Goal: Task Accomplishment & Management: Complete application form

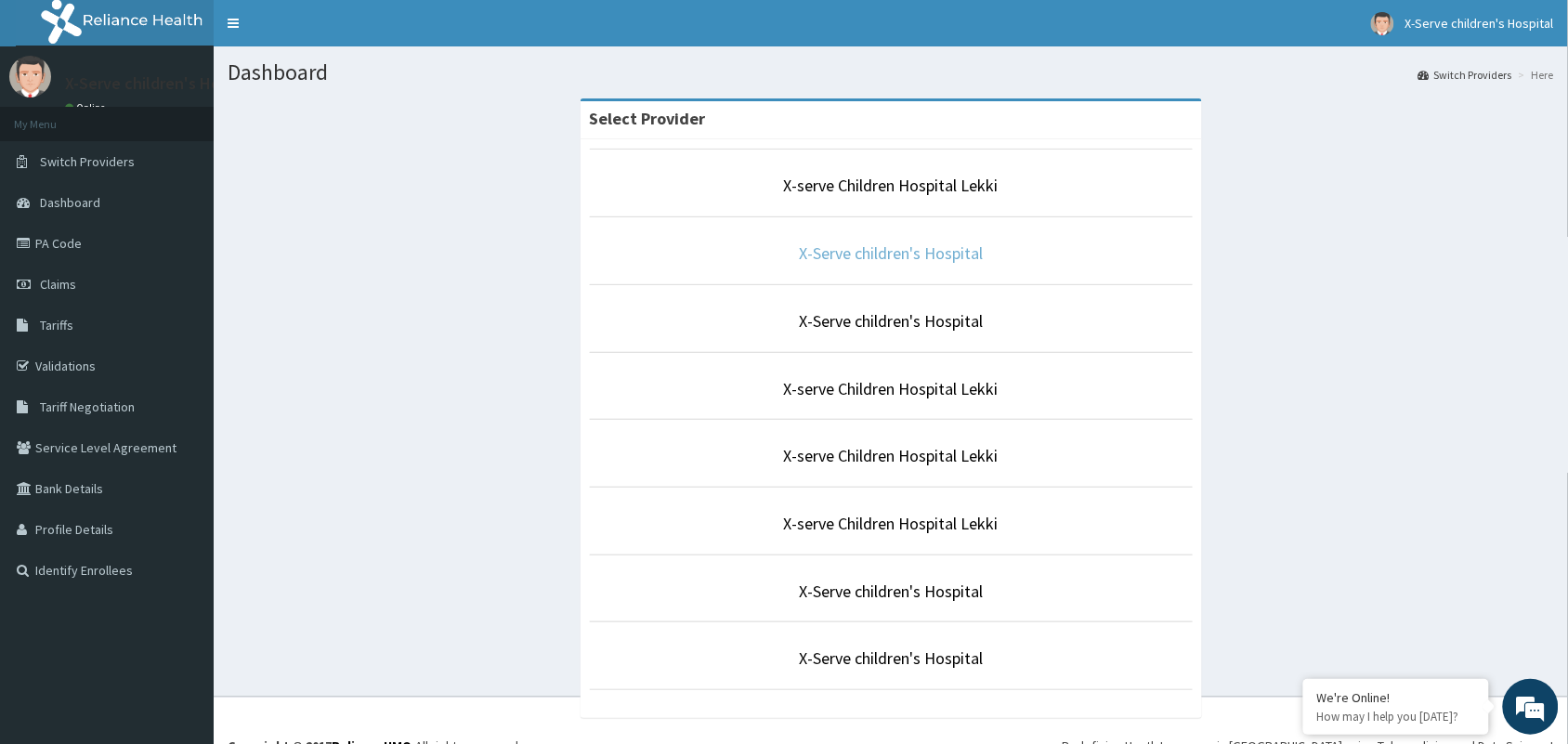
click at [847, 255] on link "X-Serve children's Hospital" at bounding box center [891, 253] width 184 height 22
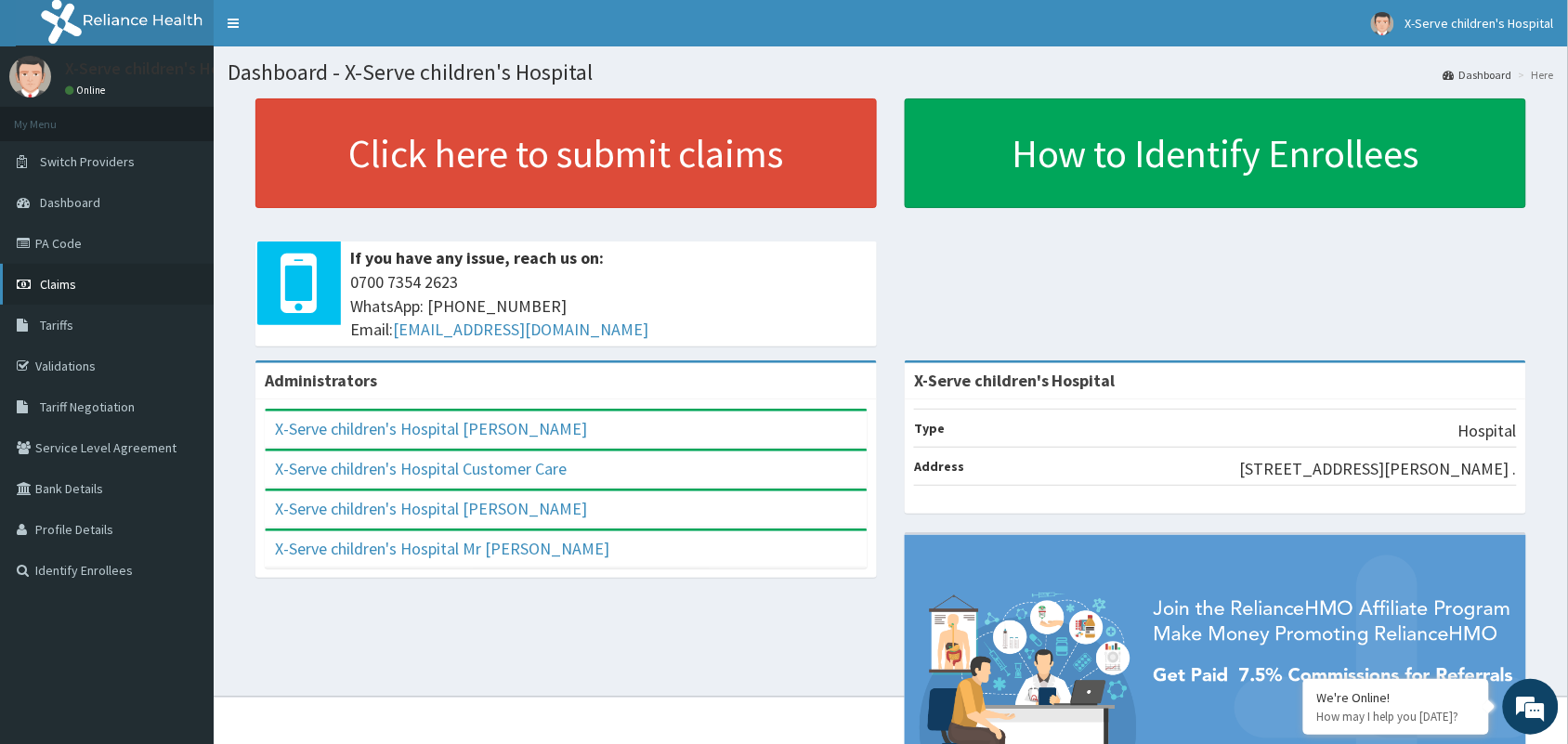
click at [58, 284] on span "Claims" at bounding box center [58, 283] width 36 height 17
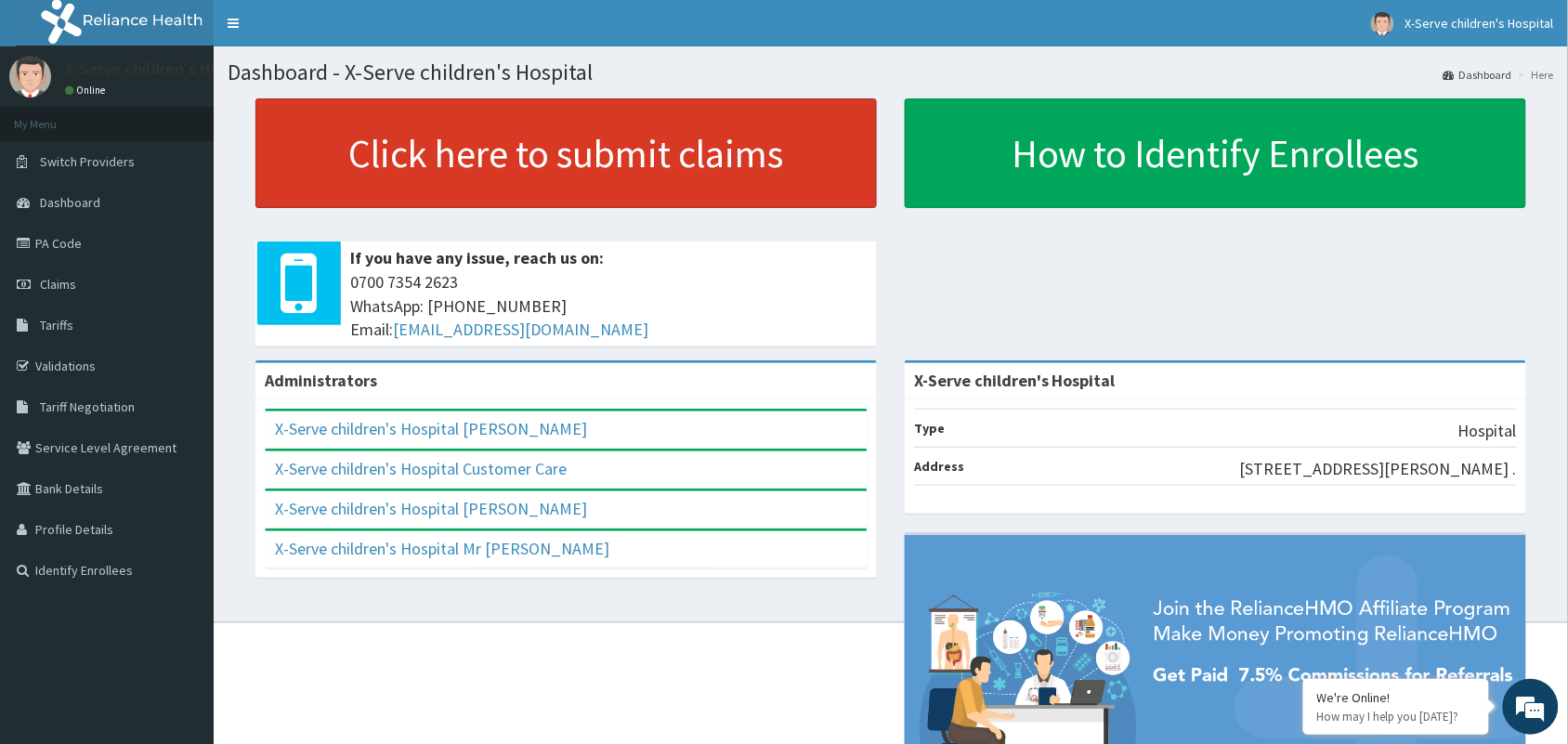
click at [563, 188] on link "Click here to submit claims" at bounding box center [566, 153] width 622 height 110
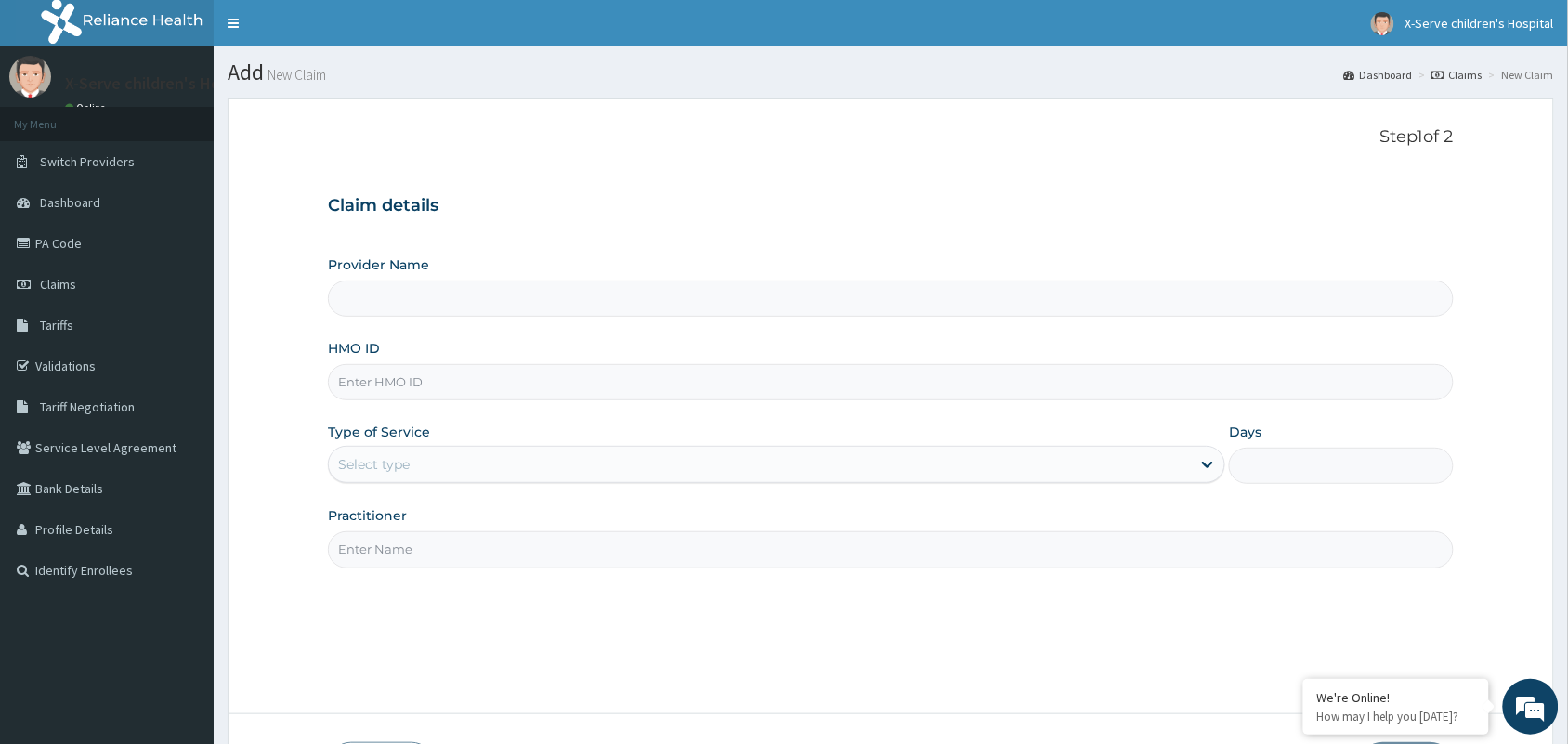
type input "X-Serve children's Hospital"
click at [528, 395] on input "HMO ID" at bounding box center [890, 381] width 1126 height 36
click at [471, 387] on input "HMO ID" at bounding box center [890, 381] width 1126 height 36
type input "n"
type input "NEL/10086/D"
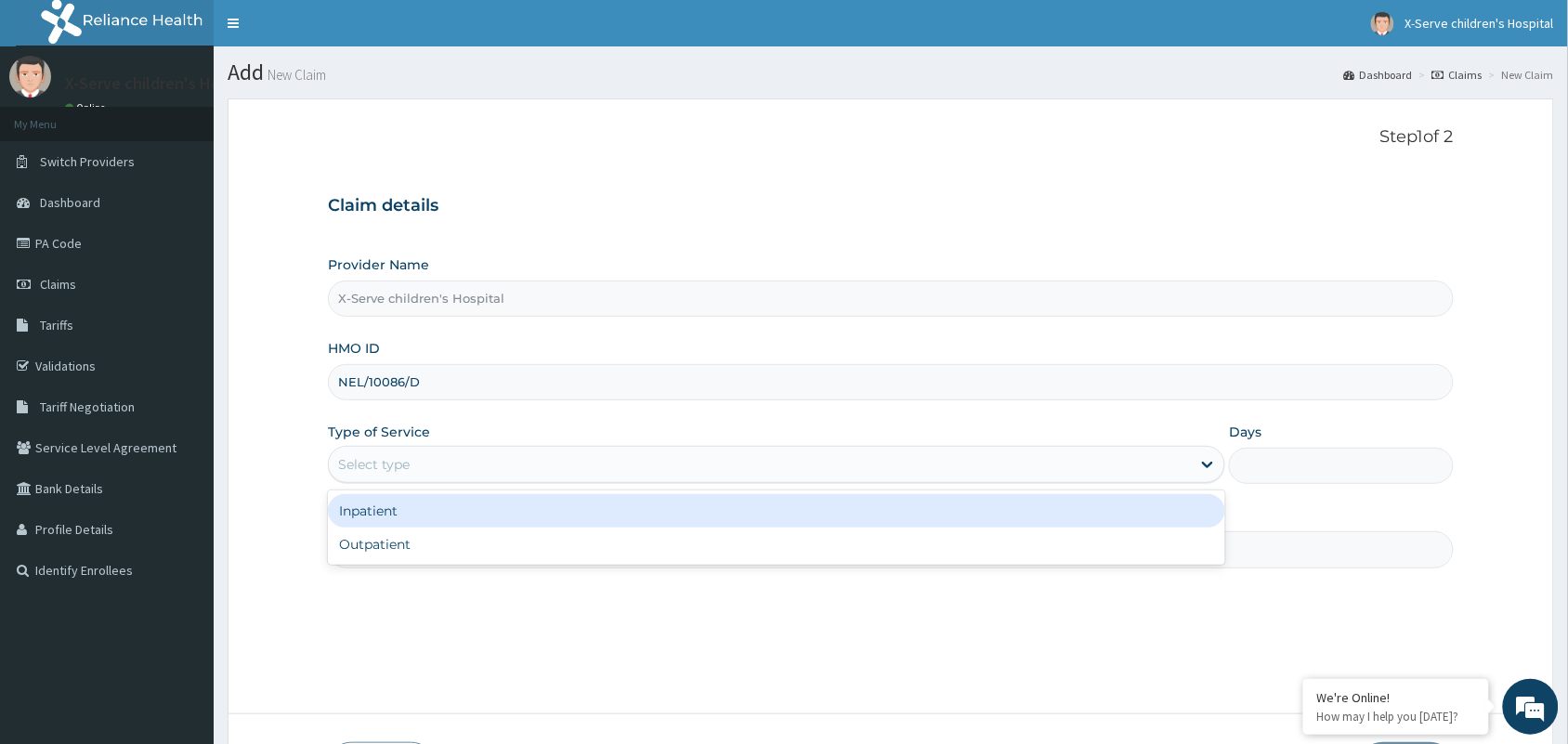
click at [498, 465] on div "Select type" at bounding box center [759, 464] width 862 height 29
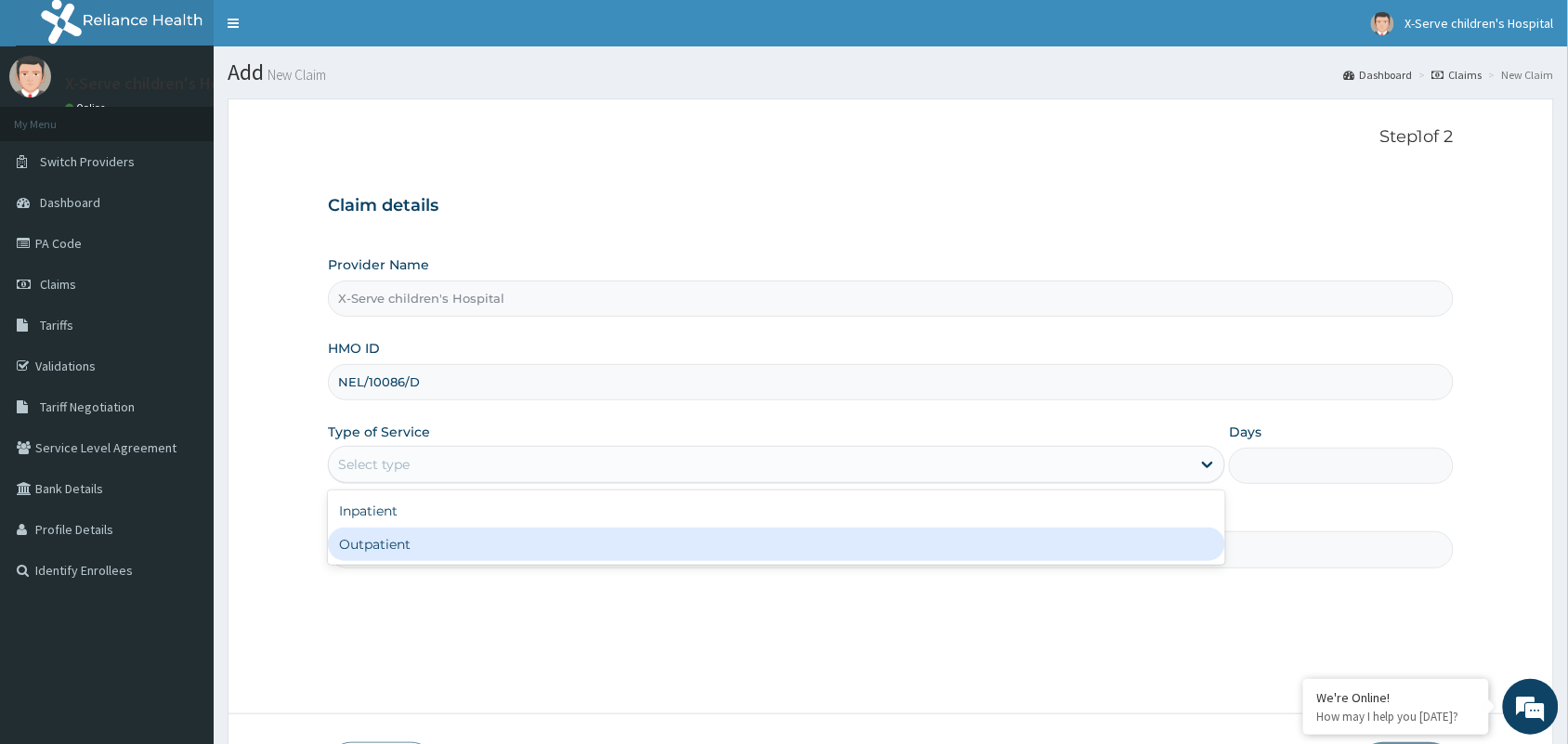
click at [451, 546] on div "Outpatient" at bounding box center [776, 544] width 897 height 33
type input "1"
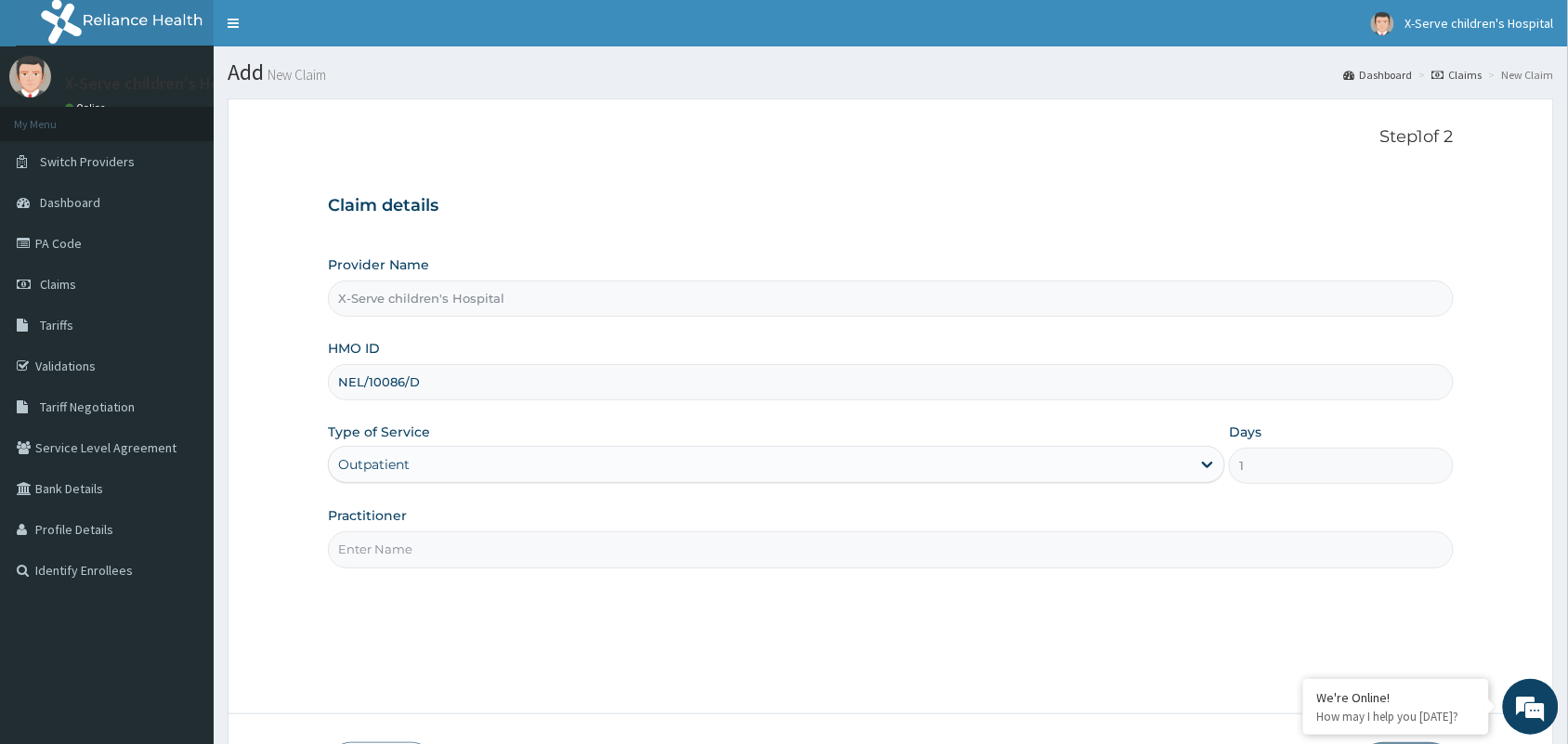
click at [441, 553] on input "Practitioner" at bounding box center [890, 549] width 1126 height 36
type input "G"
type input "N"
click at [393, 539] on input "DR NWEOGBO" at bounding box center [890, 549] width 1126 height 36
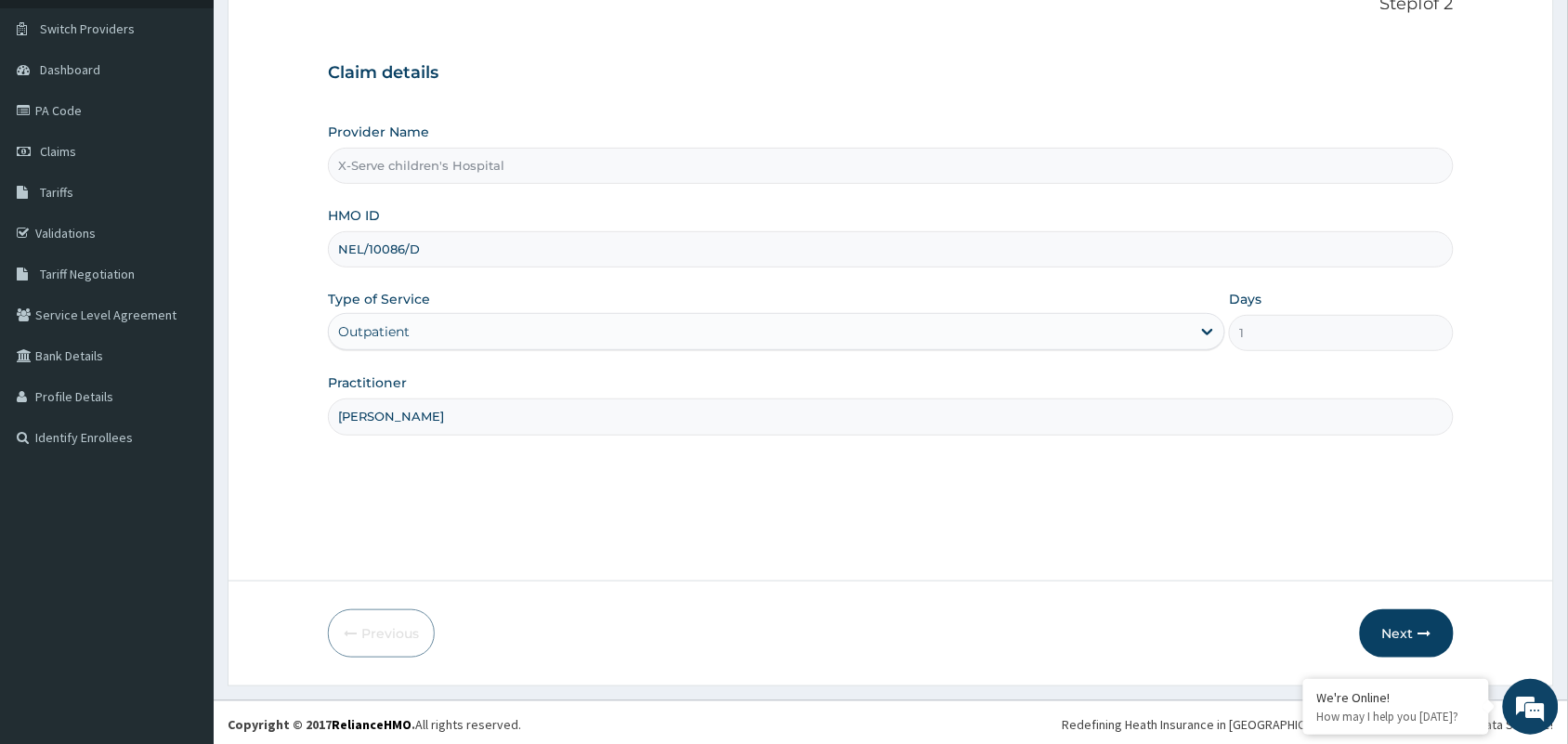
scroll to position [136, 0]
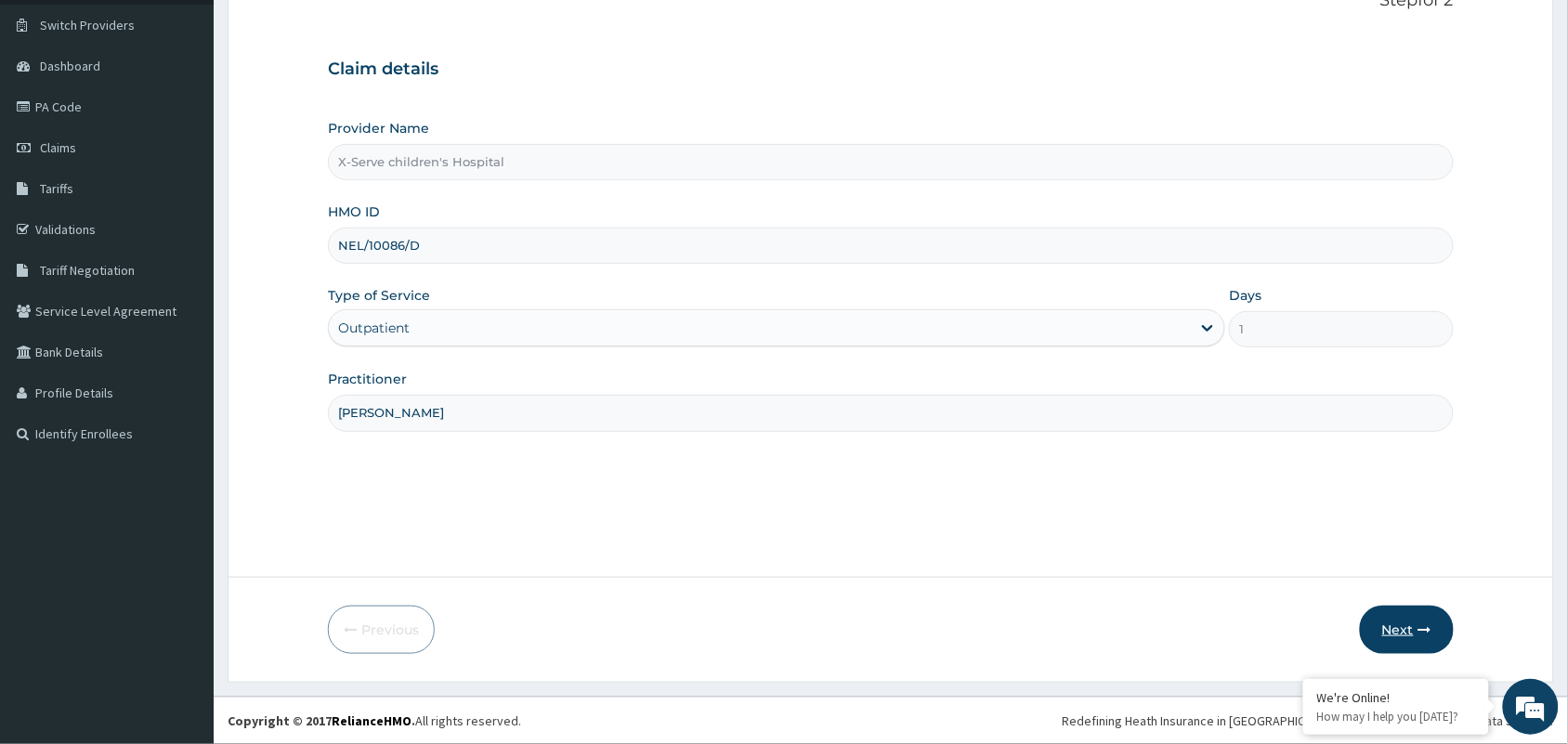
type input "DR NWOGBO"
click at [1400, 609] on button "Next" at bounding box center [1407, 629] width 94 height 48
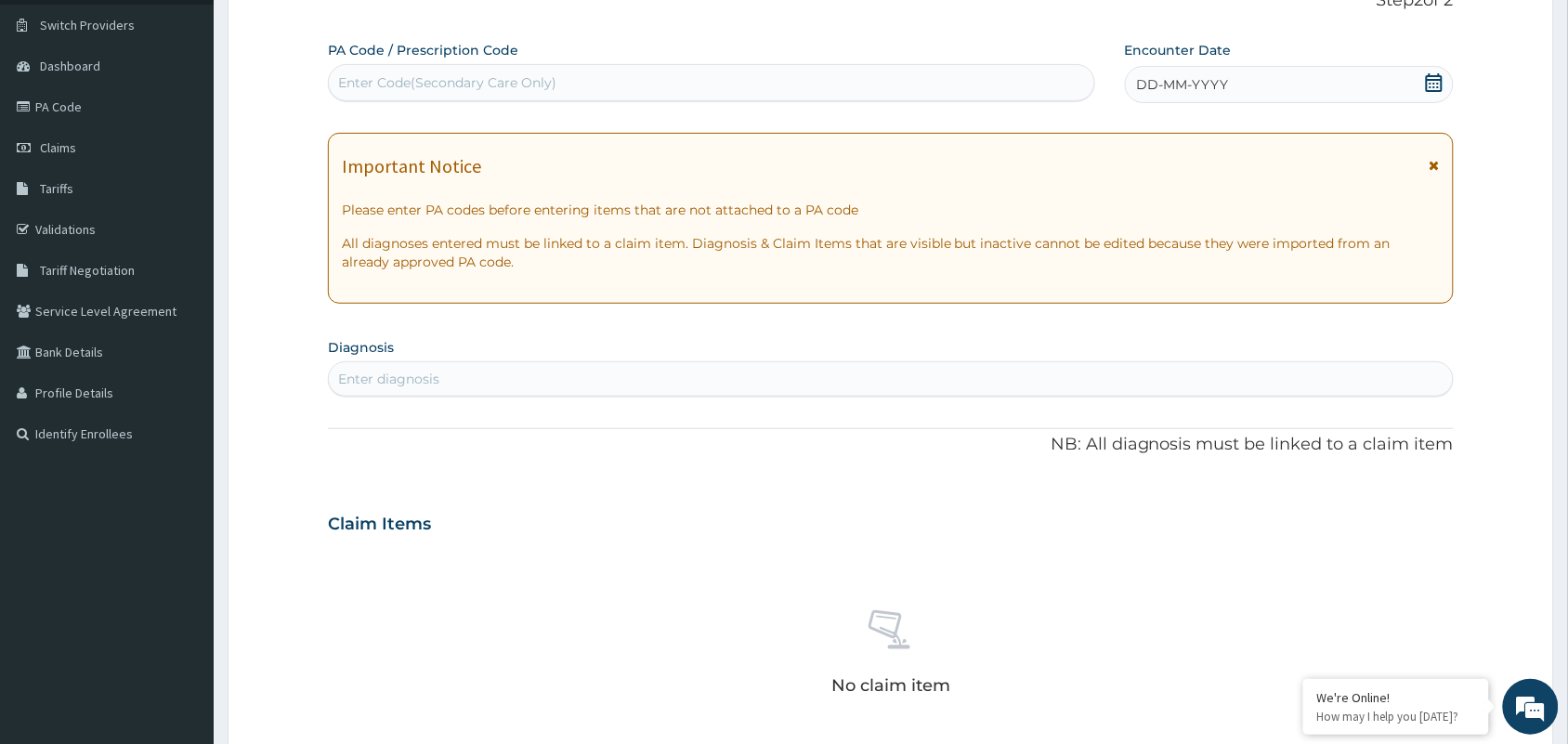
click at [1434, 79] on icon at bounding box center [1434, 82] width 17 height 19
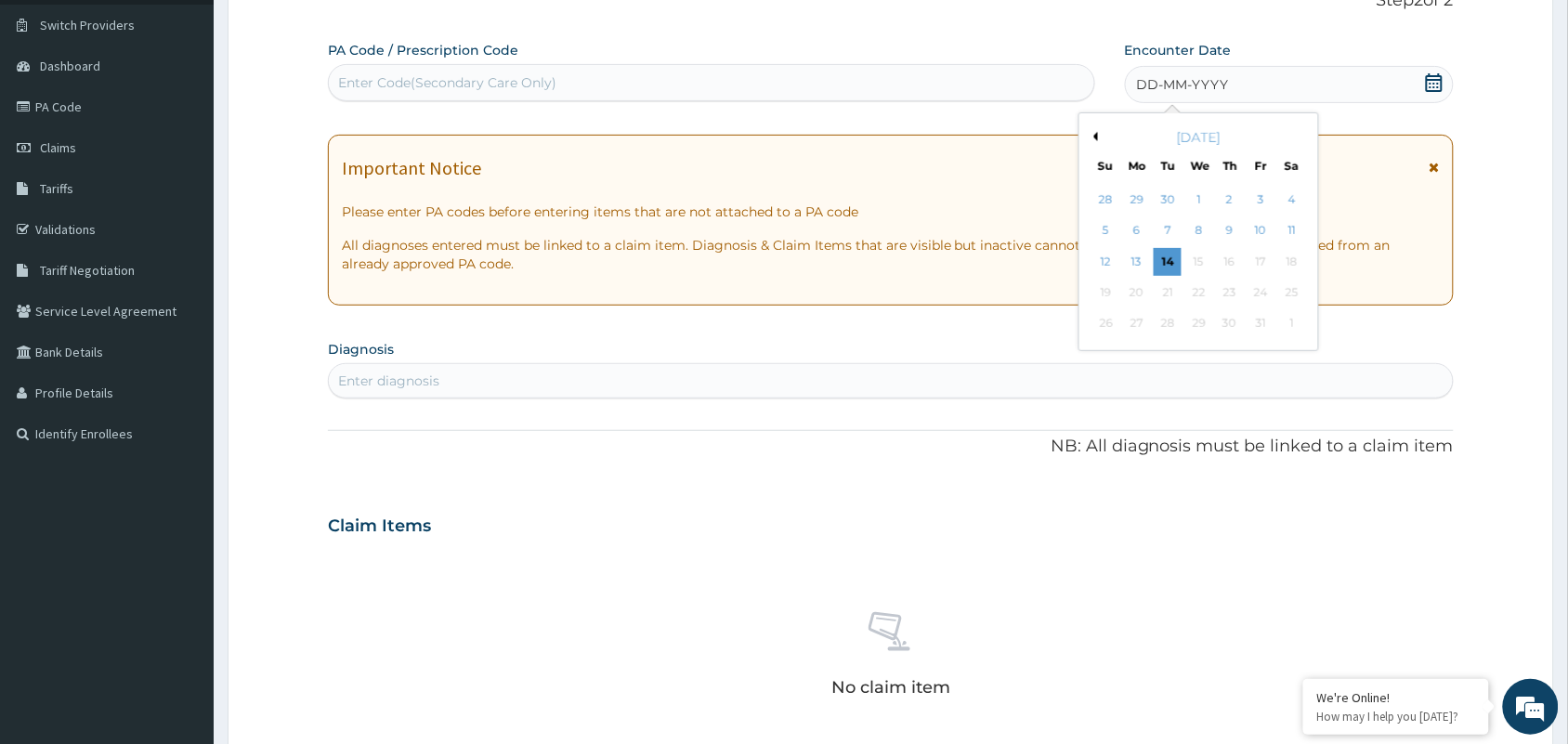
click at [1098, 130] on div "October 2025" at bounding box center [1198, 137] width 224 height 19
click at [1098, 132] on div "October 2025" at bounding box center [1198, 137] width 224 height 19
click at [1093, 136] on button "Previous Month" at bounding box center [1092, 136] width 9 height 9
click at [1166, 228] on div "9" at bounding box center [1168, 231] width 27 height 27
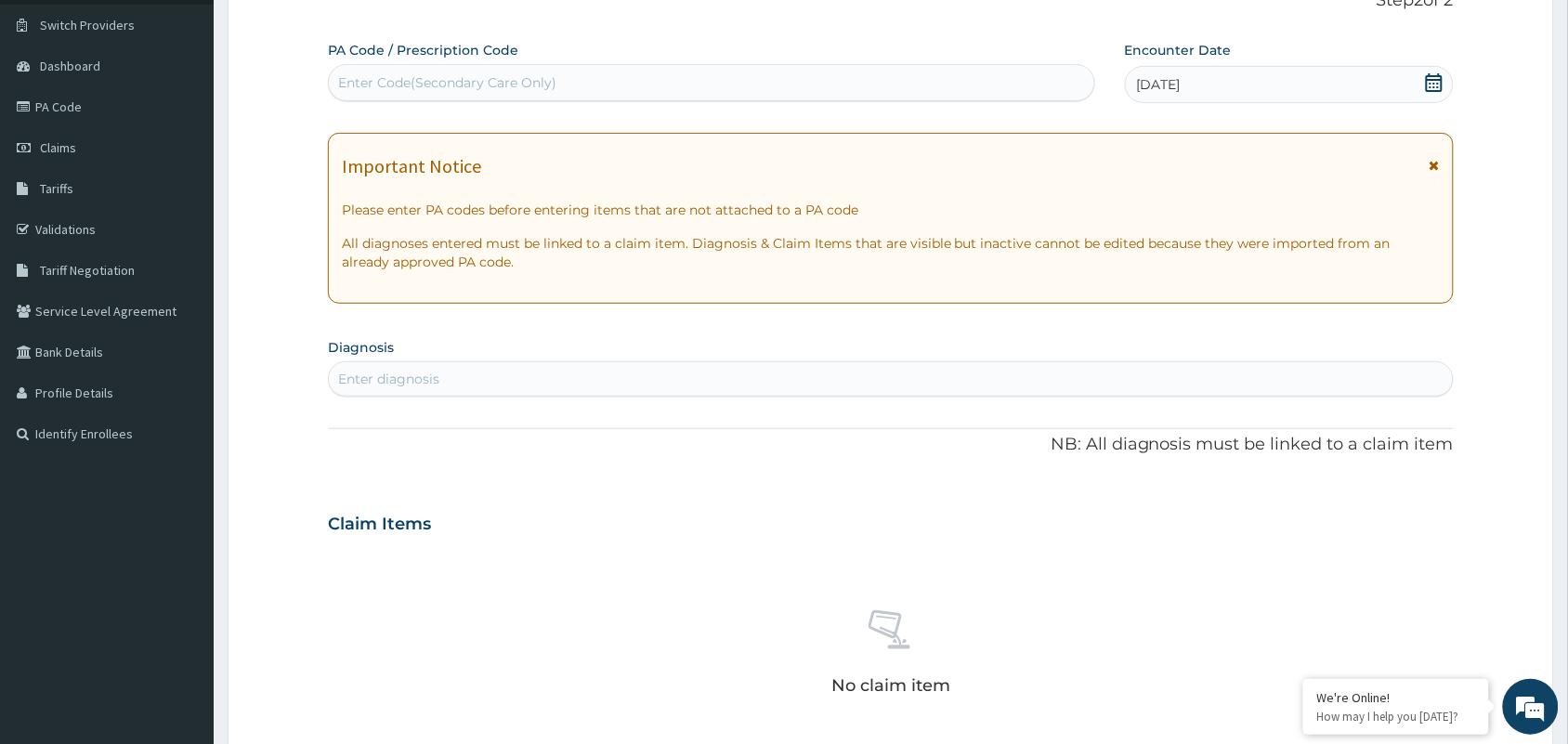
click at [1429, 76] on icon at bounding box center [1434, 82] width 17 height 19
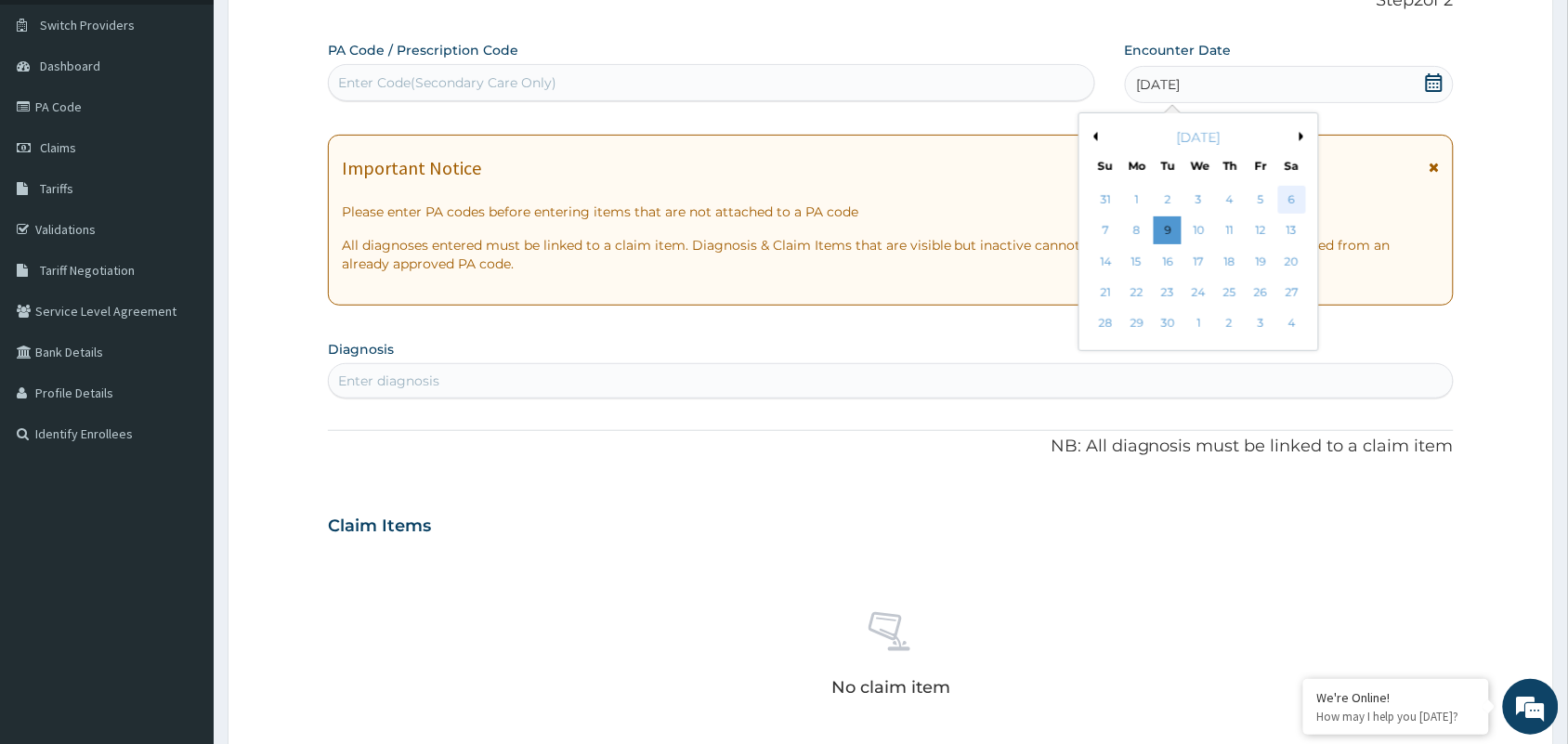
click at [1291, 195] on div "6" at bounding box center [1291, 199] width 27 height 27
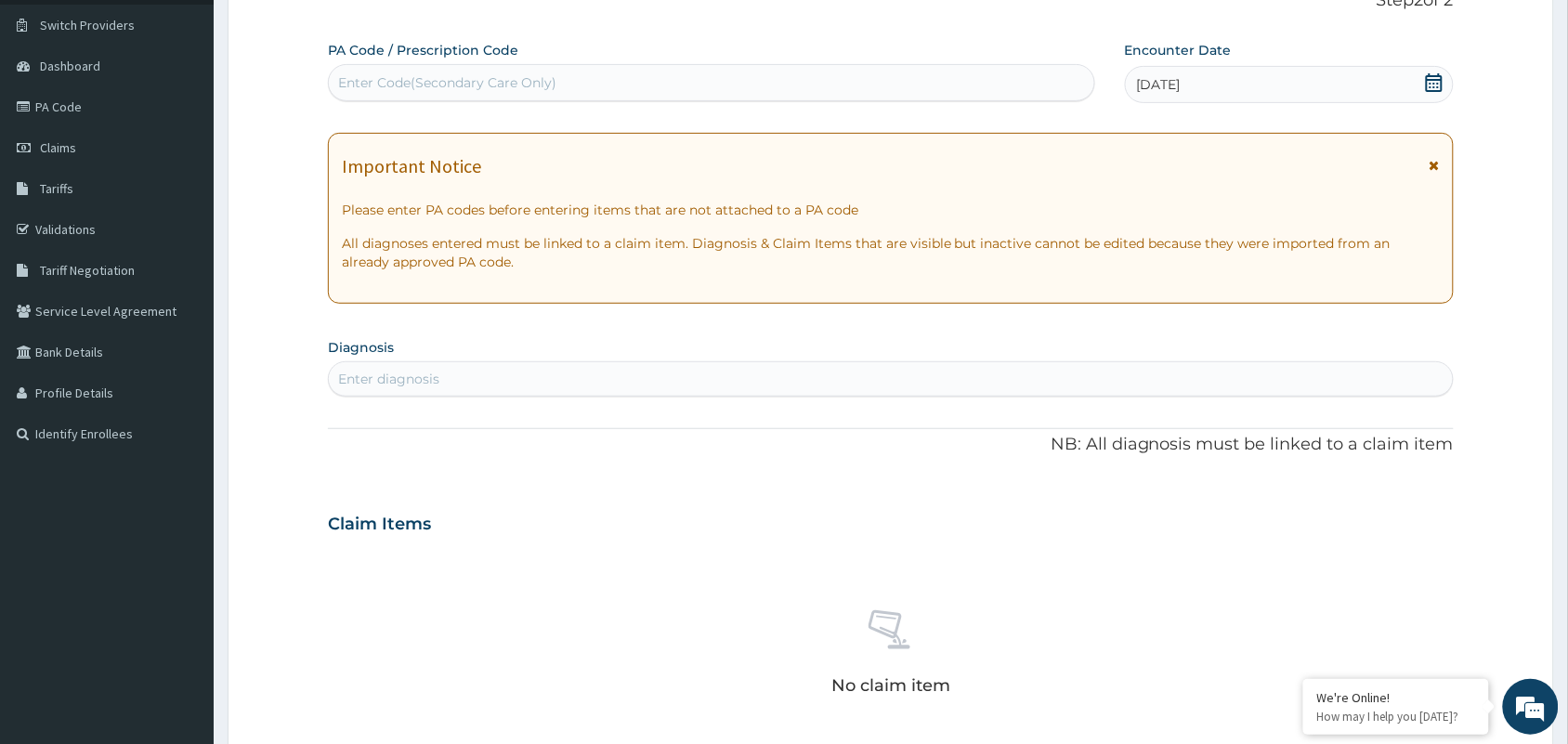
click at [610, 368] on div "Enter diagnosis" at bounding box center [890, 378] width 1124 height 29
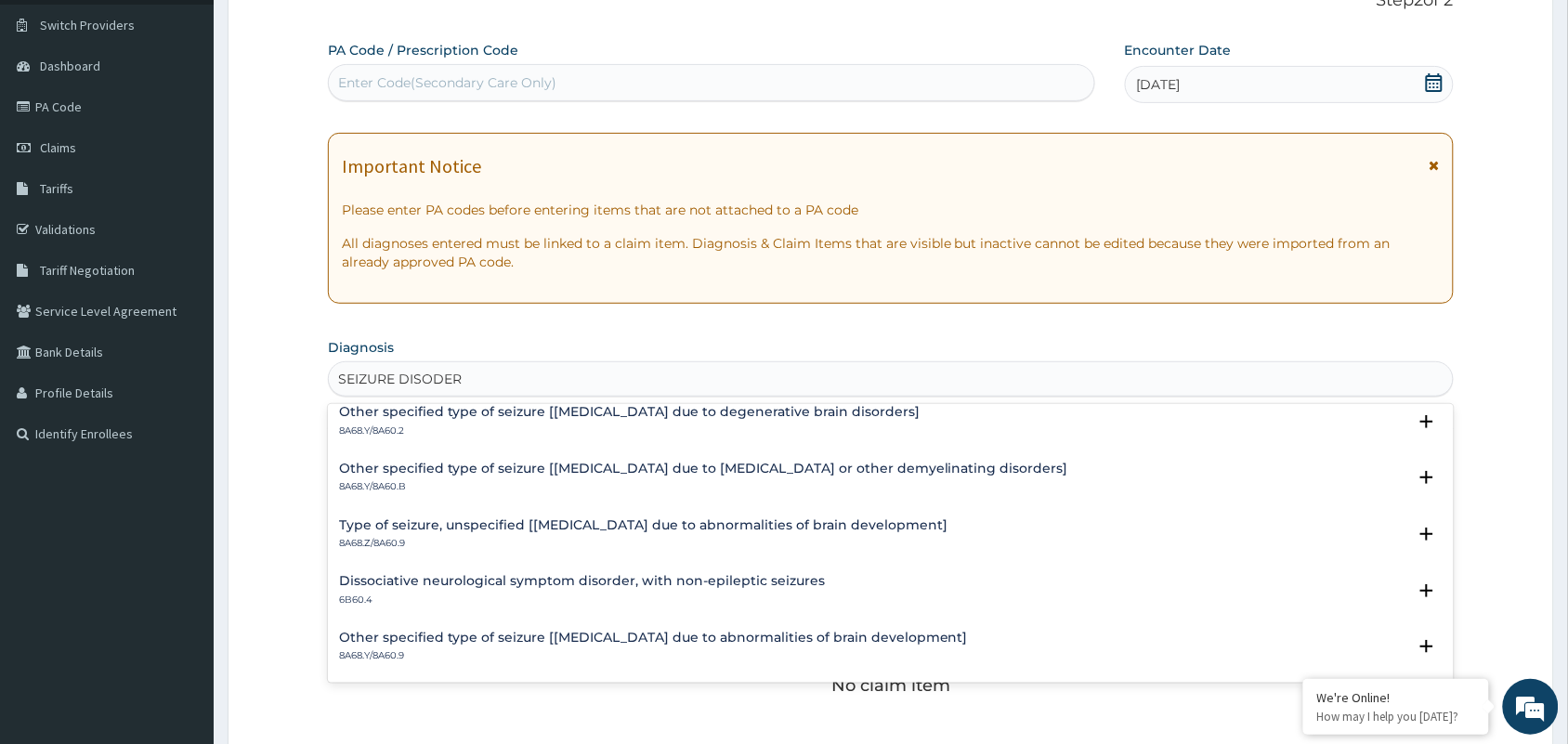
scroll to position [0, 0]
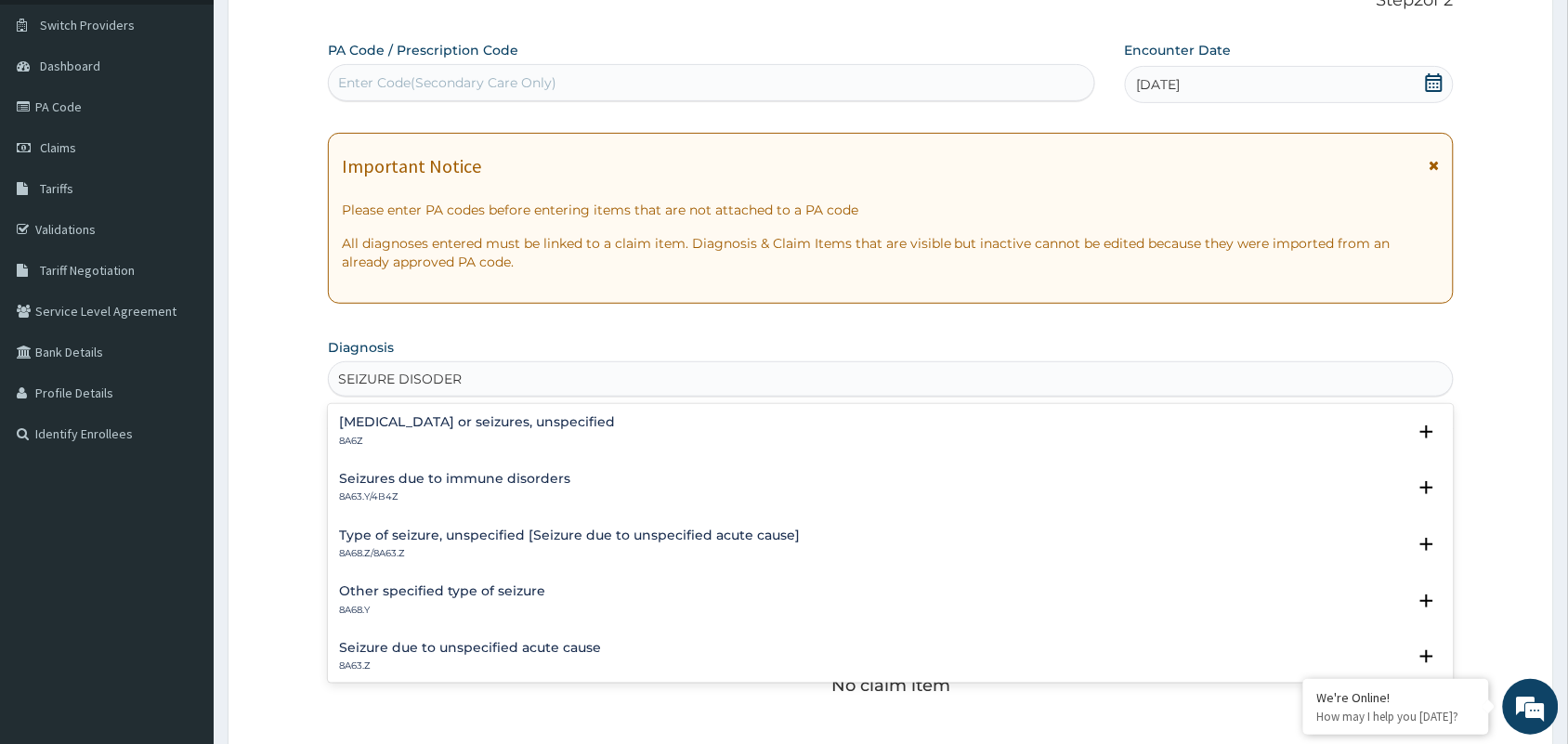
type input "SEIZURE DISODER"
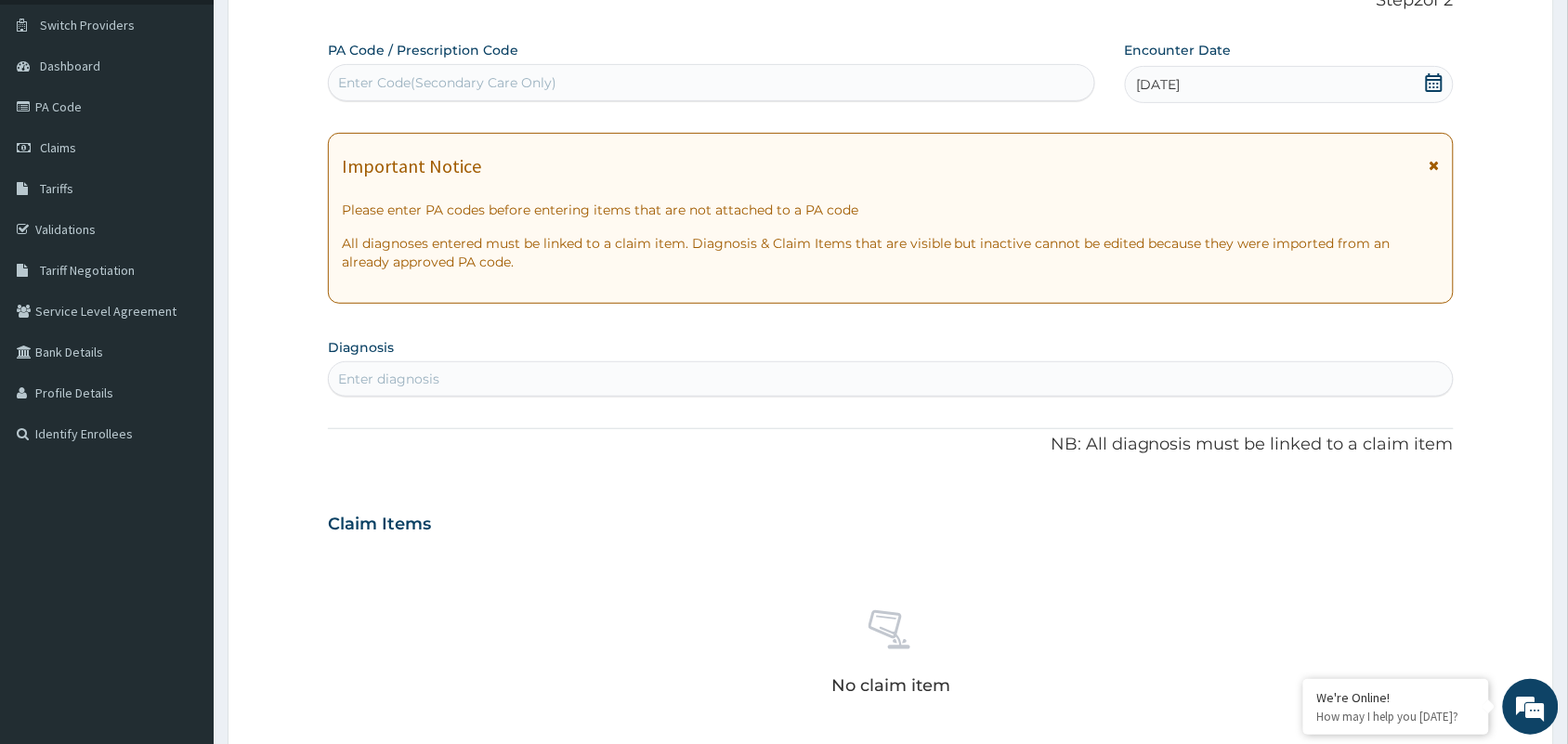
click at [487, 79] on div "Enter Code(Secondary Care Only)" at bounding box center [447, 82] width 219 height 19
paste input "PA/186A1A"
type input "PA/186A1A"
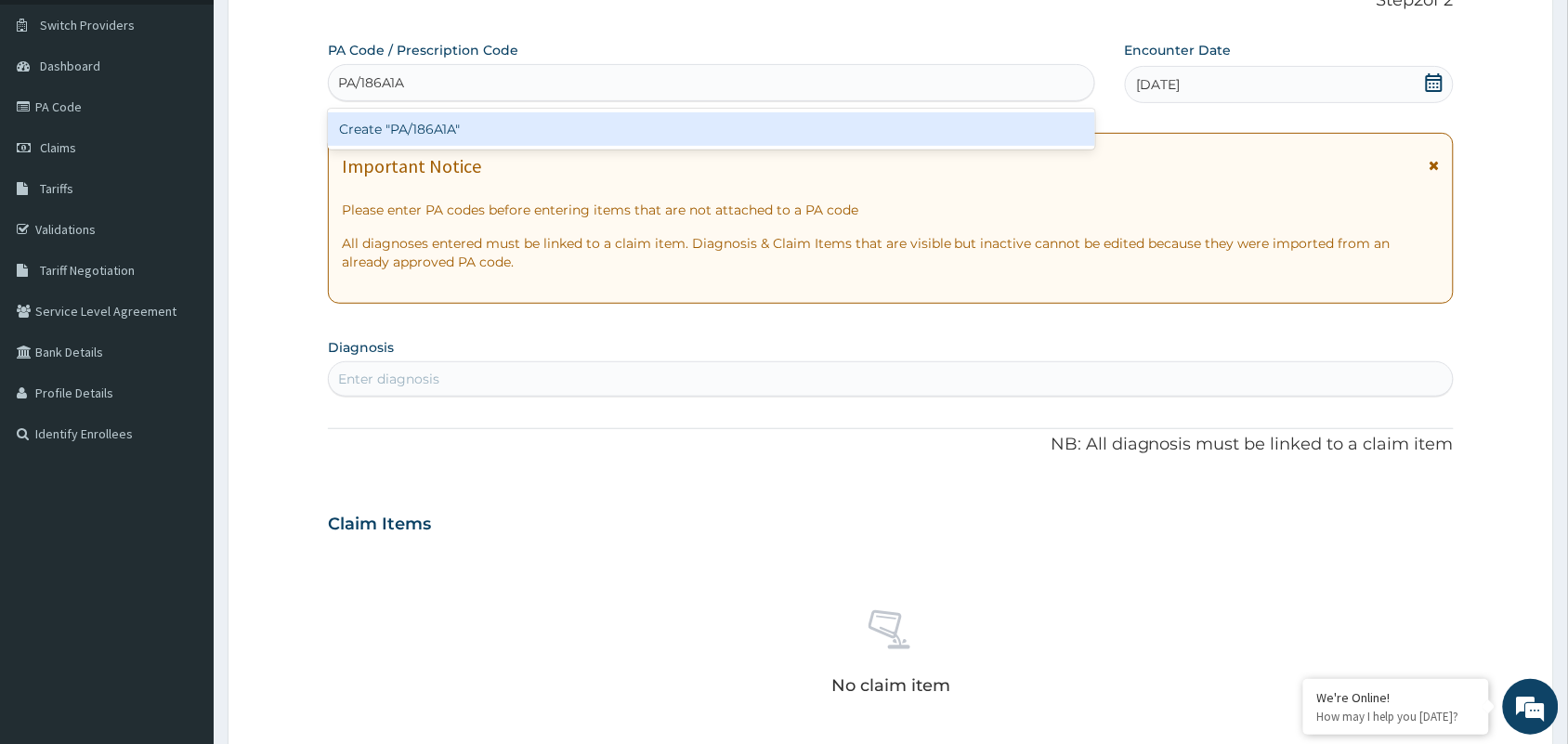
click at [425, 127] on div "Create "PA/186A1A"" at bounding box center [711, 129] width 767 height 33
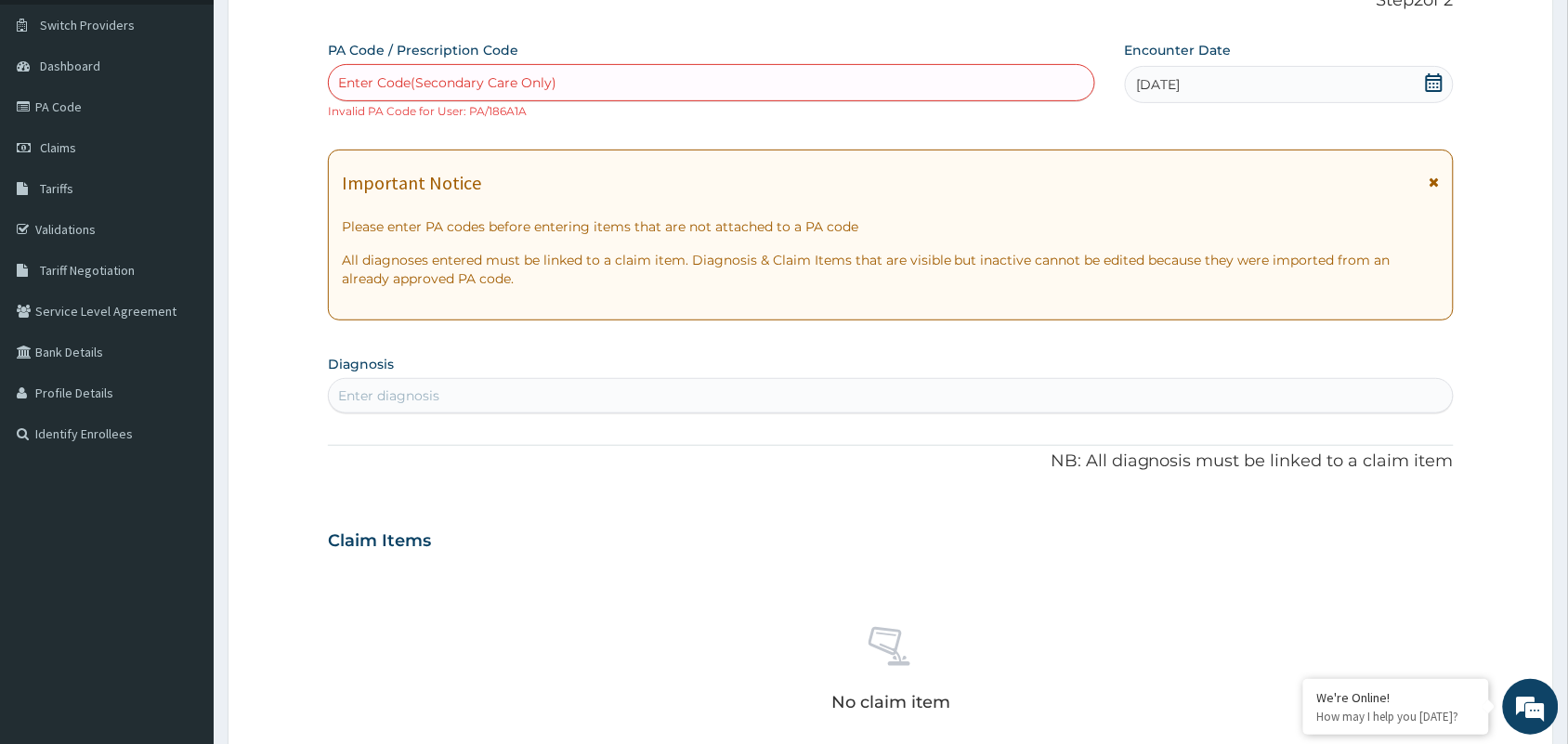
click at [787, 83] on div "Enter Code(Secondary Care Only)" at bounding box center [711, 82] width 766 height 29
click at [789, 83] on div "Enter Code(Secondary Care Only)" at bounding box center [711, 82] width 766 height 29
paste input "PA/186A1A"
type input "PA/186A1A"
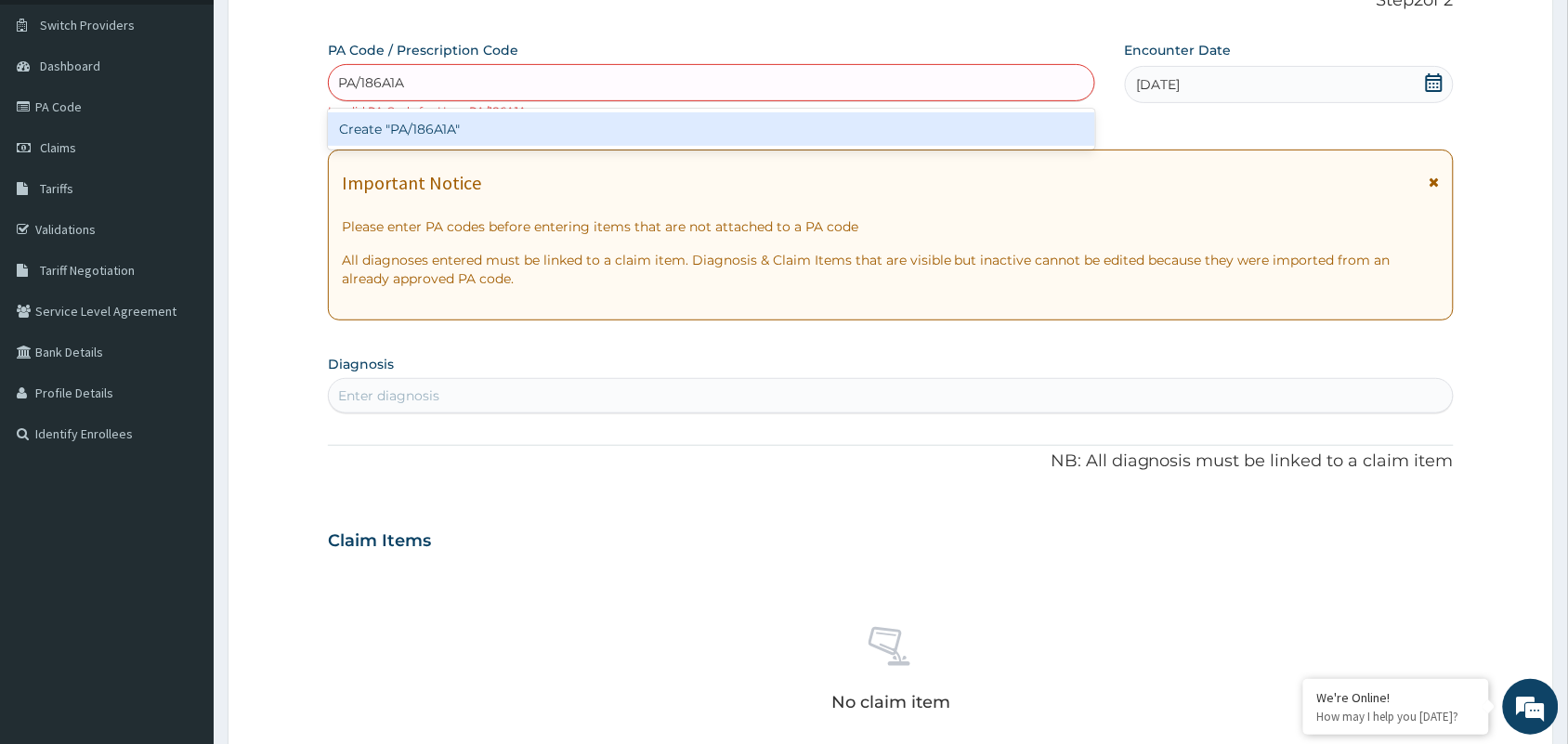
click at [439, 127] on div "Create "PA/186A1A"" at bounding box center [711, 129] width 767 height 33
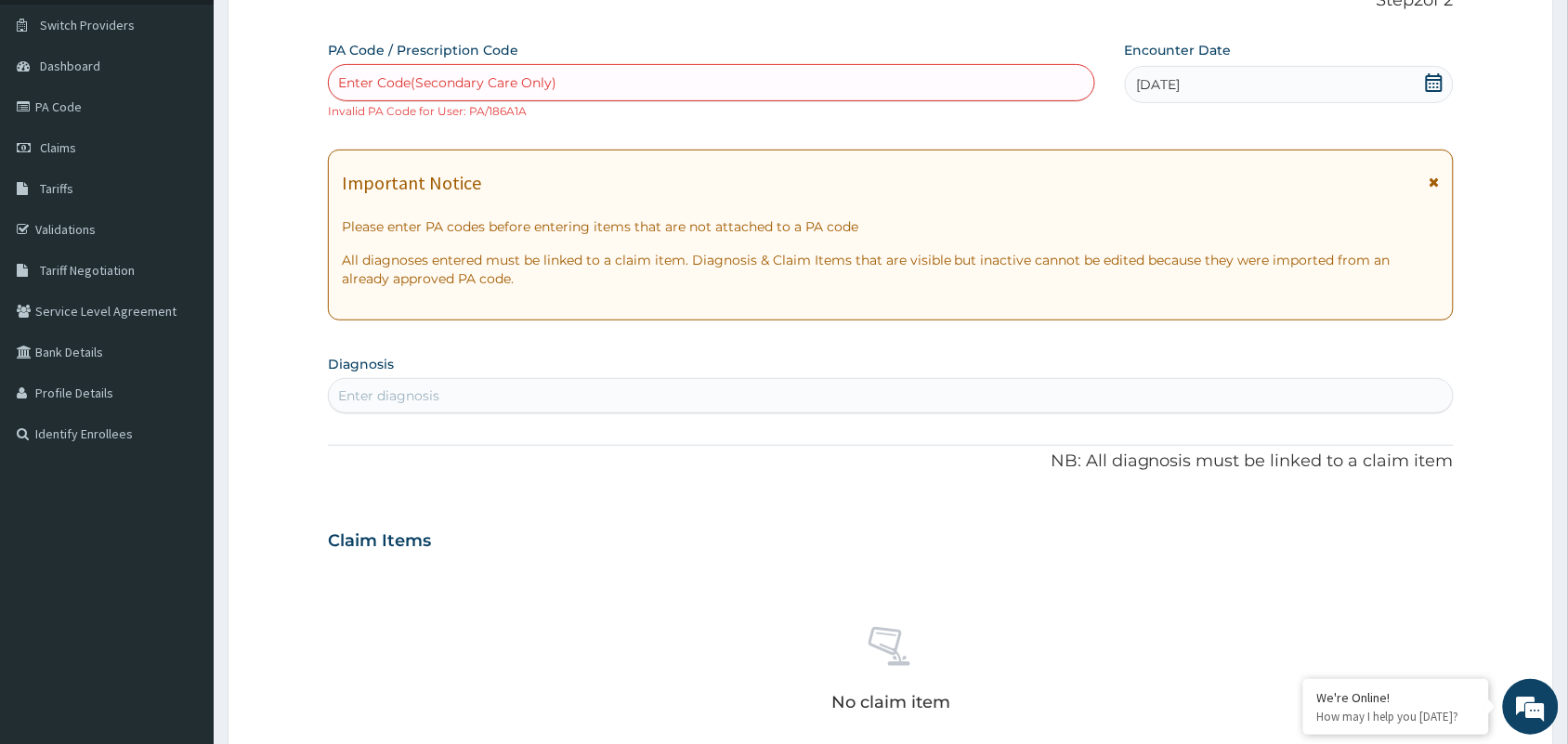
click at [521, 81] on div "Enter Code(Secondary Care Only)" at bounding box center [447, 82] width 219 height 19
click at [674, 383] on div "Enter diagnosis" at bounding box center [890, 395] width 1124 height 29
click at [402, 387] on div "Enter diagnosis" at bounding box center [388, 395] width 101 height 19
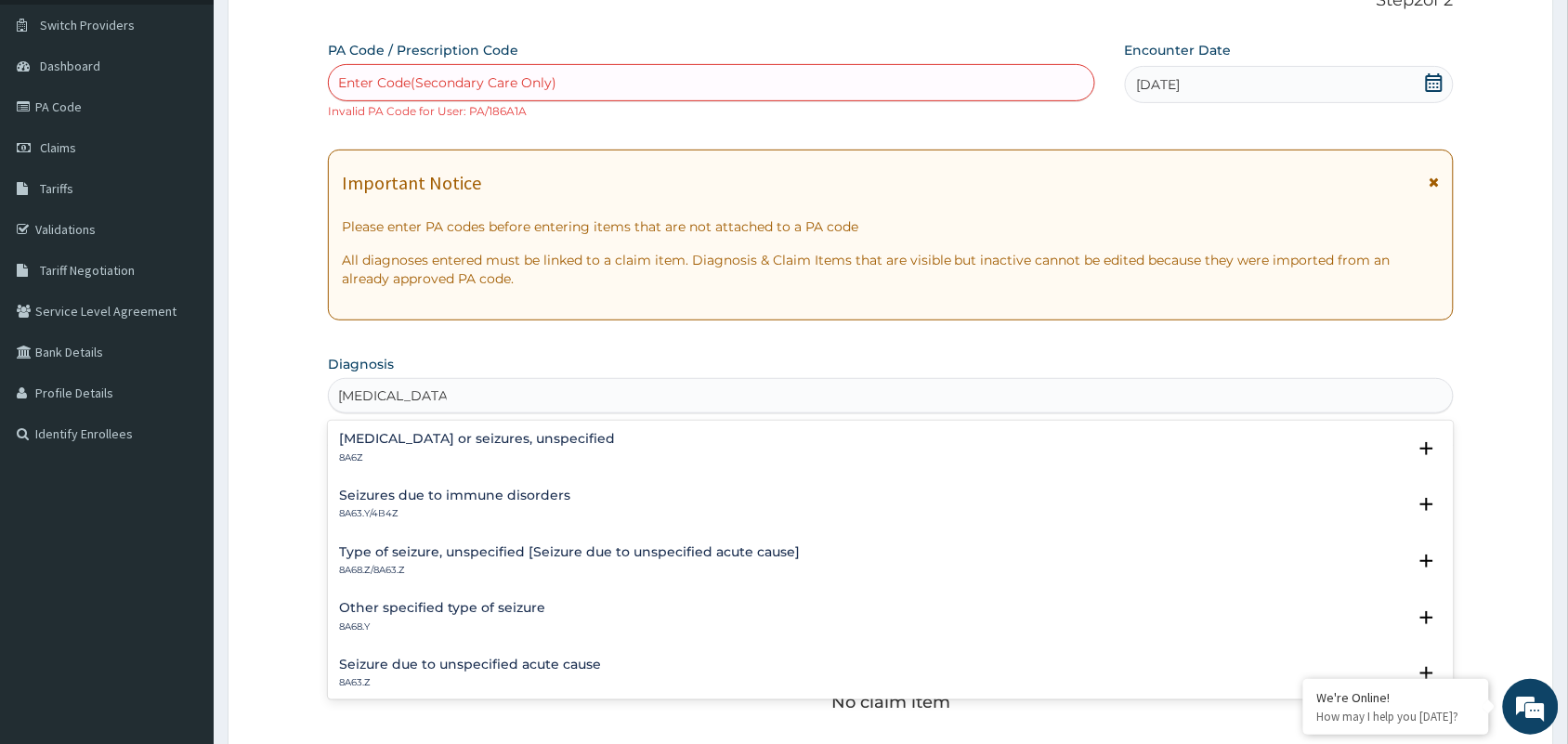
type input "Seizure Disorder"
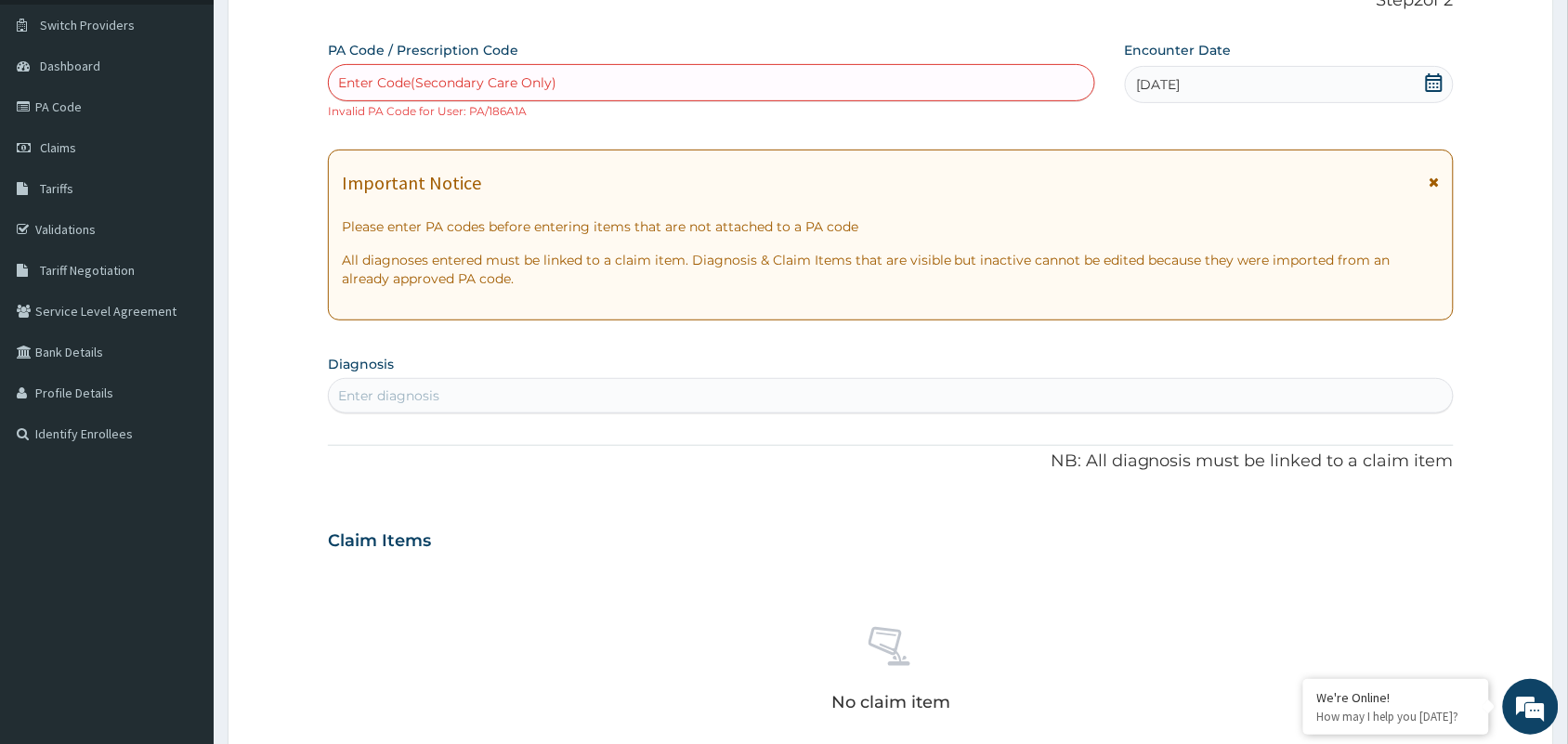
click at [414, 391] on div "Enter diagnosis" at bounding box center [388, 395] width 101 height 19
paste input "v"
paste input "text"
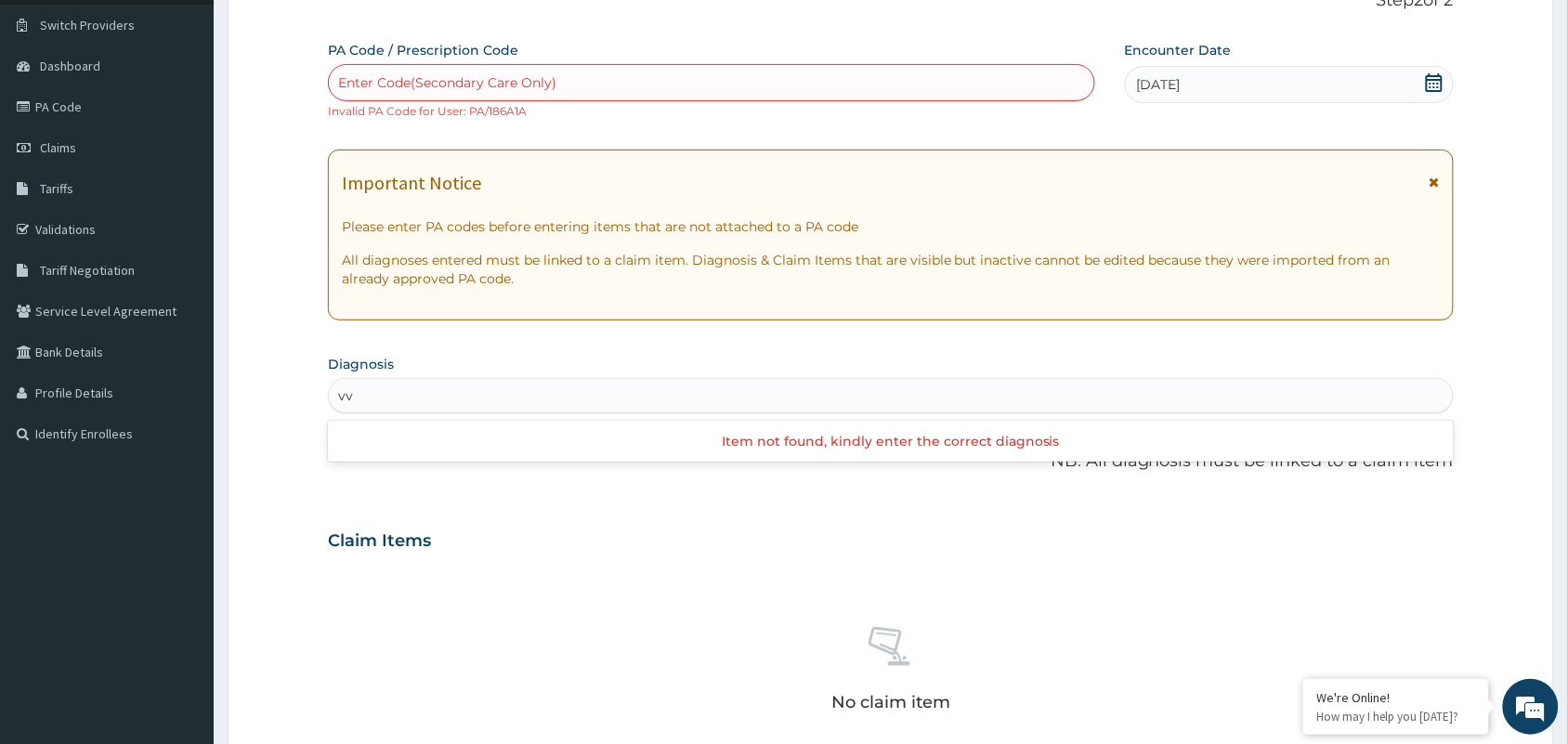
type input "v"
click at [406, 393] on div "Enter diagnosis" at bounding box center [388, 395] width 101 height 19
paste input "v"
type input "v"
type input "Sei"
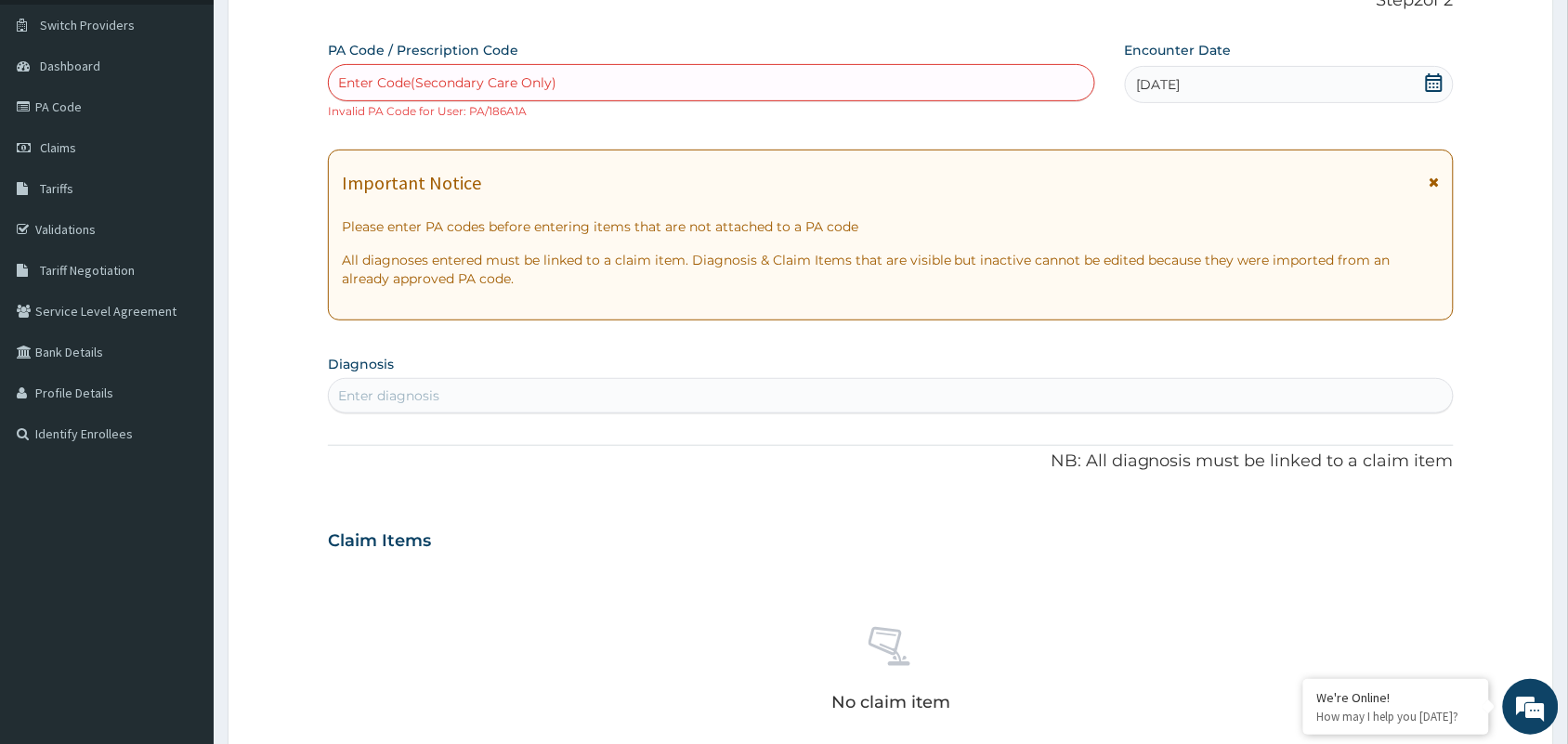
drag, startPoint x: 396, startPoint y: 295, endPoint x: 374, endPoint y: 305, distance: 24.2
drag, startPoint x: 374, startPoint y: 305, endPoint x: 855, endPoint y: 512, distance: 523.7
click at [855, 513] on div "Claim Items" at bounding box center [890, 536] width 1126 height 48
click at [396, 393] on div "Enter diagnosis" at bounding box center [388, 395] width 101 height 19
type input "D"
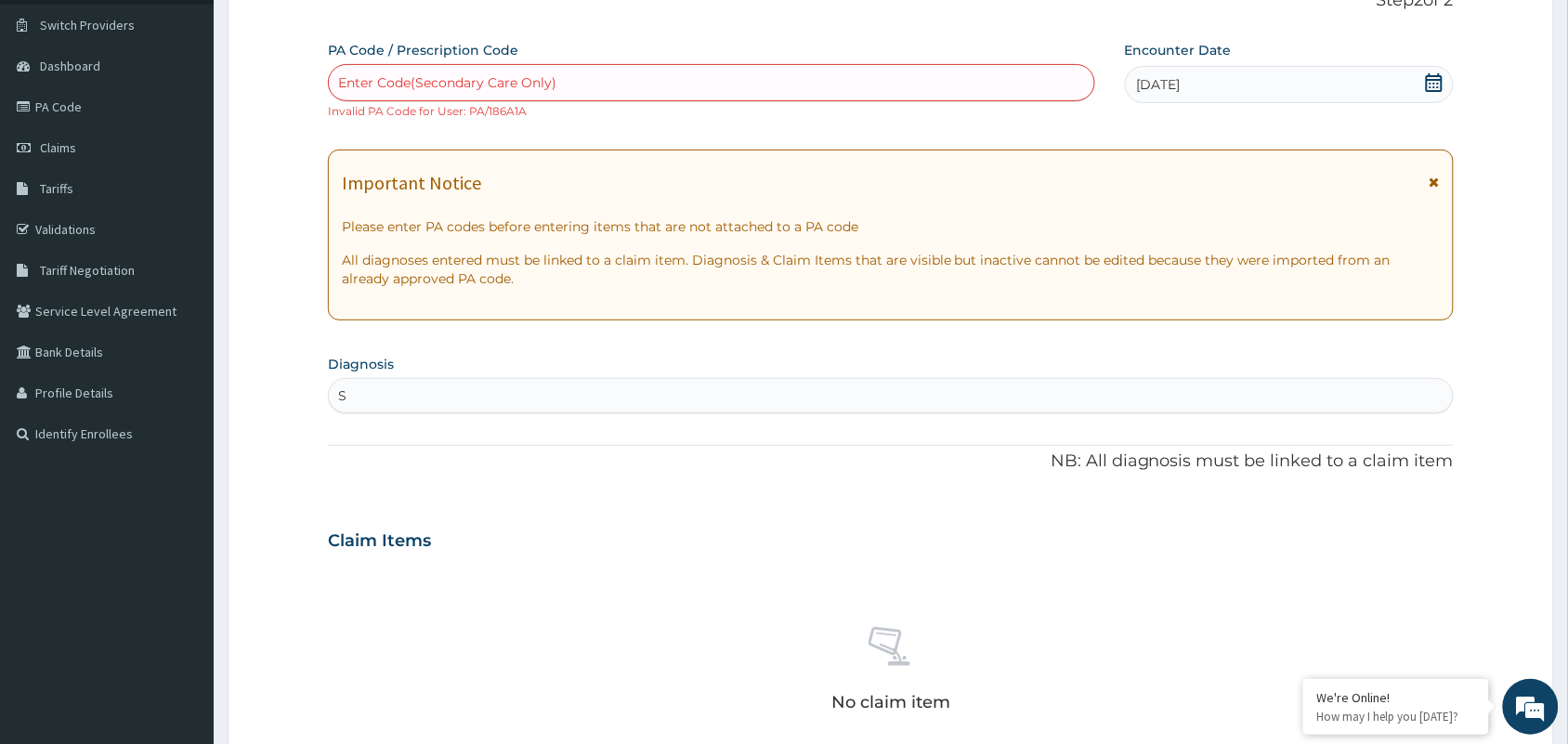
type input "S"
drag, startPoint x: 450, startPoint y: 1, endPoint x: 456, endPoint y: 400, distance: 399.0
click at [456, 400] on div "Se Se" at bounding box center [890, 395] width 1124 height 29
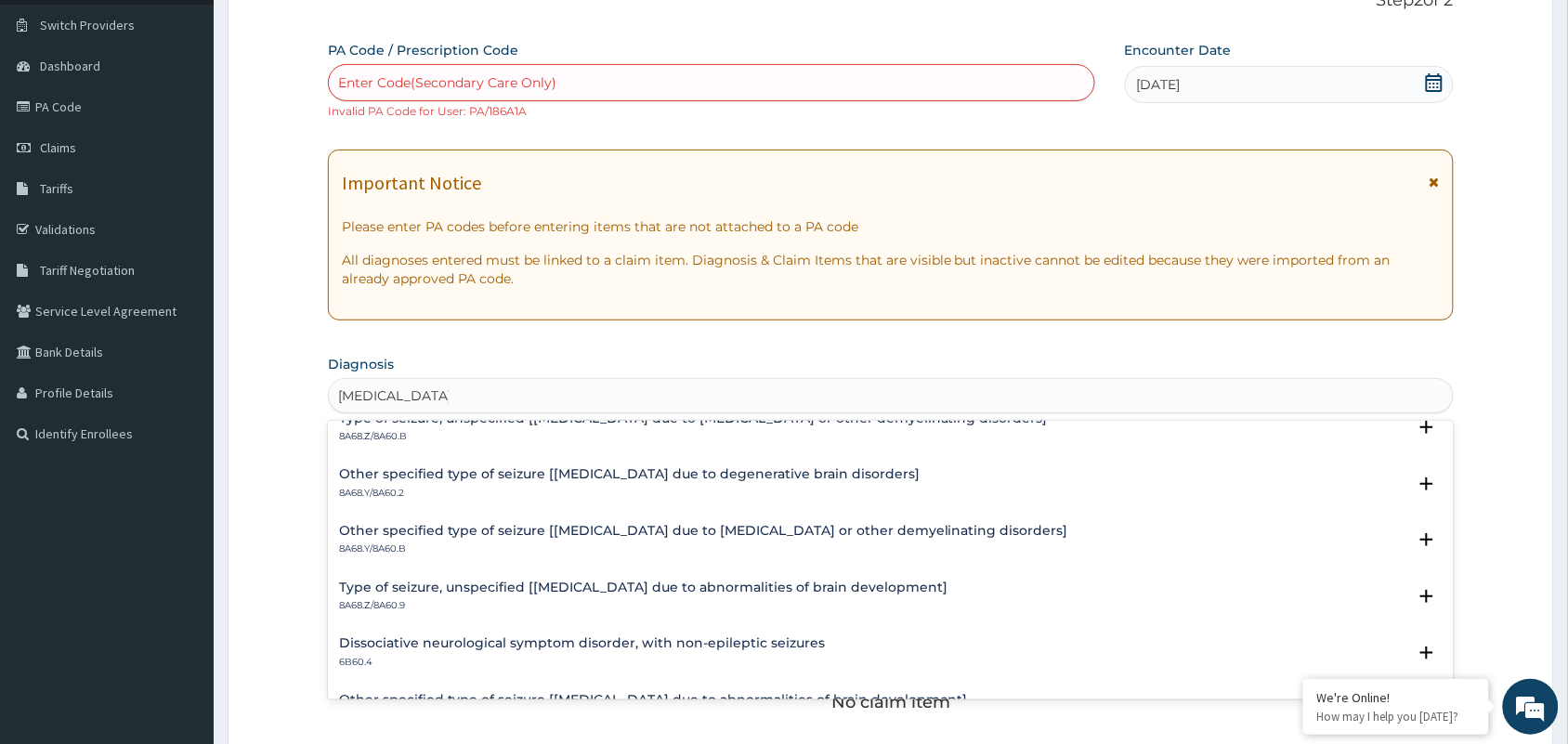
scroll to position [854, 0]
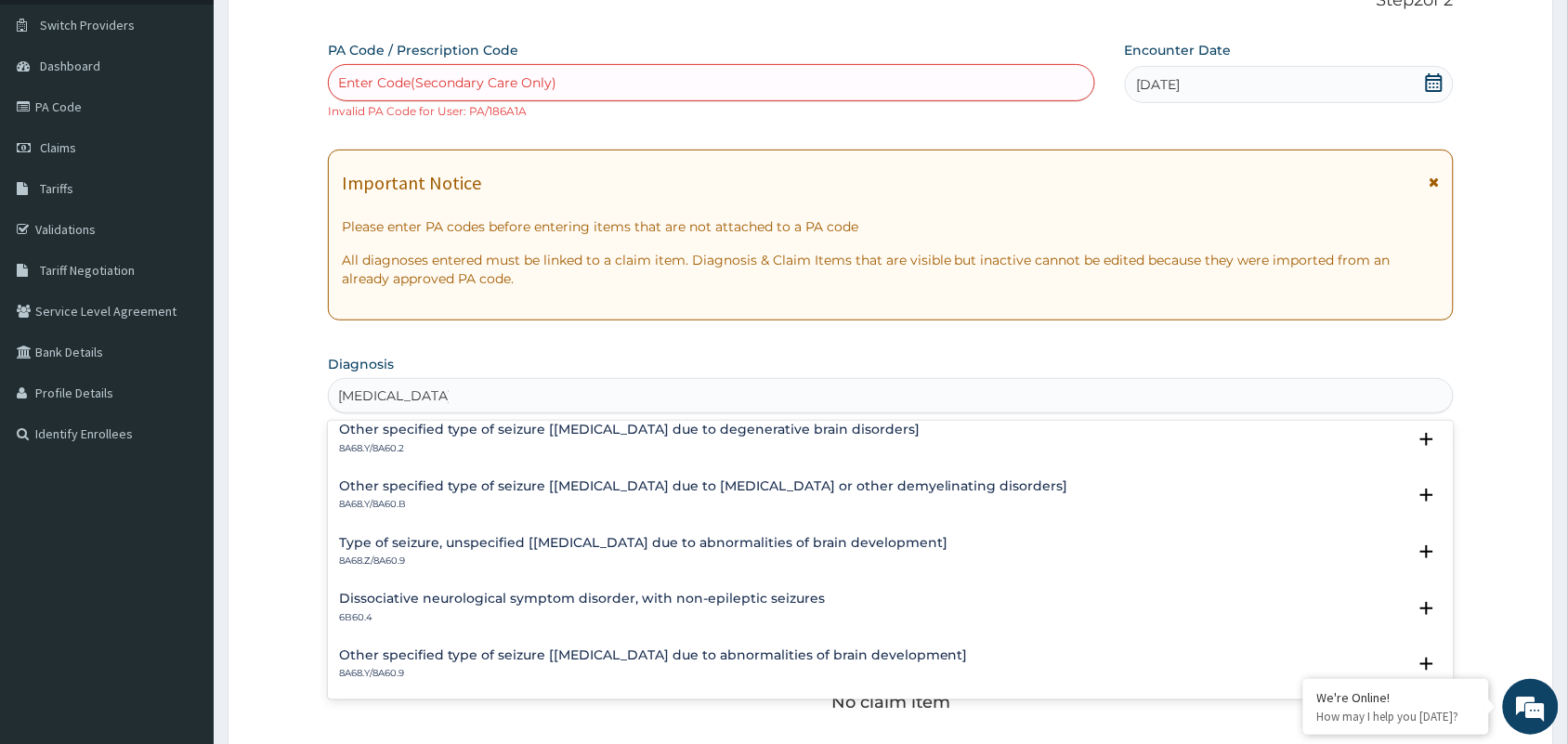
type input "Seizure disorder"
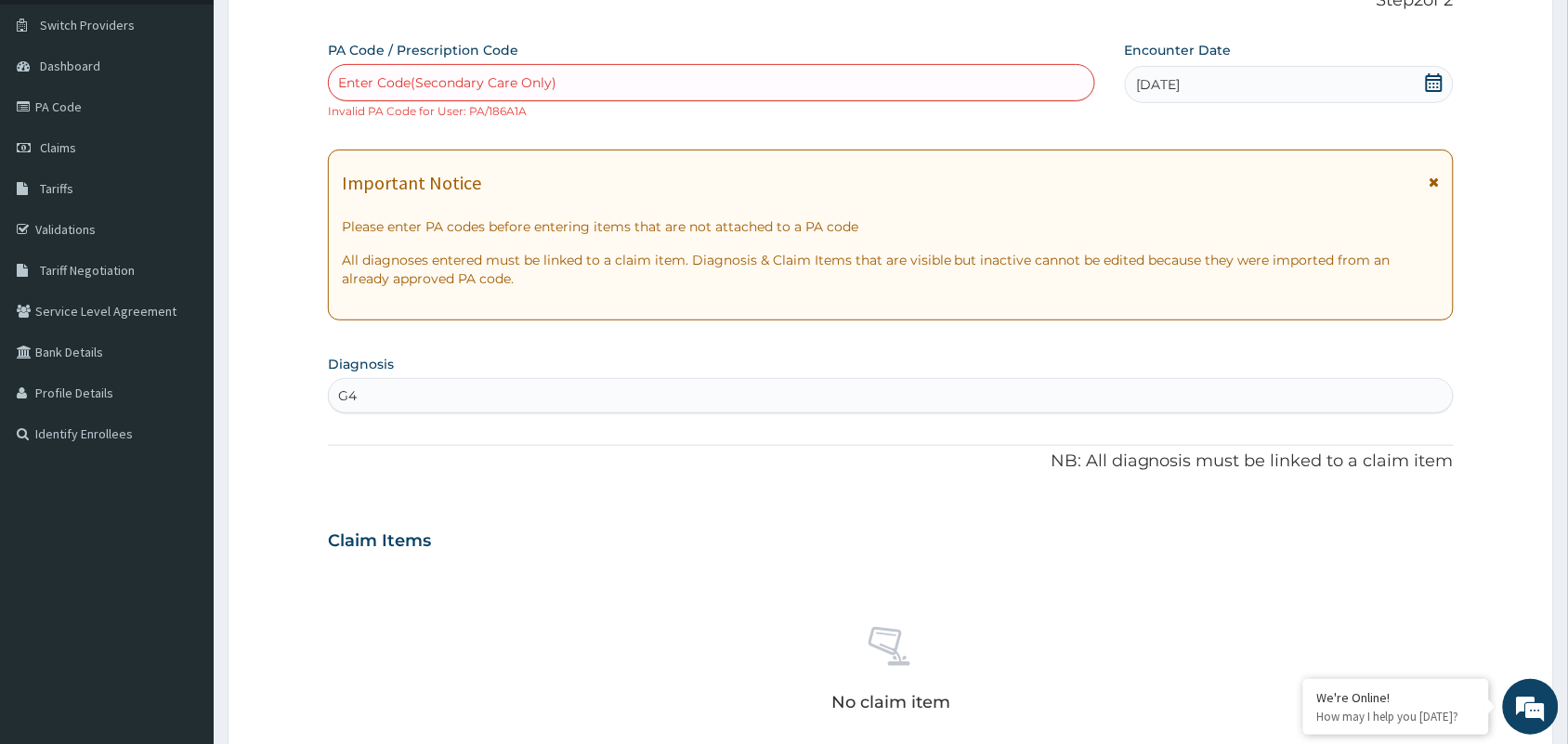
type input "G4"
click at [624, 70] on div "Enter Code(Secondary Care Only)" at bounding box center [711, 82] width 766 height 29
click at [658, 88] on div "Enter Code(Secondary Care Only)" at bounding box center [711, 82] width 766 height 29
type input "PA/186"
type input "PA/186/A1A"
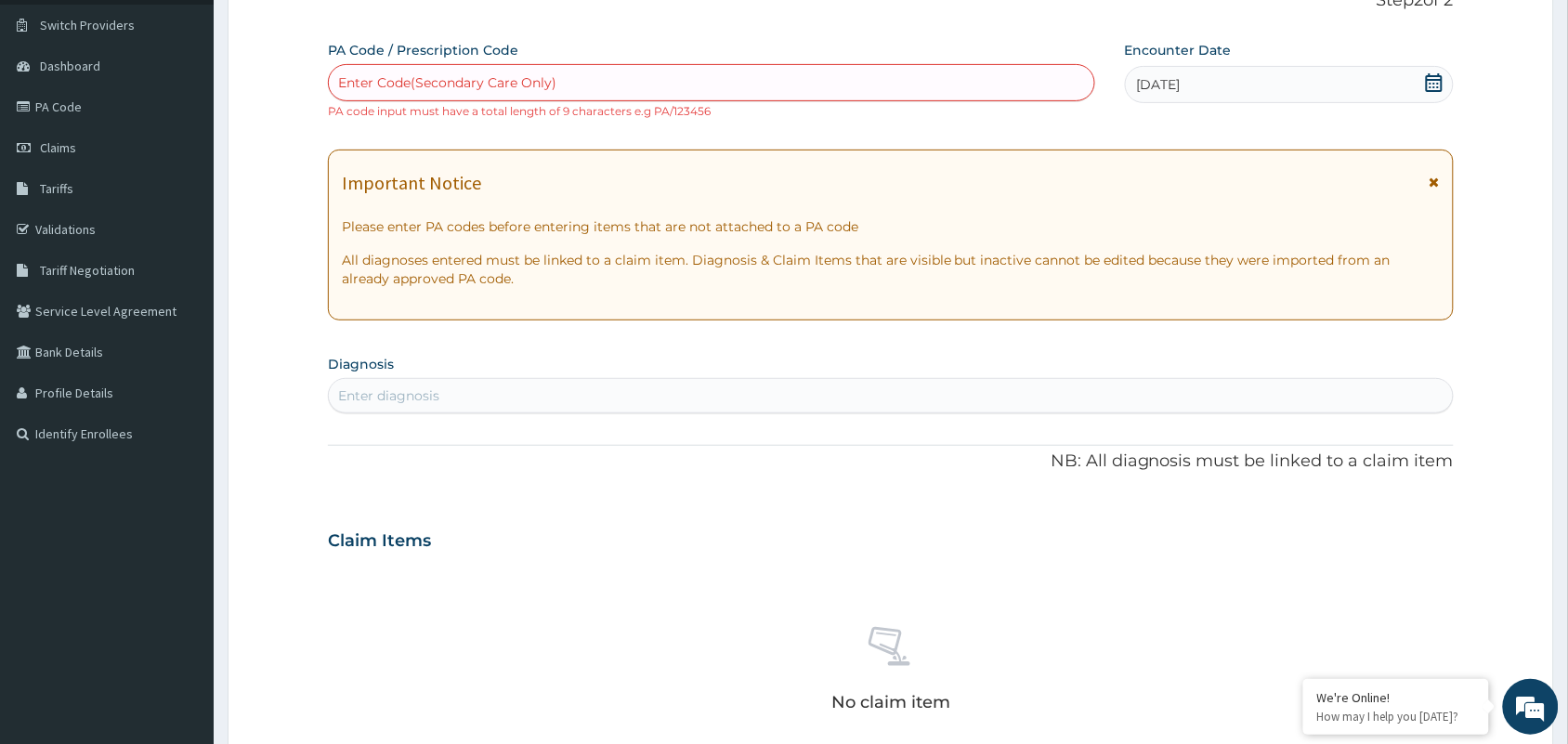
drag, startPoint x: 723, startPoint y: 73, endPoint x: 699, endPoint y: 81, distance: 25.3
click at [699, 81] on div "Enter Code(Secondary Care Only)" at bounding box center [711, 82] width 766 height 29
click at [698, 88] on div "Enter Code(Secondary Care Only)" at bounding box center [711, 82] width 766 height 29
click at [567, 386] on div "Enter diagnosis" at bounding box center [890, 395] width 1124 height 29
type input "seizure disorder"
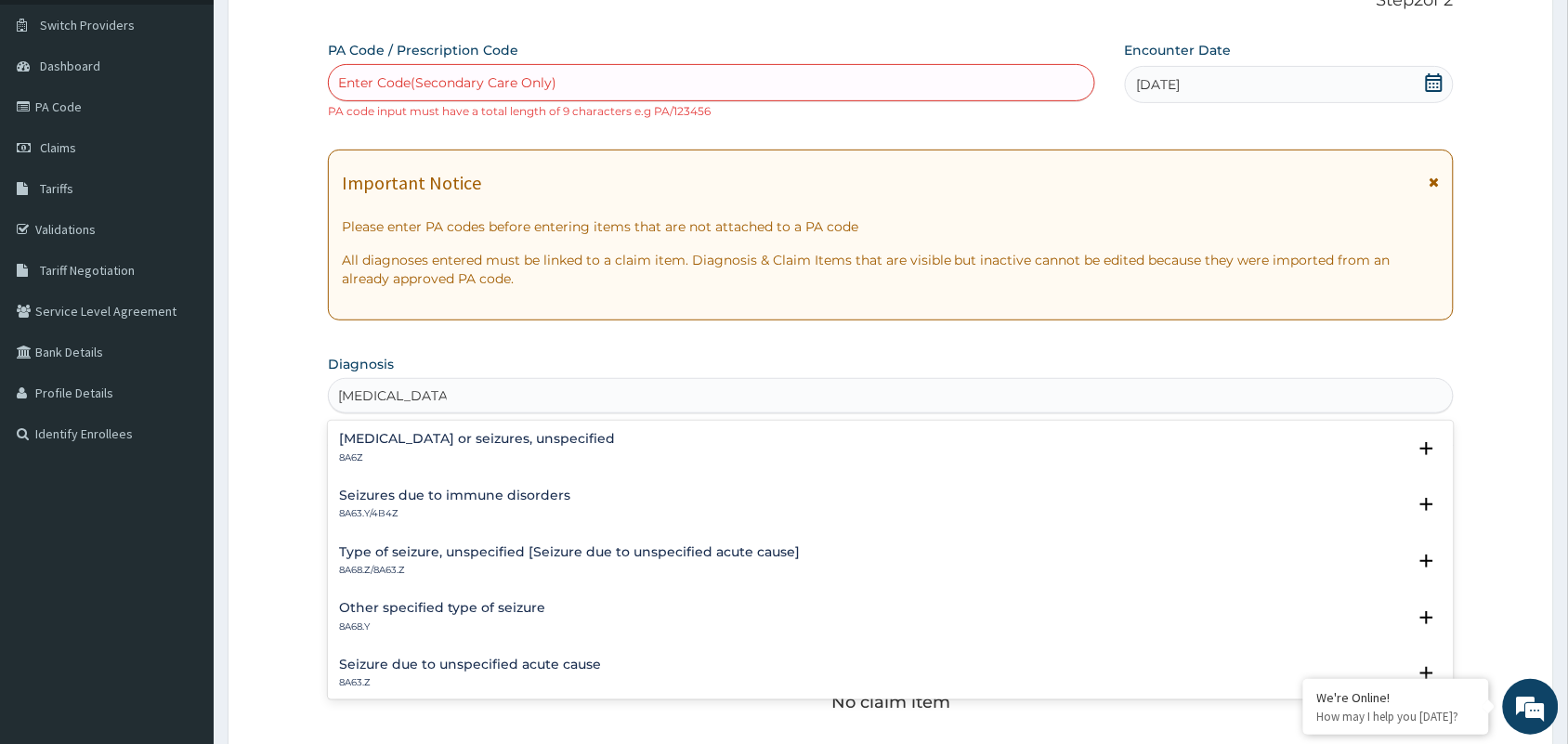
click at [493, 438] on h4 "Epilepsy or seizures, unspecified" at bounding box center [477, 438] width 276 height 14
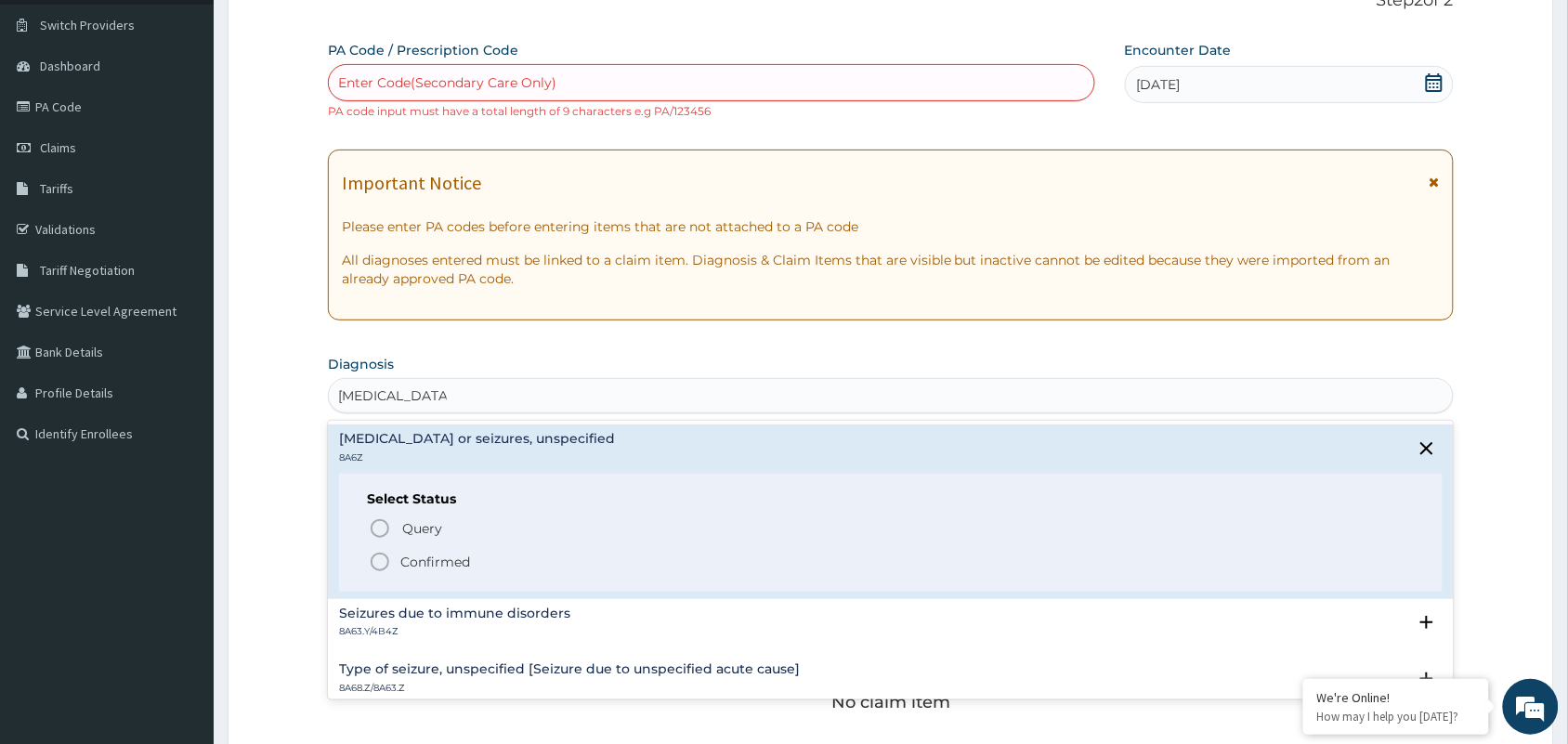
click at [414, 555] on p "Confirmed" at bounding box center [434, 562] width 70 height 19
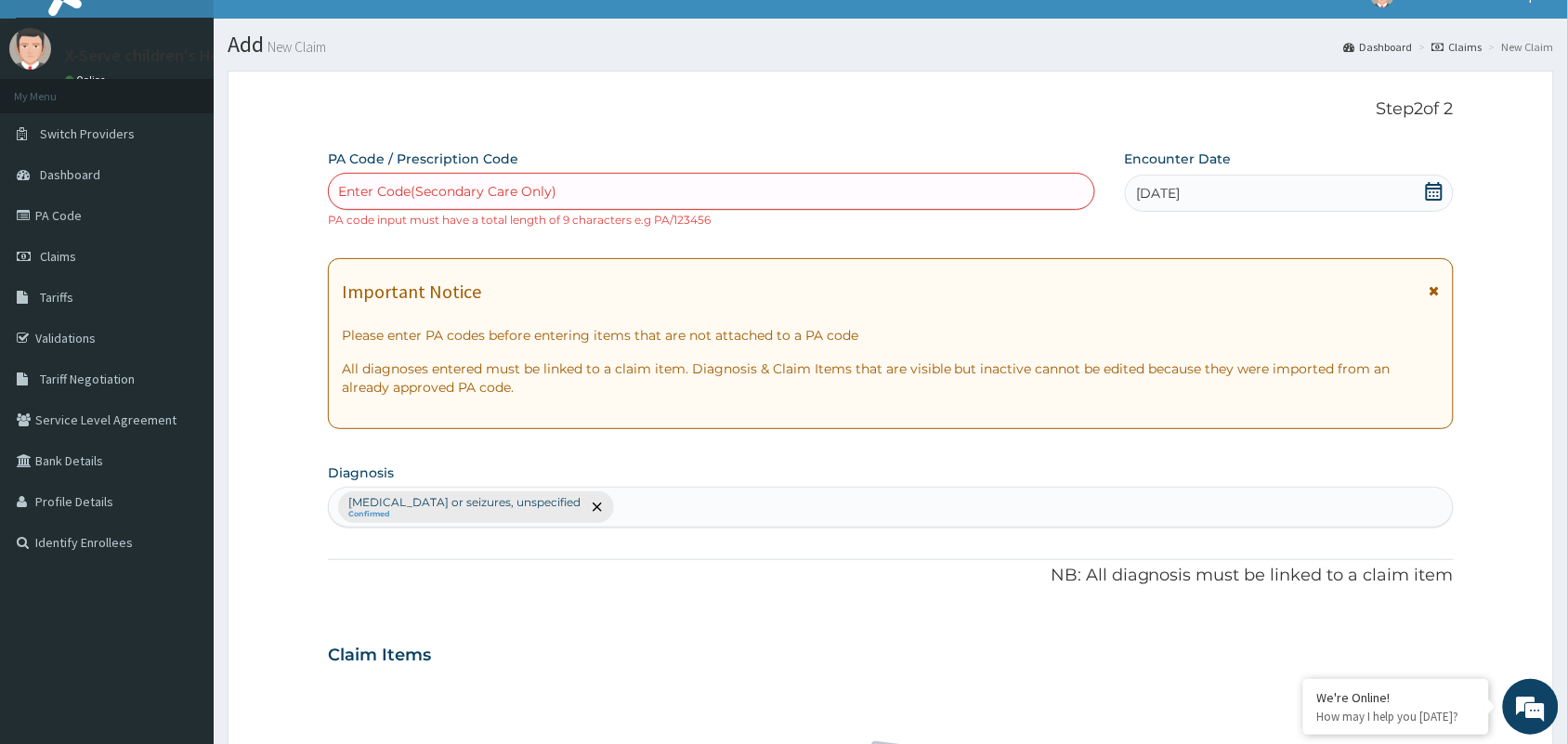
scroll to position [0, 0]
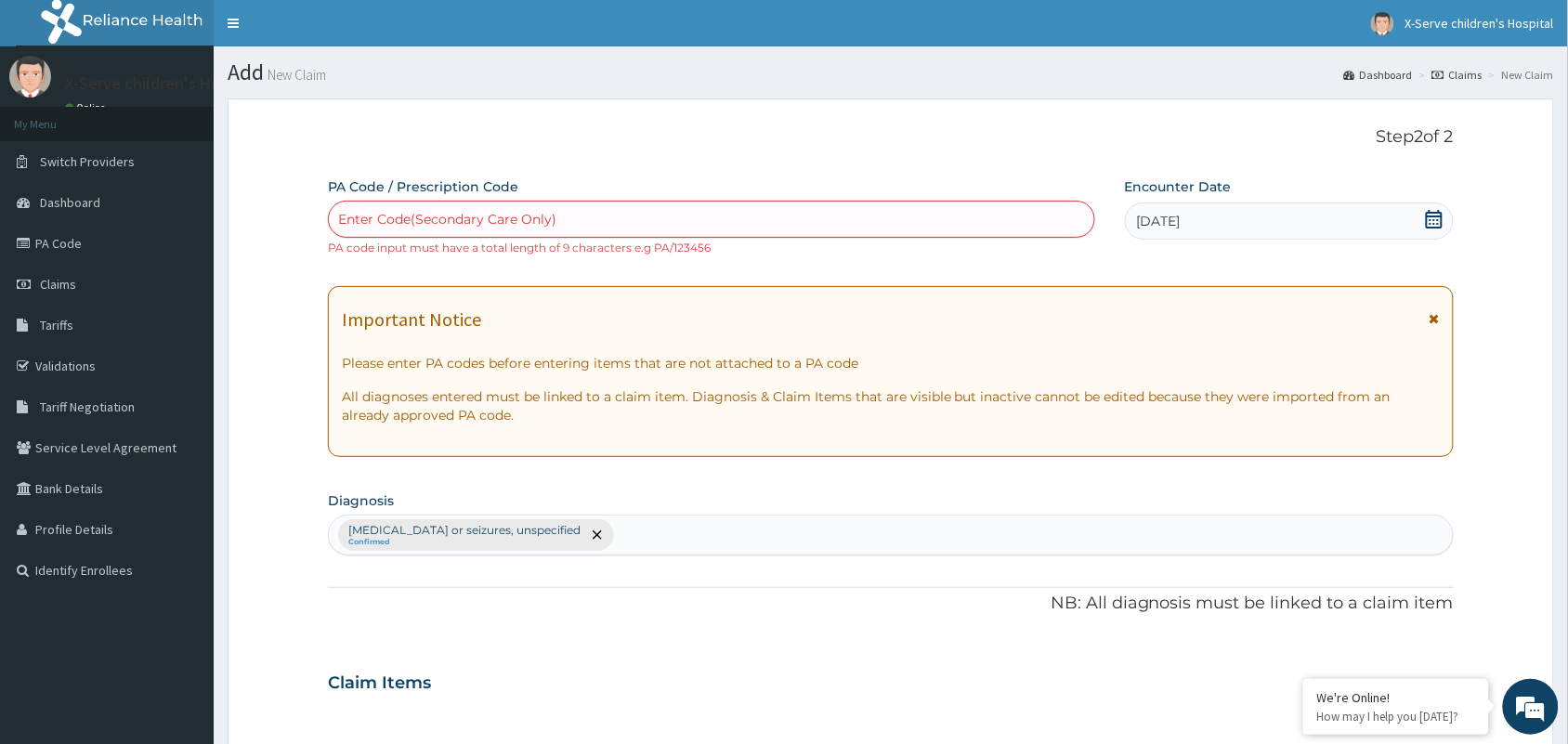
click at [618, 227] on div "Enter Code(Secondary Care Only)" at bounding box center [711, 219] width 766 height 29
paste input "PA/186A1A"
type input "PA/186A1A"
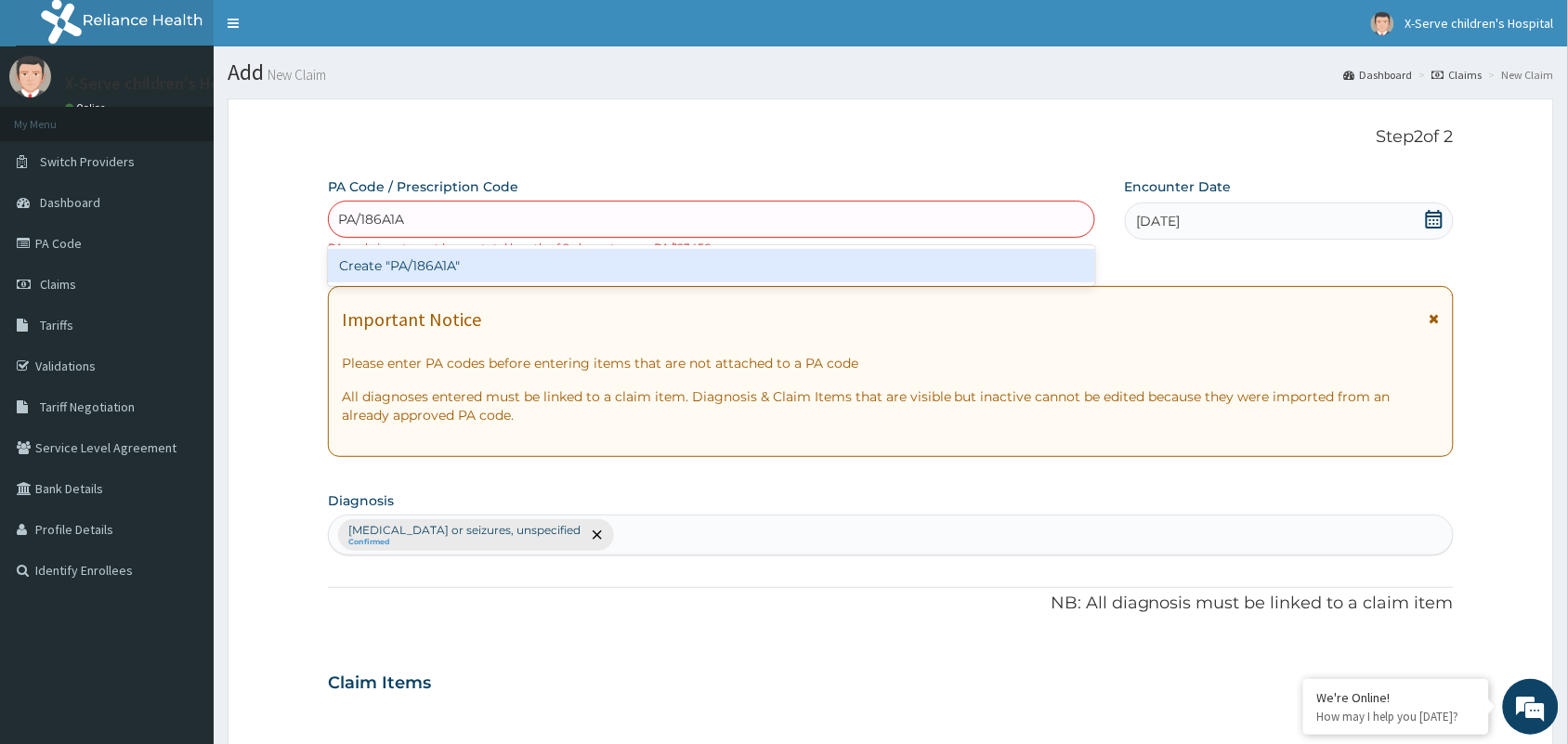
click at [558, 256] on div "Create "PA/186A1A"" at bounding box center [711, 266] width 767 height 33
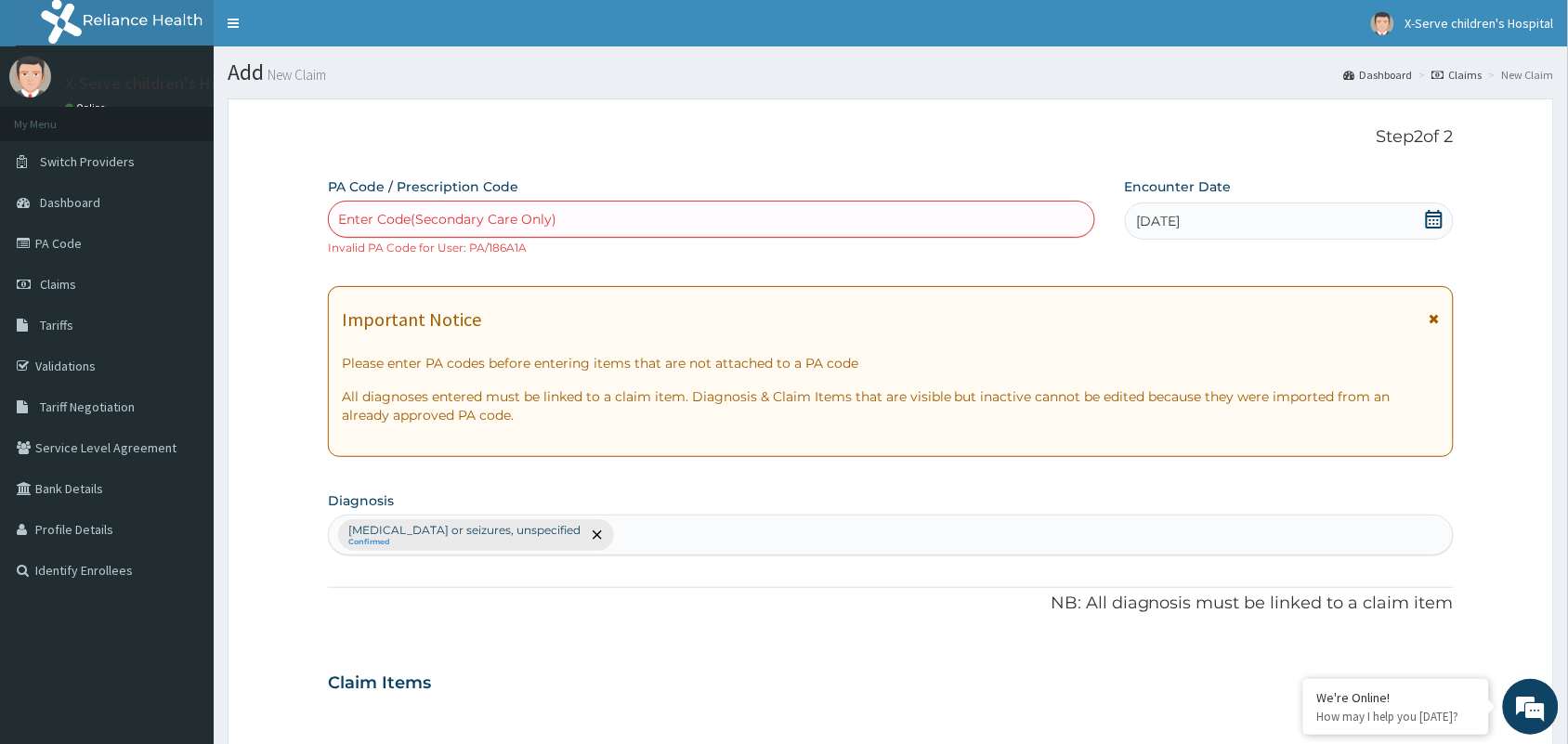
click at [476, 204] on div "Enter Code(Secondary Care Only)" at bounding box center [711, 219] width 766 height 29
click at [475, 204] on div "Enter Code(Secondary Care Only)" at bounding box center [711, 219] width 766 height 29
paste input "PA/186A1A"
type input "PA/186A1A"
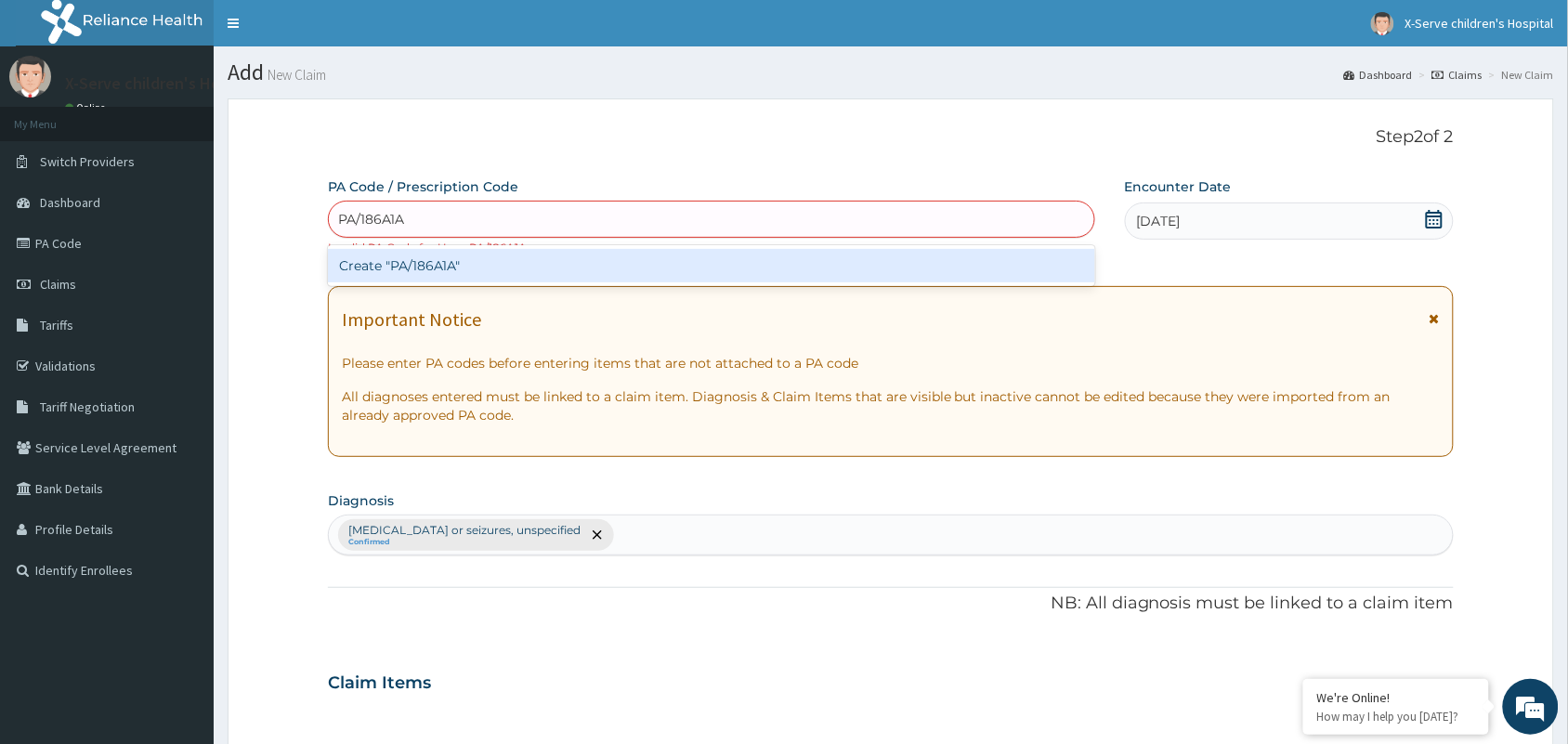
click at [424, 273] on div "Create "PA/186A1A"" at bounding box center [711, 266] width 767 height 33
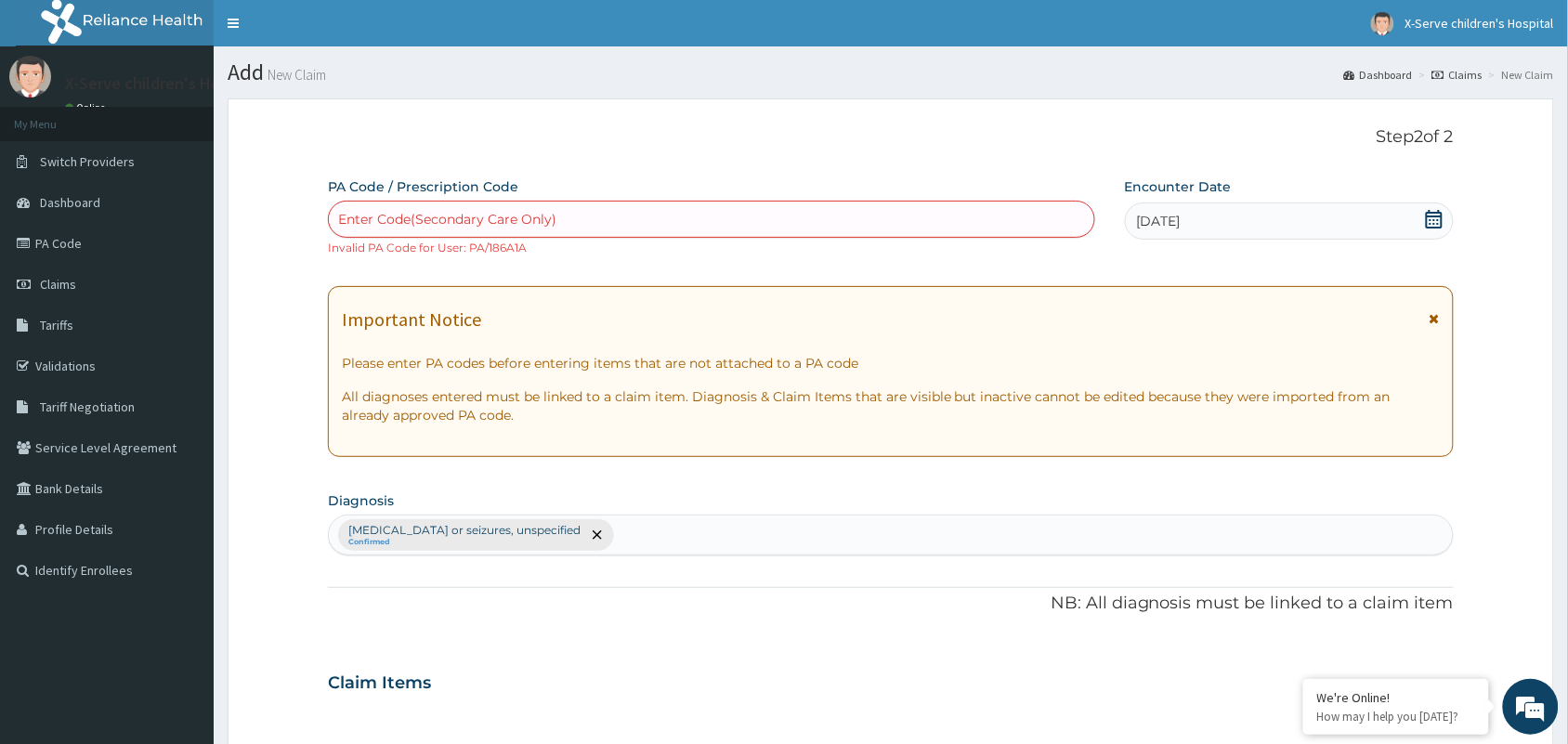
click at [572, 221] on div "Enter Code(Secondary Care Only)" at bounding box center [711, 219] width 766 height 29
paste input "PA/186A1A"
type input "PA/186A1A"
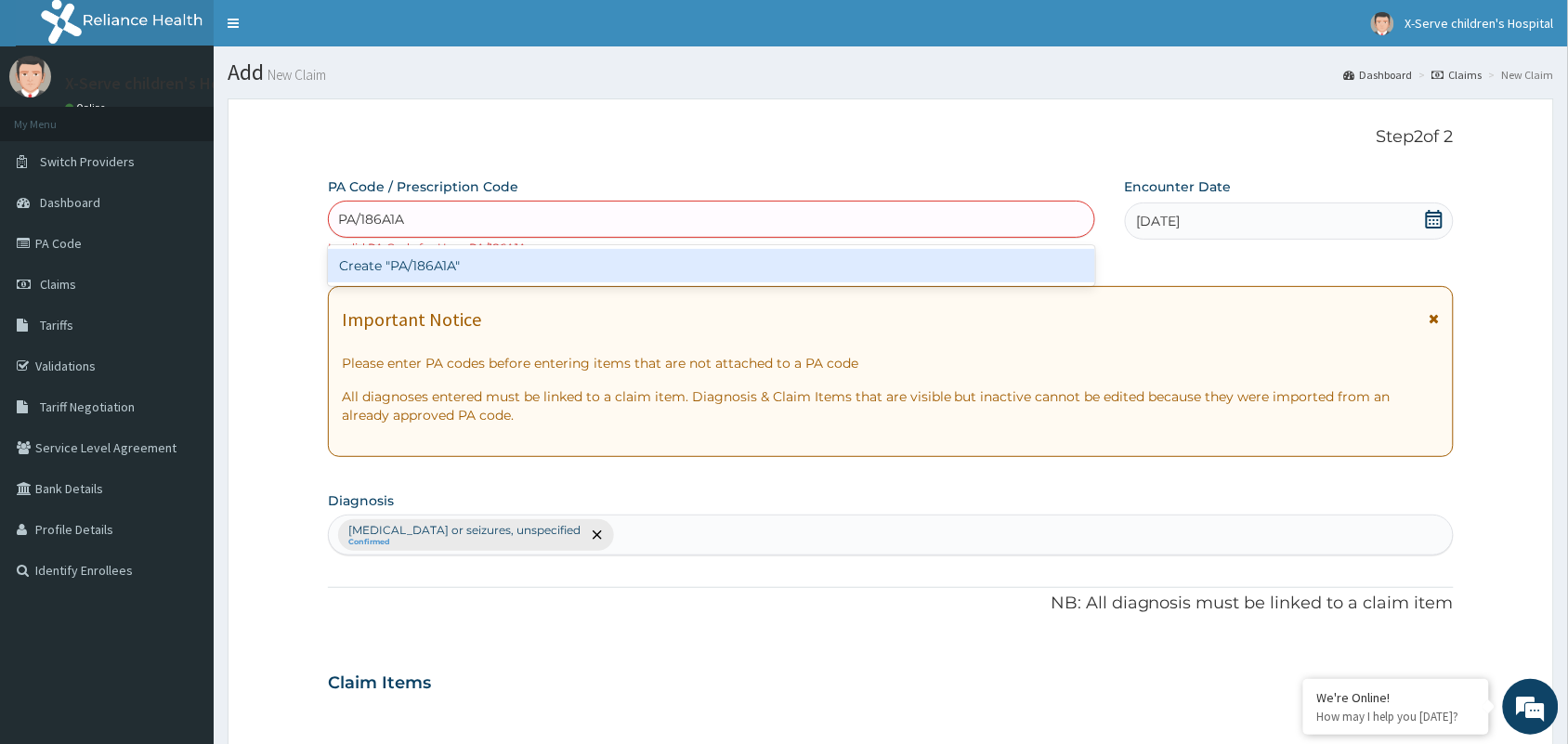
click at [487, 274] on div "Create "PA/186A1A"" at bounding box center [711, 266] width 767 height 33
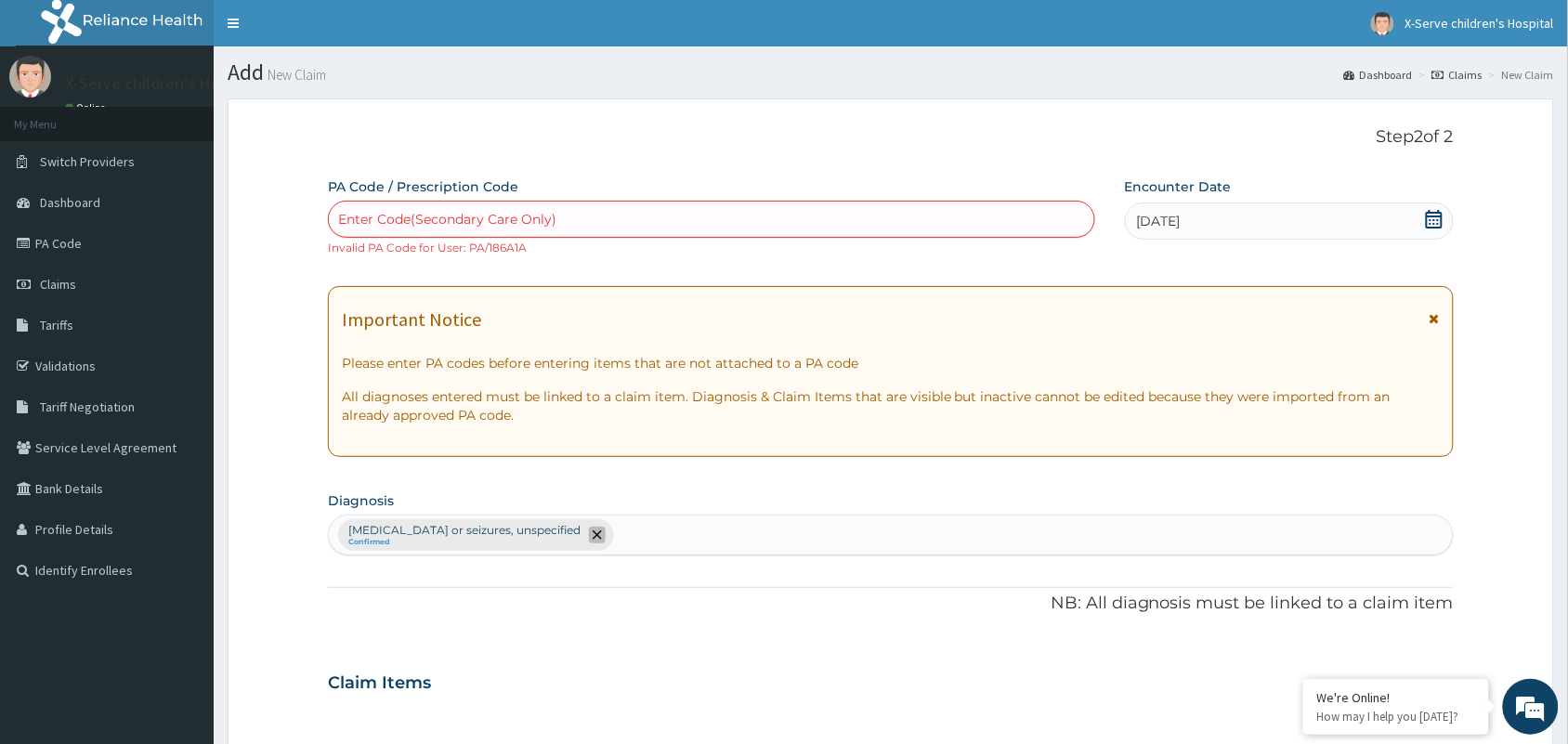
click at [592, 534] on icon "remove selection option" at bounding box center [596, 534] width 9 height 9
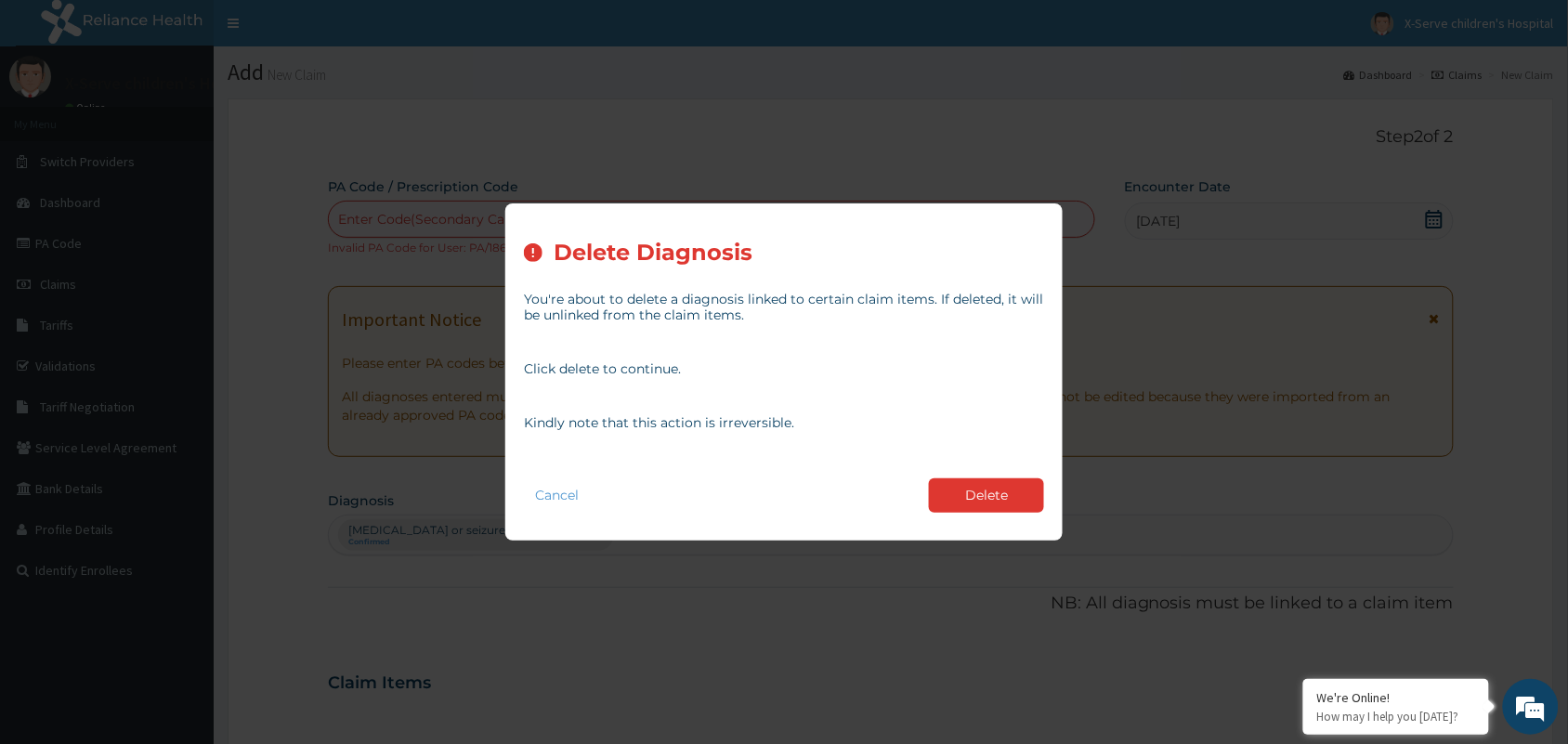
click at [1000, 475] on div "Cancel Delete" at bounding box center [784, 495] width 520 height 53
click at [999, 493] on button "Delete" at bounding box center [986, 495] width 115 height 34
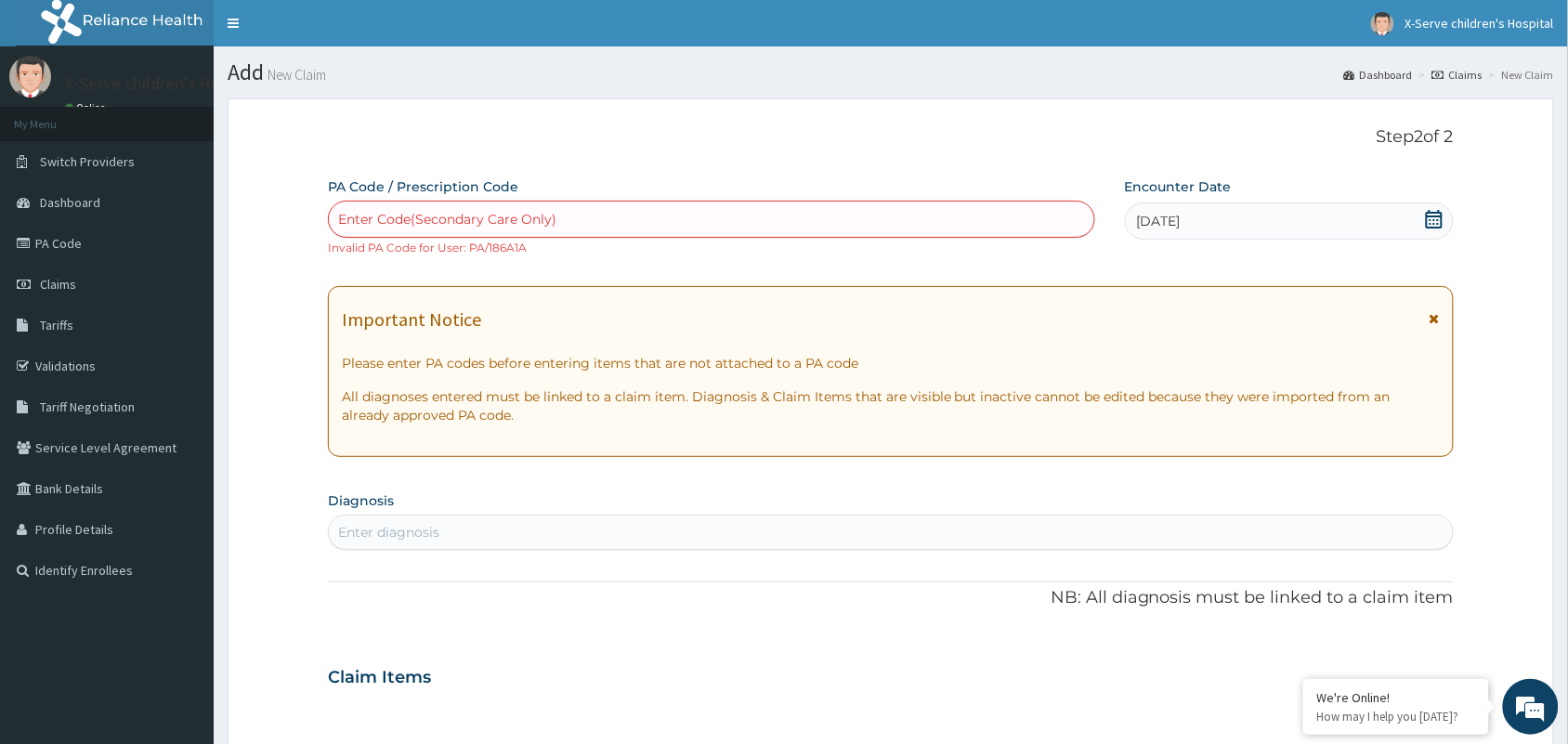
click at [560, 205] on div "Enter Code(Secondary Care Only)" at bounding box center [711, 219] width 766 height 29
paste input "PA/186A1A"
type input "PA/186A1A"
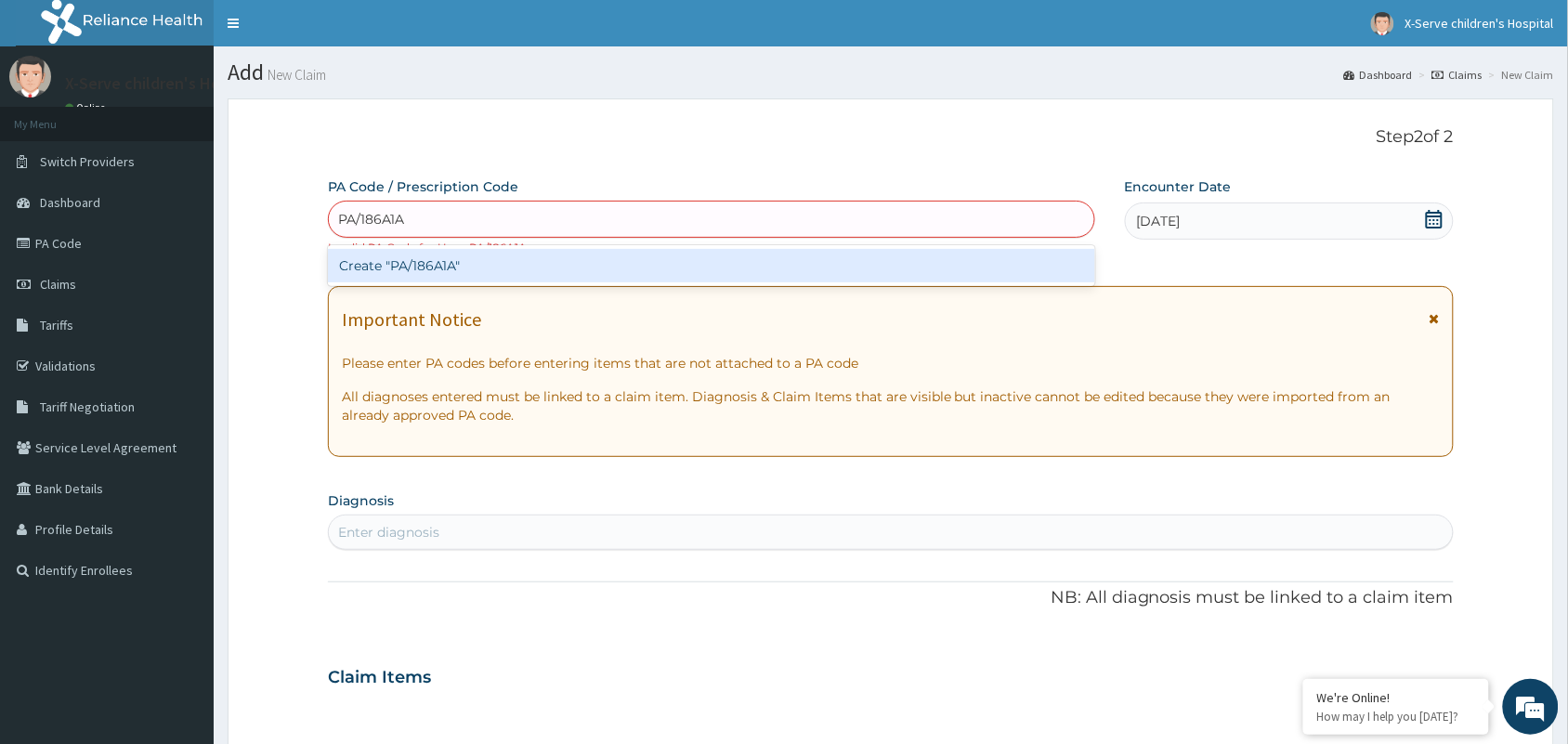
click at [467, 260] on div "Create "PA/186A1A"" at bounding box center [711, 266] width 767 height 33
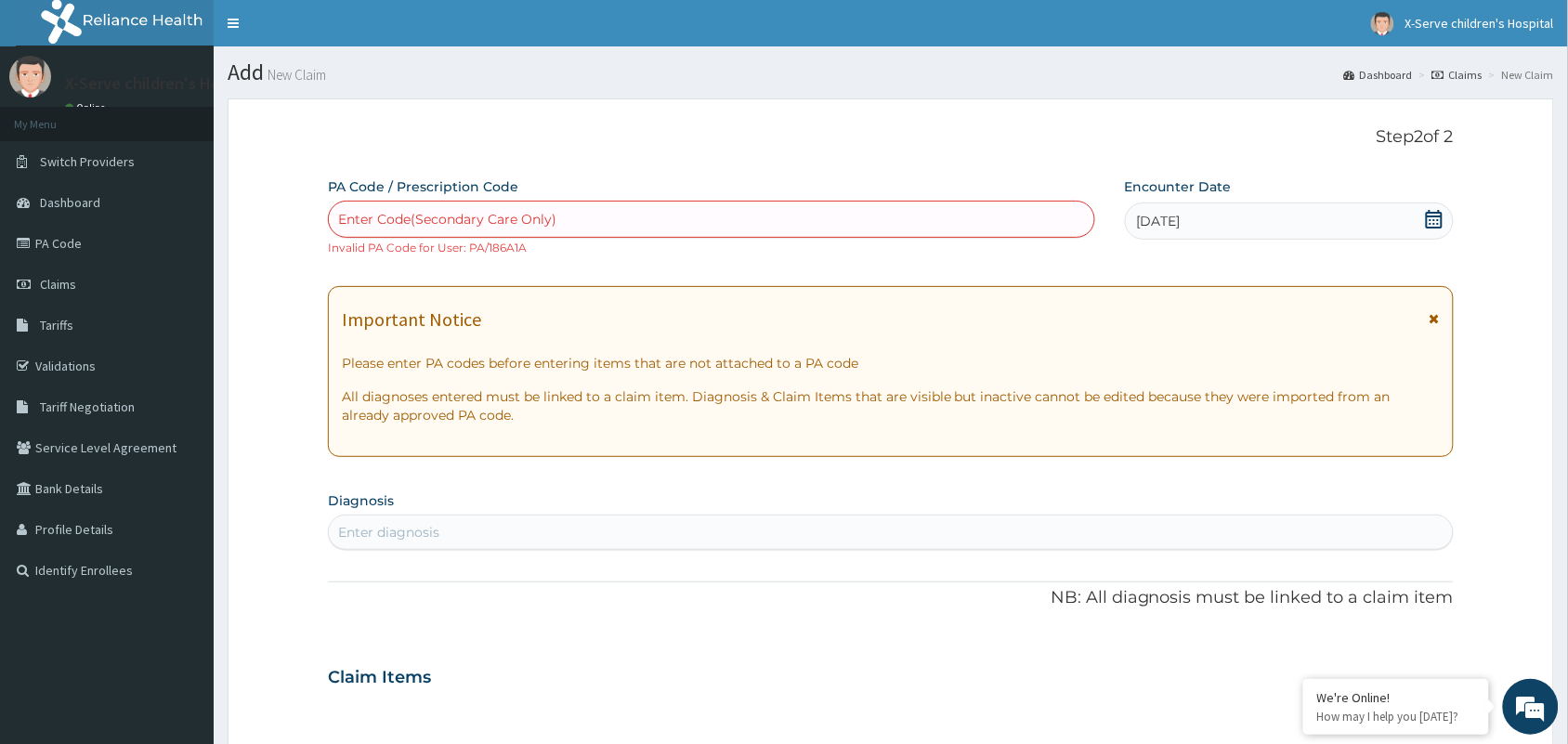
click at [504, 221] on div "Enter Code(Secondary Care Only)" at bounding box center [447, 219] width 219 height 19
paste input "text"
click at [490, 216] on div "Enter Code(Secondary Care Only)" at bounding box center [711, 219] width 766 height 29
click at [469, 212] on div "Enter Code(Secondary Care Only)" at bounding box center [447, 219] width 219 height 19
paste input "PA/186A1A"
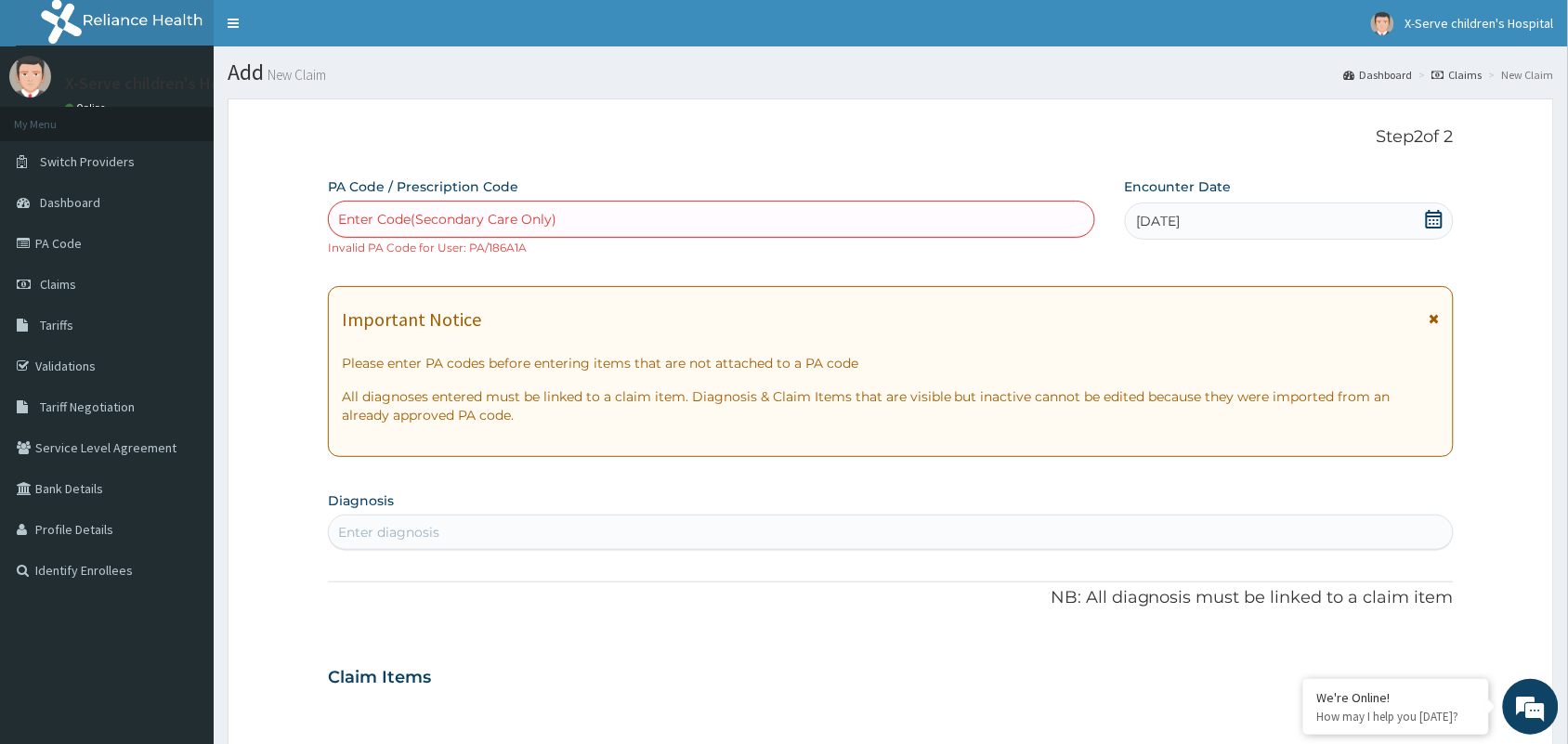
type input "PA/186A1A"
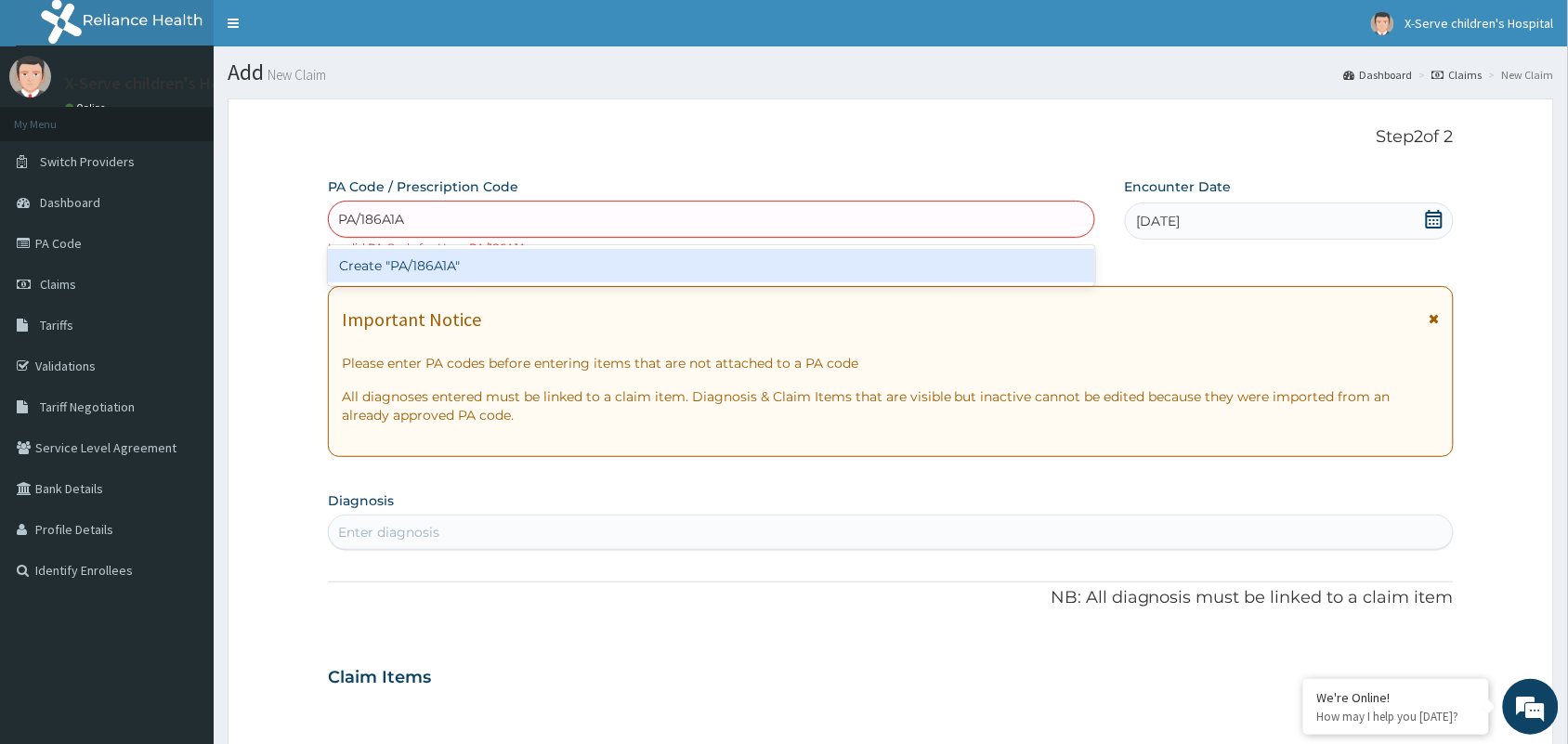
click at [450, 267] on div "Create "PA/186A1A"" at bounding box center [711, 266] width 767 height 33
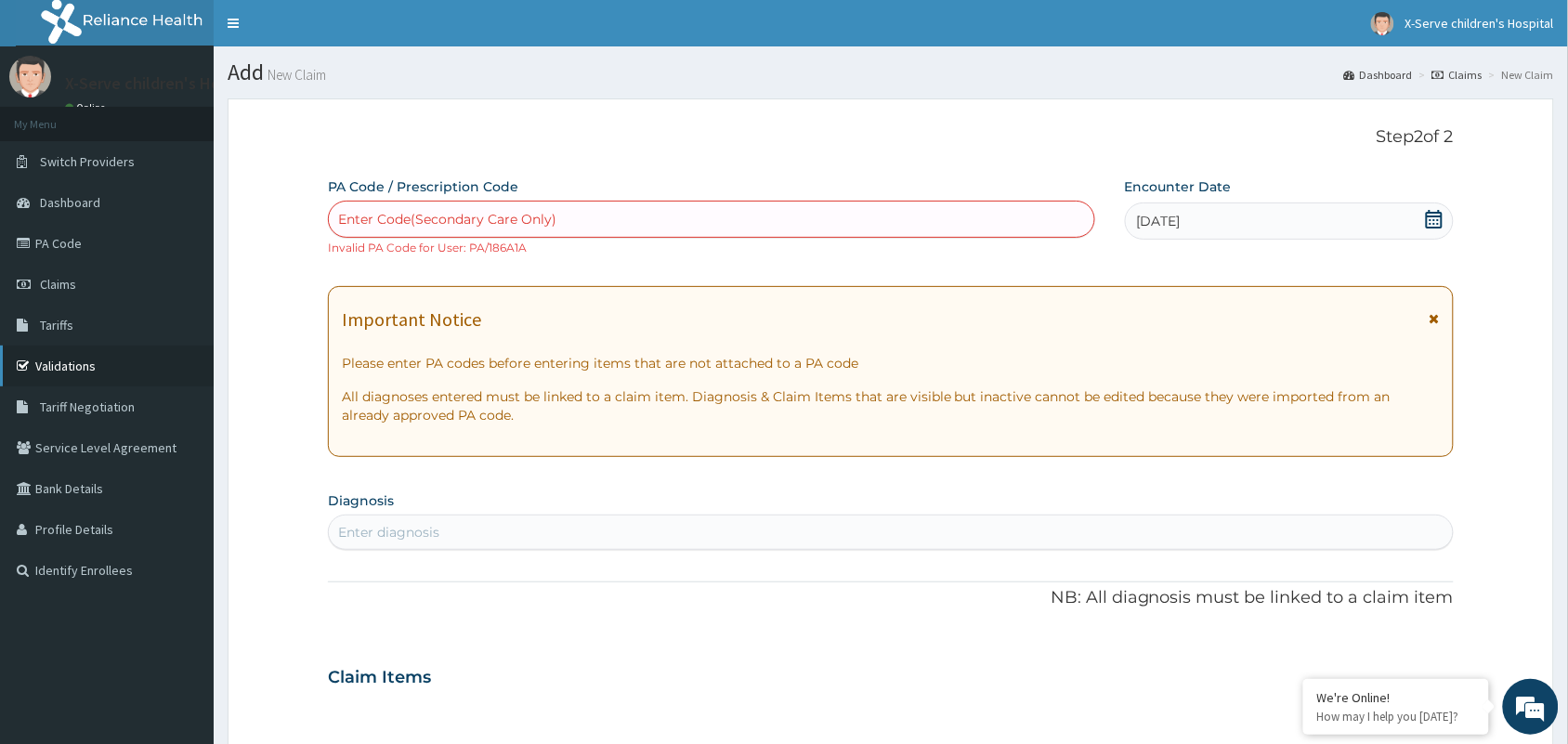
paste input "PA/186A1A"
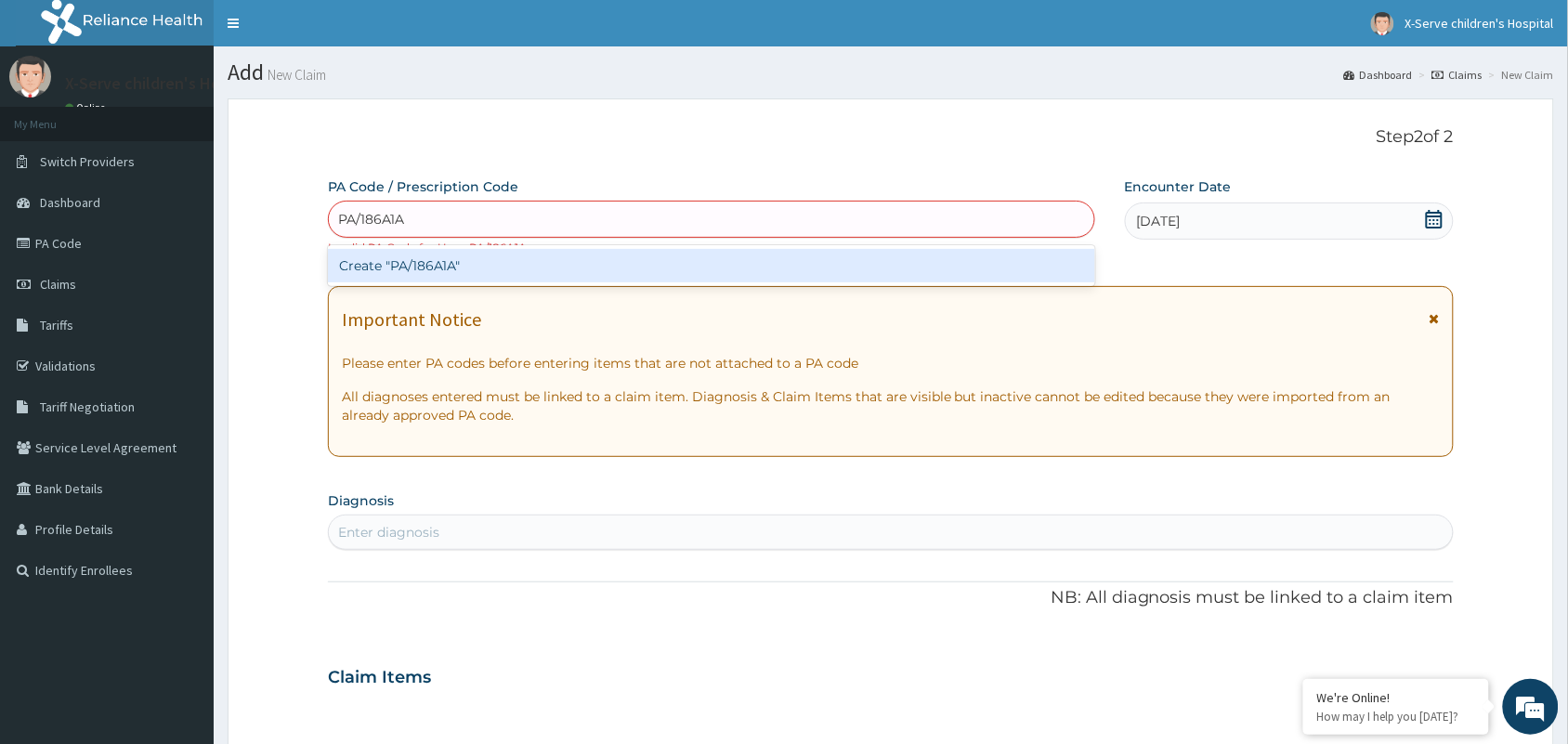
click at [358, 215] on input "PA/186A1A" at bounding box center [373, 219] width 69 height 19
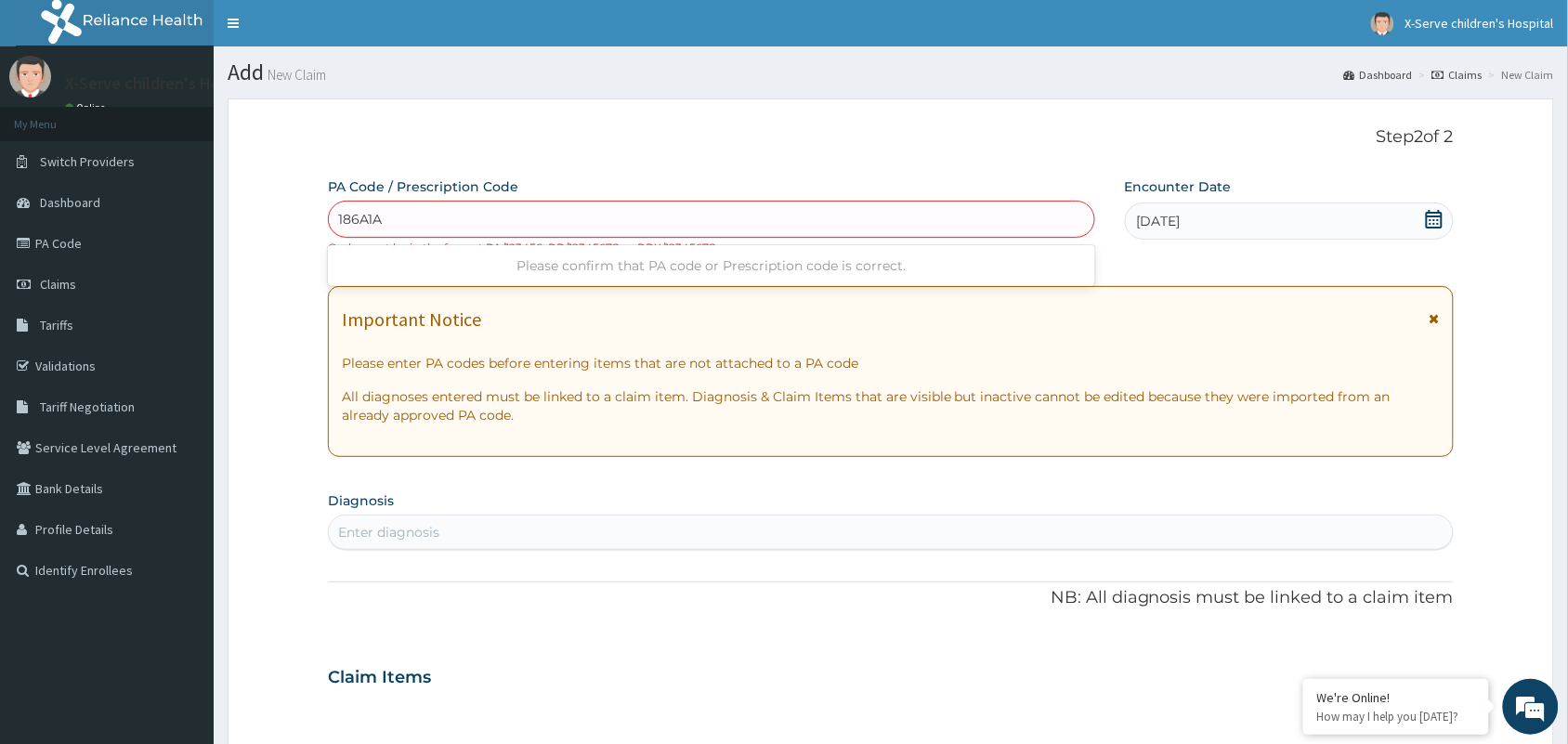
type input "186A1A"
drag, startPoint x: 531, startPoint y: 242, endPoint x: 532, endPoint y: 263, distance: 21.0
click at [532, 263] on div "PA Code / Prescription Code Enter Code(Secondary Care Only) Code must be in the…" at bounding box center [890, 666] width 1126 height 977
click at [586, 272] on div "PA Code / Prescription Code Enter Code(Secondary Care Only) Code must be in the…" at bounding box center [890, 666] width 1126 height 977
click at [599, 216] on div "Enter Code(Secondary Care Only)" at bounding box center [711, 219] width 766 height 29
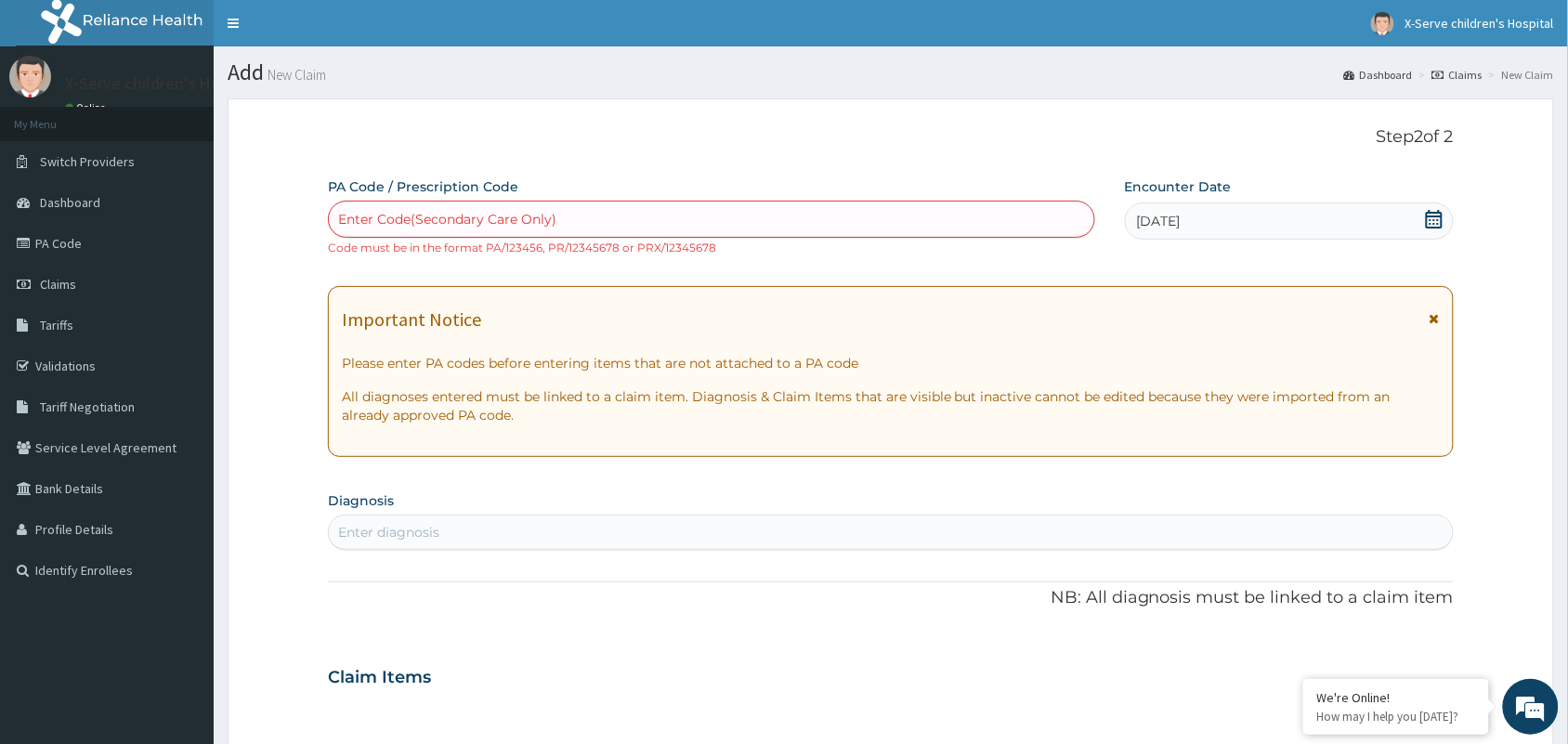
click at [590, 216] on div "Enter Code(Secondary Care Only)" at bounding box center [711, 219] width 766 height 29
paste input "PA/186A1A"
type input "PA/186A1A"
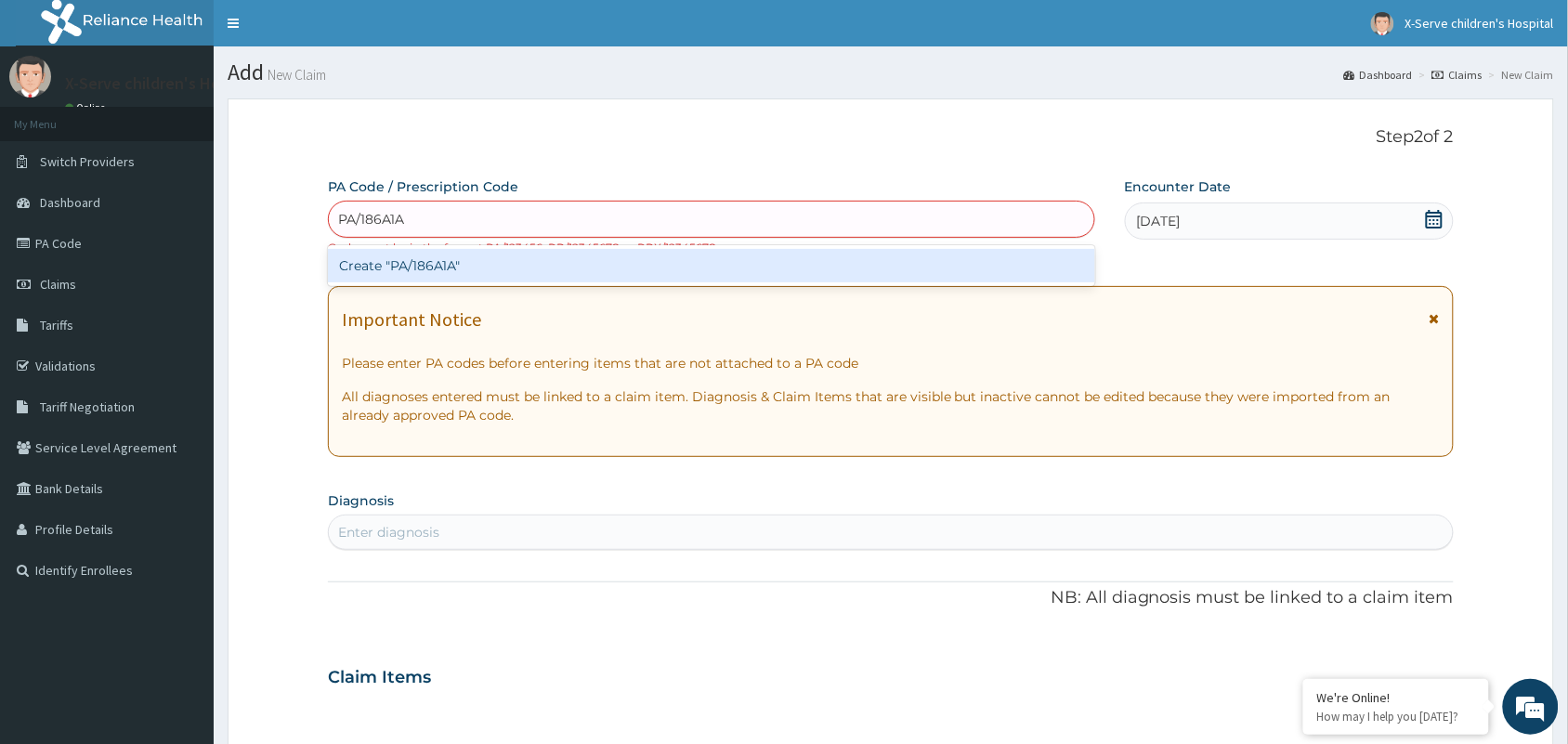
click at [379, 260] on div "Create "PA/186A1A"" at bounding box center [711, 266] width 767 height 33
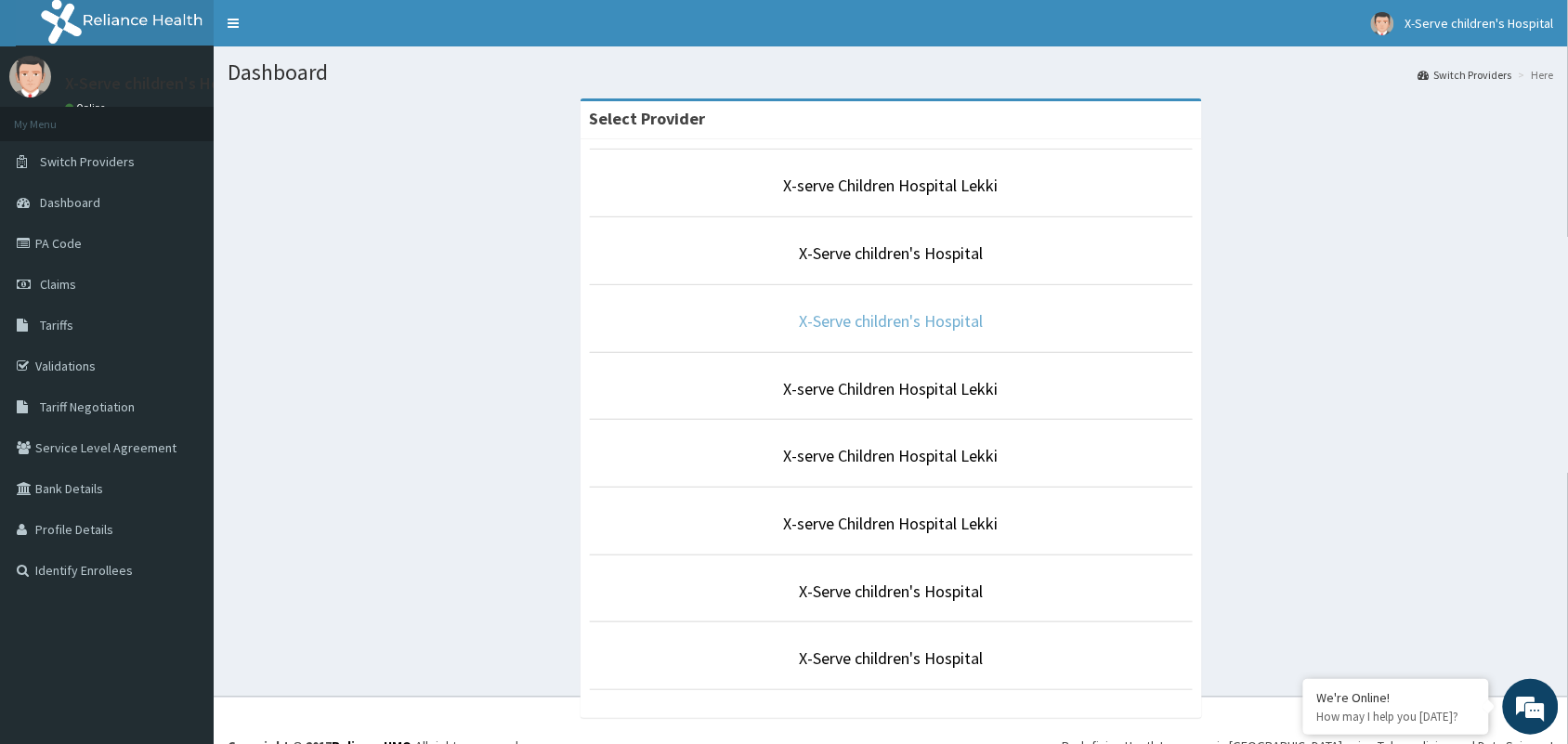
click at [907, 323] on link "X-Serve children's Hospital" at bounding box center [891, 321] width 184 height 22
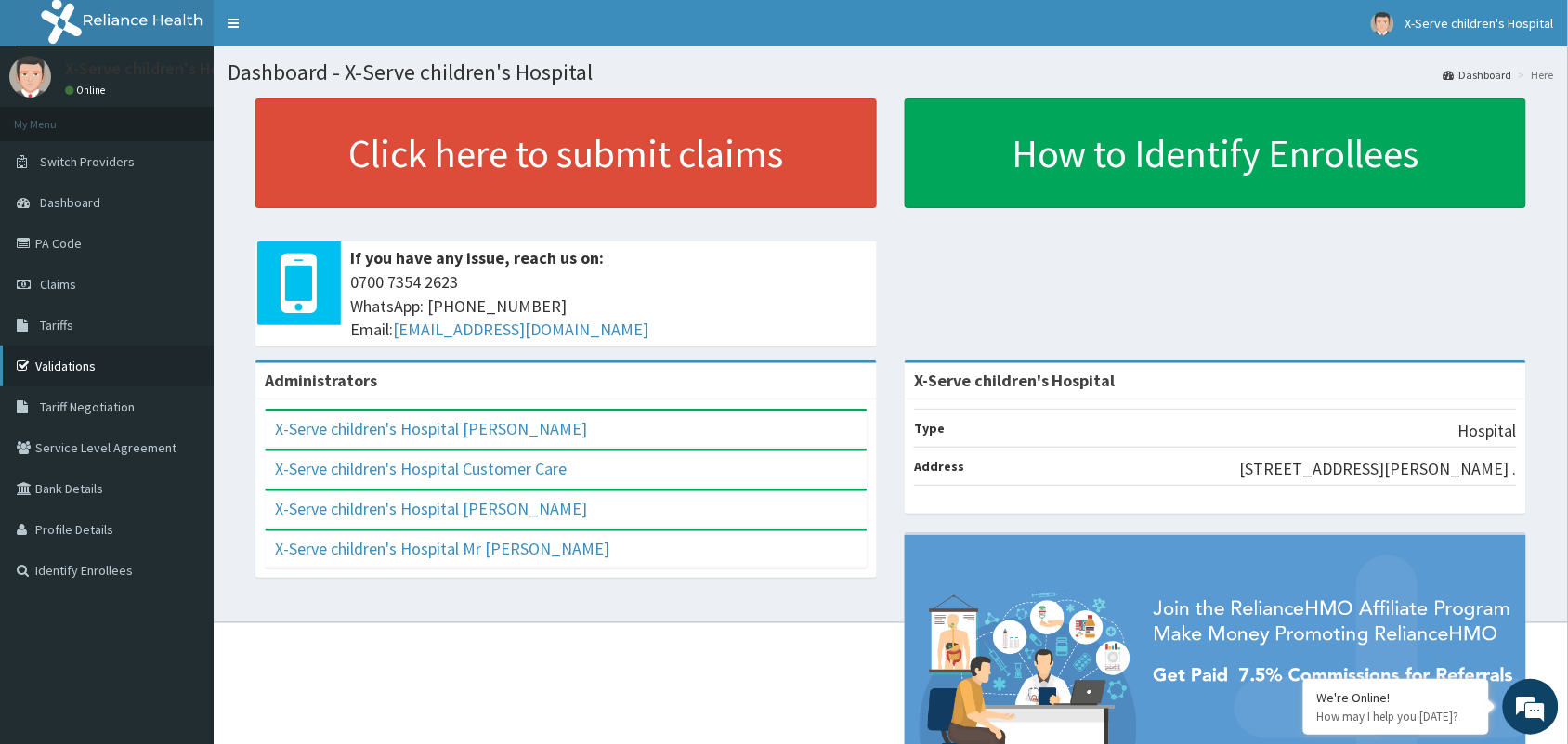
click at [66, 374] on link "Validations" at bounding box center [107, 366] width 214 height 41
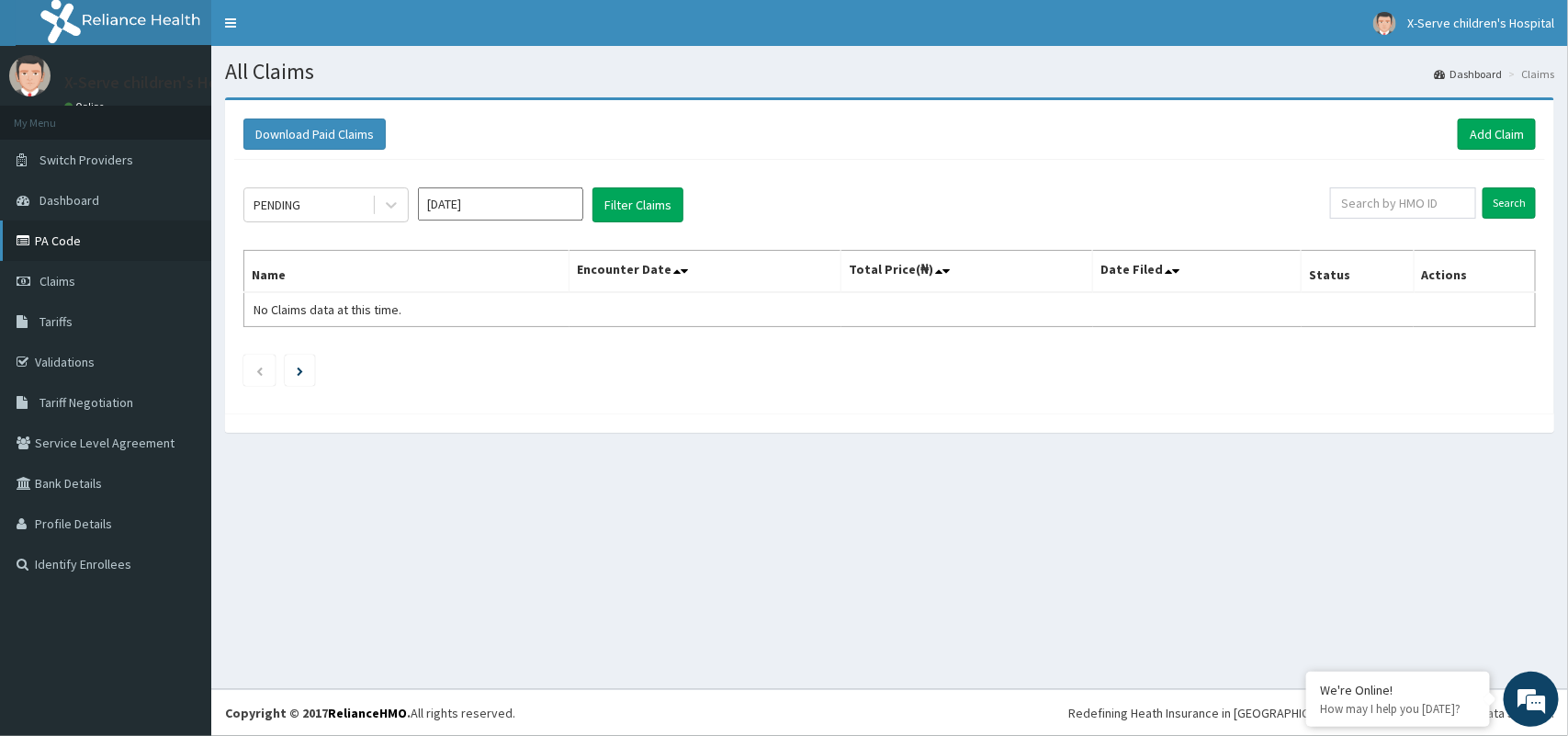
click at [44, 235] on link "PA Code" at bounding box center [106, 240] width 211 height 41
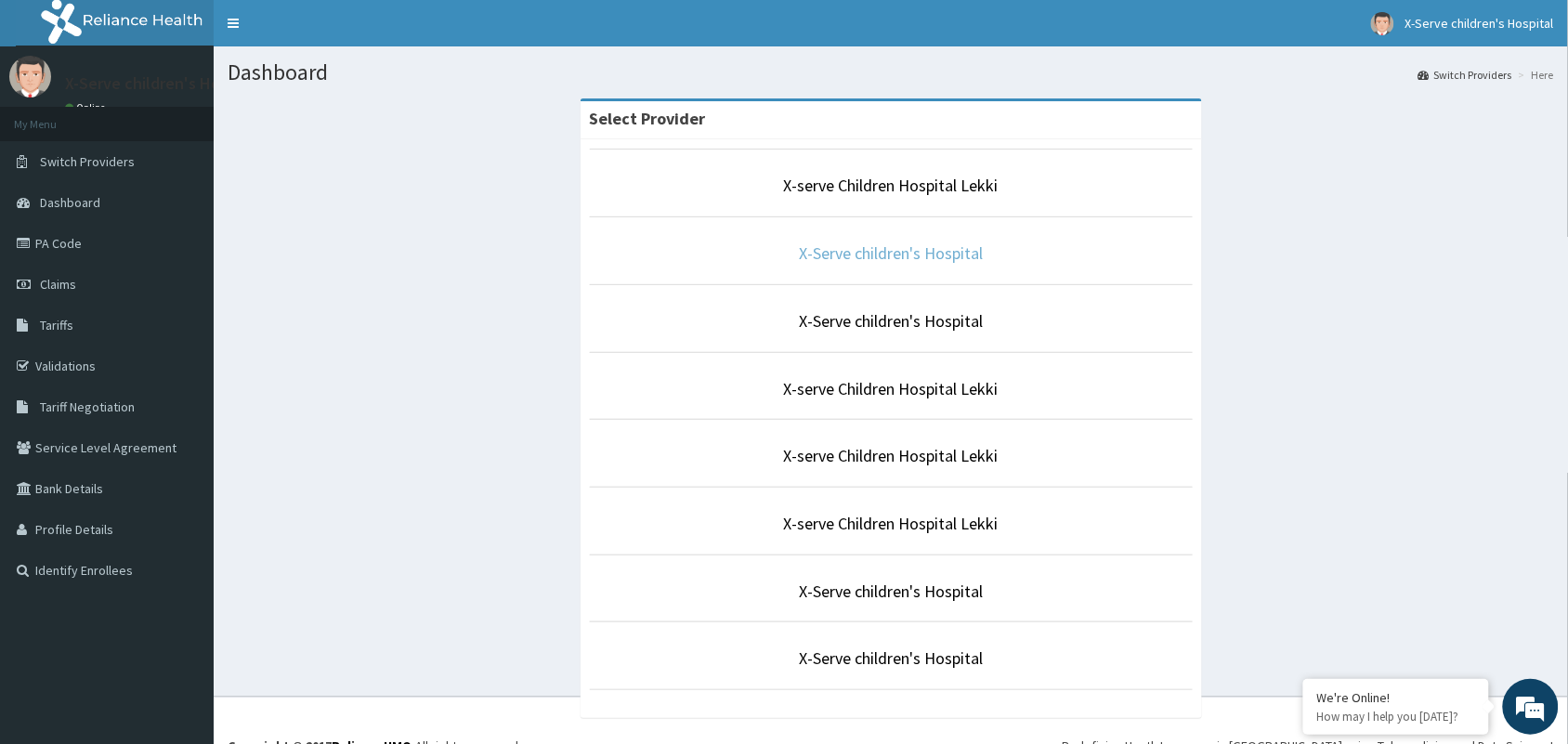
click at [944, 257] on link "X-Serve children's Hospital" at bounding box center [891, 253] width 184 height 22
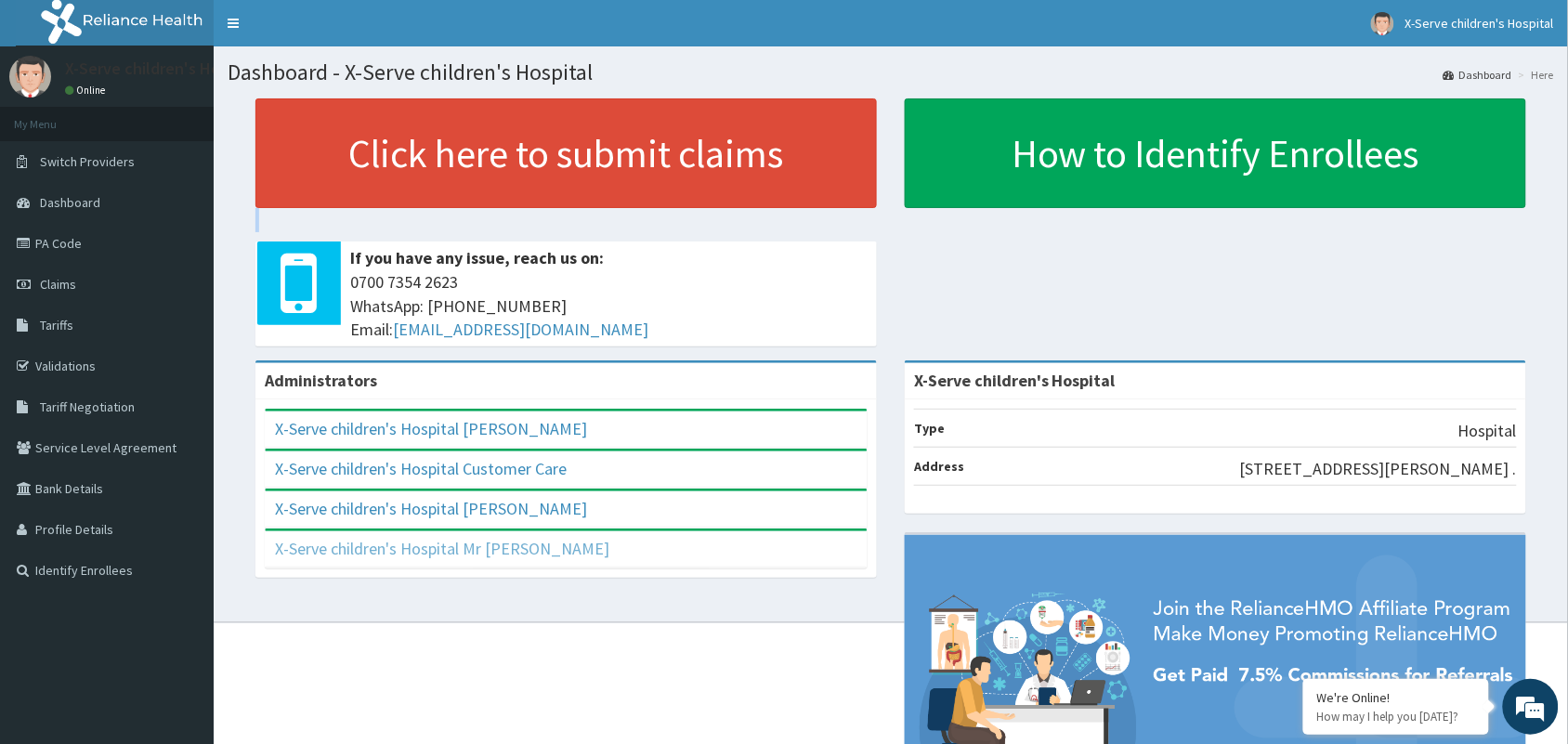
click at [455, 553] on link "X-Serve children's Hospital Mr [PERSON_NAME]" at bounding box center [441, 548] width 334 height 22
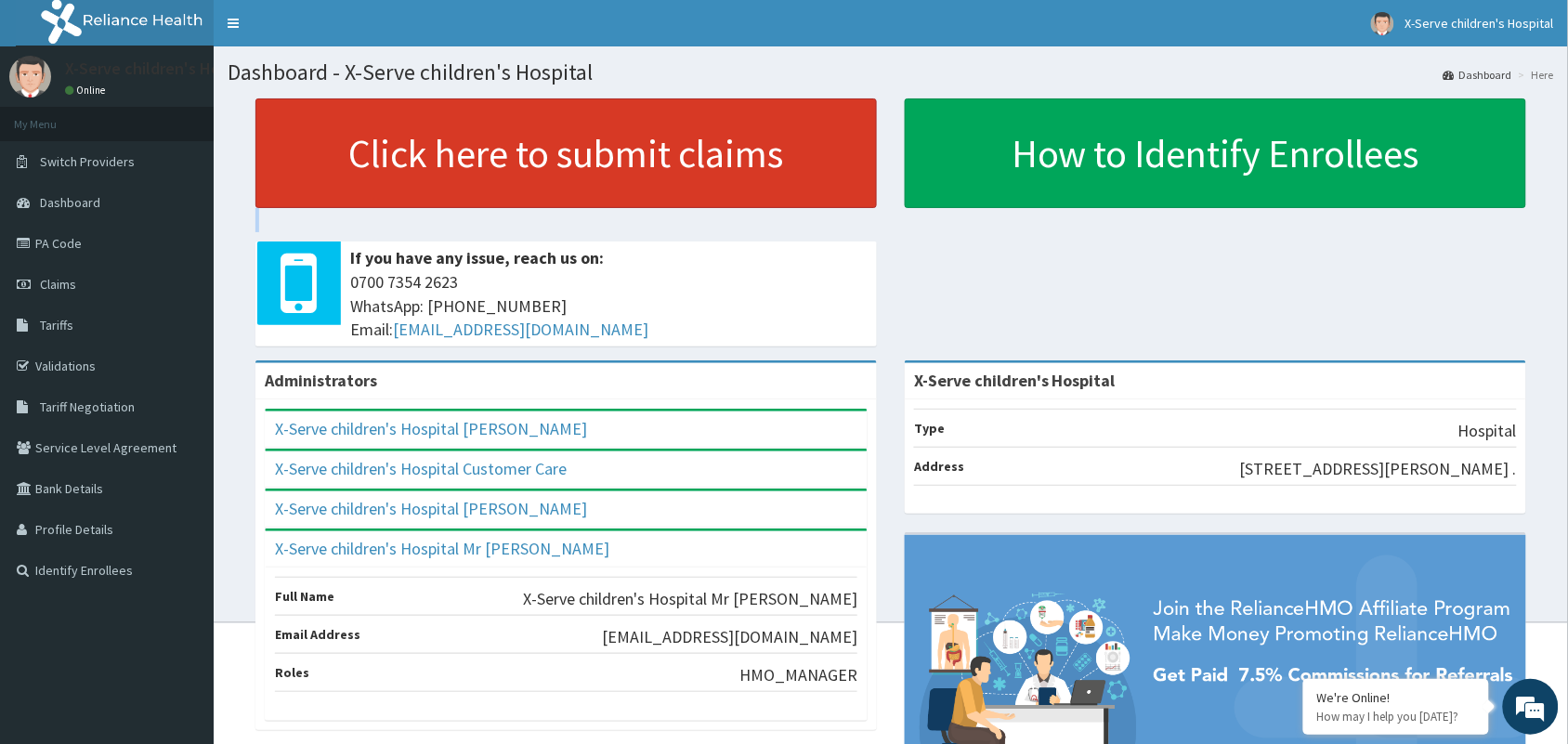
click at [519, 169] on link "Click here to submit claims" at bounding box center [566, 153] width 622 height 110
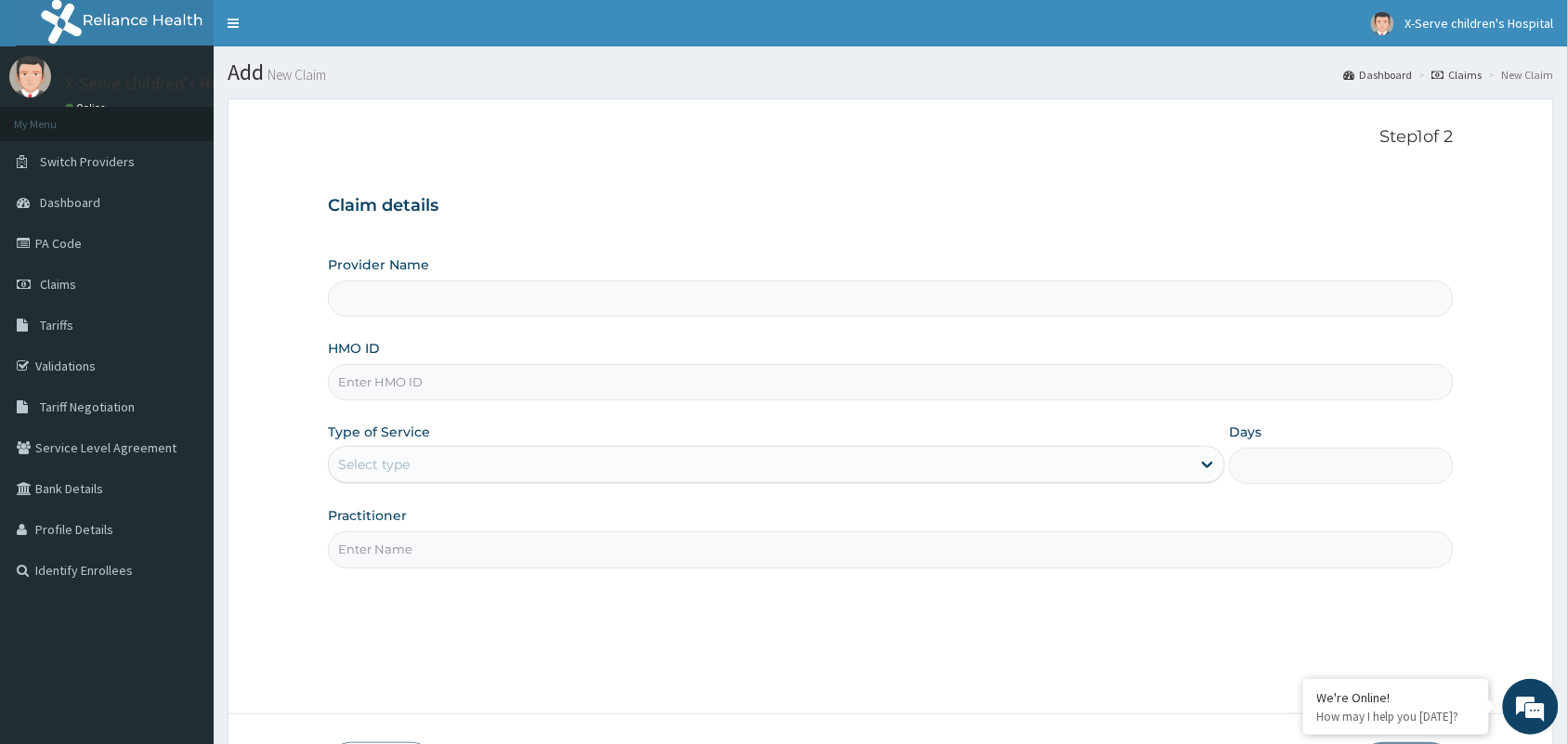
type input "X-Serve children's Hospital"
click at [158, 241] on link "PA Code" at bounding box center [107, 243] width 214 height 41
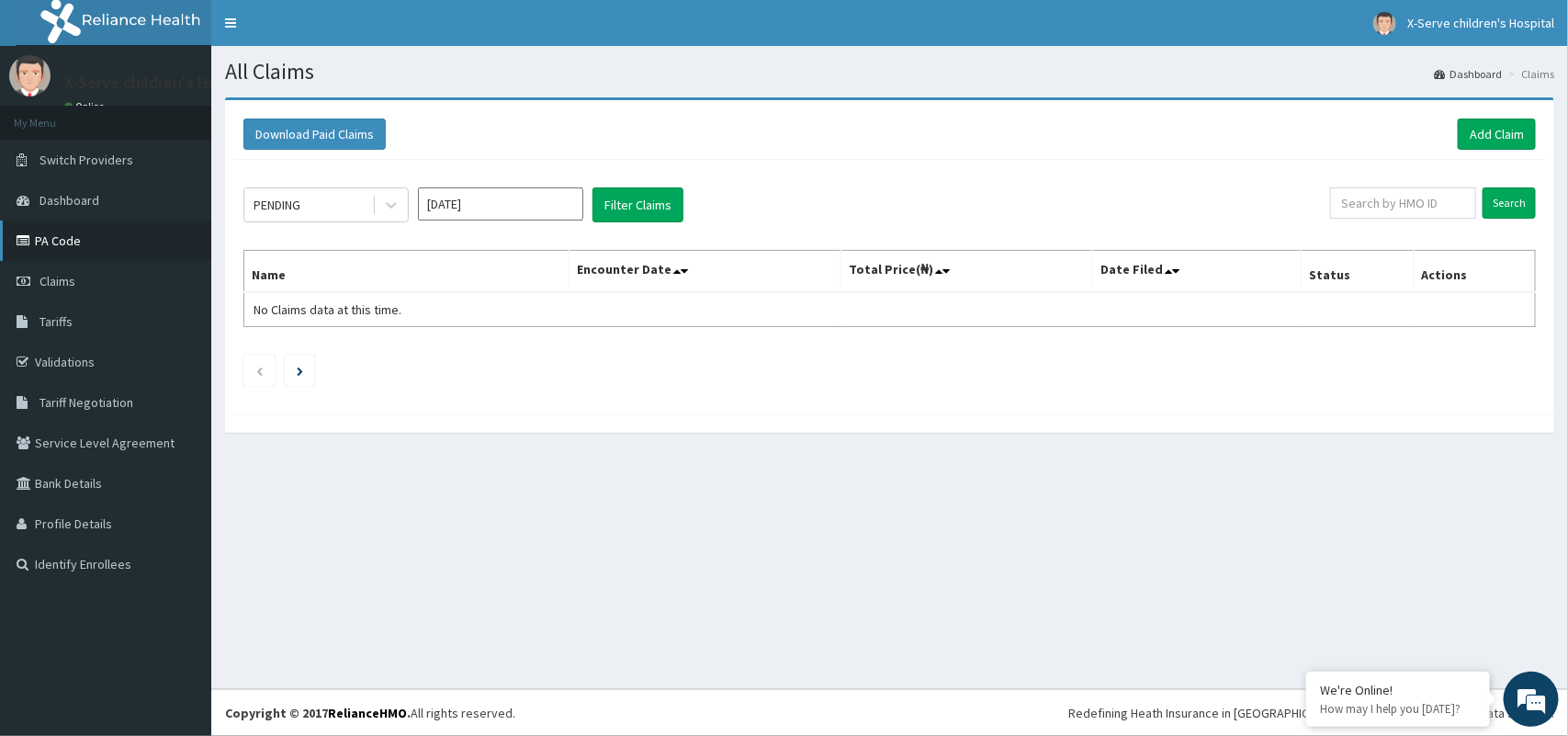
click at [69, 243] on link "PA Code" at bounding box center [106, 240] width 211 height 41
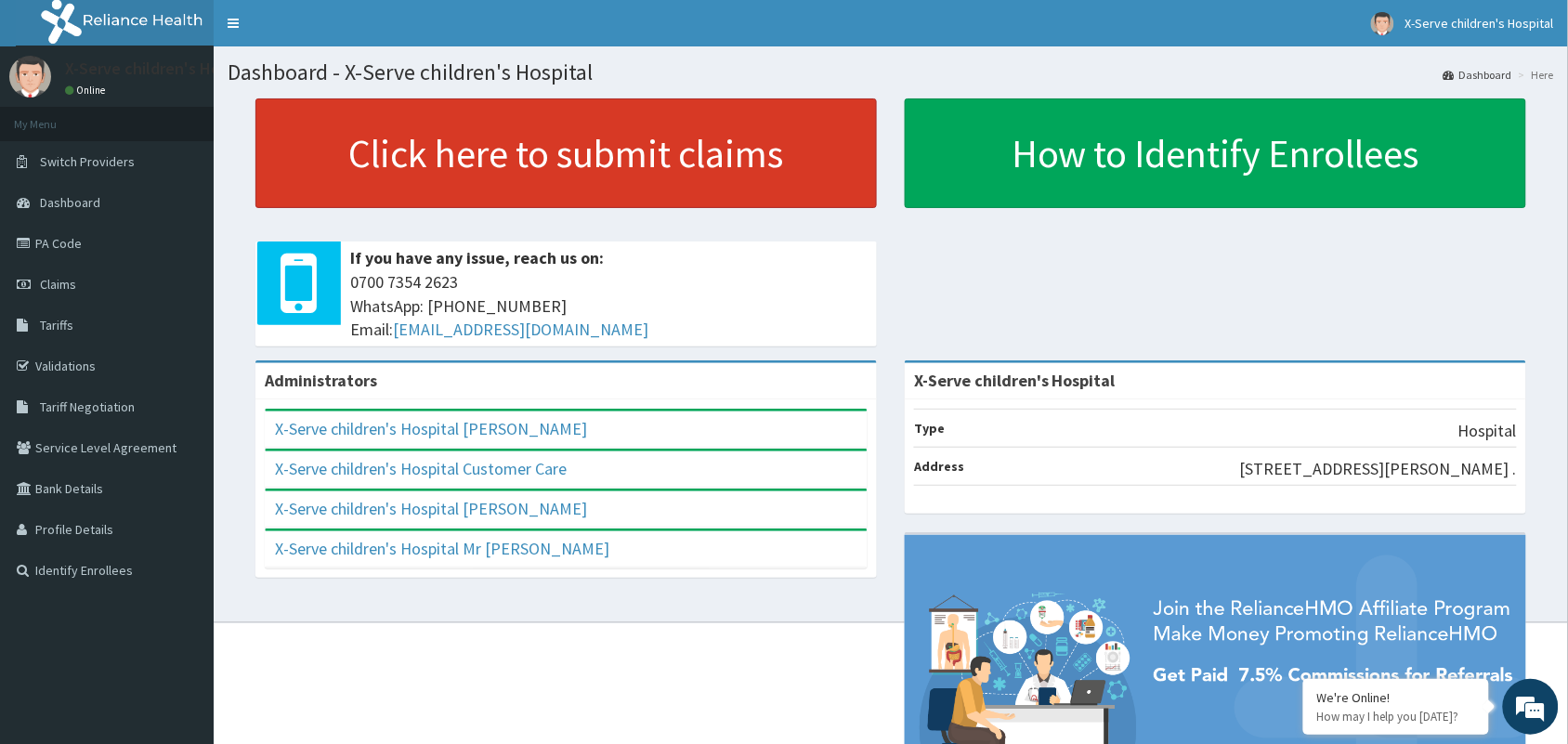
click at [428, 202] on link "Click here to submit claims" at bounding box center [566, 153] width 622 height 110
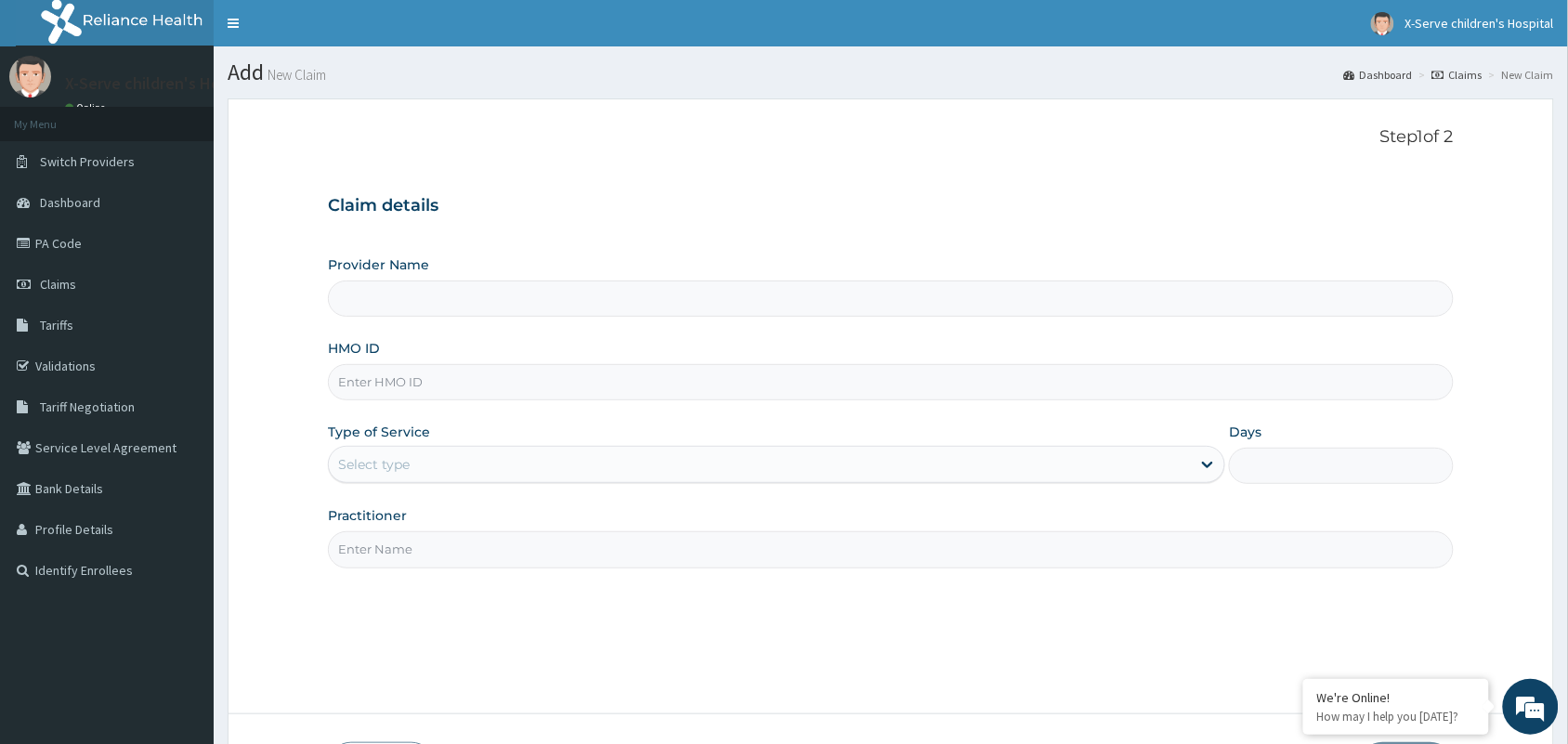
type input "X-Serve children's Hospital"
click at [534, 308] on input "X-Serve children's Hospital" at bounding box center [890, 298] width 1126 height 36
drag, startPoint x: 535, startPoint y: 307, endPoint x: 518, endPoint y: 363, distance: 58.5
click at [518, 363] on div "Provider Name X-Serve children's Hospital HMO ID Type of Service Select type Da…" at bounding box center [890, 411] width 1126 height 312
click at [637, 388] on input "HMO ID" at bounding box center [890, 381] width 1126 height 36
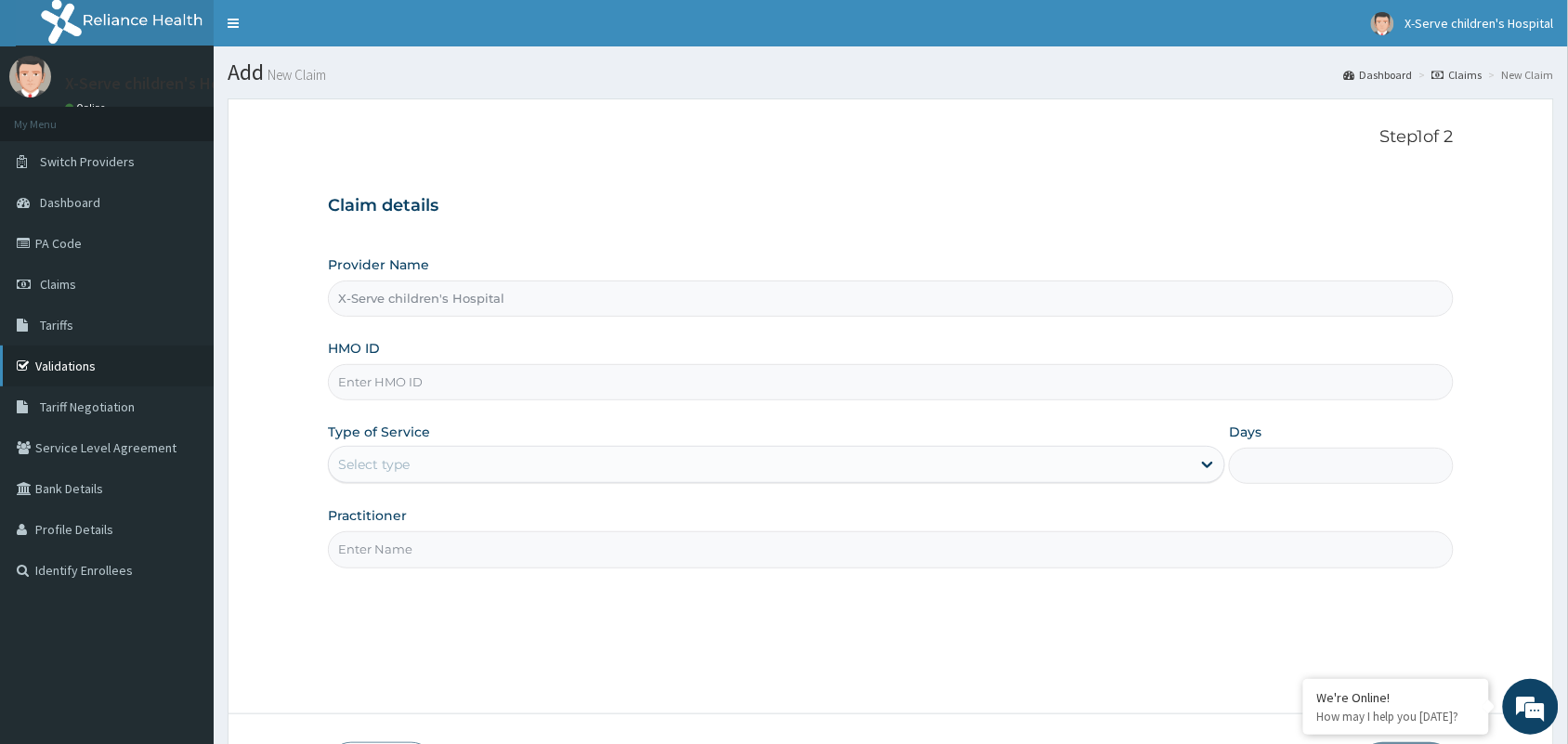
paste input "anl/10032/c"
type input "anl/10032/c"
click at [493, 456] on div "Select type" at bounding box center [759, 464] width 862 height 29
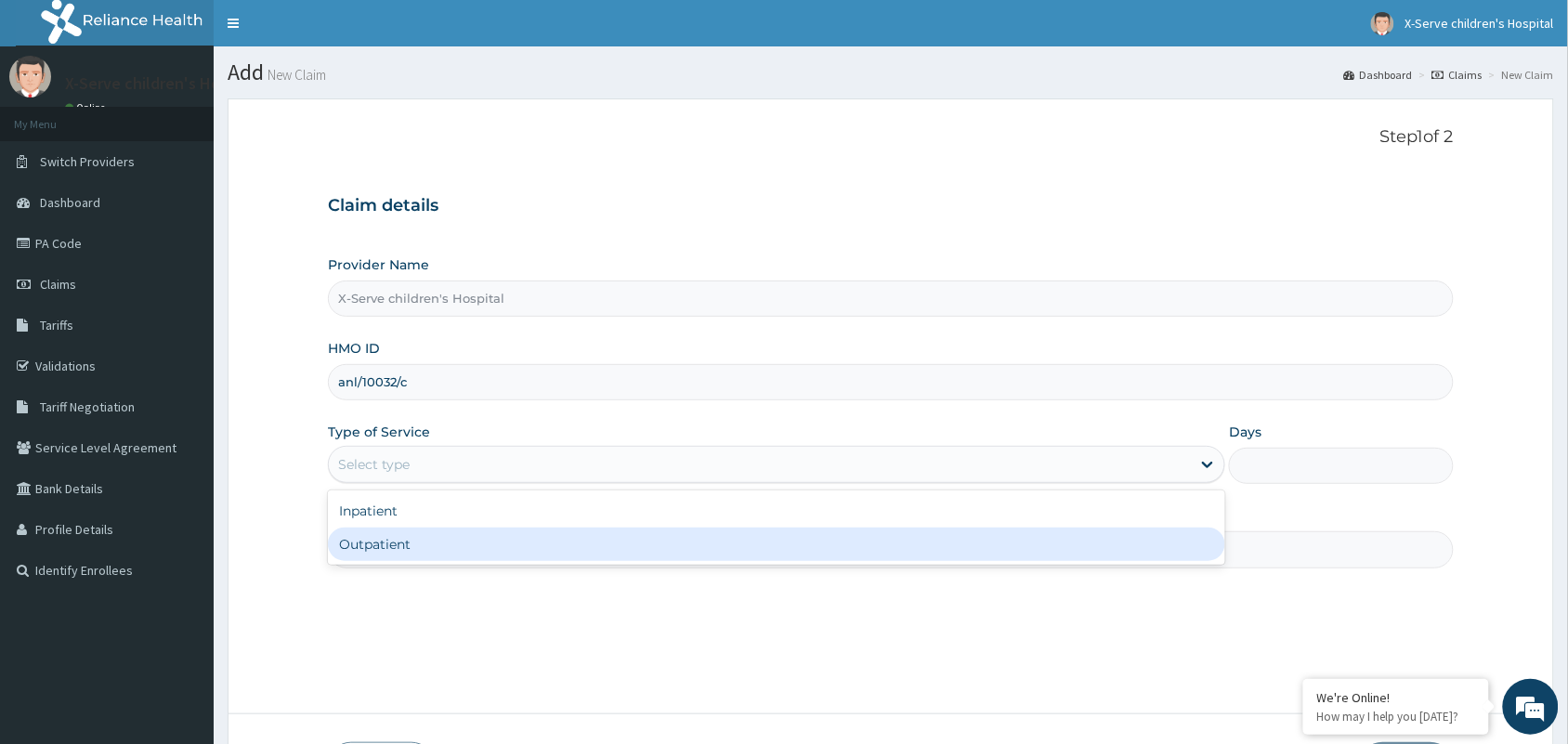
click at [517, 534] on div "Outpatient" at bounding box center [776, 544] width 897 height 33
type input "1"
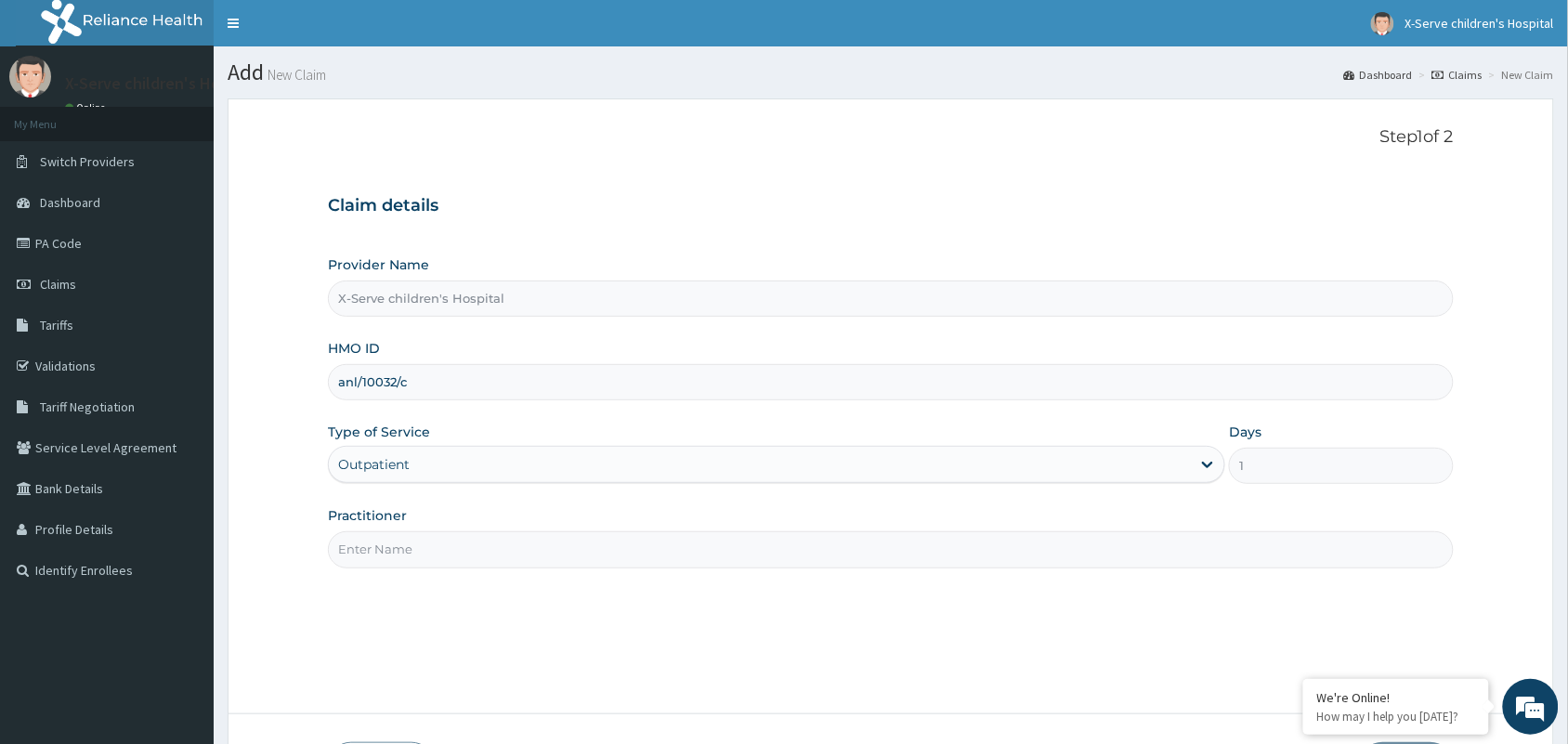
click at [516, 555] on input "Practitioner" at bounding box center [890, 549] width 1126 height 36
type input "d"
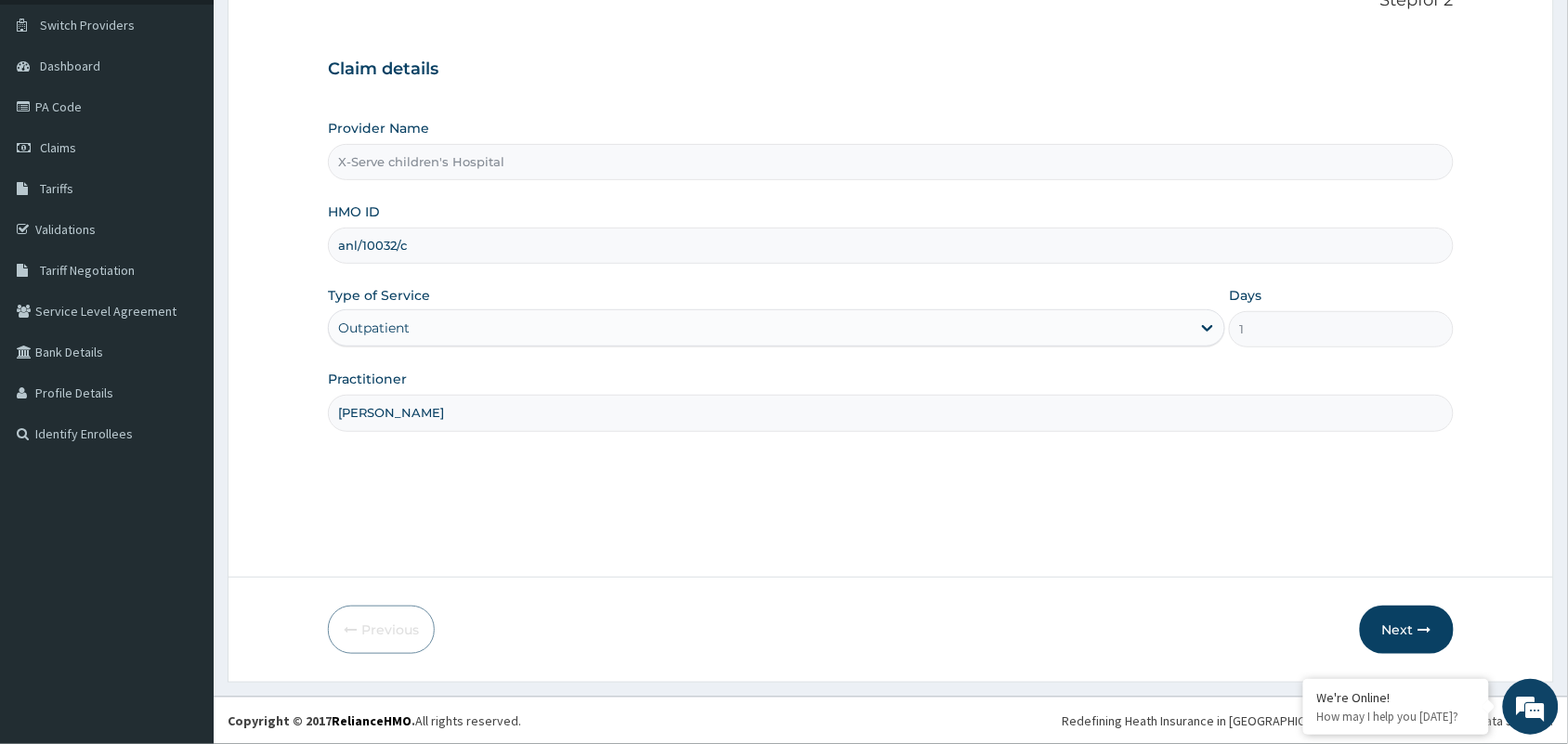
type input "DR NWAGBO"
click at [504, 244] on input "anl/10032/c" at bounding box center [890, 245] width 1126 height 36
click at [1394, 626] on button "Next" at bounding box center [1407, 629] width 94 height 48
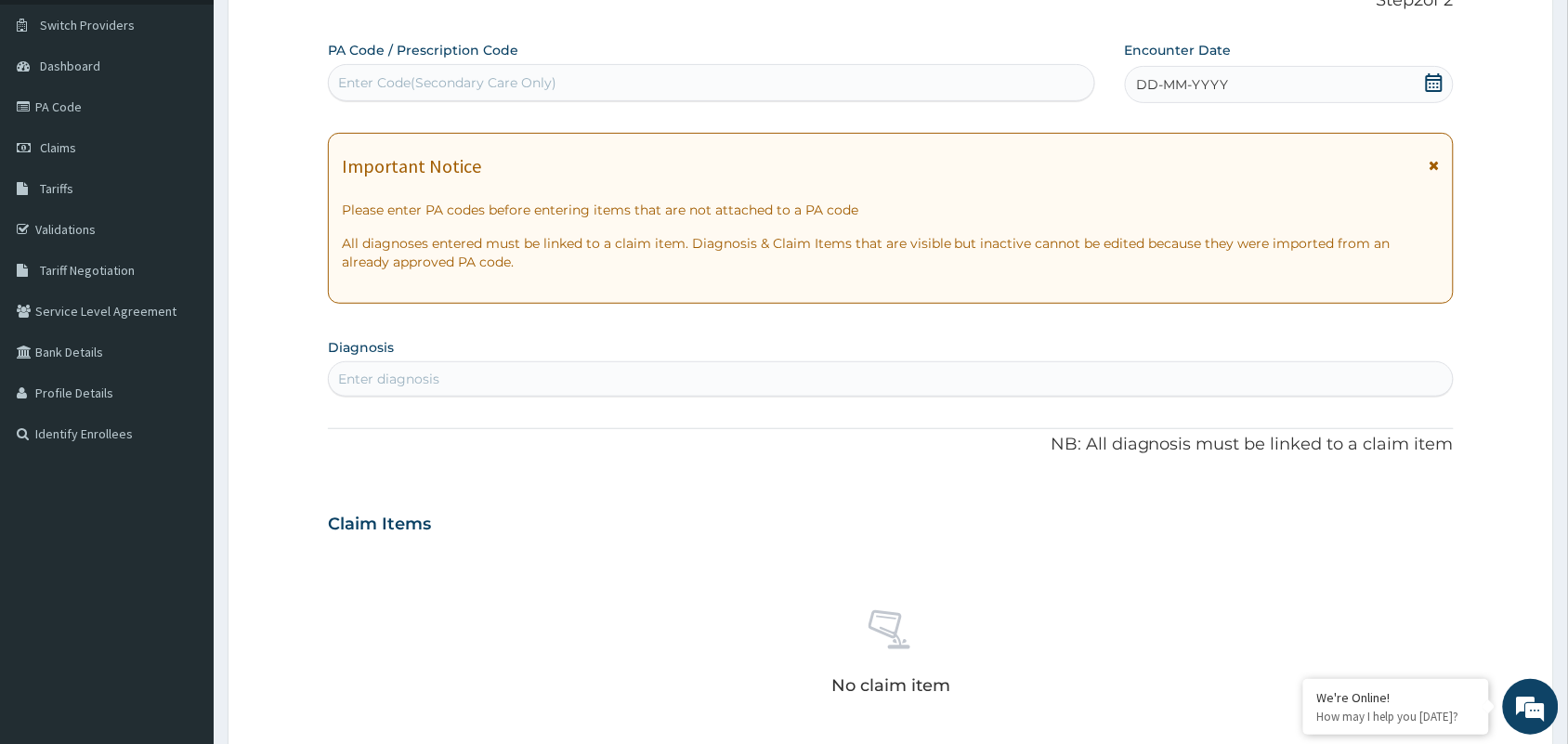
click at [531, 68] on div "Enter Code(Secondary Care Only)" at bounding box center [711, 82] width 766 height 29
paste input "PA/186A1A"
type input "PA/186A1A"
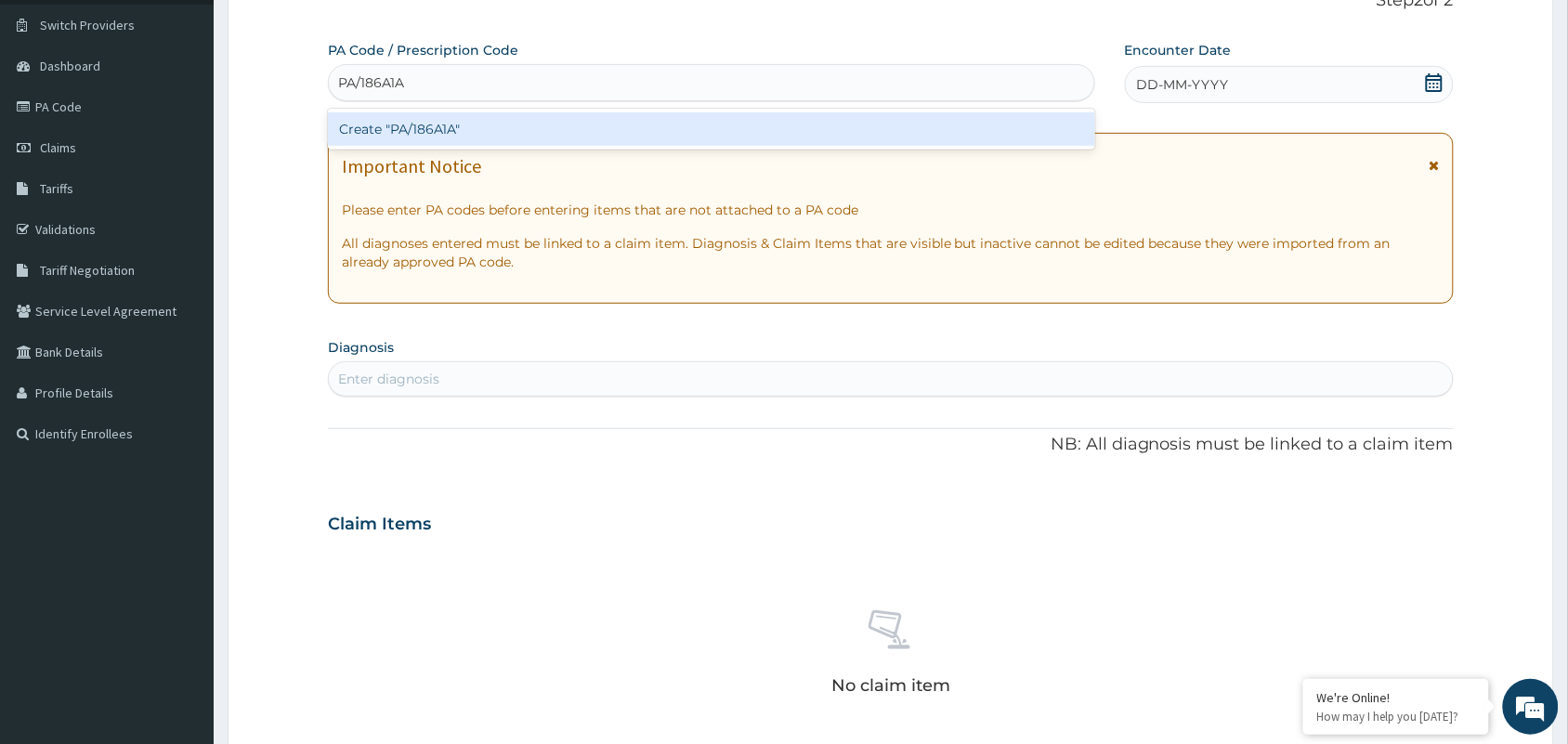
click at [509, 123] on div "Create "PA/186A1A"" at bounding box center [711, 129] width 767 height 33
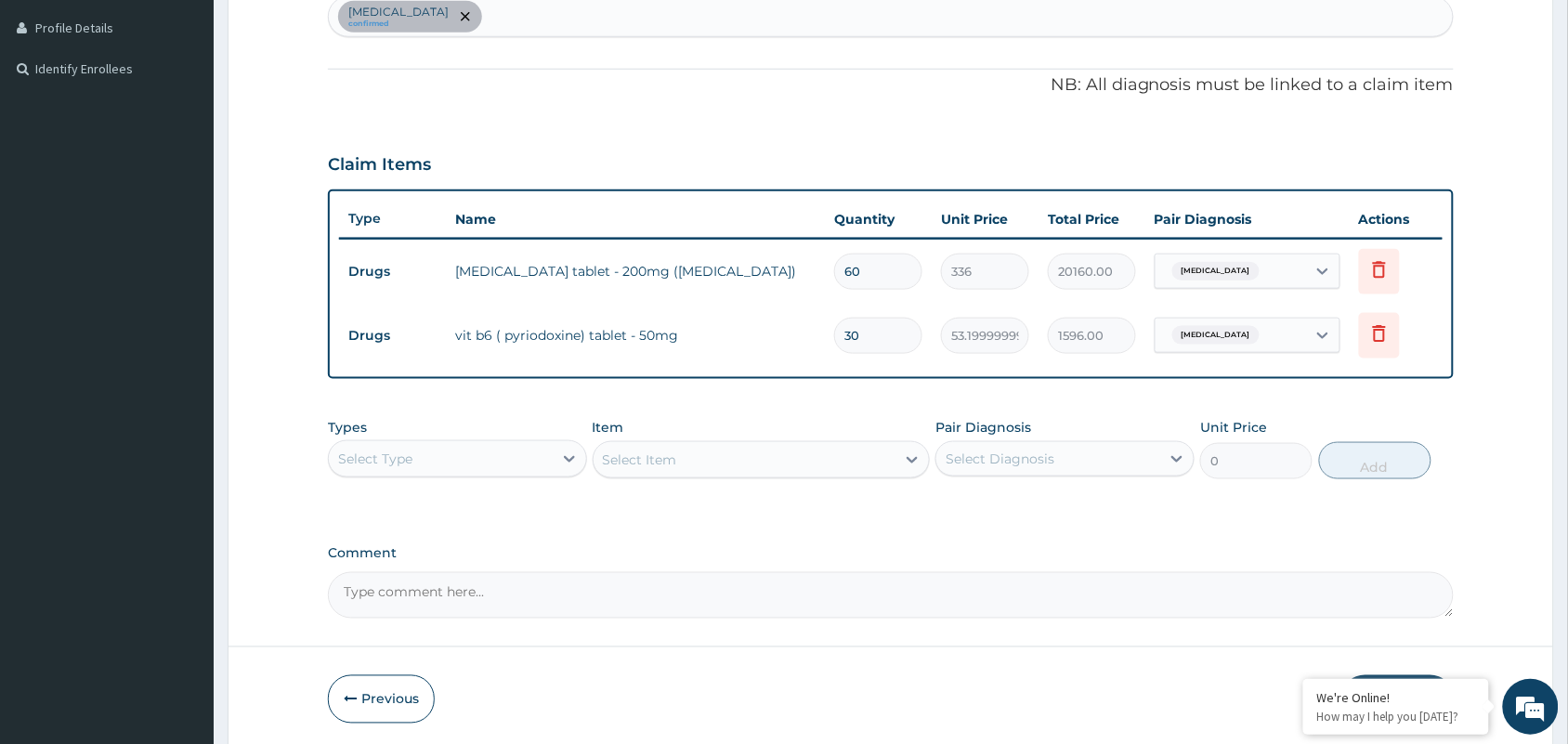
scroll to position [570, 0]
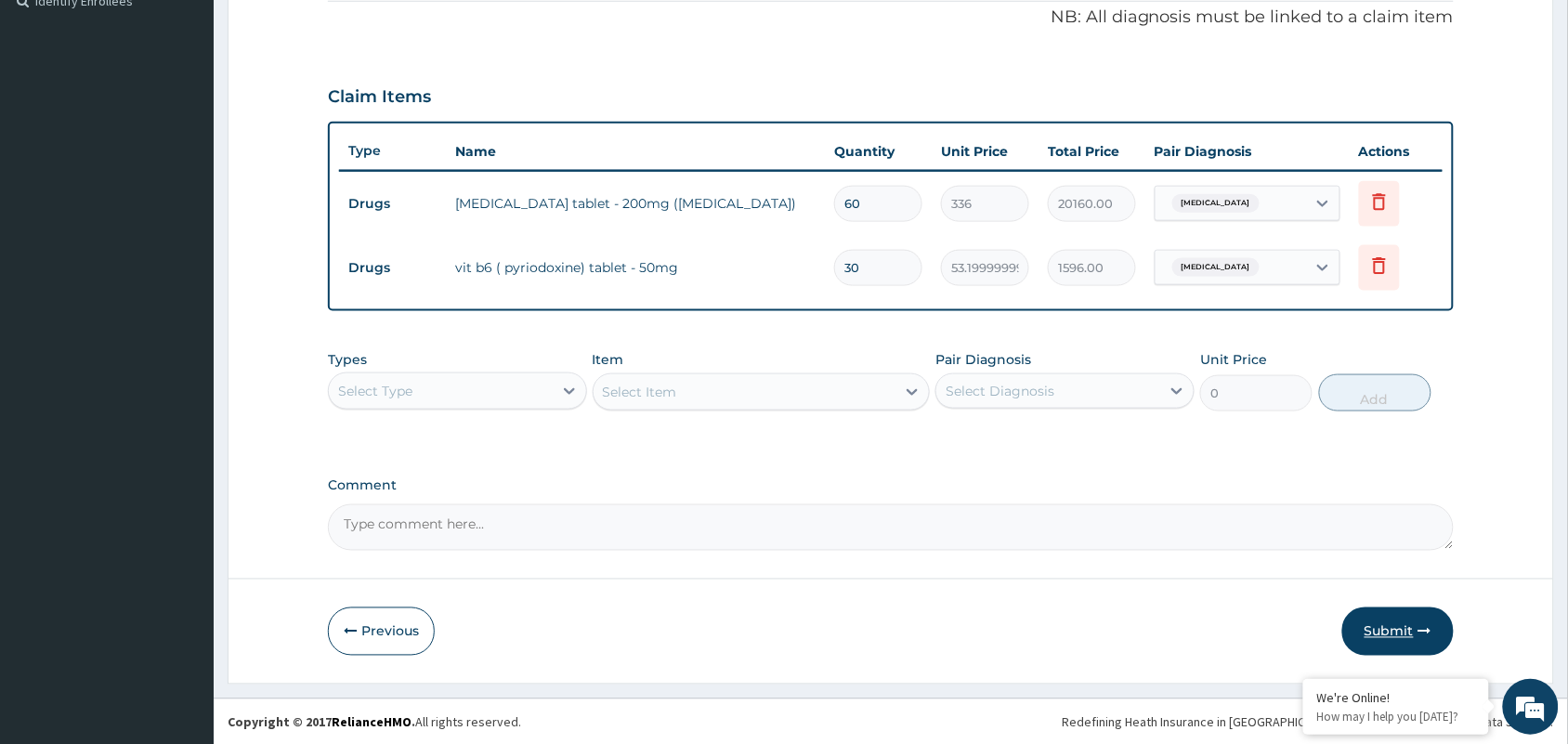
click at [1391, 614] on button "Submit" at bounding box center [1398, 631] width 112 height 48
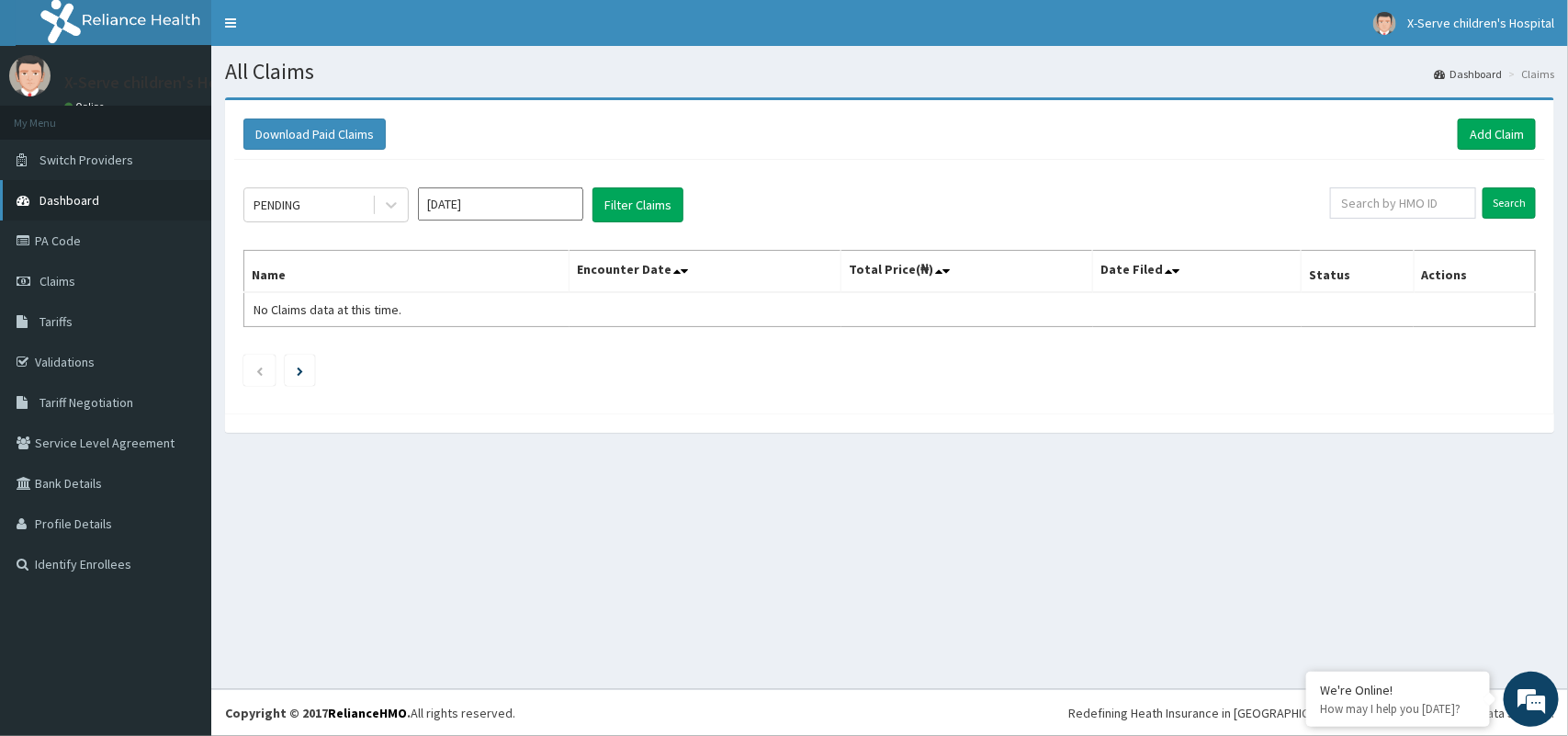
click at [66, 196] on span "Dashboard" at bounding box center [70, 200] width 60 height 16
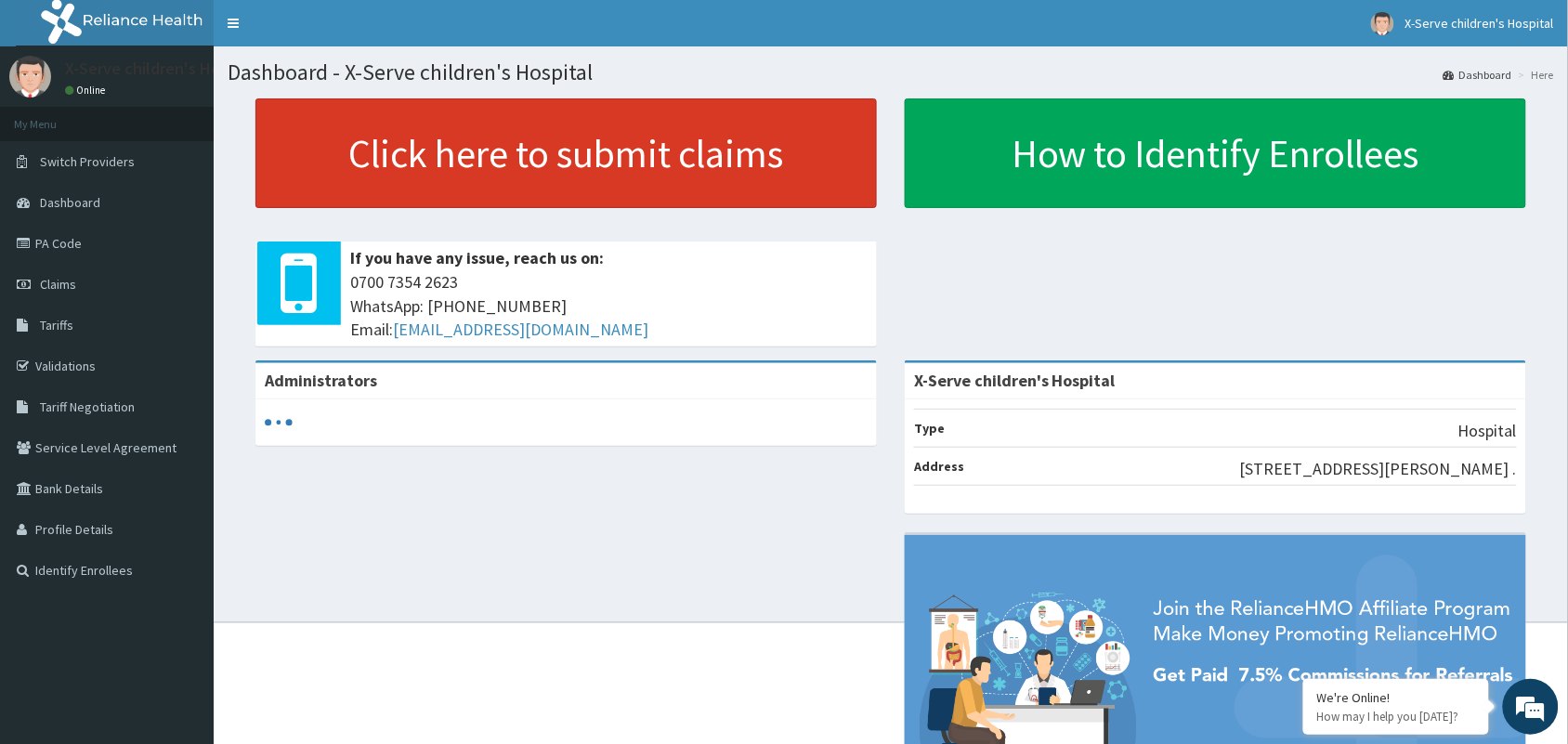
click at [581, 150] on link "Click here to submit claims" at bounding box center [566, 153] width 622 height 110
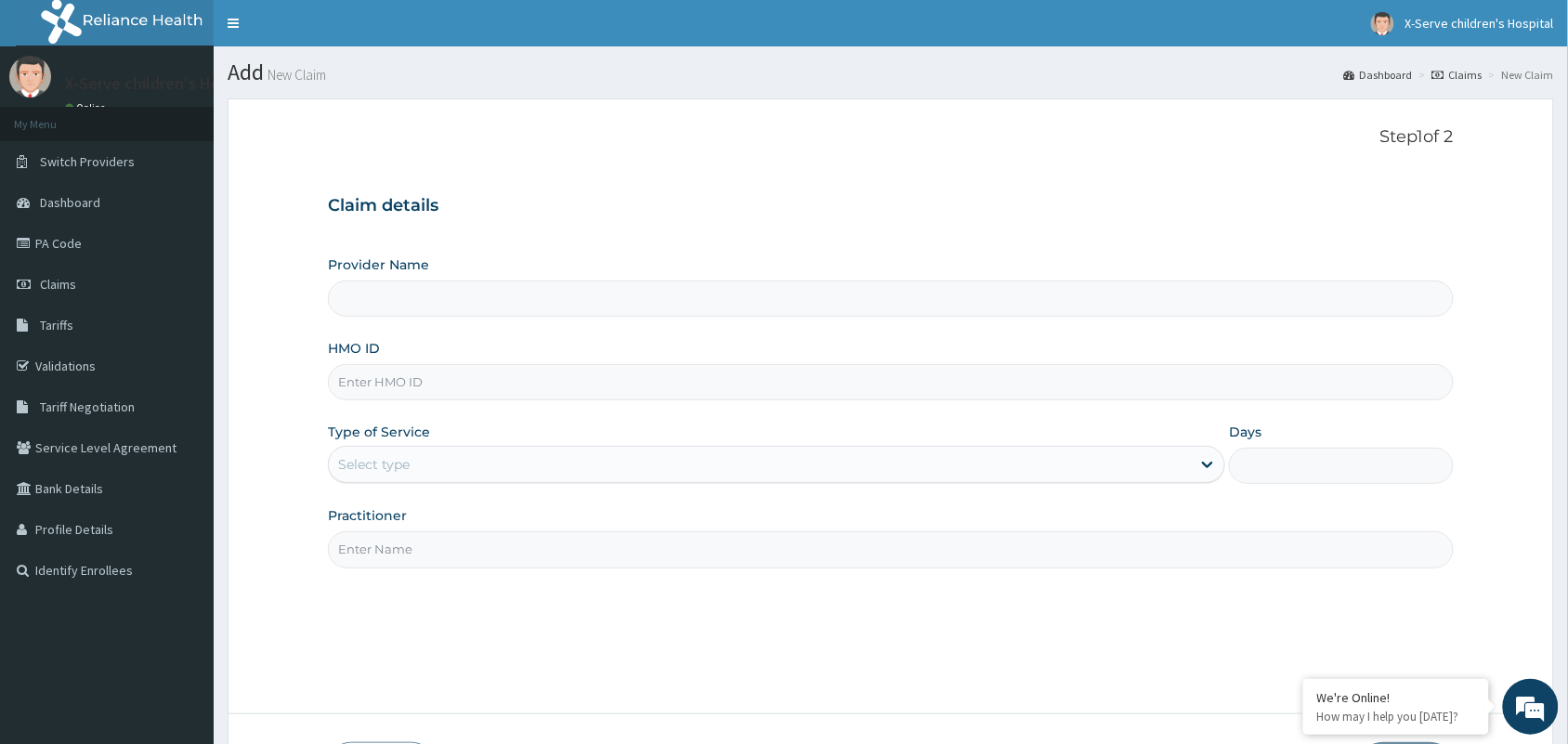
type input "X-Serve children's Hospital"
click at [544, 372] on input "HMO ID" at bounding box center [890, 381] width 1126 height 36
paste input "NEL/10086/C"
type input "NEL/10086/C"
click at [1126, 474] on div "Select type" at bounding box center [759, 464] width 862 height 29
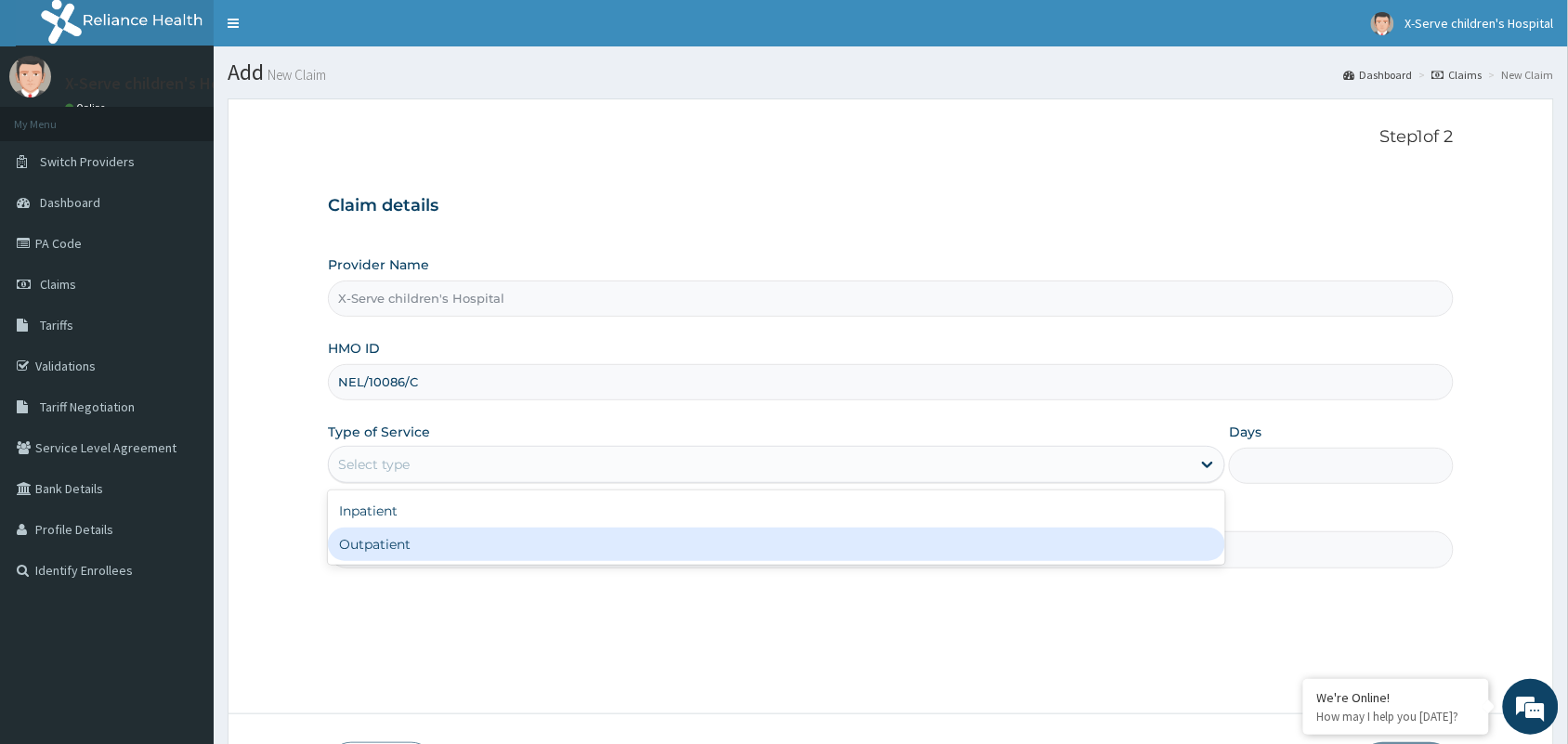
click at [1054, 550] on div "Outpatient" at bounding box center [776, 544] width 897 height 33
type input "1"
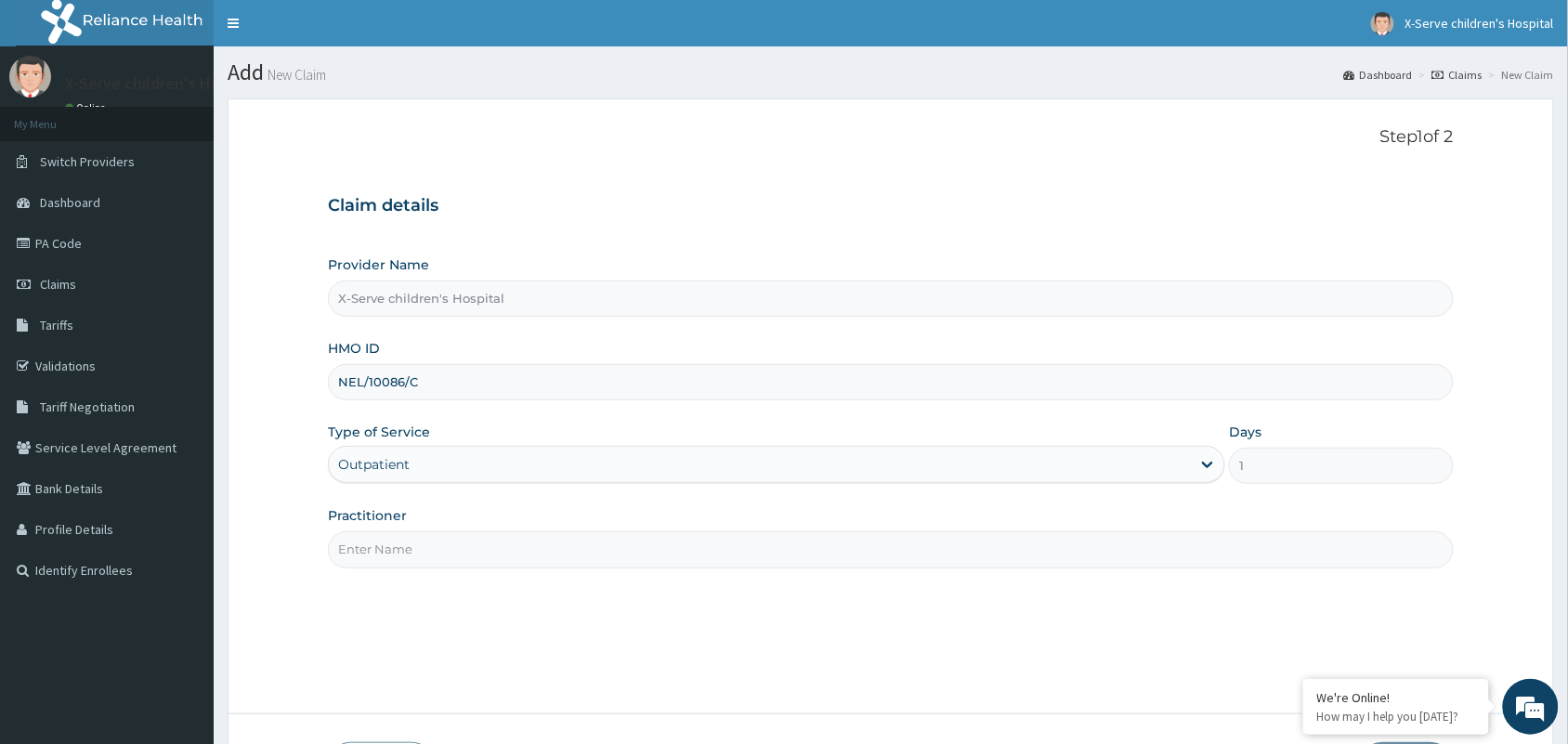
click at [1047, 560] on input "Practitioner" at bounding box center [890, 549] width 1126 height 36
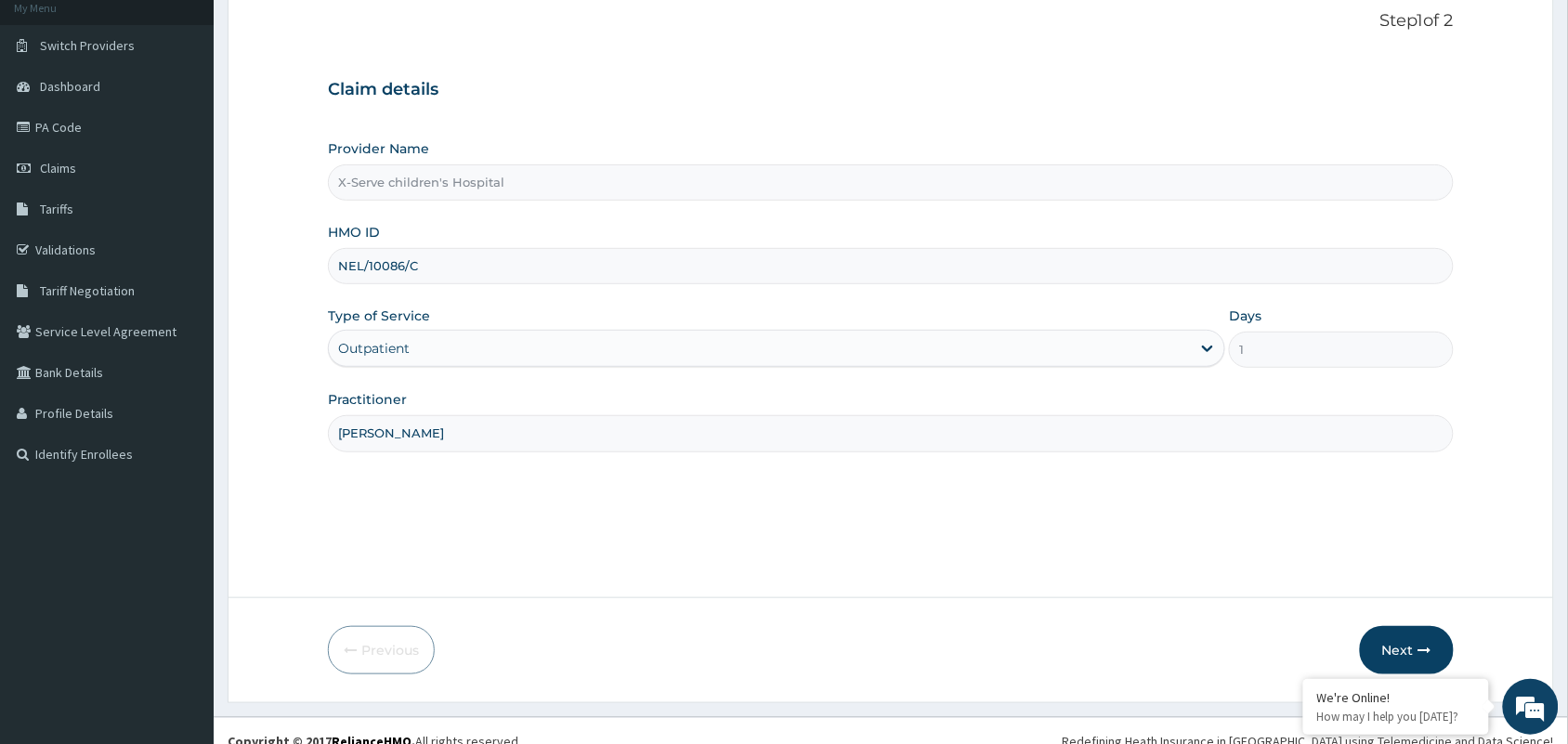
scroll to position [136, 0]
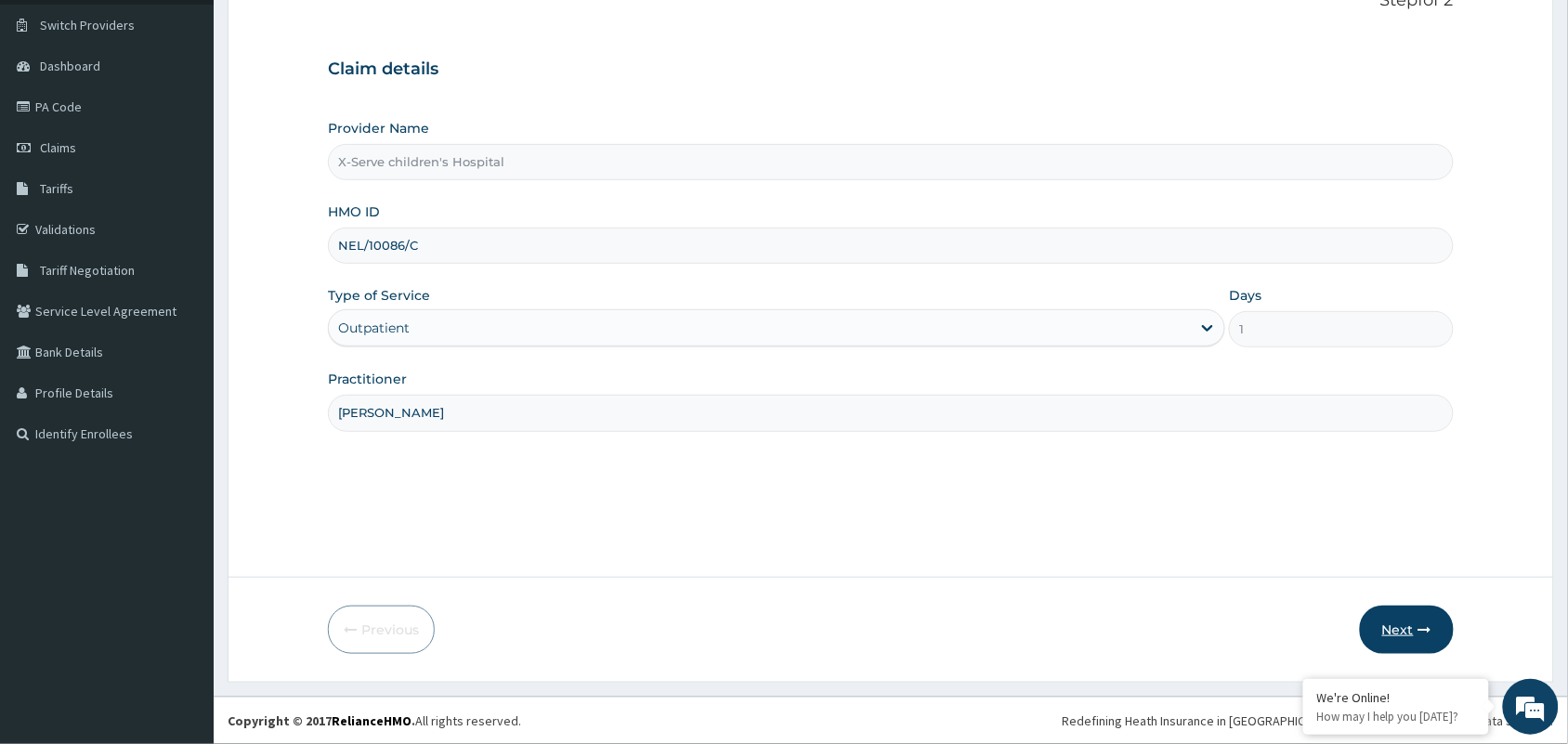
type input "[PERSON_NAME]"
click at [1408, 613] on button "Next" at bounding box center [1407, 629] width 94 height 48
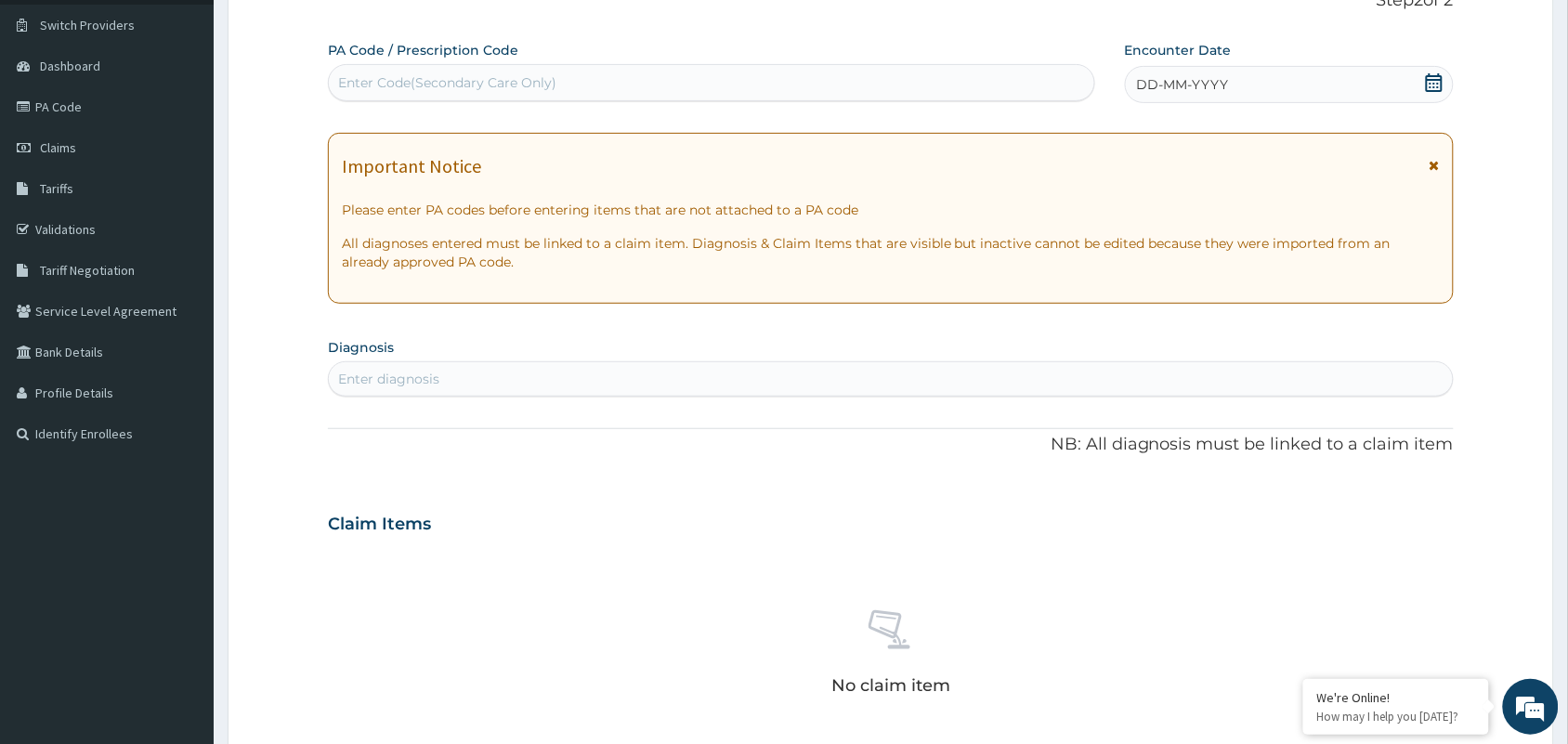
click at [563, 77] on div "Enter Code(Secondary Care Only)" at bounding box center [711, 82] width 766 height 29
paste input "PA/E42278"
type input "PA/E42278"
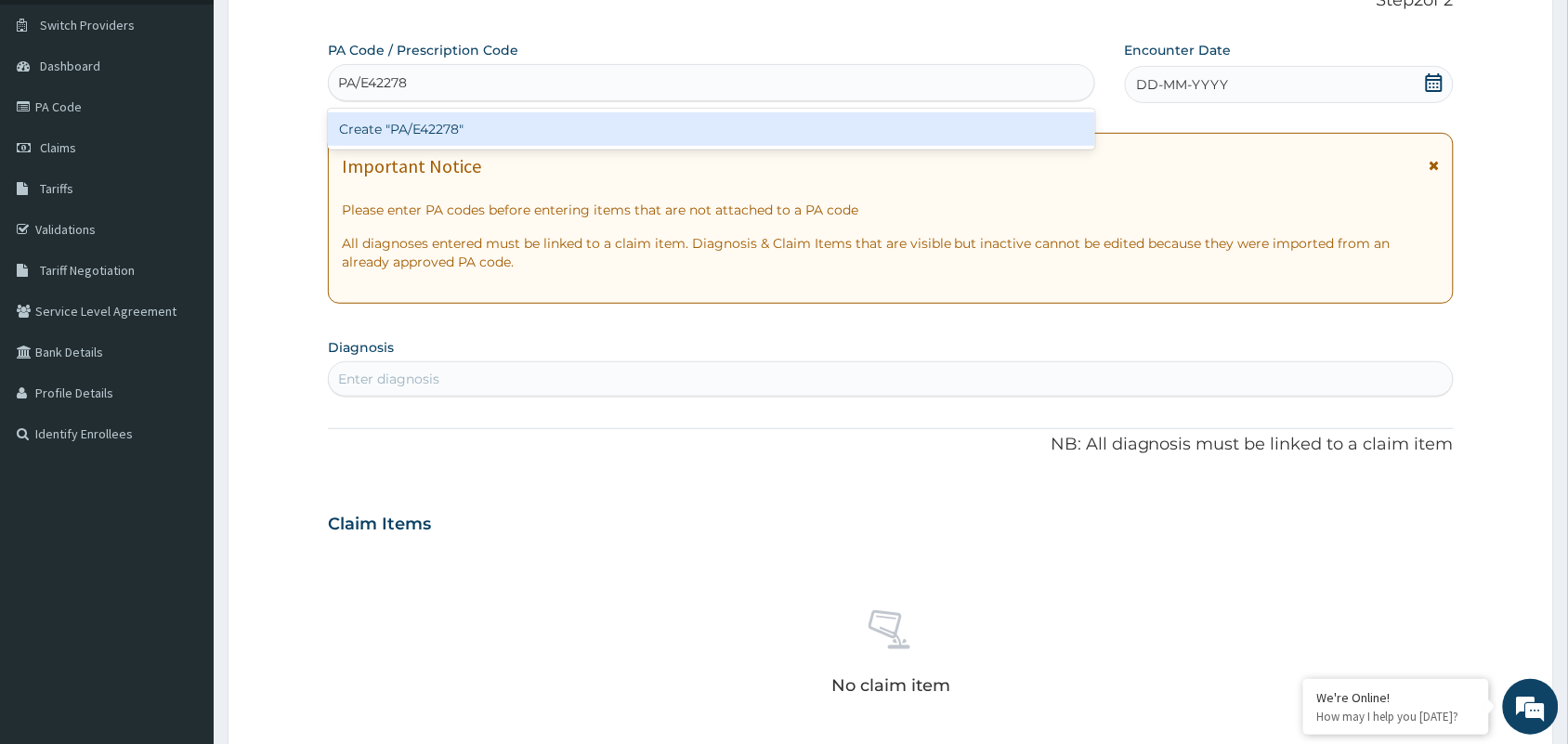
click at [818, 118] on div "Create "PA/E42278"" at bounding box center [711, 129] width 767 height 33
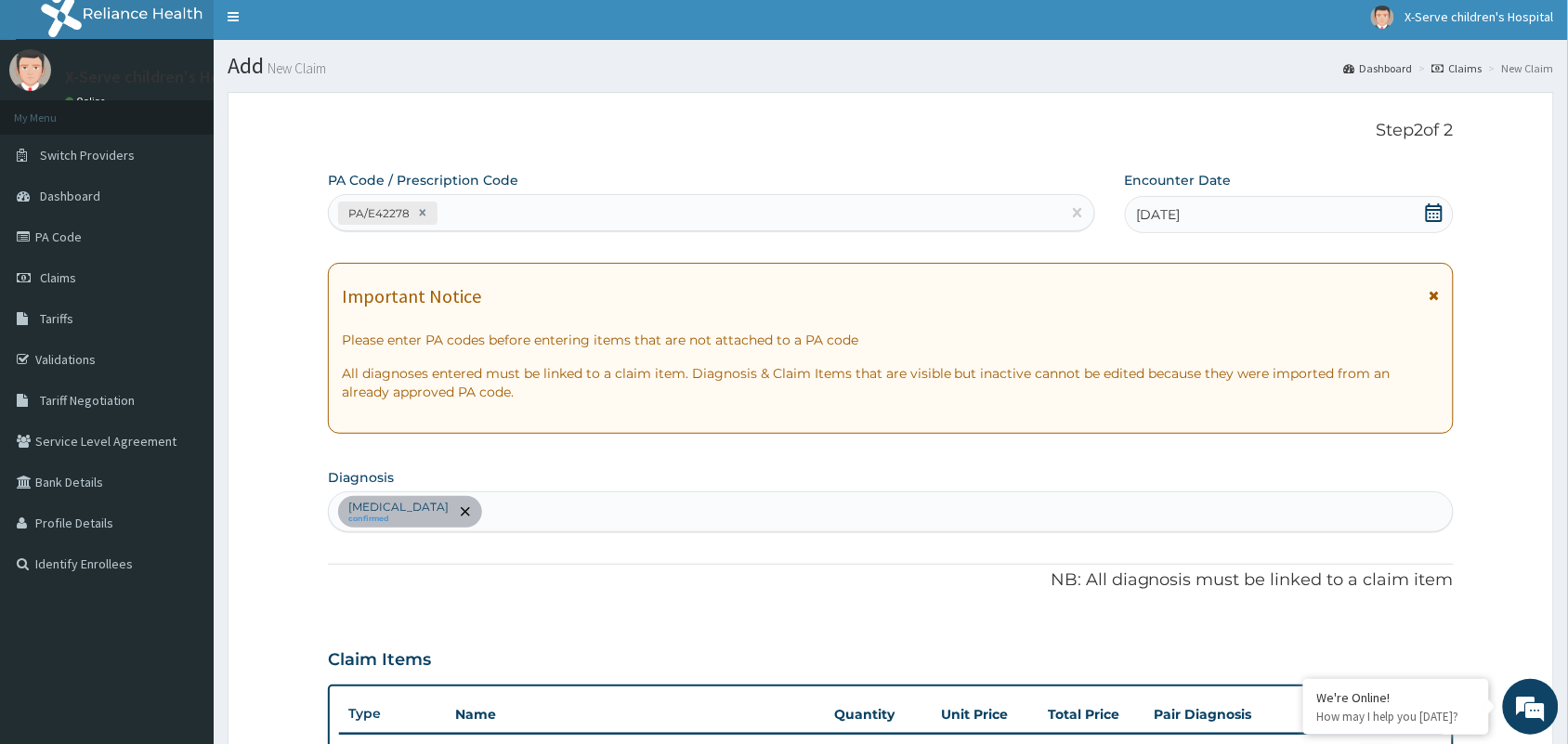
scroll to position [0, 0]
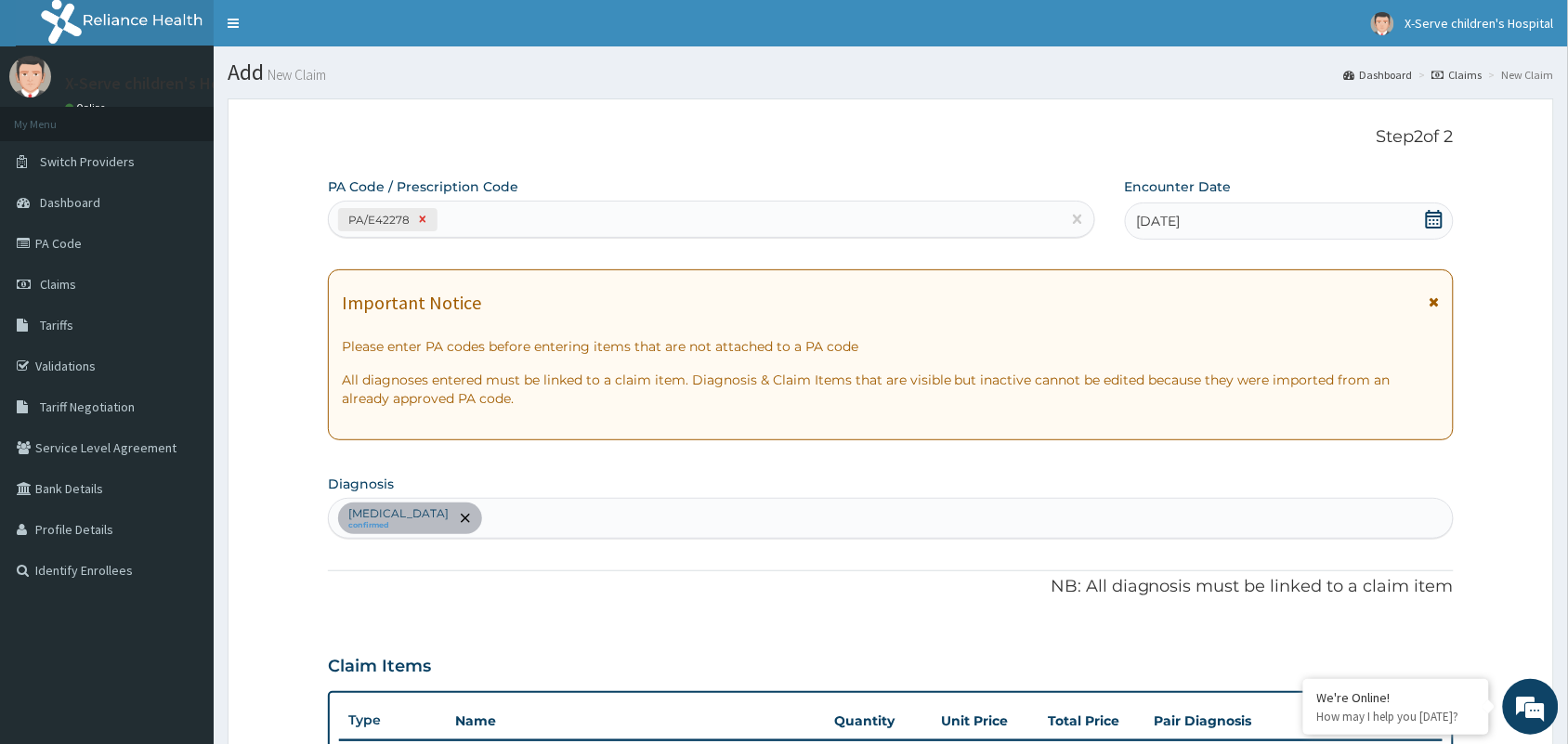
click at [426, 220] on icon at bounding box center [422, 219] width 13 height 13
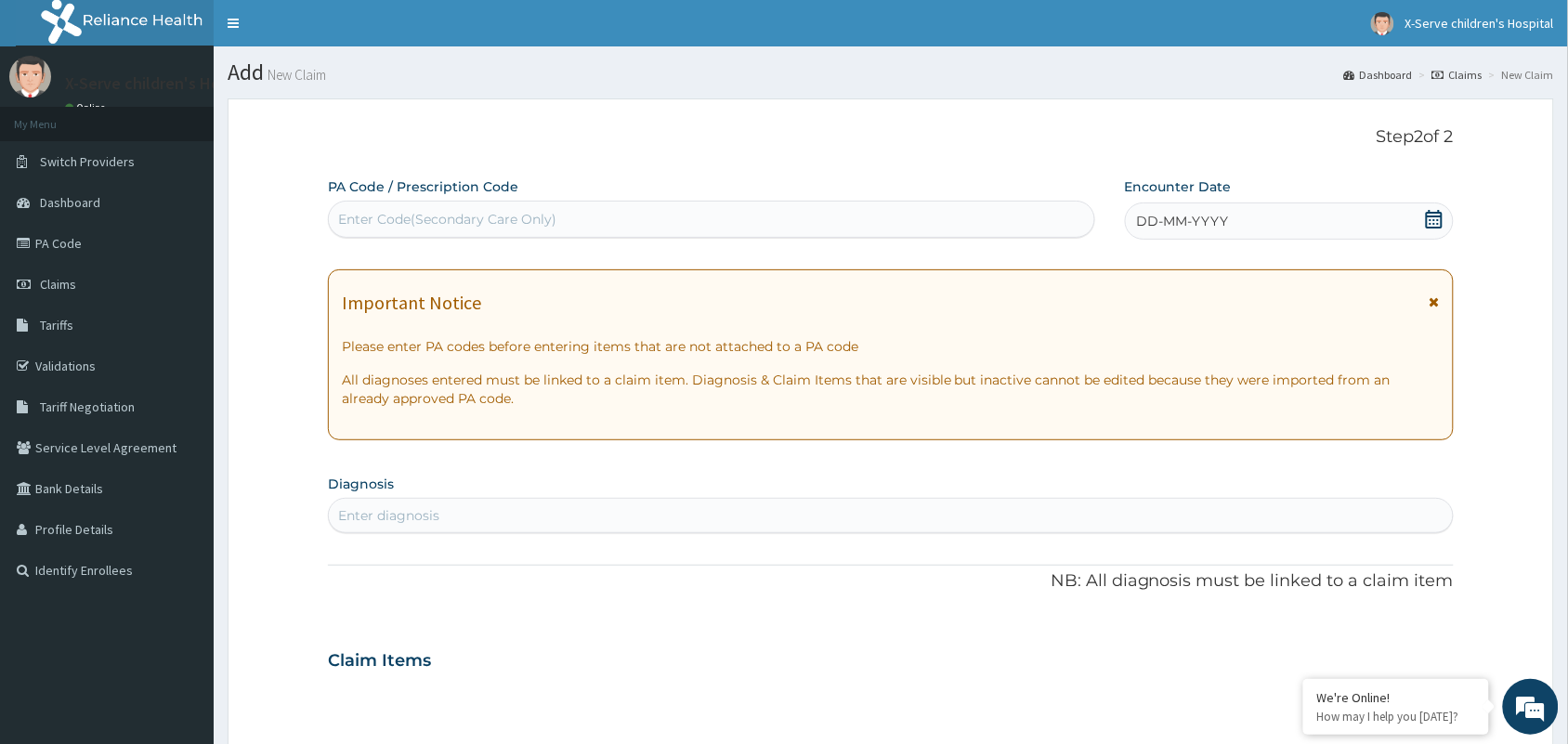
paste input "PA/697DD6"
type input "PA/697DD6"
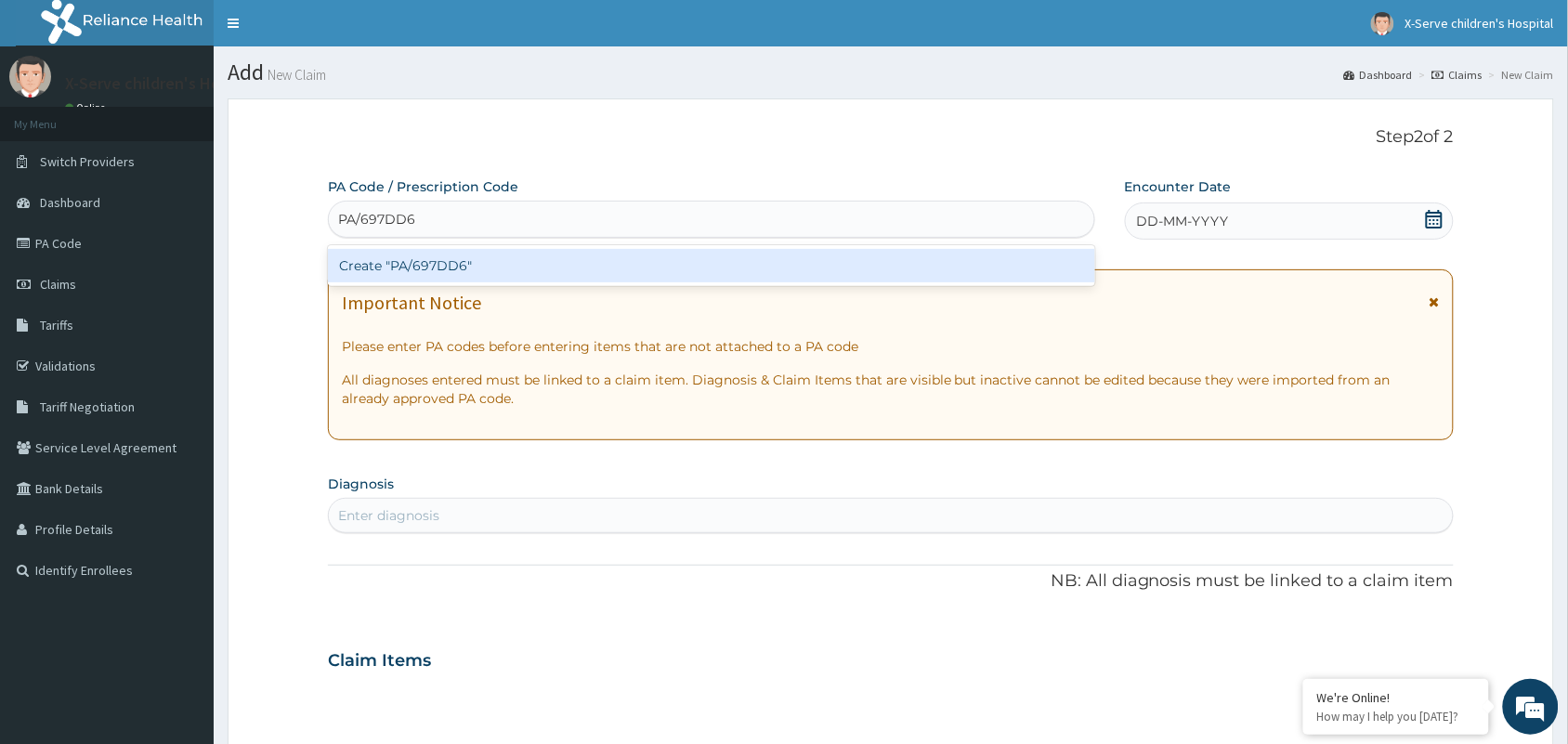
click at [430, 265] on div "Create "PA/697DD6"" at bounding box center [711, 266] width 767 height 33
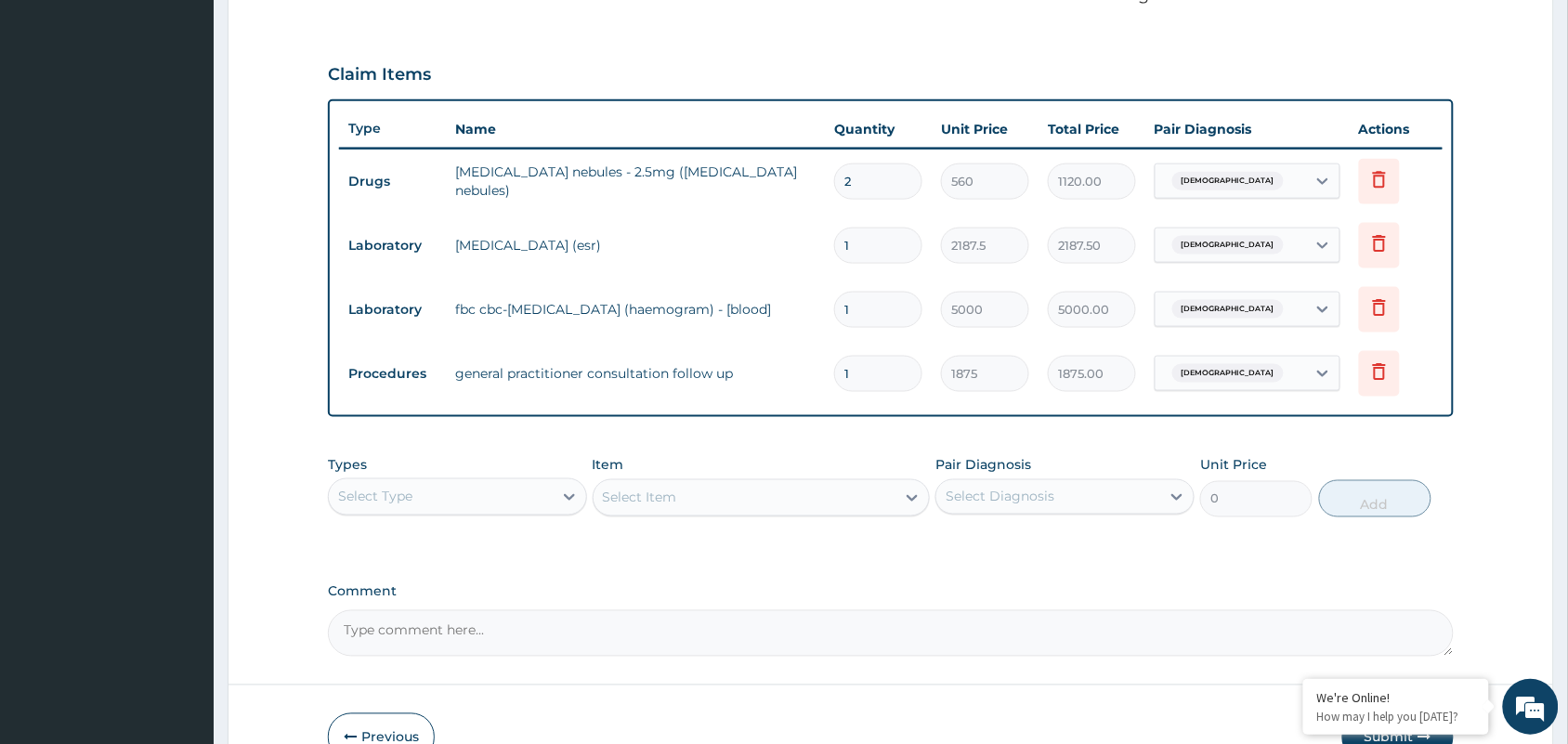
scroll to position [698, 0]
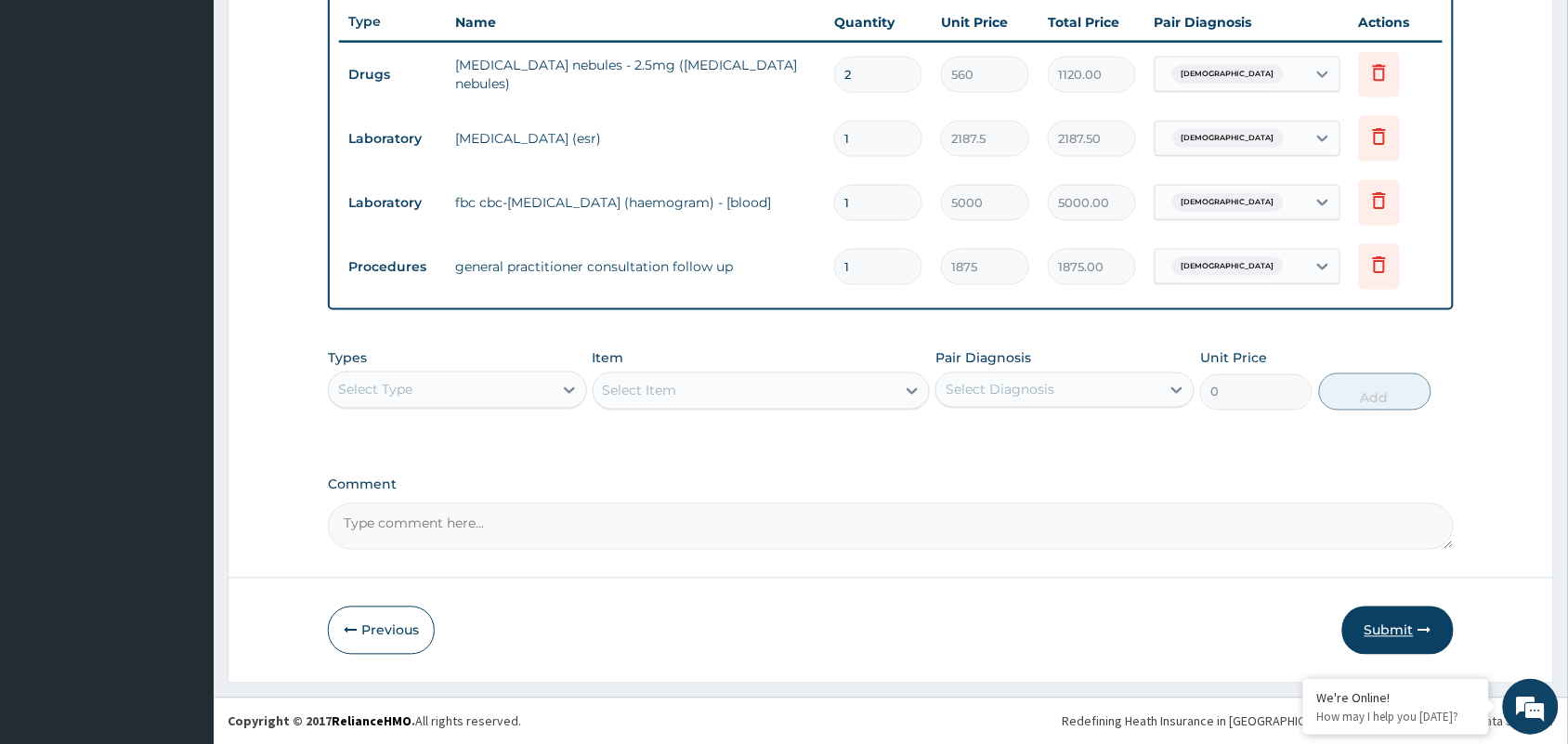
click at [1391, 620] on button "Submit" at bounding box center [1398, 630] width 112 height 48
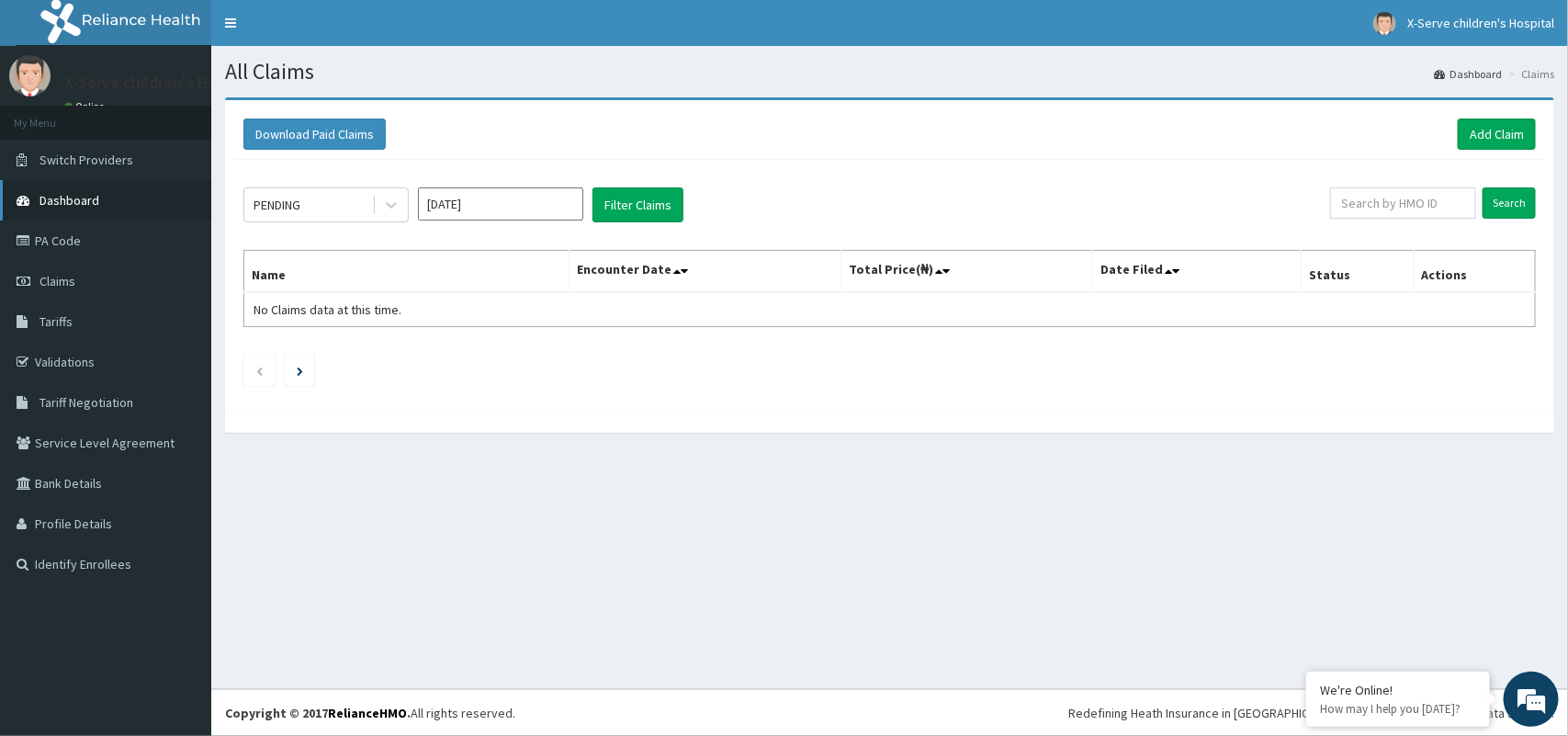
click at [74, 190] on link "Dashboard" at bounding box center [106, 201] width 211 height 41
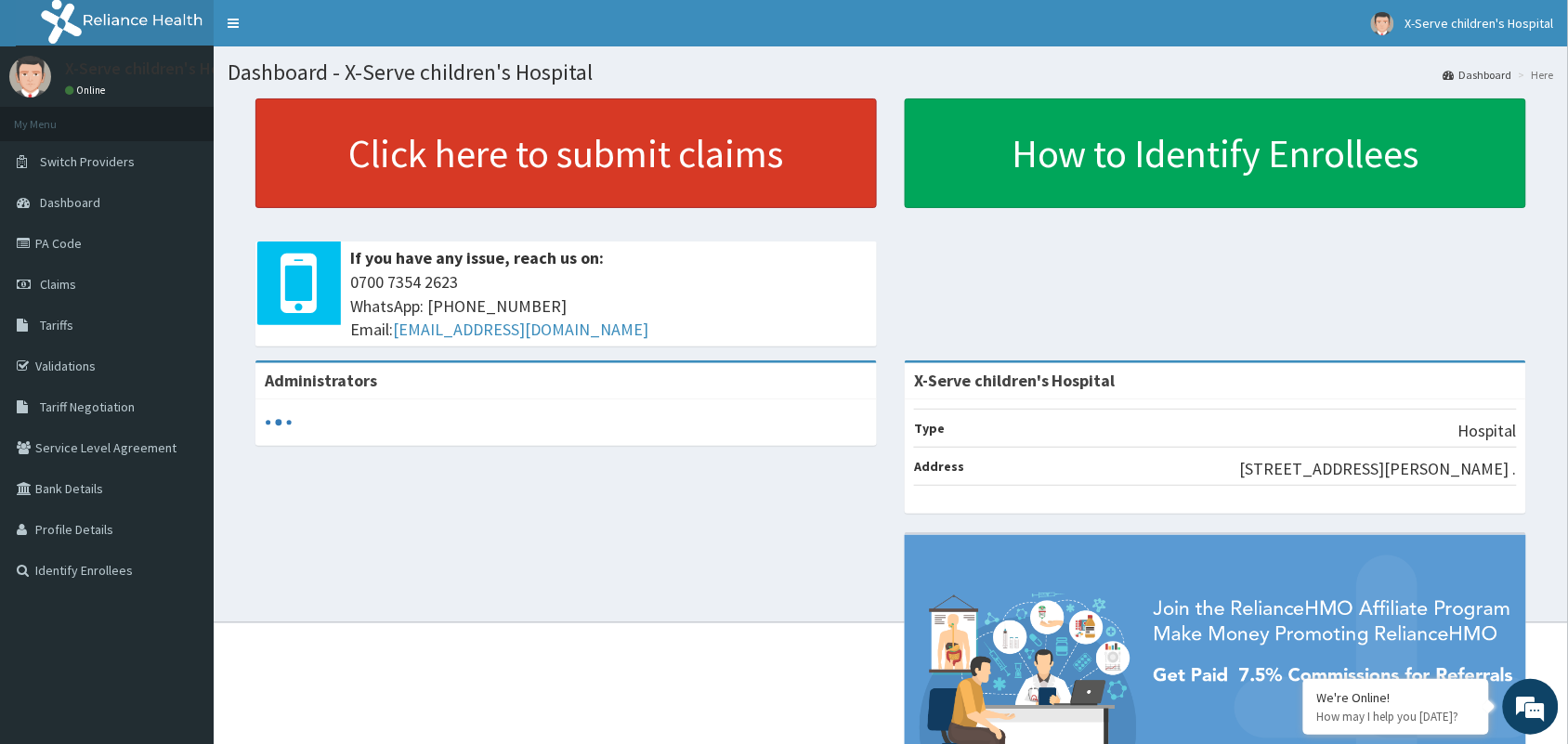
click at [690, 150] on link "Click here to submit claims" at bounding box center [566, 153] width 622 height 110
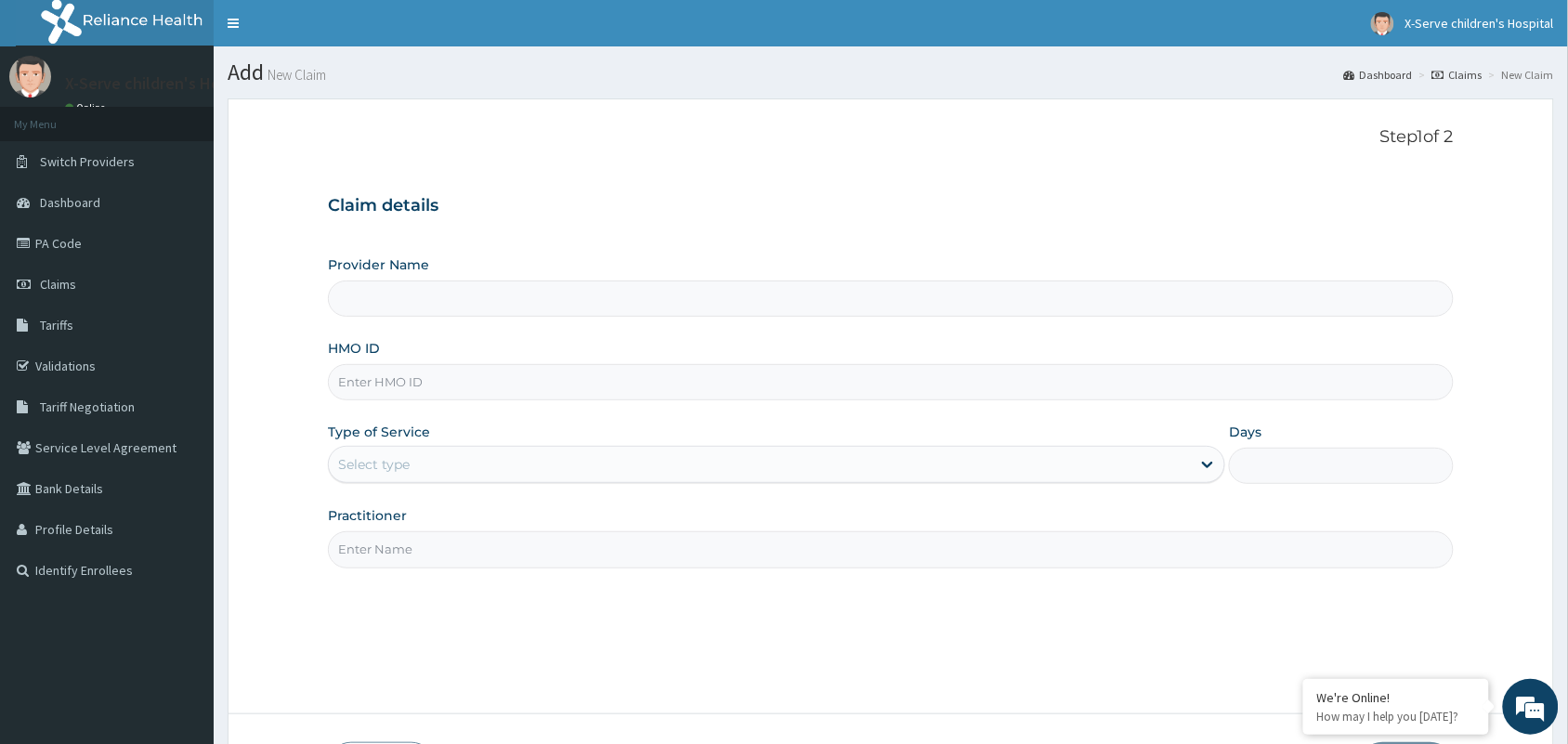
type input "X-Serve children's Hospital"
click at [744, 385] on input "HMO ID" at bounding box center [890, 381] width 1126 height 36
paste input "RNM/10006/B"
click at [712, 380] on input "RNM/10006/B" at bounding box center [890, 381] width 1126 height 36
type input "RNM/10006/B"
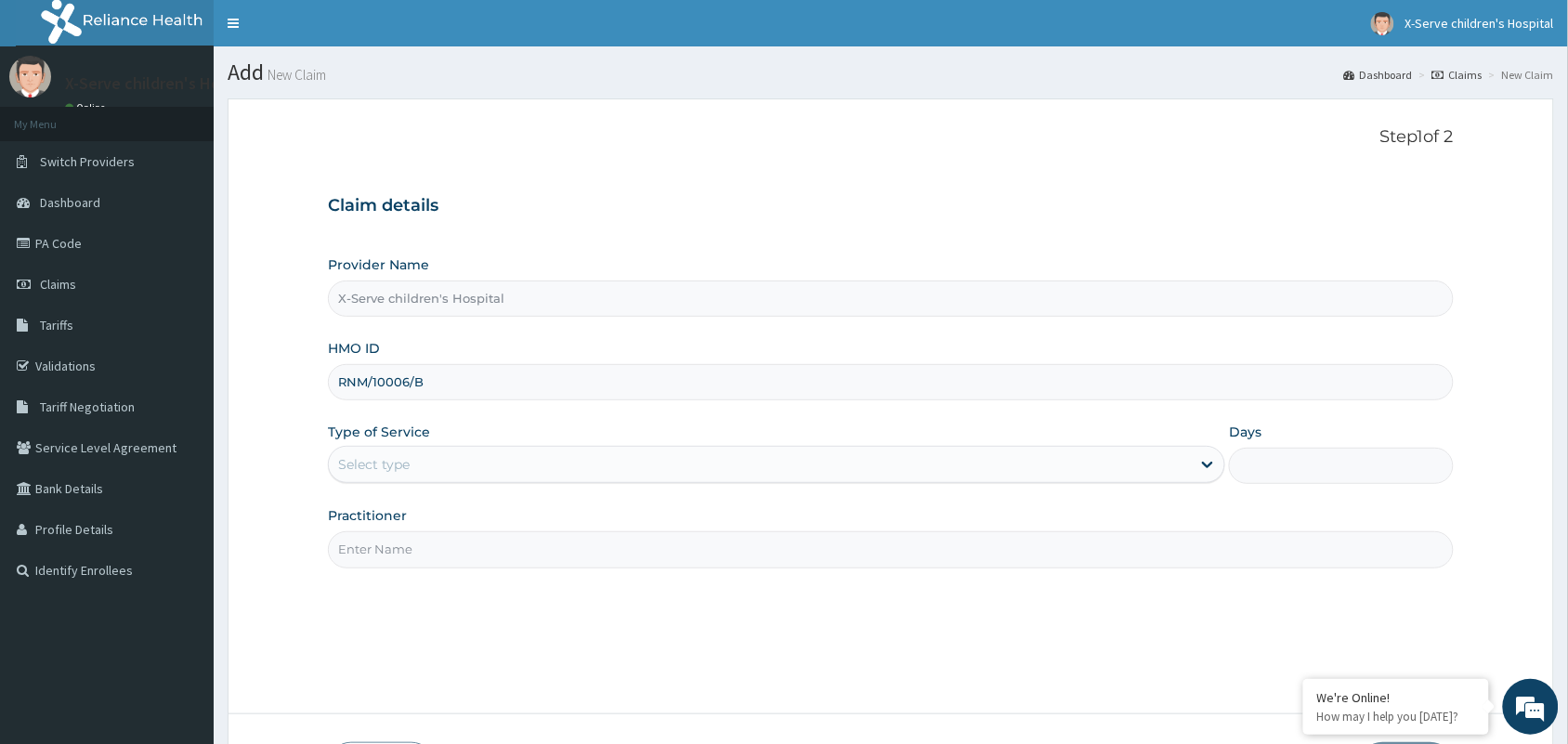
click at [697, 458] on div "Select type" at bounding box center [759, 464] width 862 height 29
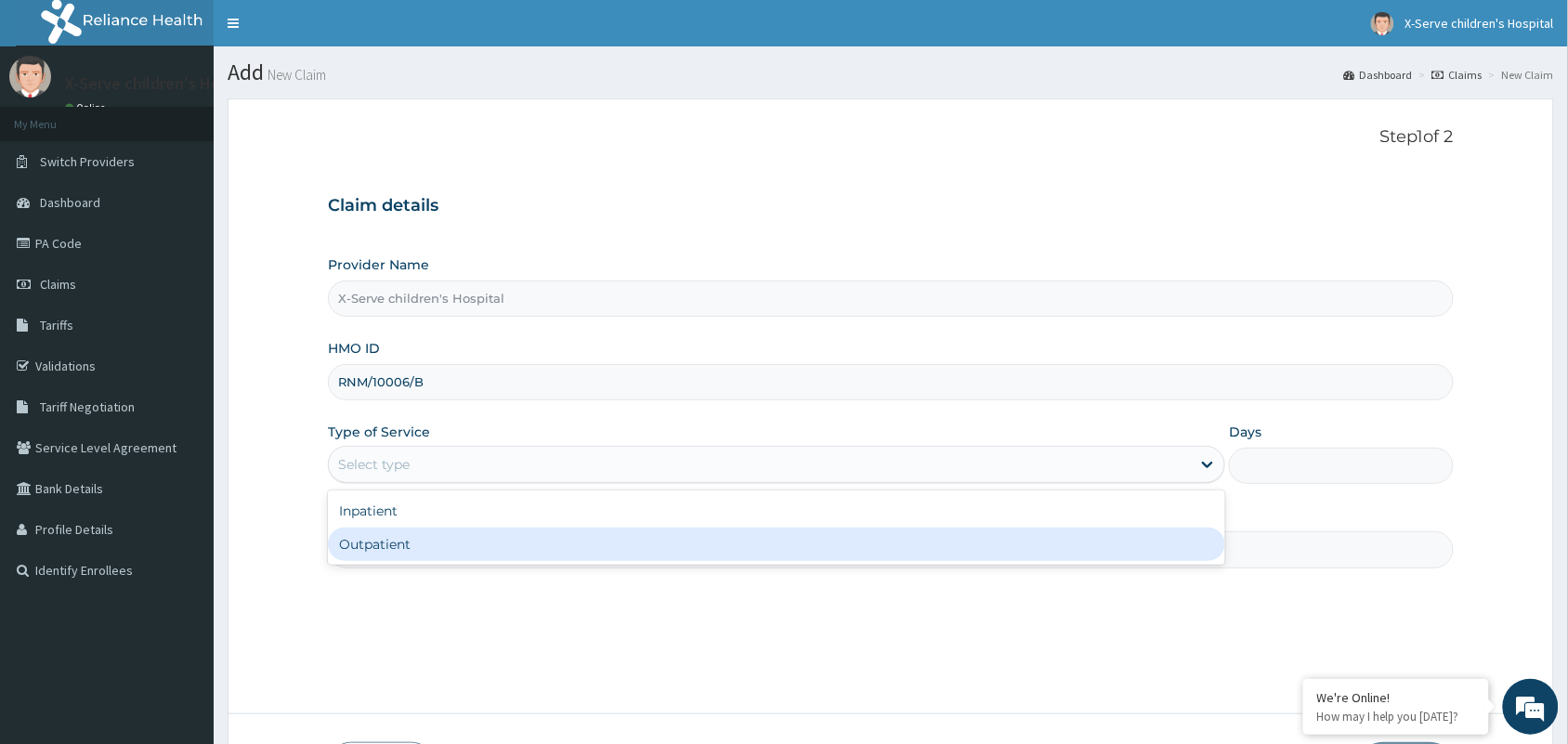
click at [675, 531] on div "Outpatient" at bounding box center [776, 544] width 897 height 33
type input "1"
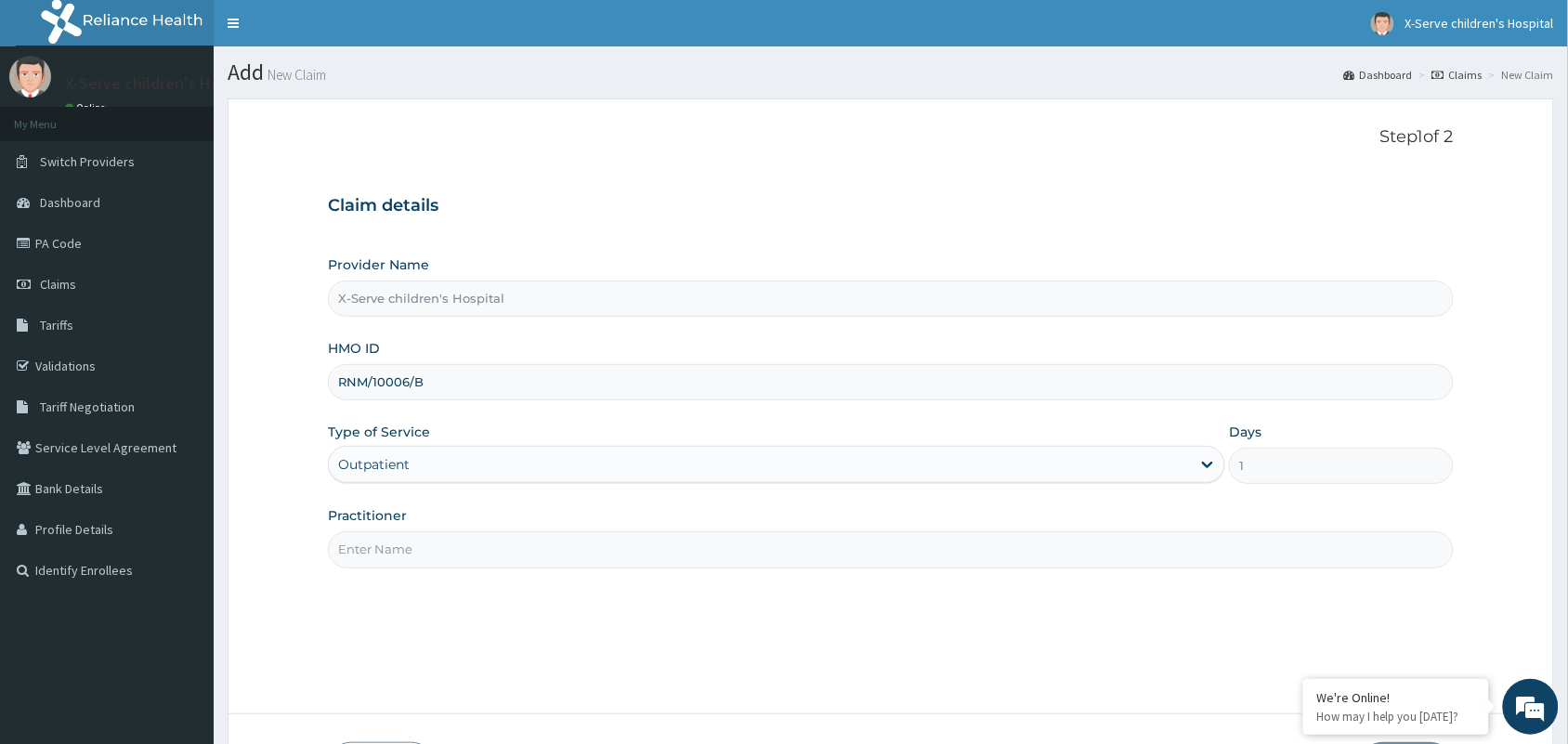
click at [664, 535] on input "Practitioner" at bounding box center [890, 549] width 1126 height 36
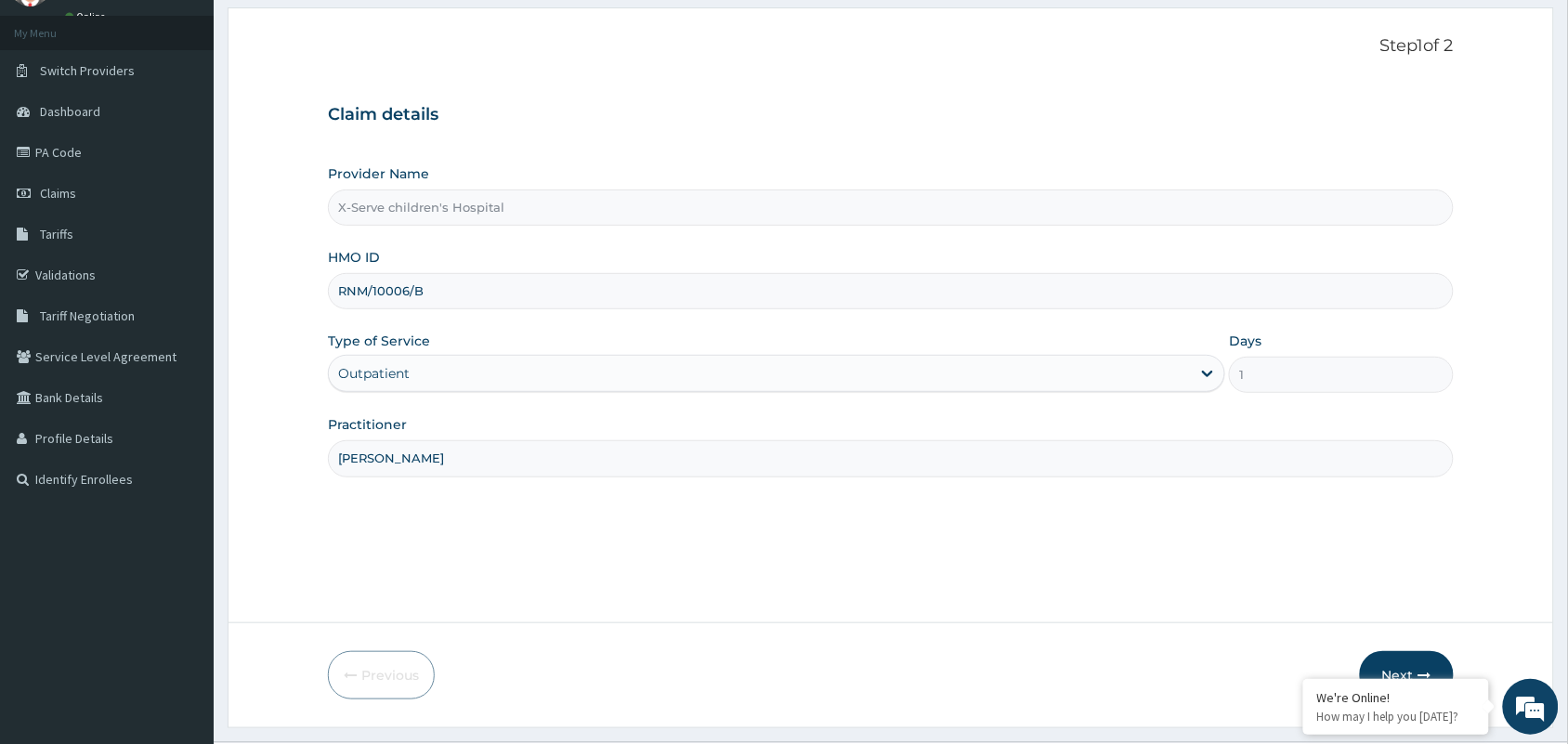
scroll to position [136, 0]
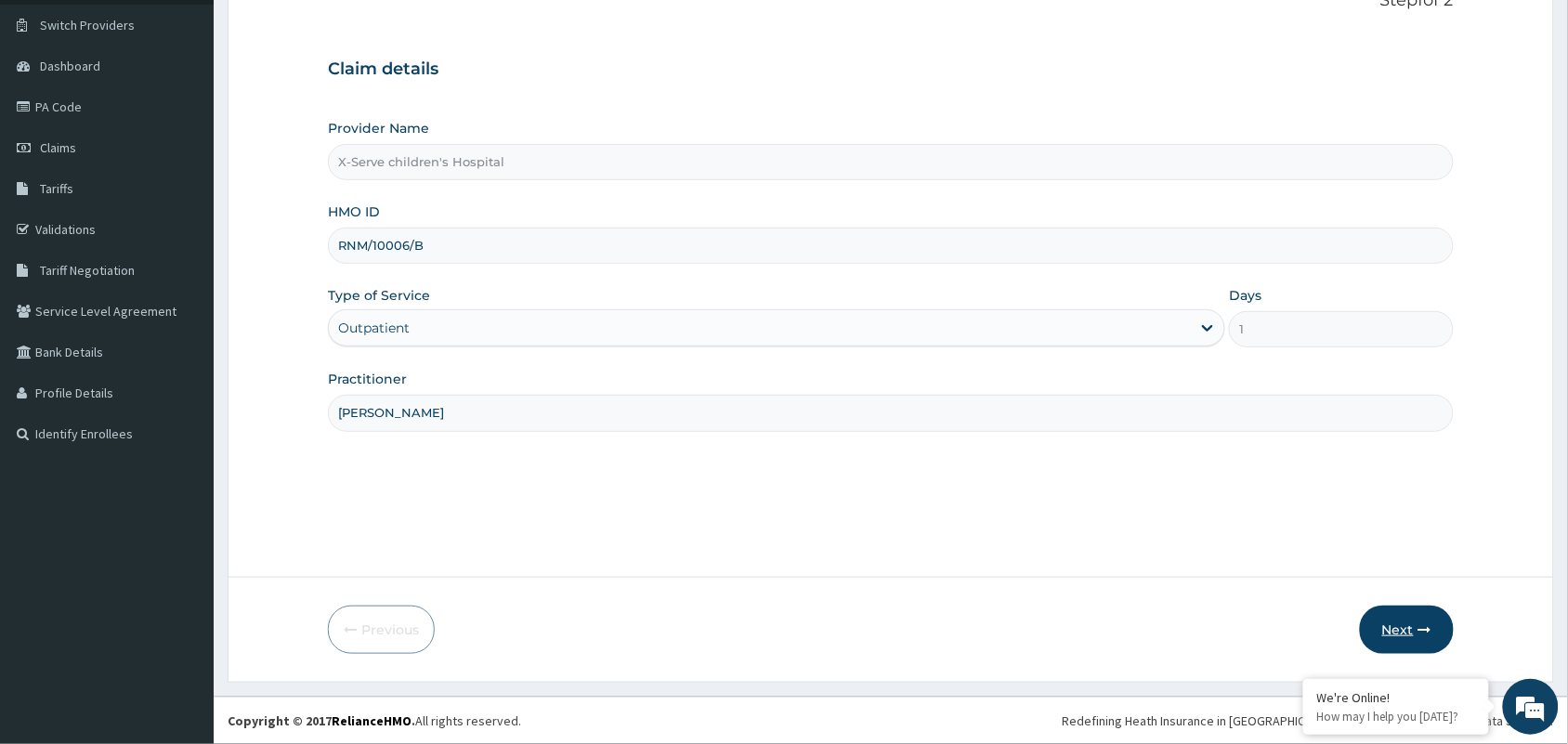
type input "[PERSON_NAME]"
click at [1422, 641] on button "Next" at bounding box center [1407, 629] width 94 height 48
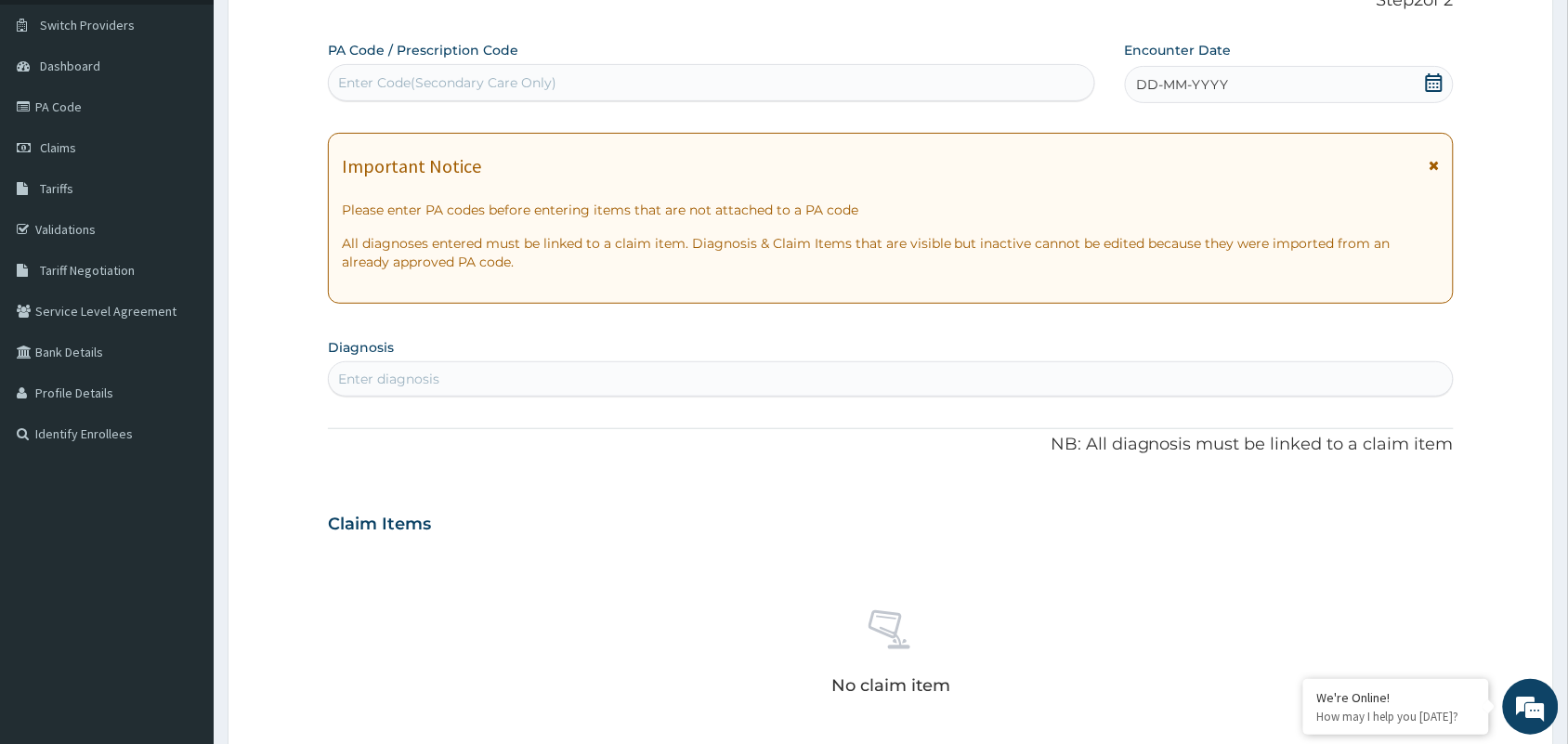
click at [636, 88] on div "Enter Code(Secondary Care Only)" at bounding box center [711, 82] width 766 height 29
paste input "PA/42BB52"
type input "PA/42BB52"
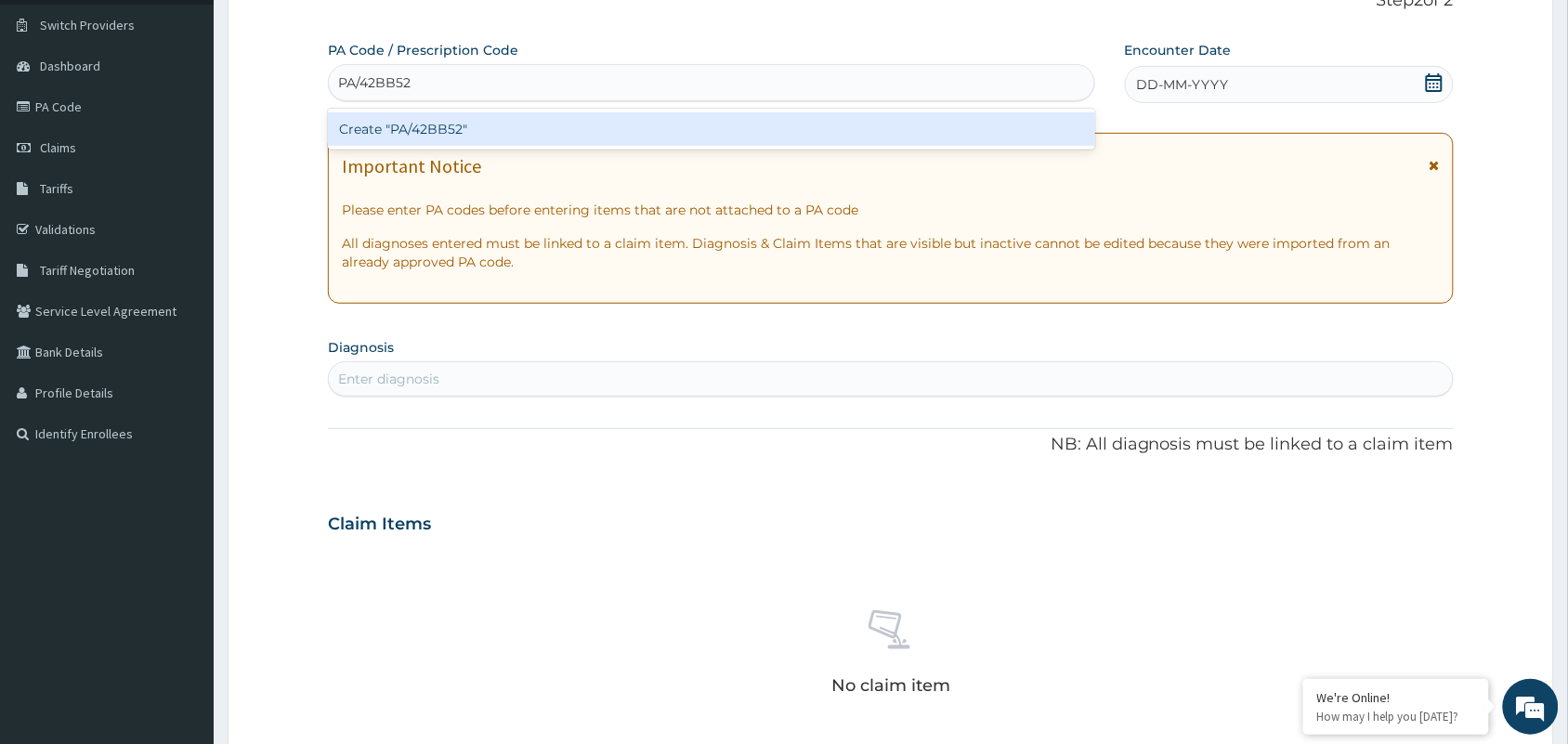
click at [614, 117] on div "Create "PA/42BB52"" at bounding box center [711, 129] width 767 height 33
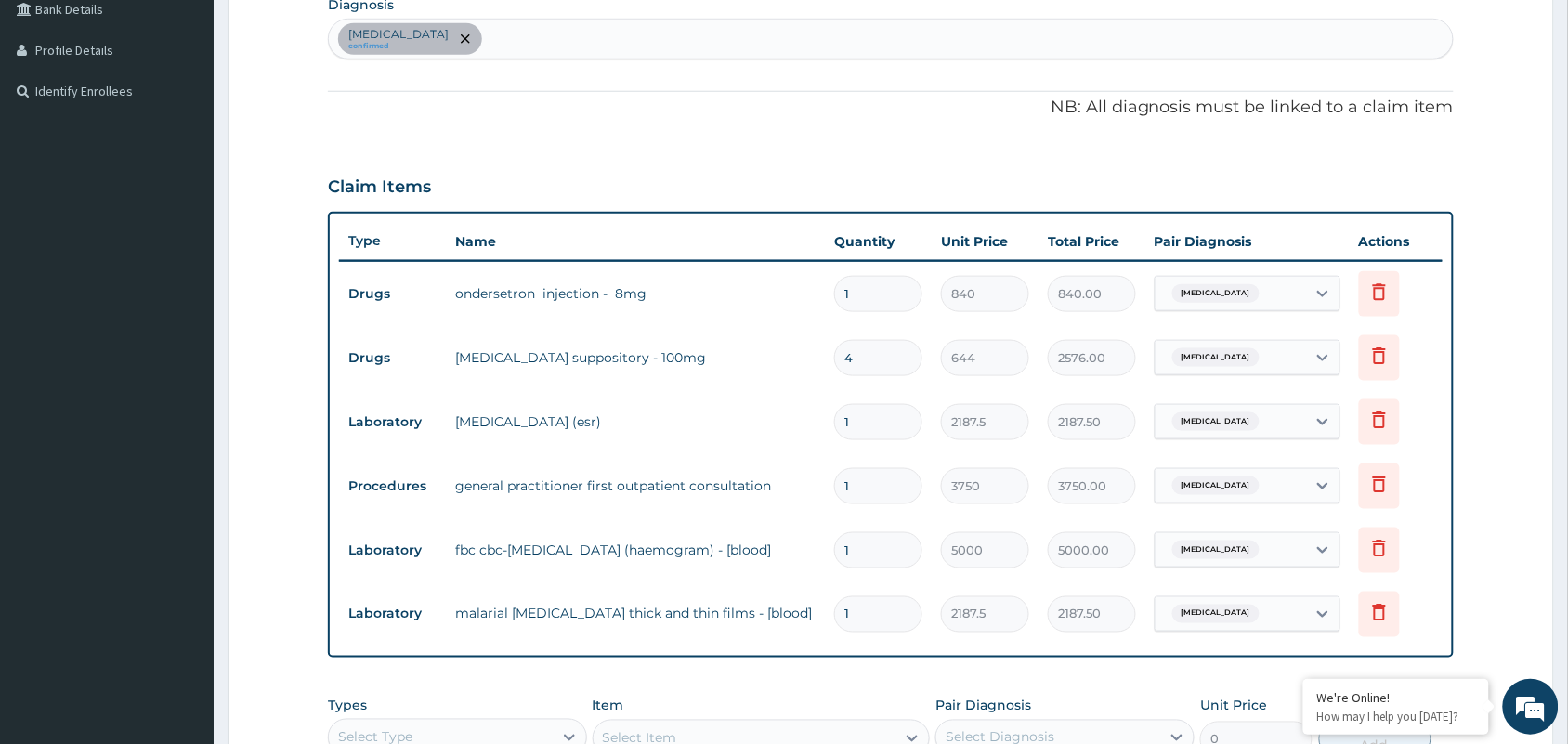
scroll to position [481, 0]
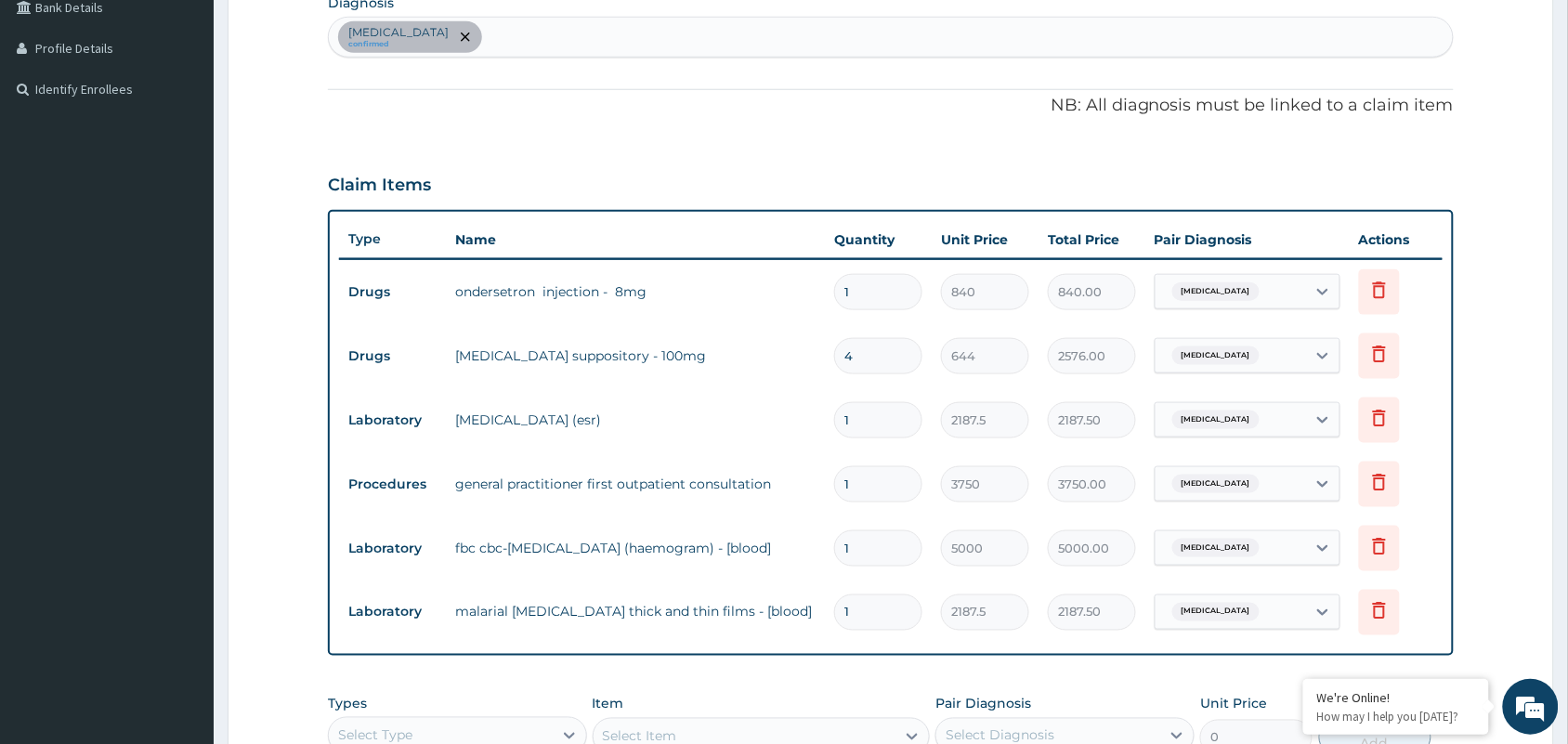
click at [677, 58] on div "PA Code / Prescription Code PA/42BB52 Encounter Date [DATE] Important Notice Pl…" at bounding box center [890, 295] width 1126 height 1199
click at [637, 47] on div "[MEDICAL_DATA] confirmed" at bounding box center [890, 37] width 1124 height 39
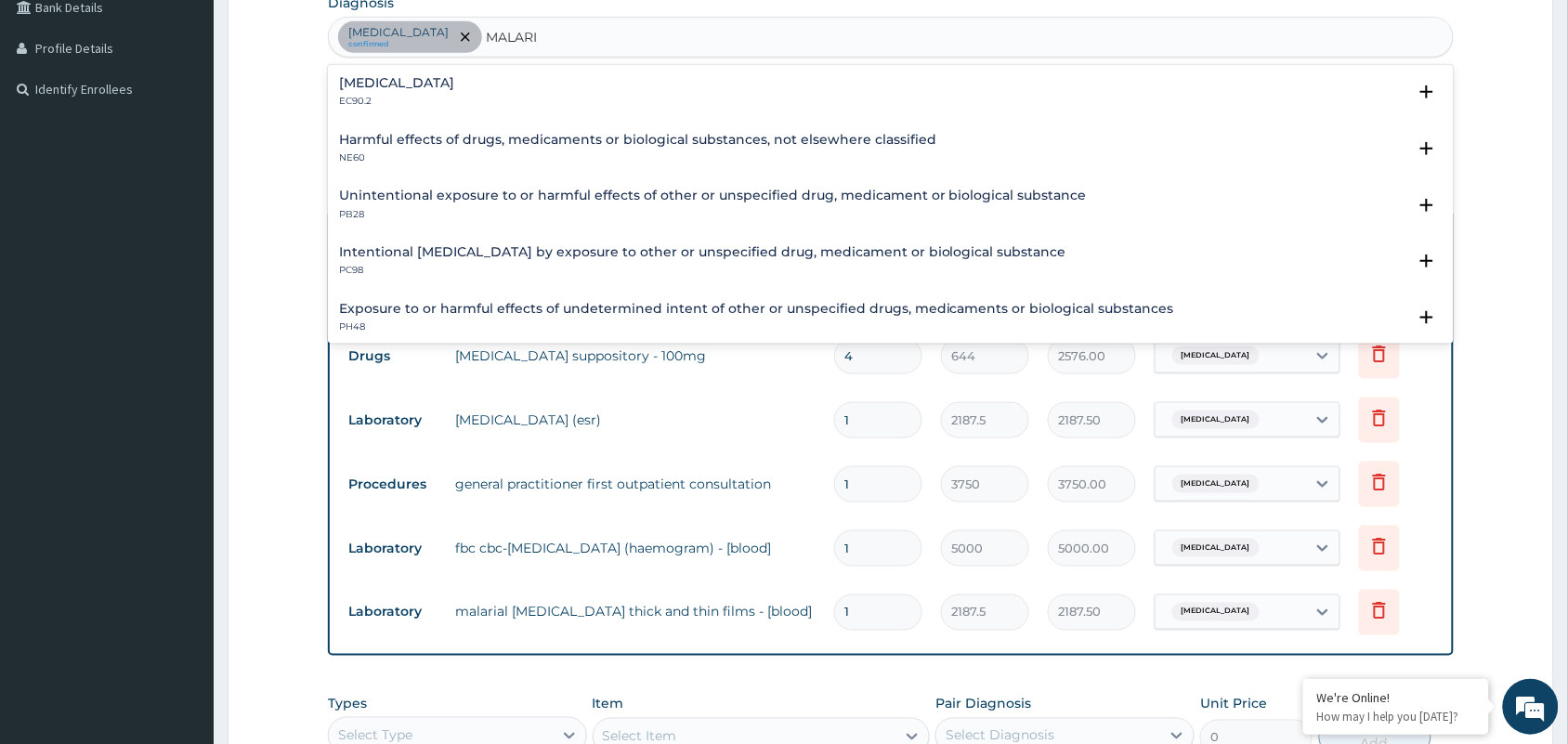
type input "[MEDICAL_DATA]"
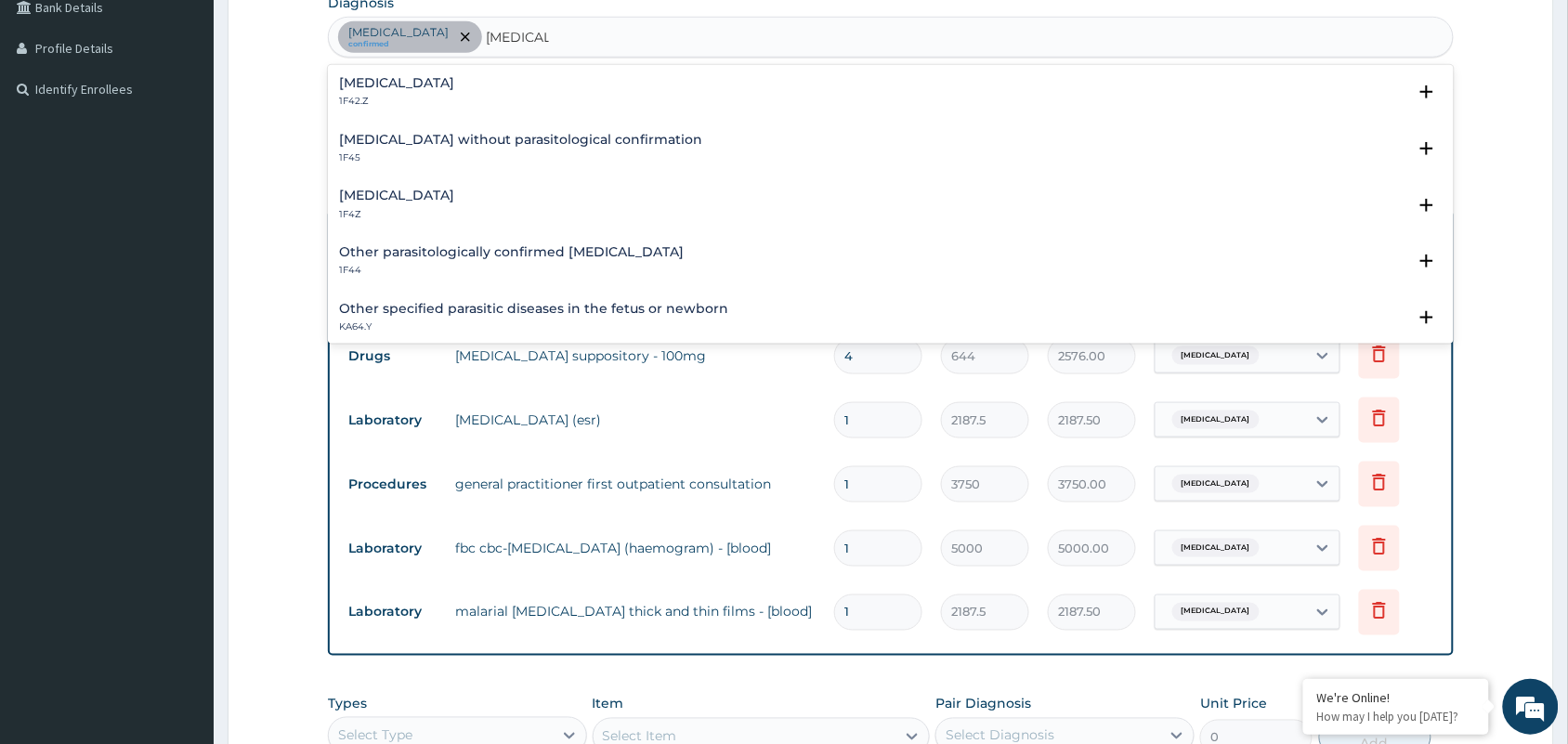
click at [495, 197] on div "[MEDICAL_DATA] 1F4Z" at bounding box center [890, 204] width 1103 height 32
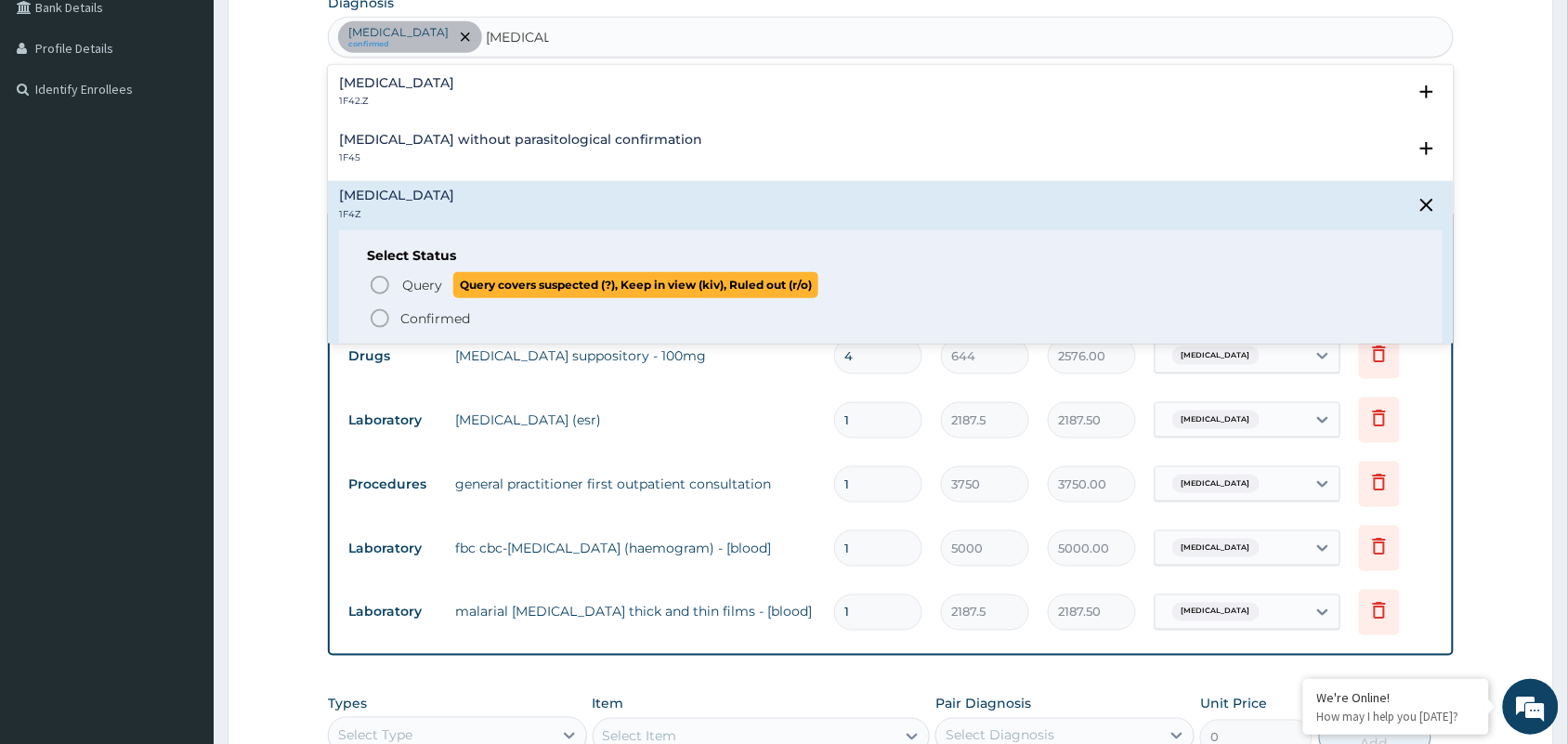
click at [378, 280] on icon "status option query" at bounding box center [379, 284] width 23 height 23
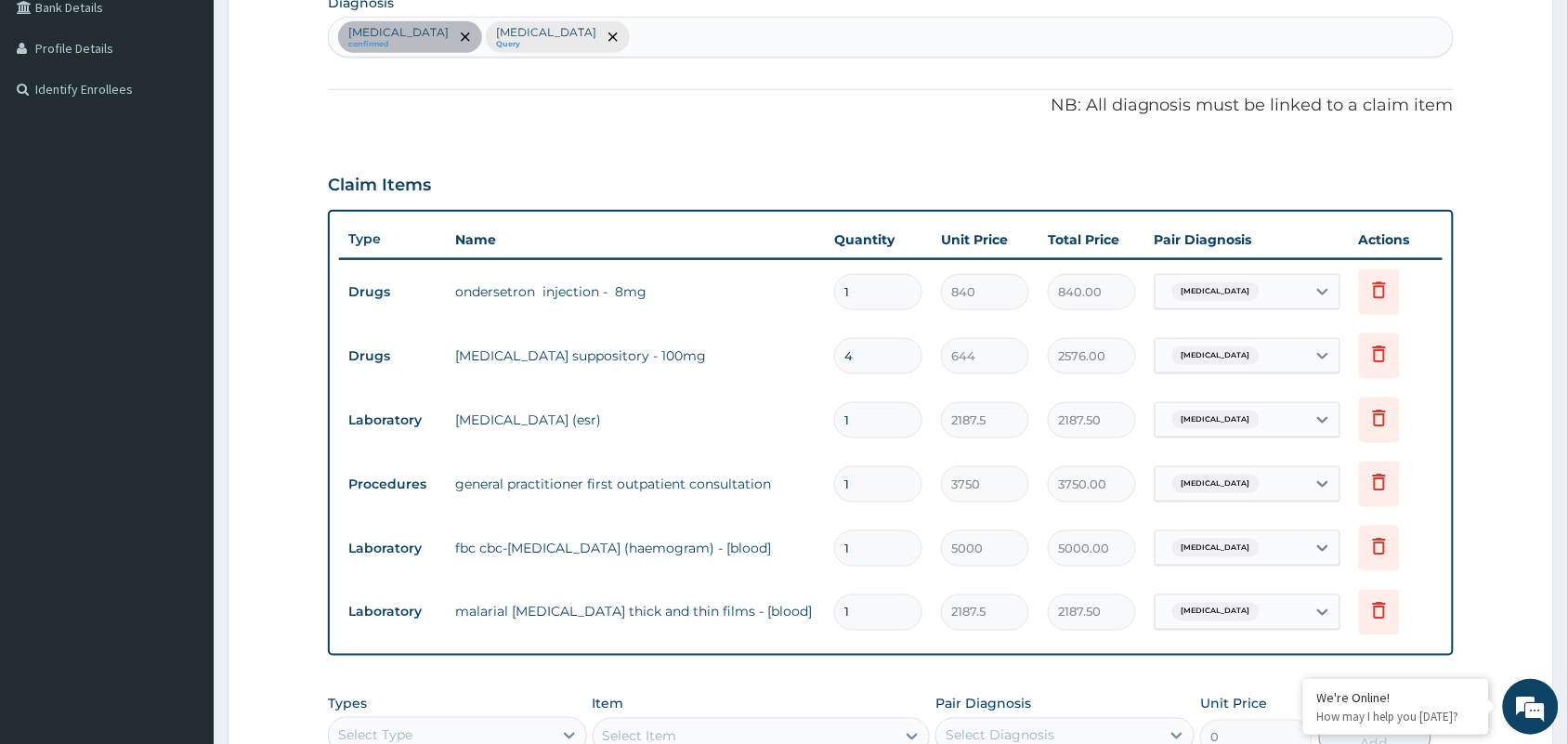
click at [379, 279] on td "Drugs" at bounding box center [392, 291] width 107 height 34
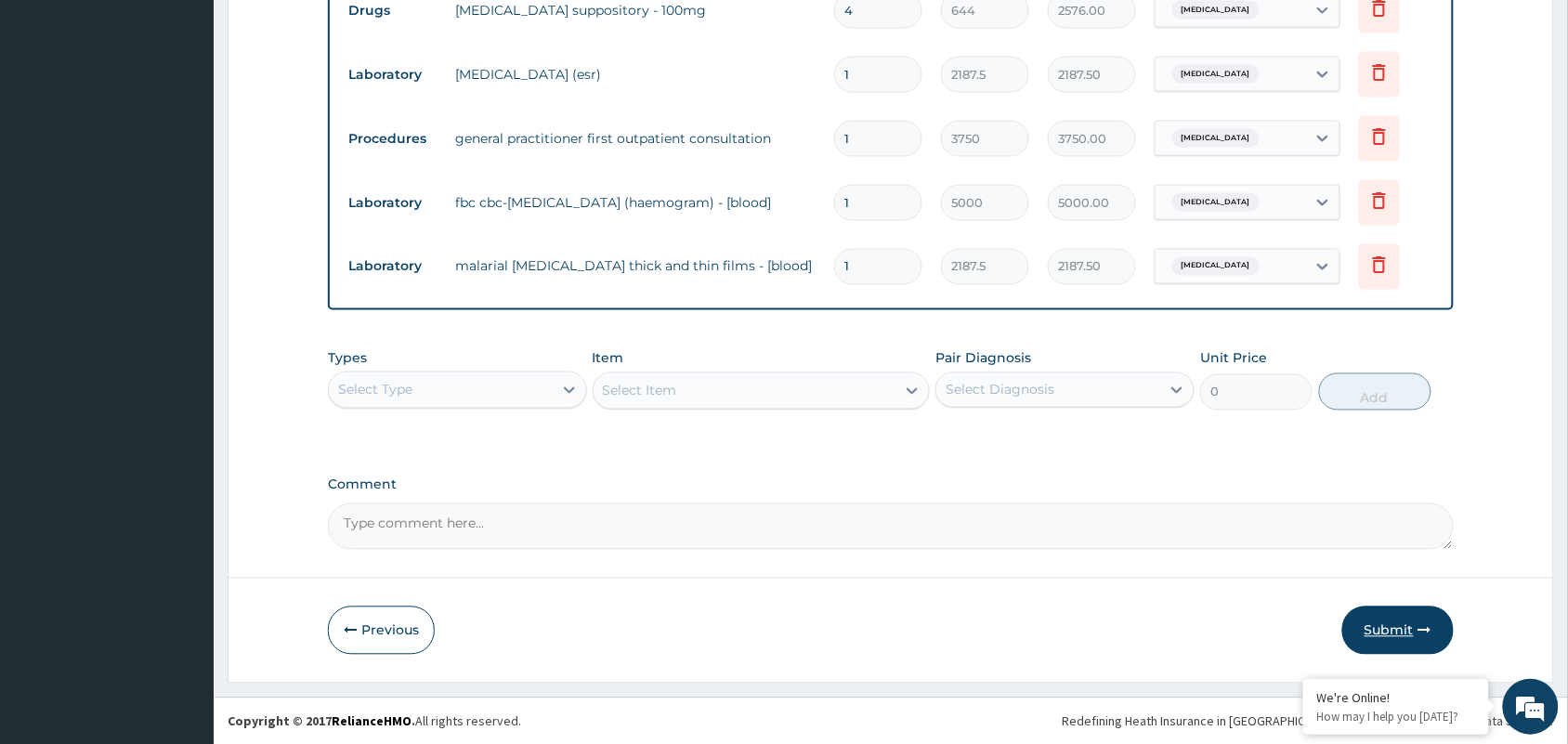
click at [1384, 623] on button "Submit" at bounding box center [1398, 630] width 112 height 48
click at [1384, 626] on button "Submit" at bounding box center [1398, 630] width 112 height 48
click at [1383, 626] on button "Submit" at bounding box center [1398, 630] width 112 height 48
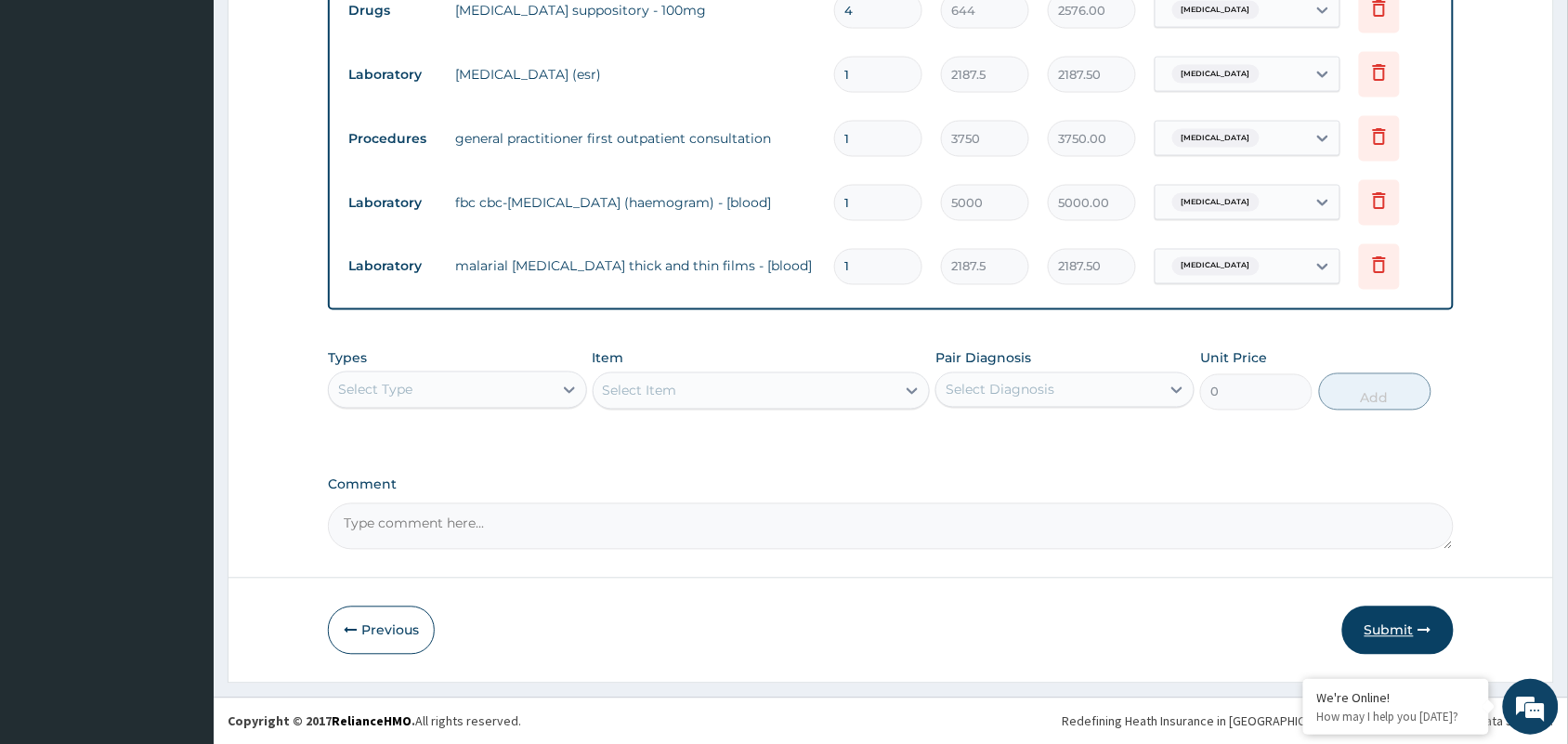
click at [1394, 633] on button "Submit" at bounding box center [1398, 630] width 112 height 48
click at [1391, 632] on button "Submit" at bounding box center [1398, 630] width 112 height 48
click at [1394, 622] on button "Submit" at bounding box center [1398, 630] width 112 height 48
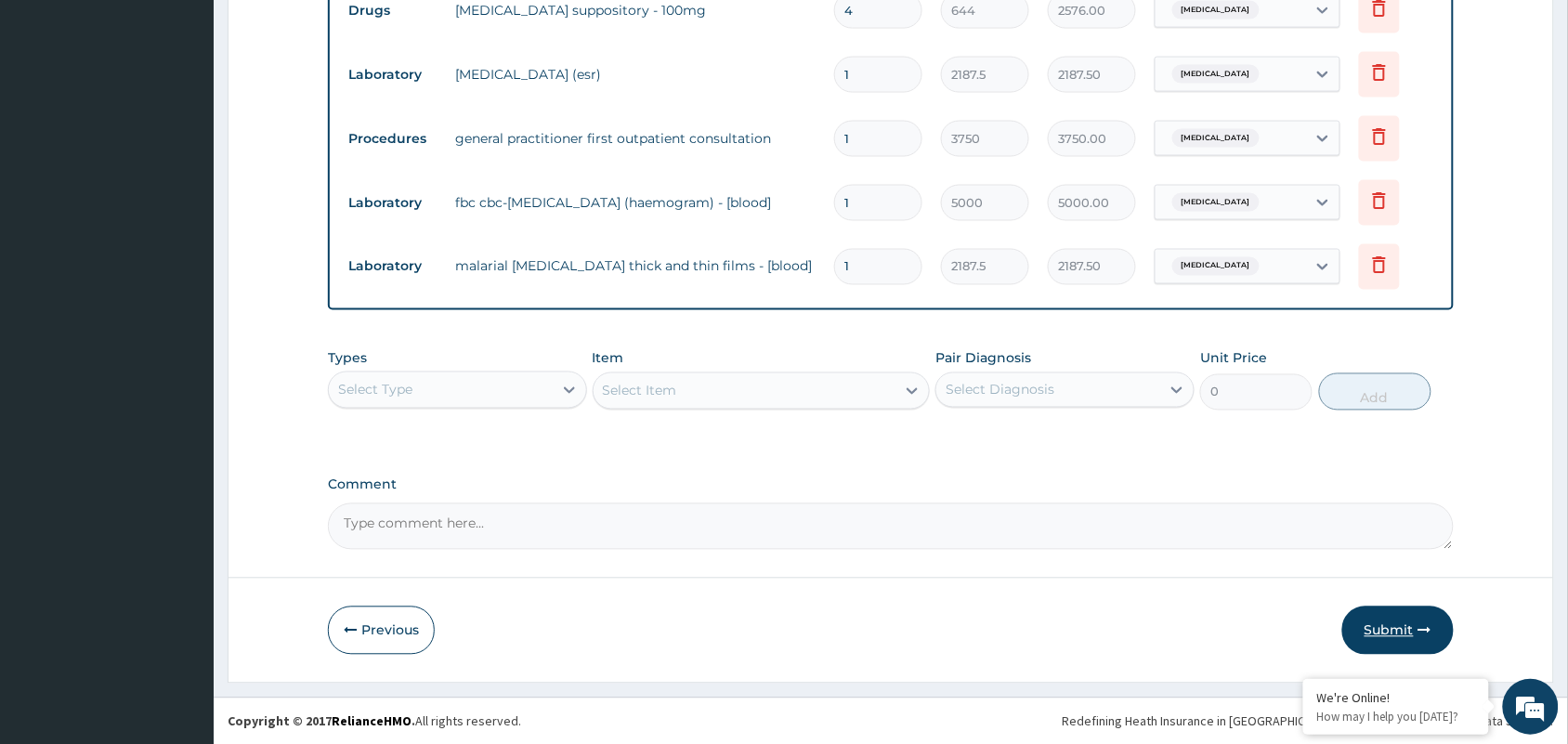
click at [1394, 622] on button "Submit" at bounding box center [1398, 630] width 112 height 48
click at [1386, 637] on button "Submit" at bounding box center [1398, 630] width 112 height 48
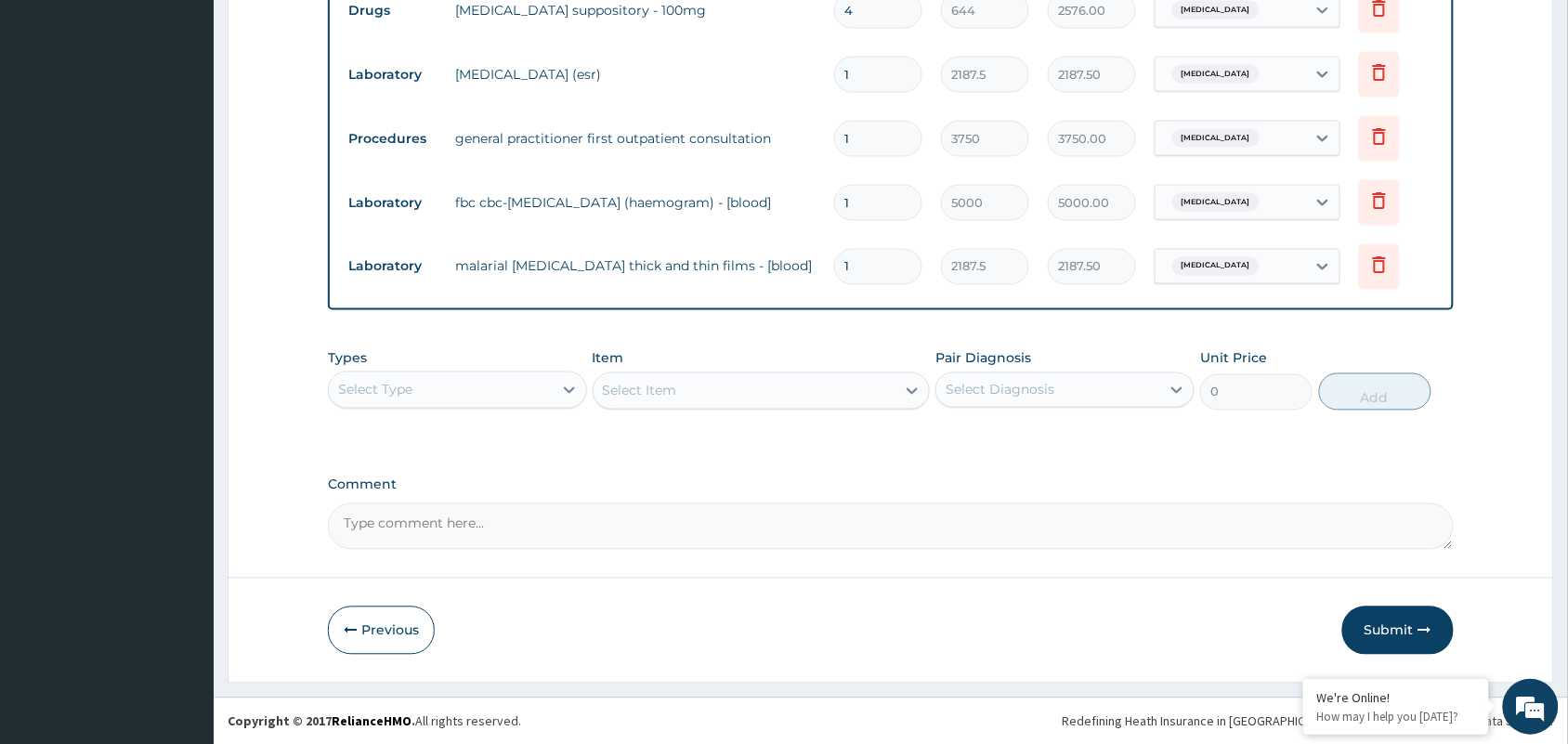
drag, startPoint x: 1386, startPoint y: 637, endPoint x: 1577, endPoint y: 400, distance: 304.4
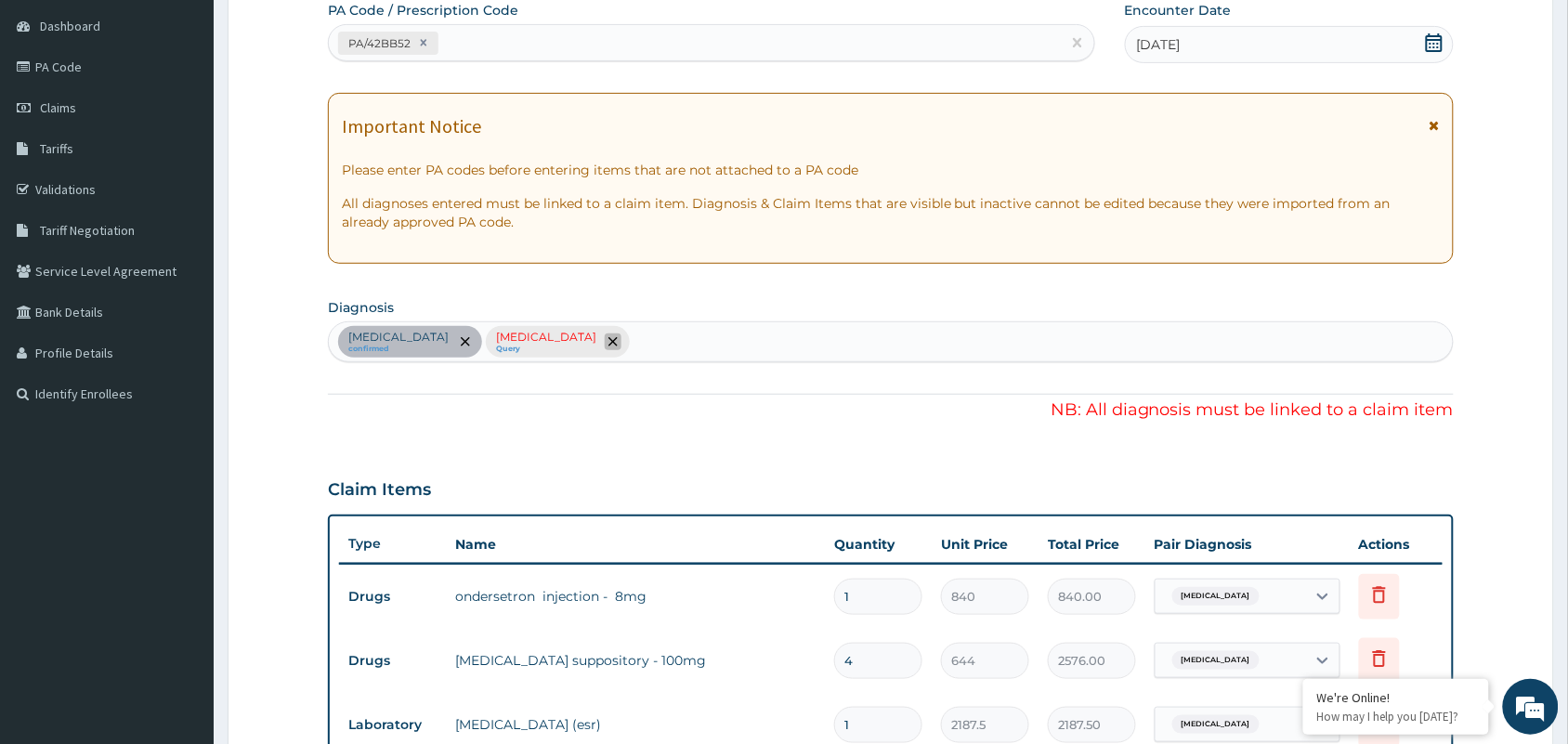
click at [608, 340] on icon "remove selection option" at bounding box center [612, 341] width 9 height 9
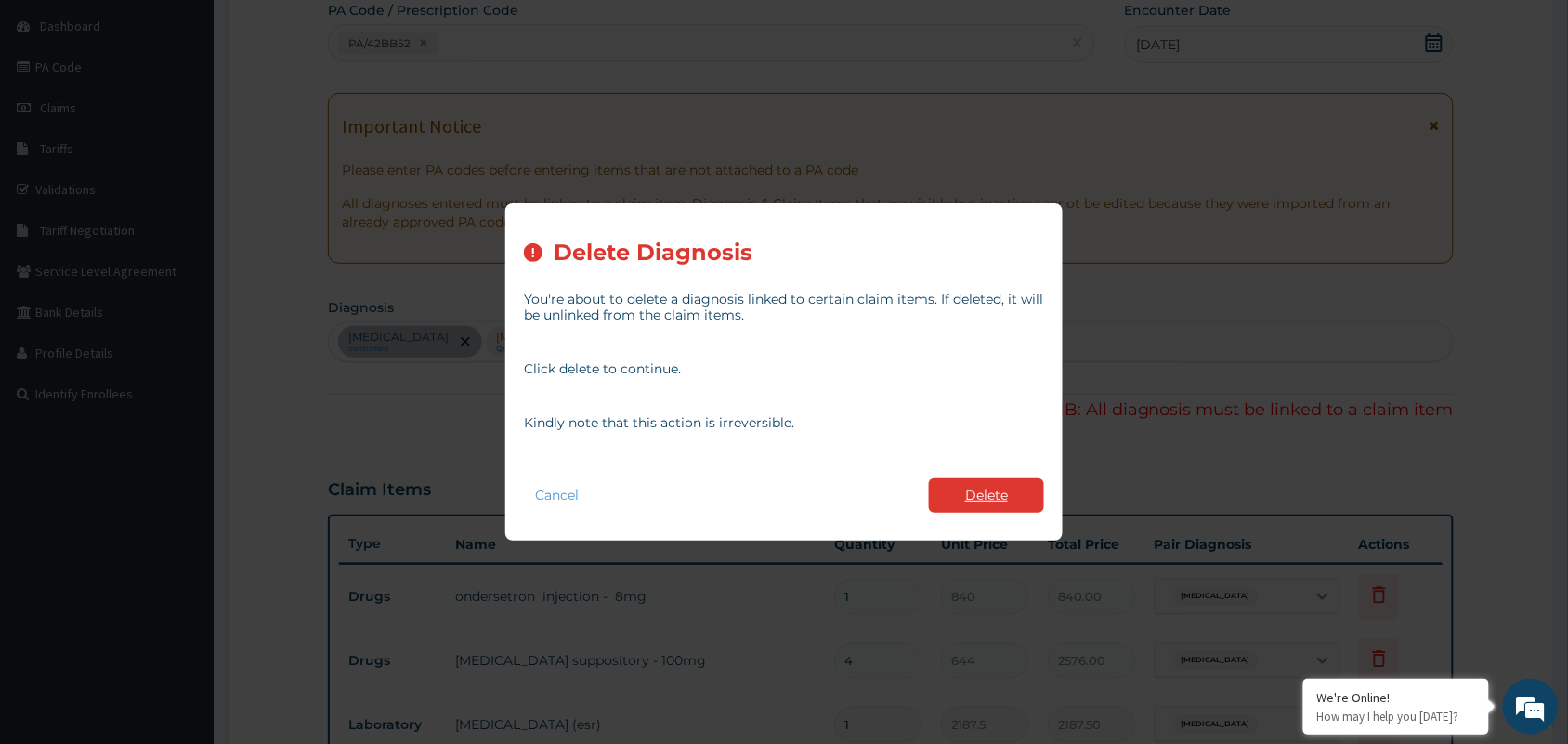
click at [972, 488] on button "Delete" at bounding box center [986, 495] width 115 height 34
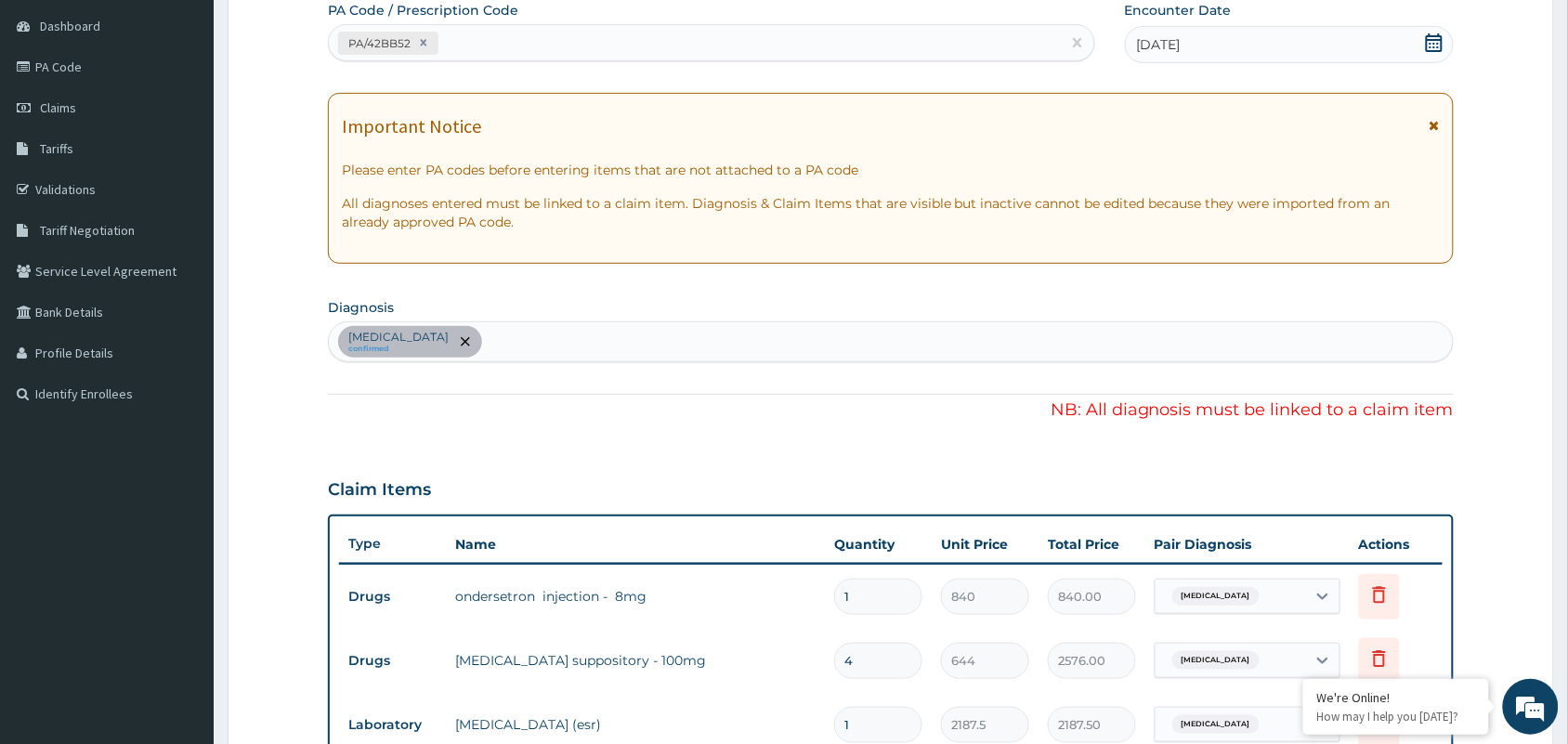
click at [630, 354] on div "[MEDICAL_DATA] confirmed" at bounding box center [890, 342] width 1124 height 39
type input "MALARI"
drag, startPoint x: 563, startPoint y: 351, endPoint x: 555, endPoint y: 345, distance: 10.0
type input "A"
drag, startPoint x: 555, startPoint y: 345, endPoint x: 502, endPoint y: 397, distance: 74.2
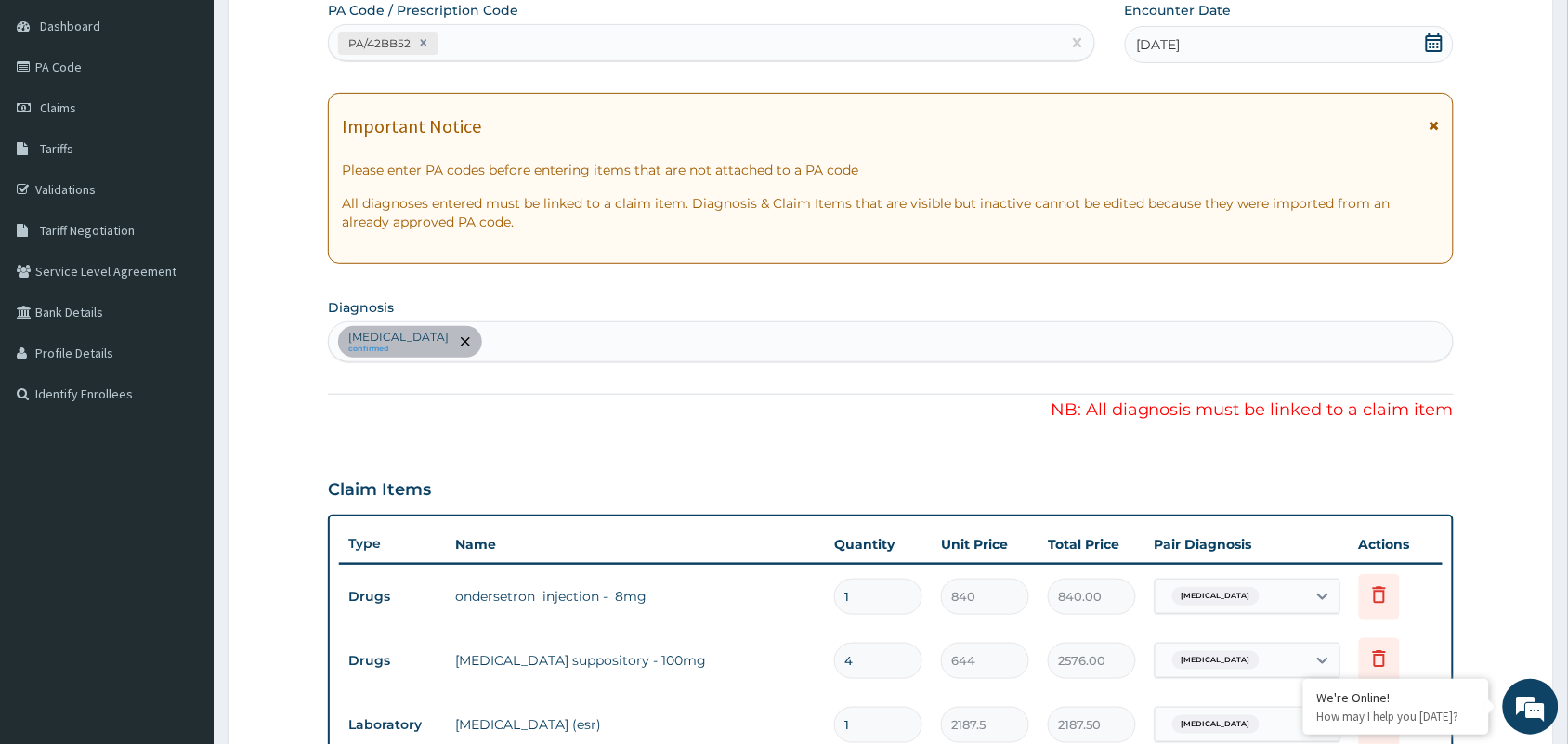
click at [502, 397] on div "PA Code / Prescription Code PA/42BB52 Encounter Date [DATE] Important Notice Pl…" at bounding box center [890, 600] width 1126 height 1199
click at [502, 344] on div "[MEDICAL_DATA] confirmed" at bounding box center [890, 342] width 1124 height 39
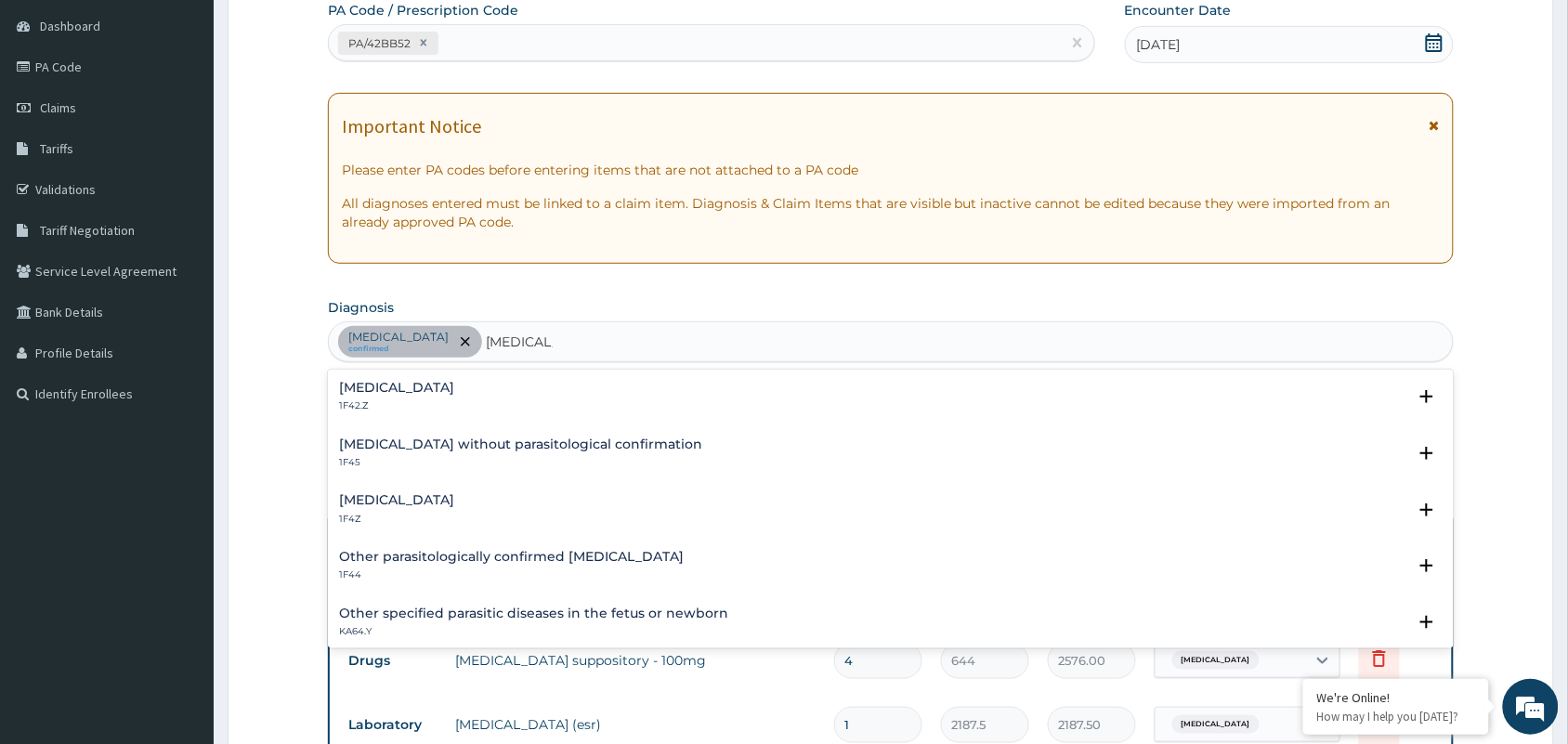
type input "[MEDICAL_DATA]"
click at [472, 499] on div "[MEDICAL_DATA] 1F4Z" at bounding box center [890, 509] width 1103 height 32
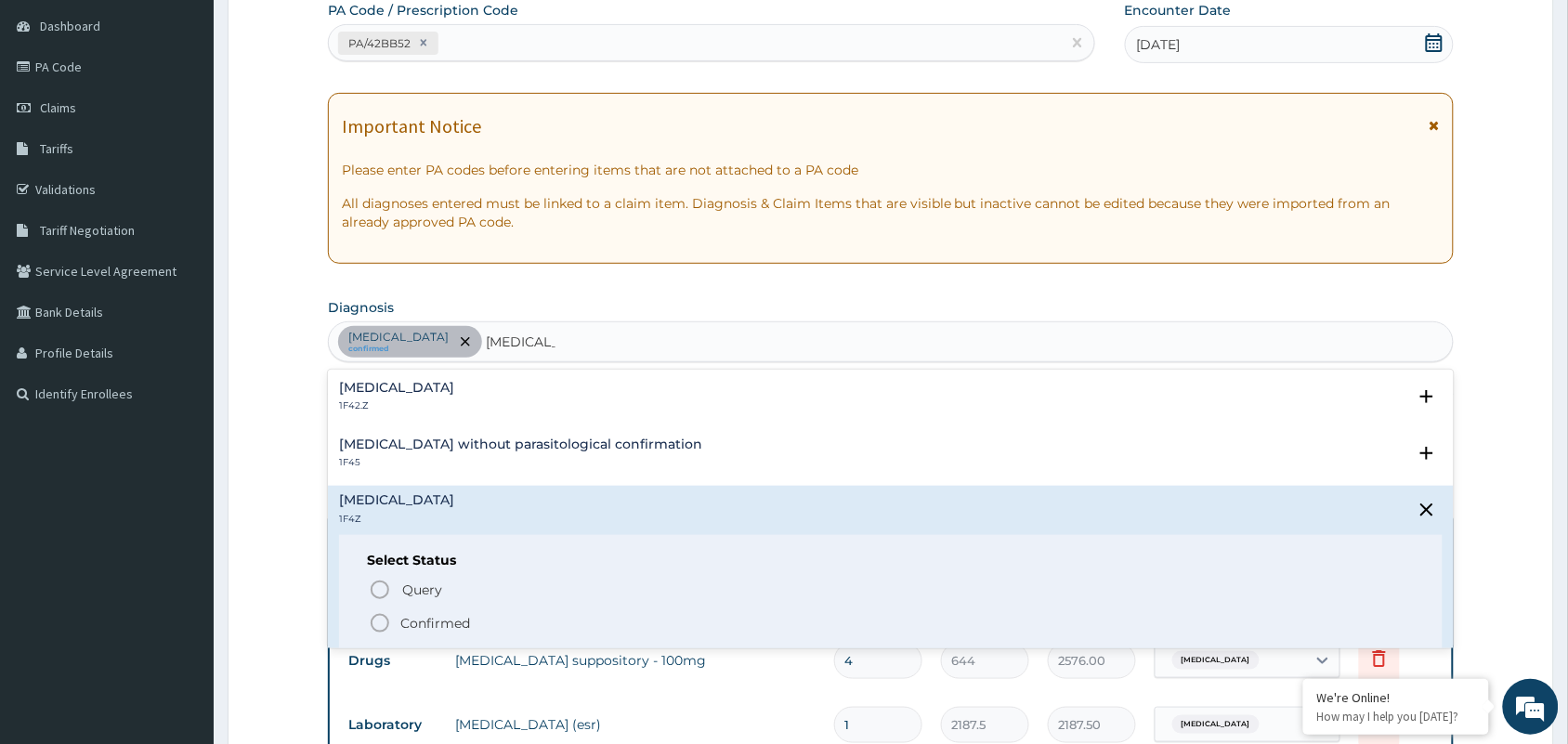
click at [472, 499] on div "[MEDICAL_DATA] 1F4Z" at bounding box center [890, 509] width 1103 height 32
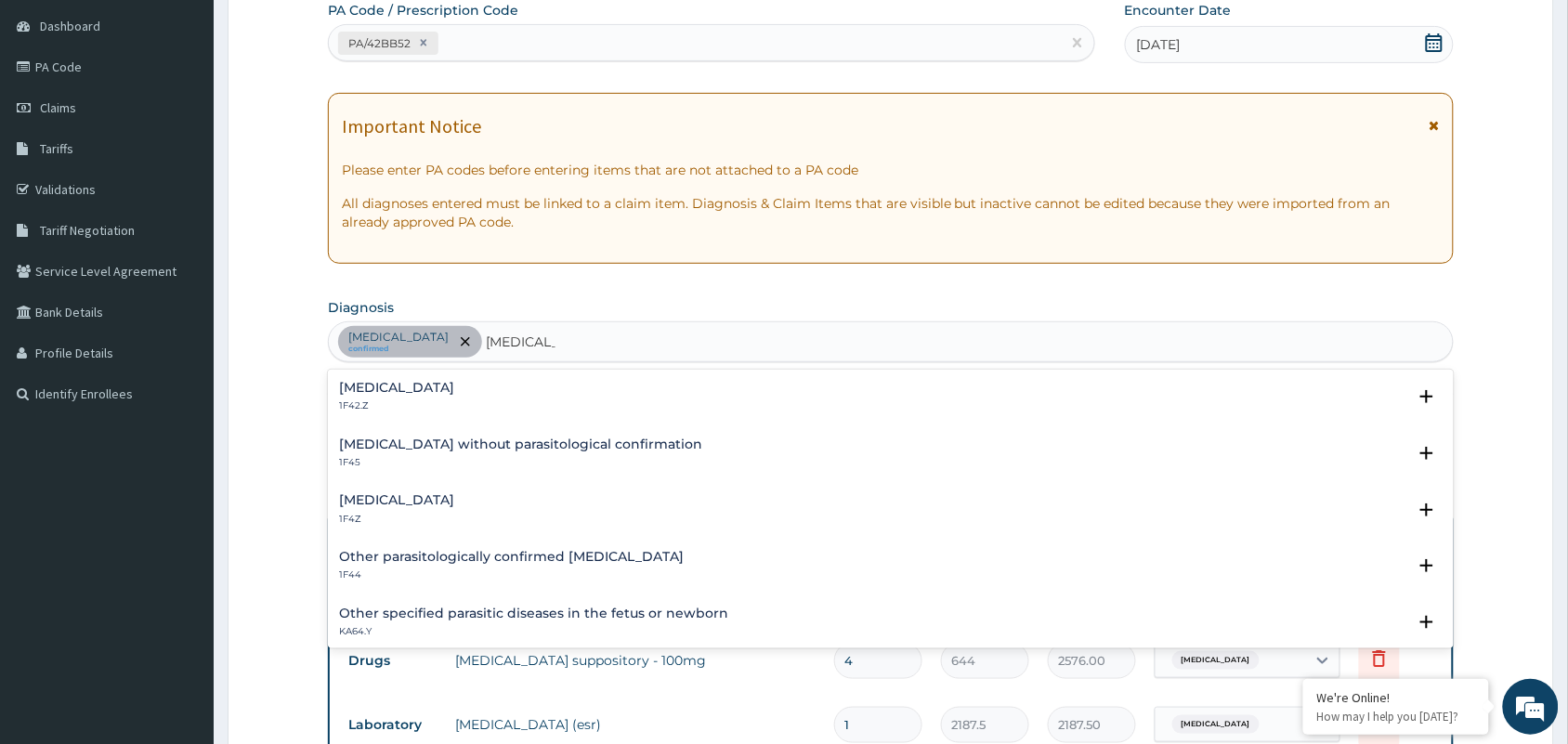
click at [448, 502] on h4 "[MEDICAL_DATA]" at bounding box center [396, 500] width 115 height 14
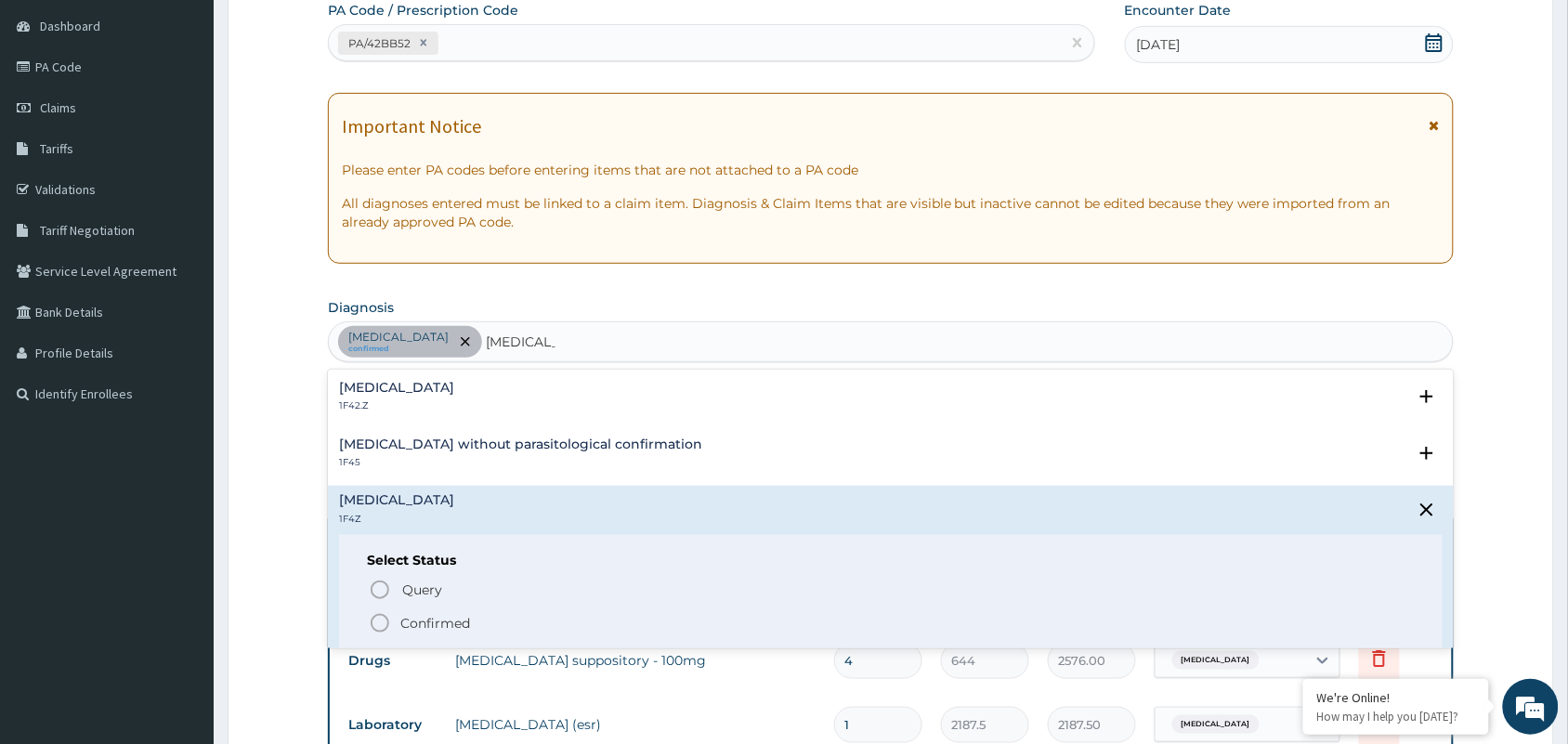
click at [448, 502] on h4 "[MEDICAL_DATA]" at bounding box center [396, 500] width 115 height 14
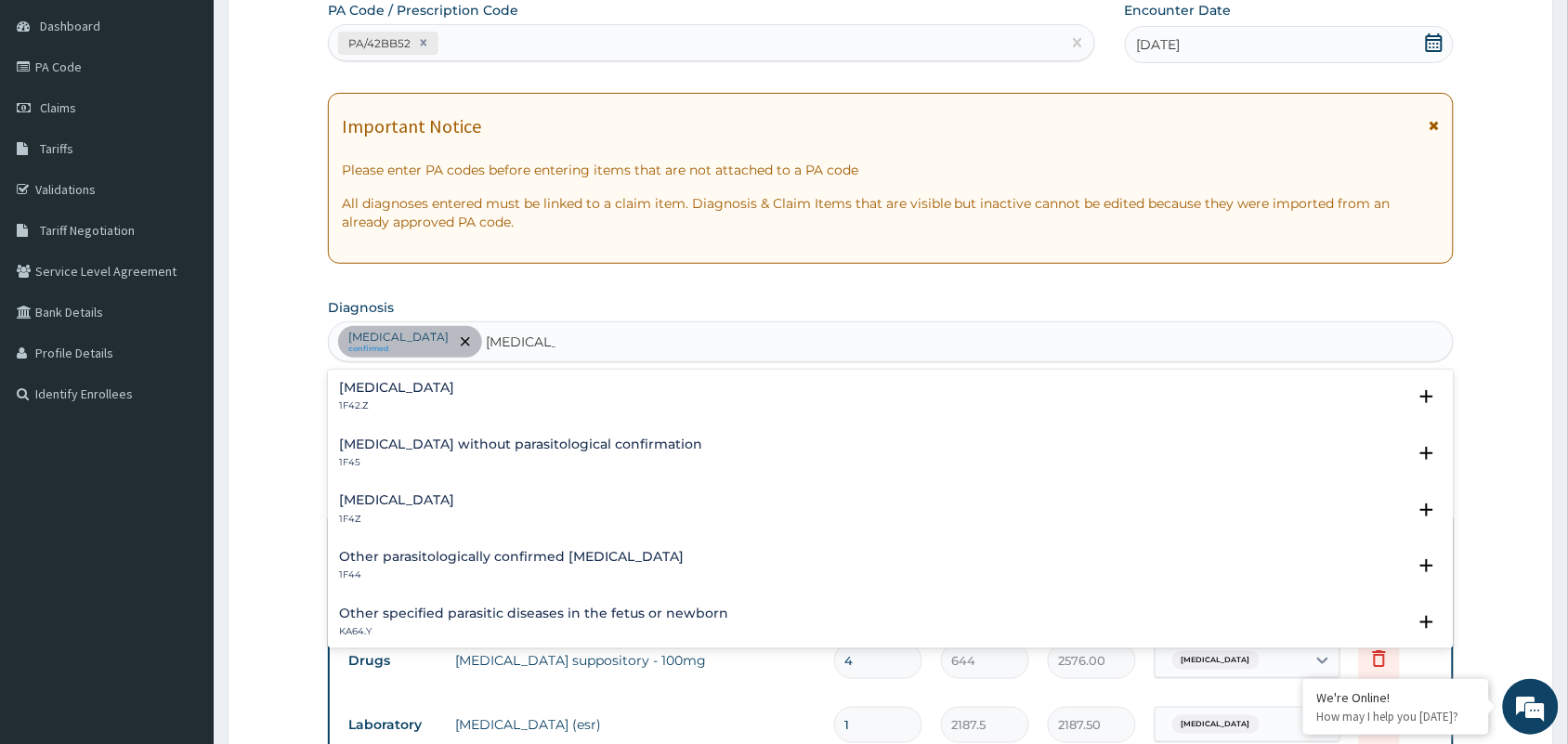
click at [383, 509] on div "[MEDICAL_DATA] 1F4Z" at bounding box center [396, 509] width 115 height 32
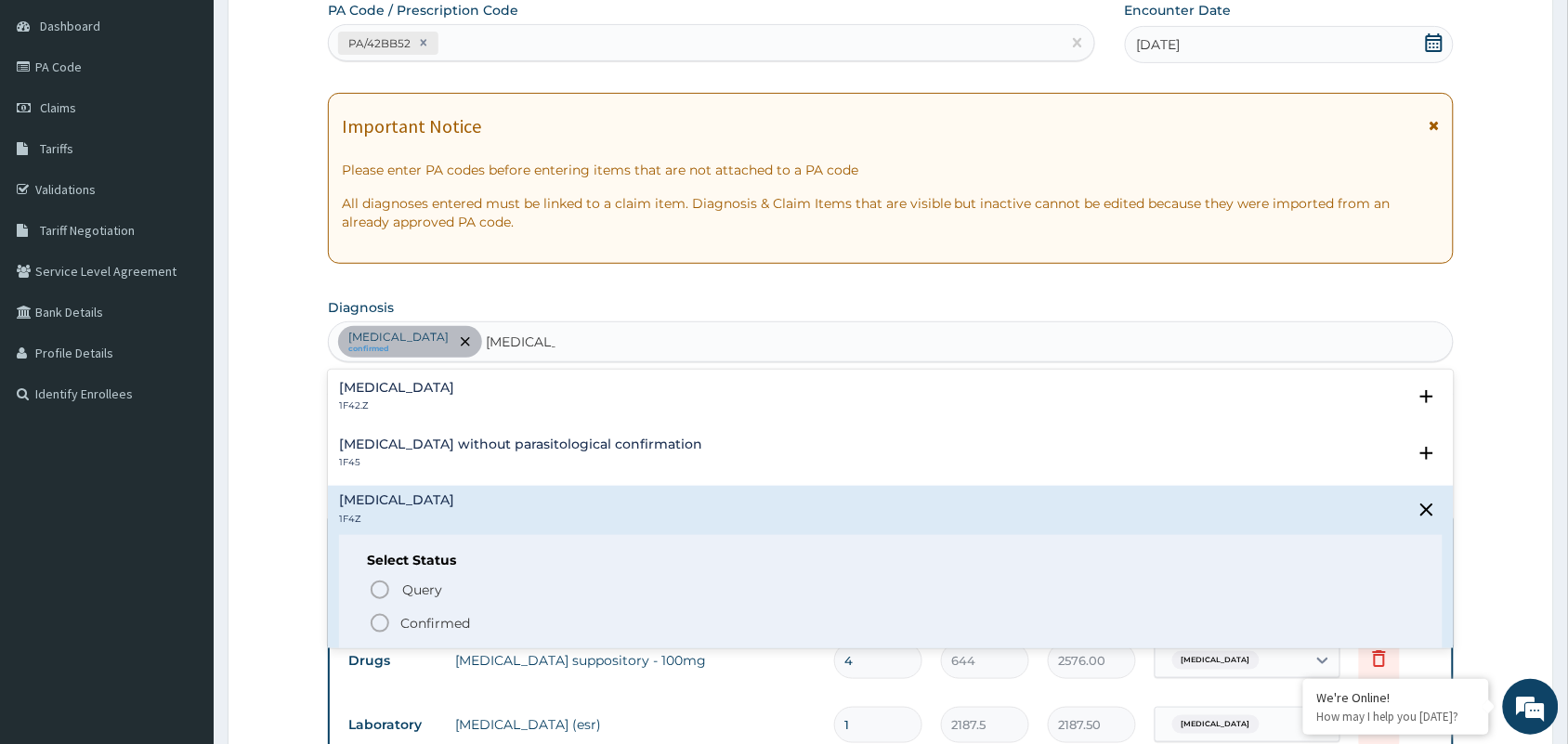
drag, startPoint x: 390, startPoint y: 623, endPoint x: 374, endPoint y: 624, distance: 16.0
click at [374, 624] on icon "status option filled" at bounding box center [379, 622] width 23 height 23
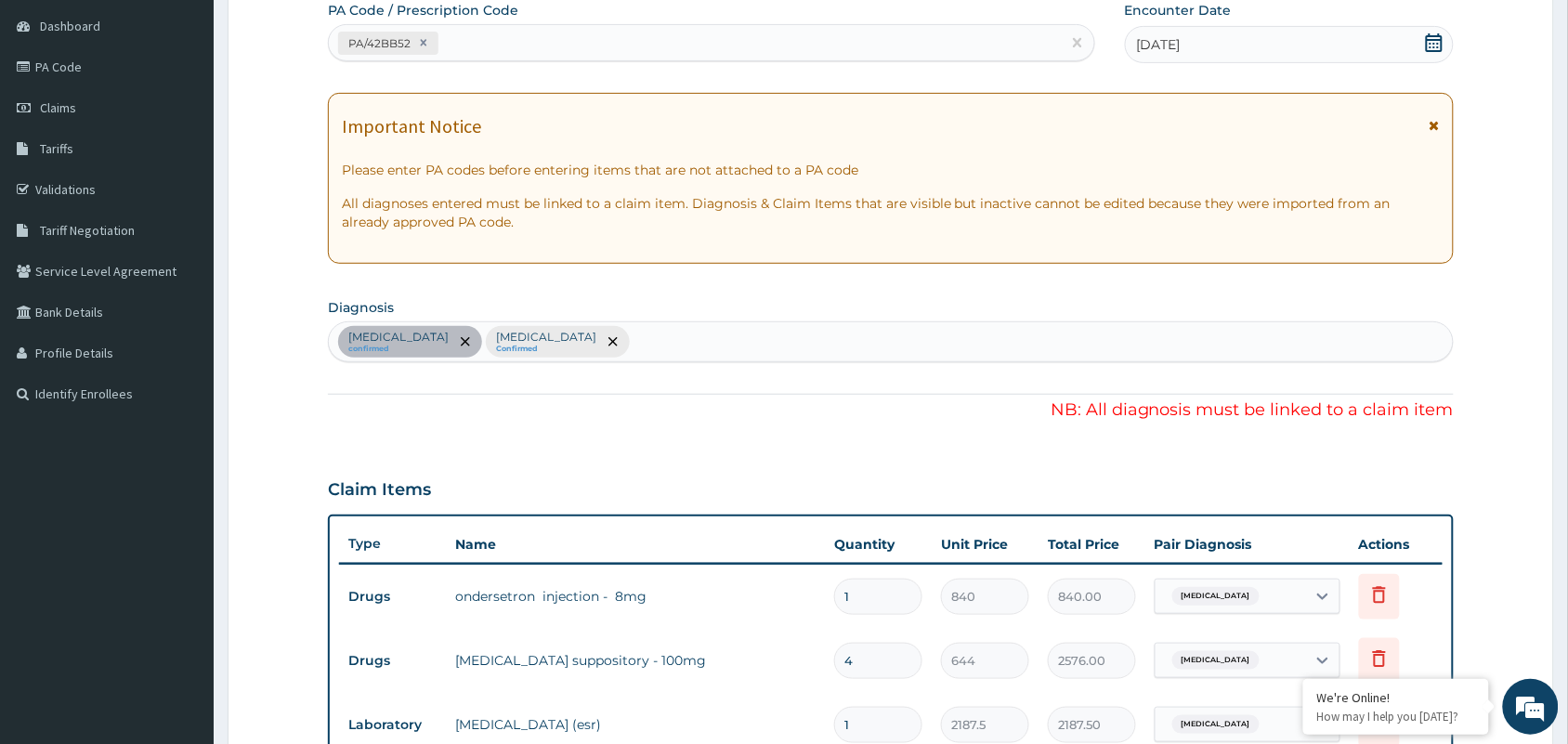
click at [372, 624] on tr "Drugs ondersetron injection - 8mg 1 840 840.00 [MEDICAL_DATA] Delete" at bounding box center [890, 596] width 1103 height 64
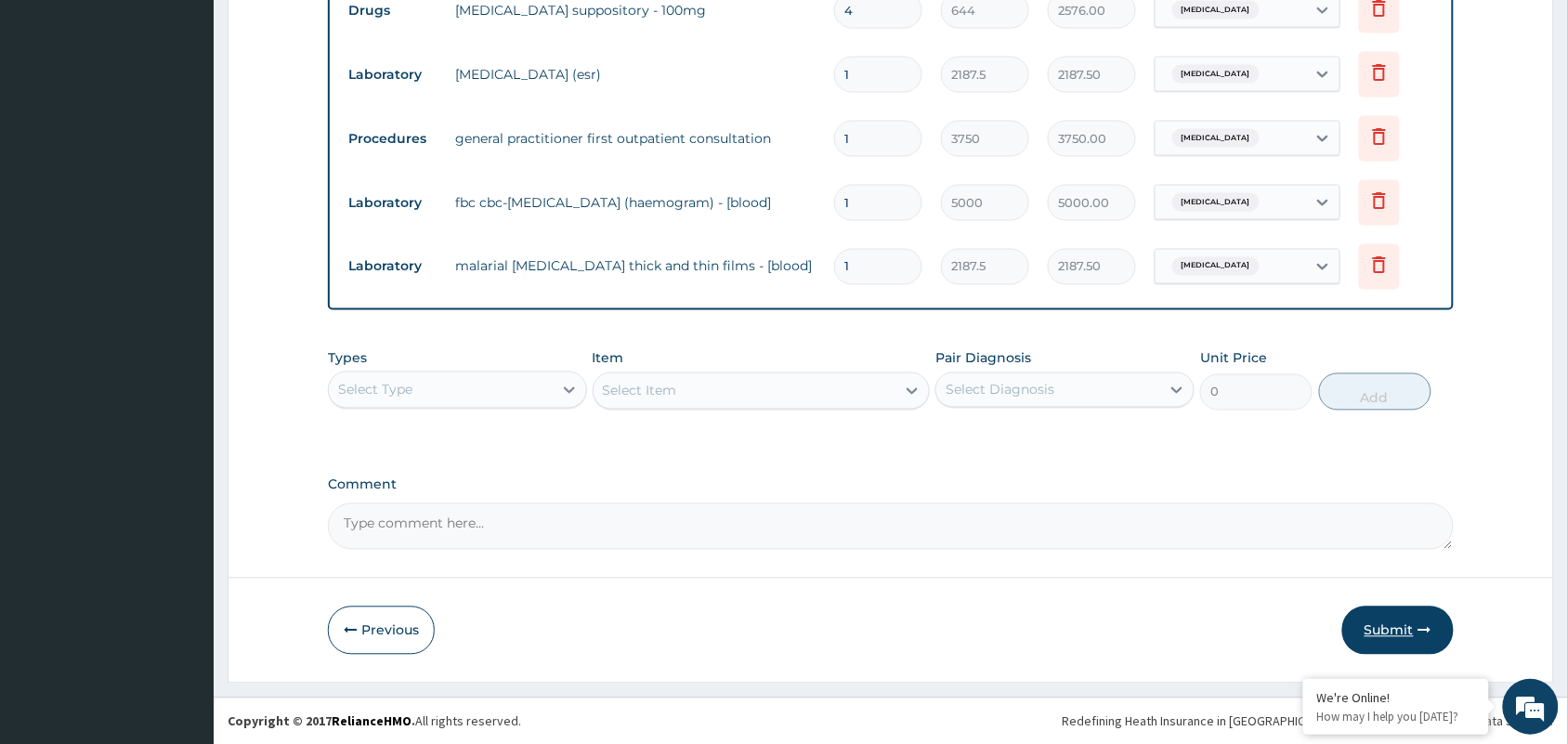
click at [1421, 629] on icon "button" at bounding box center [1424, 630] width 13 height 13
click at [1414, 629] on button "Submit" at bounding box center [1398, 630] width 112 height 48
click at [1413, 631] on button "Submit" at bounding box center [1398, 630] width 112 height 48
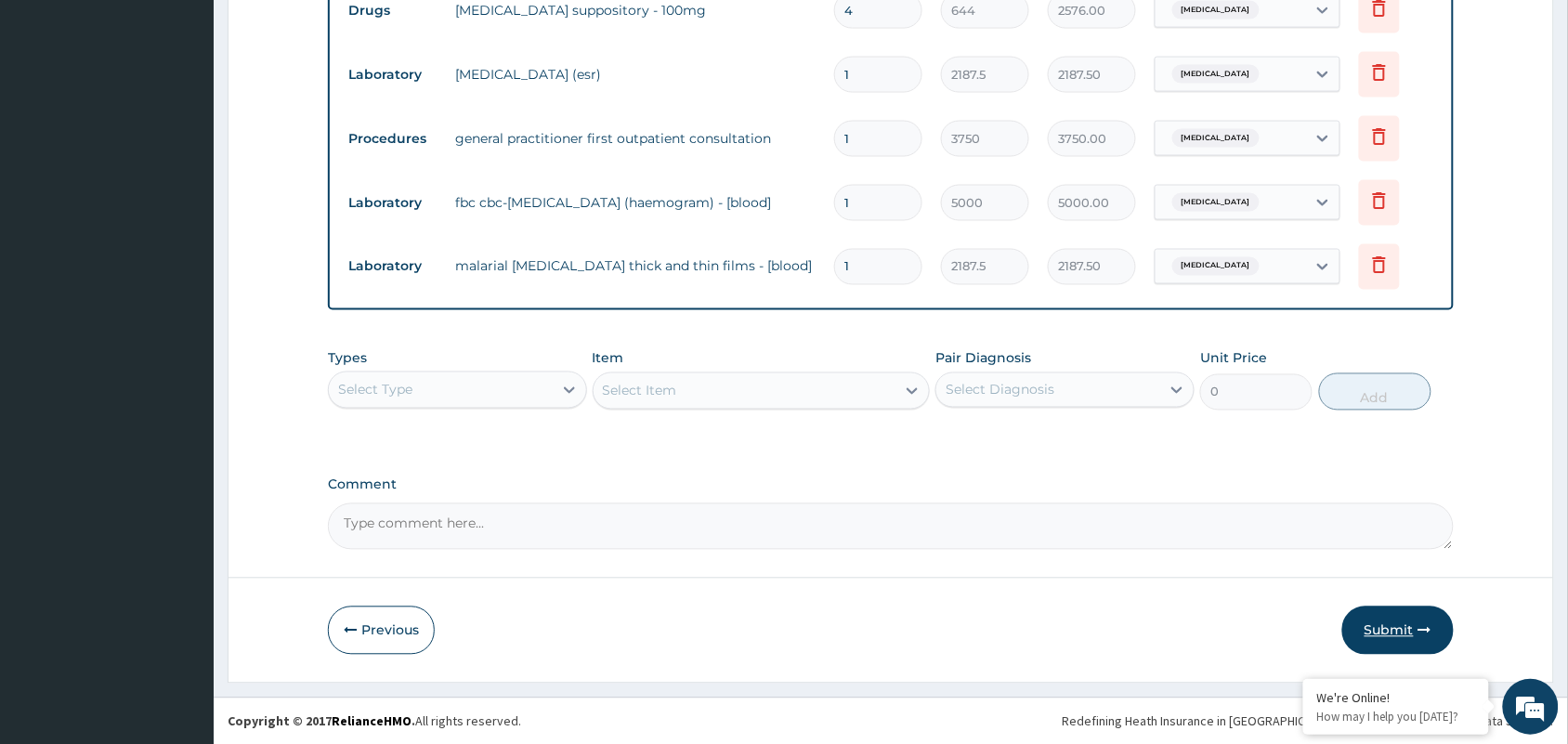
click at [1413, 631] on button "Submit" at bounding box center [1398, 630] width 112 height 48
click at [1409, 631] on button "Submit" at bounding box center [1398, 630] width 112 height 48
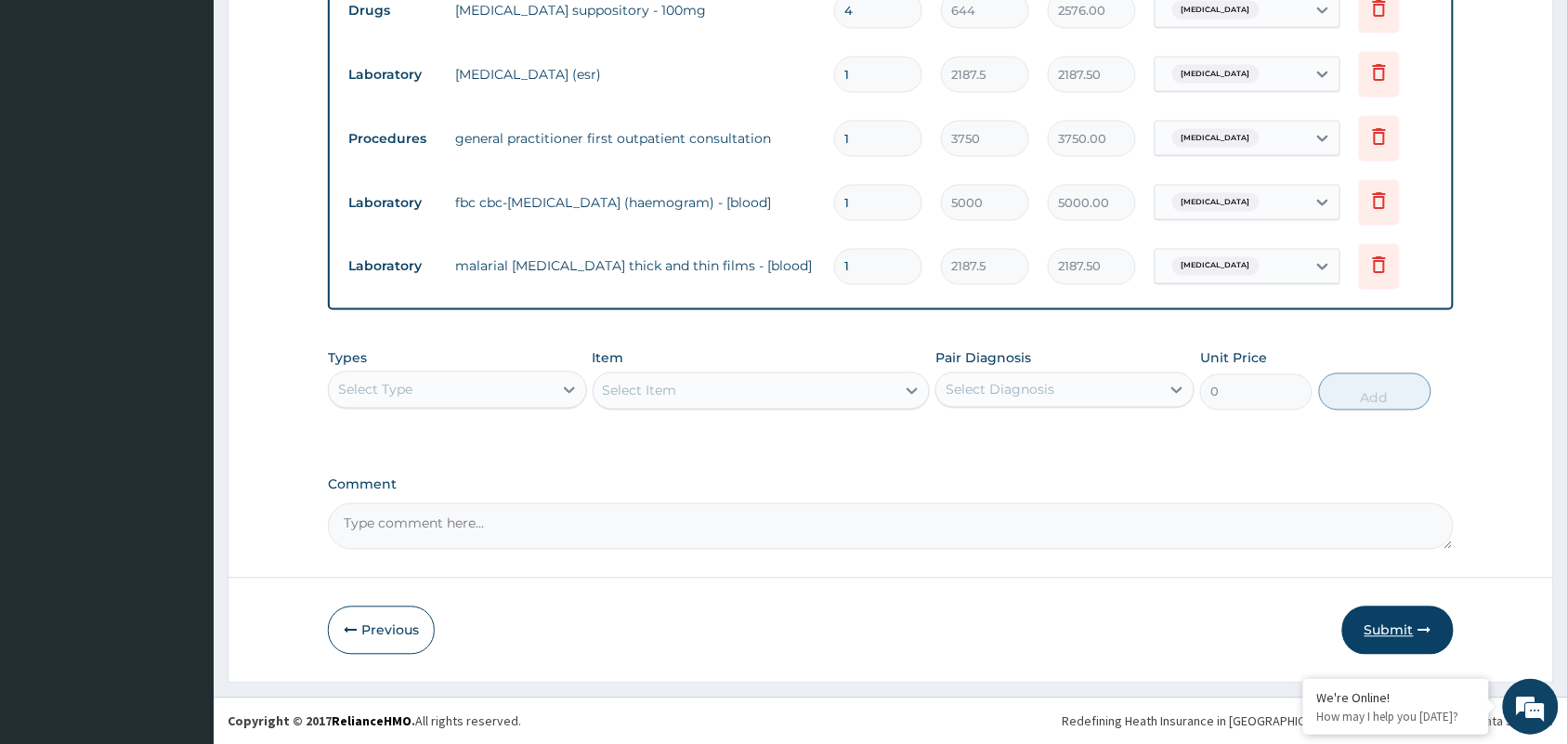
click at [1395, 632] on button "Submit" at bounding box center [1398, 630] width 112 height 48
click at [1378, 620] on button "Submit" at bounding box center [1398, 630] width 112 height 48
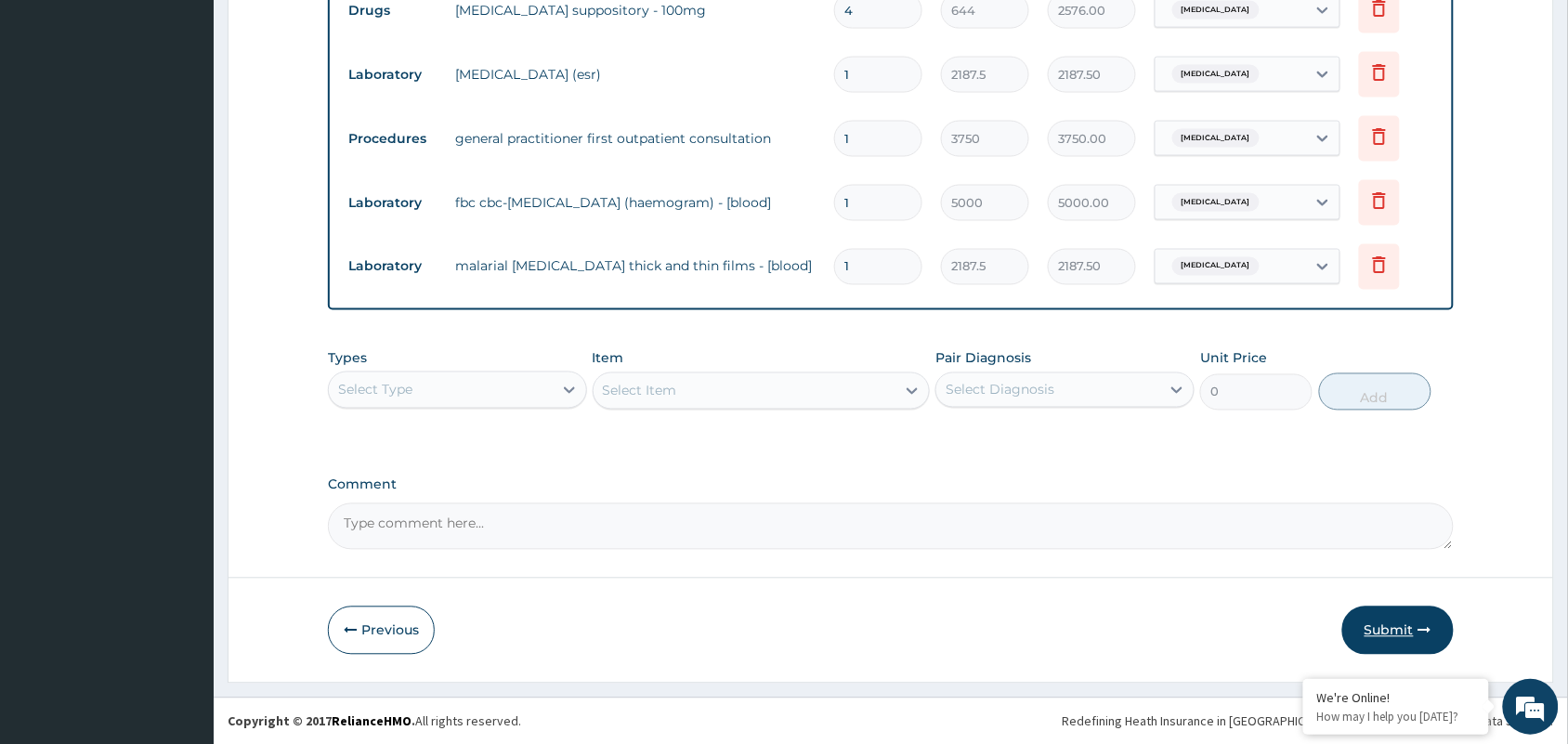
click at [1378, 620] on button "Submit" at bounding box center [1398, 630] width 112 height 48
